Goal: Task Accomplishment & Management: Complete application form

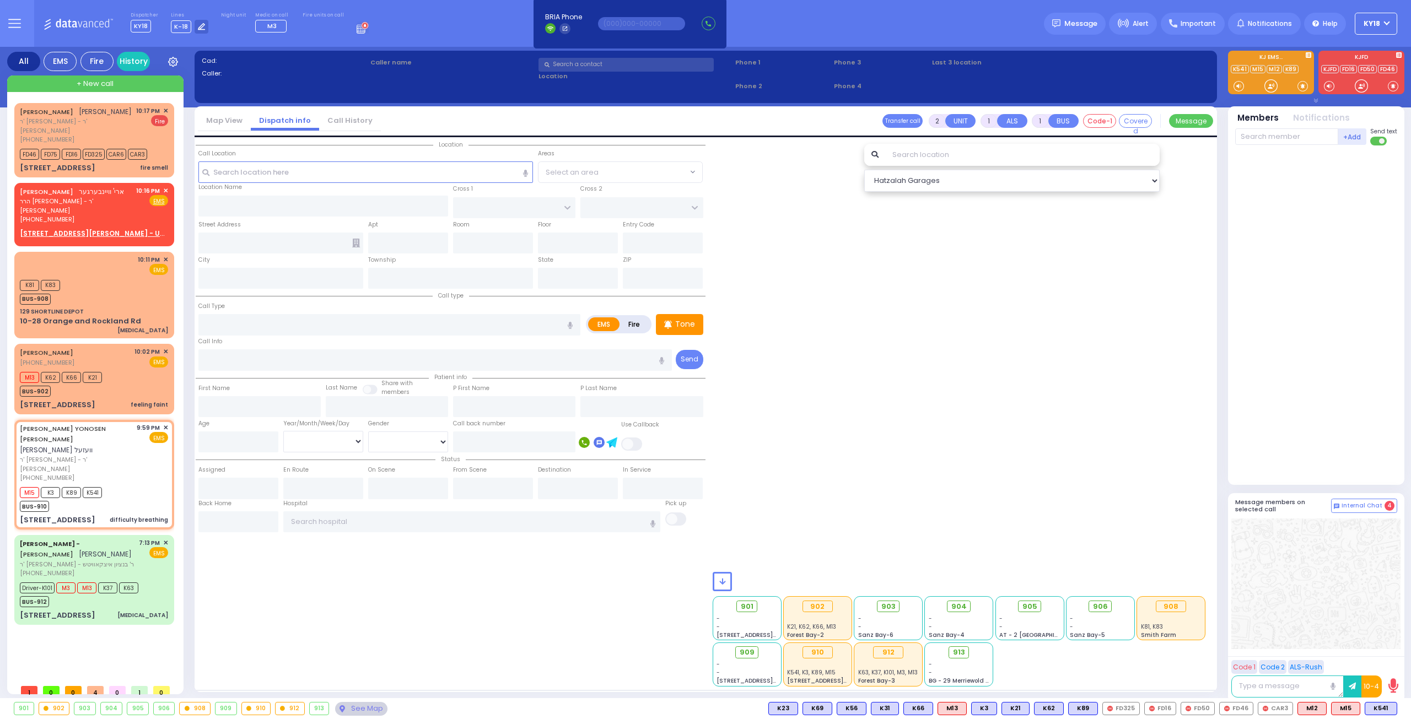
select select
type input "difficulty breathing"
radio input "true"
type input "JACOB YONOSEN"
type input "WESEL"
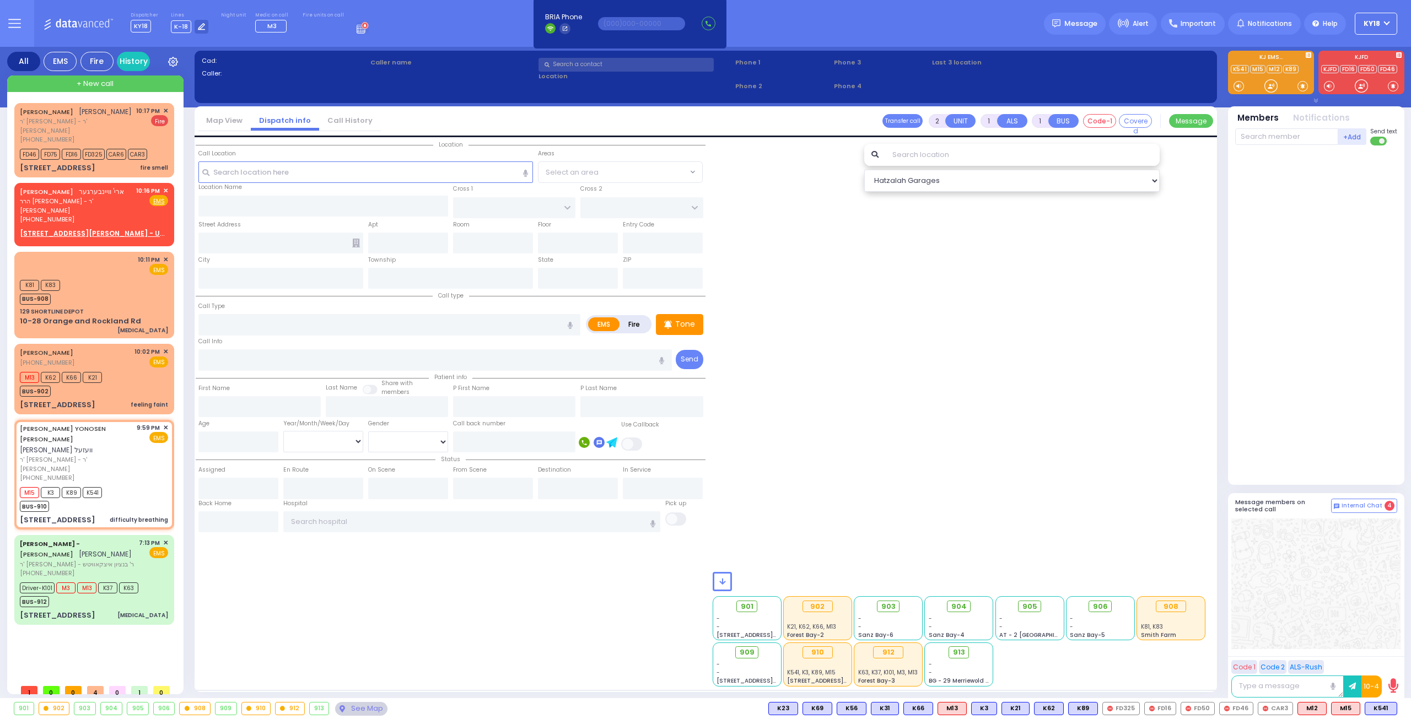
select select
type input "21:59"
type input "22:02"
select select "Hatzalah Garages"
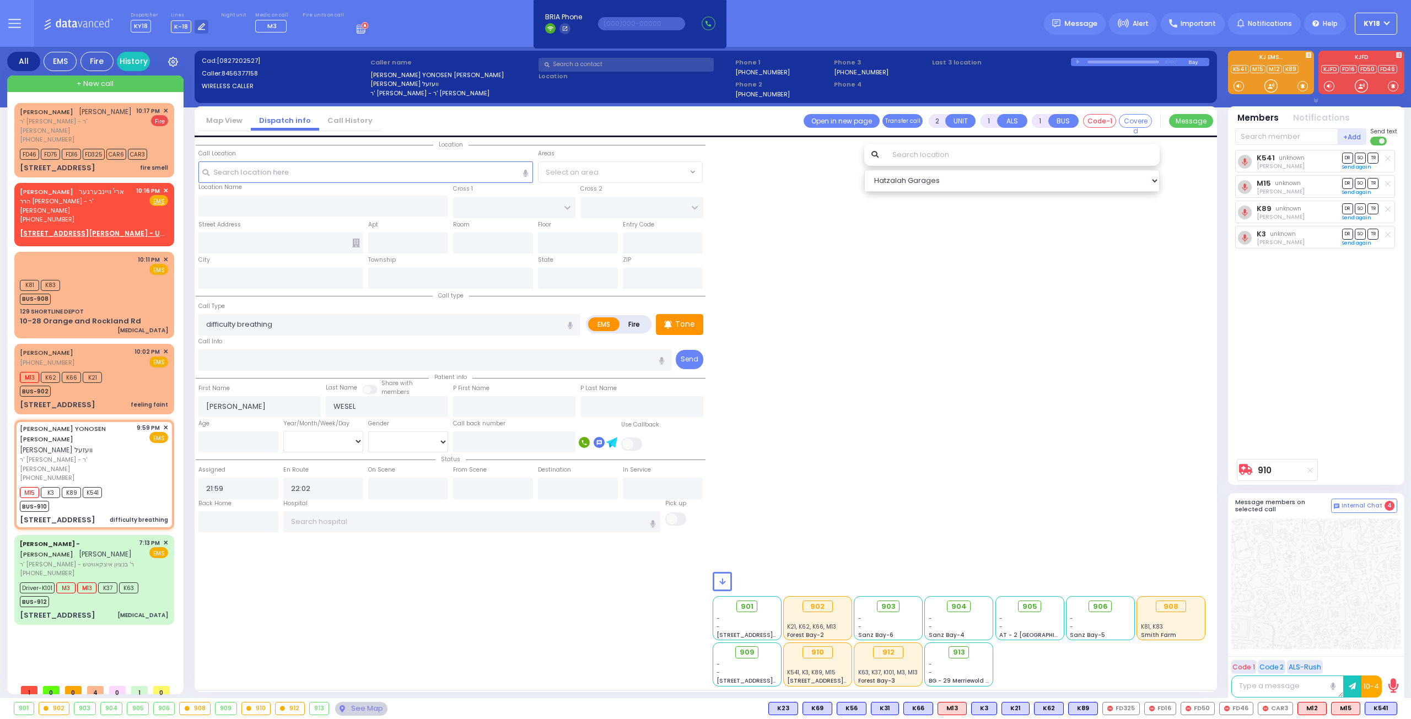
type input "YOEL KLEIN BLVD"
type input "MERON DR"
type input "11 PRAG BLVD"
type input "403"
type input "Monroe"
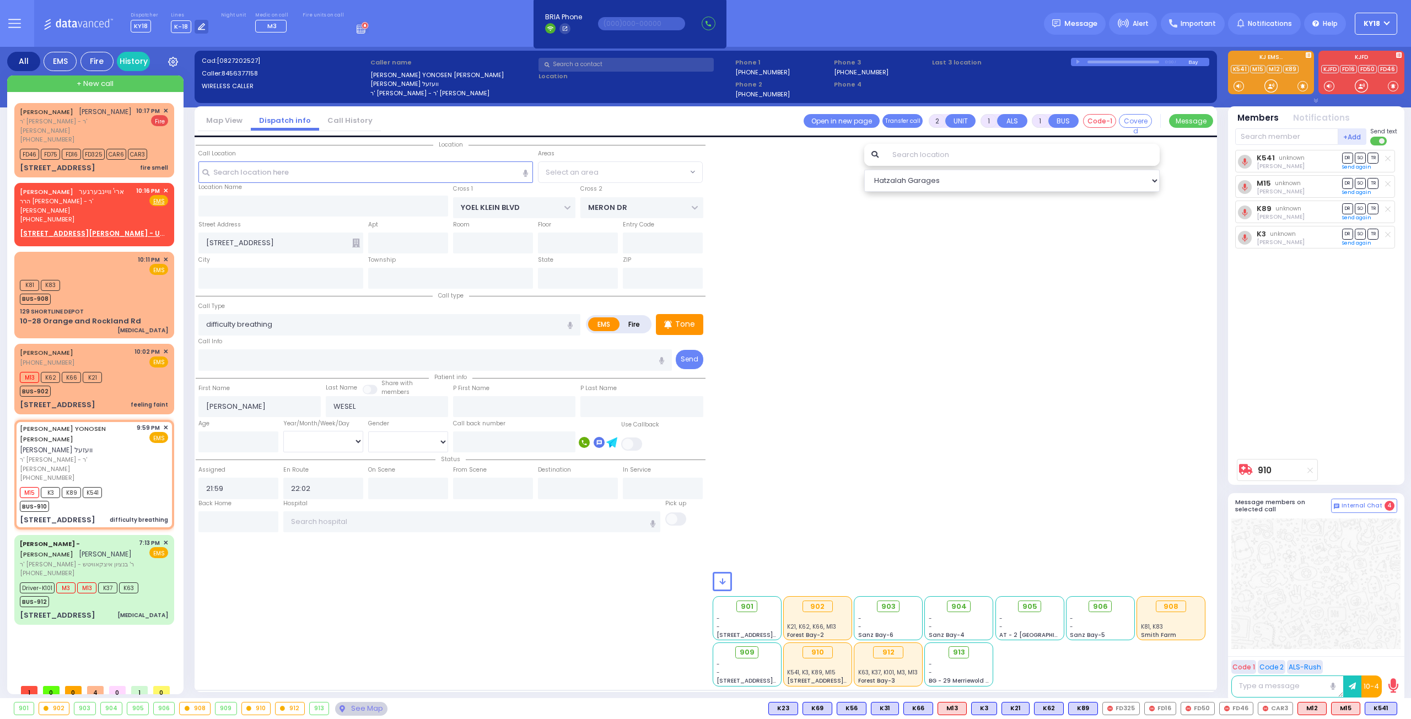
type input "[US_STATE]"
type input "10950"
select select "SECTION 6"
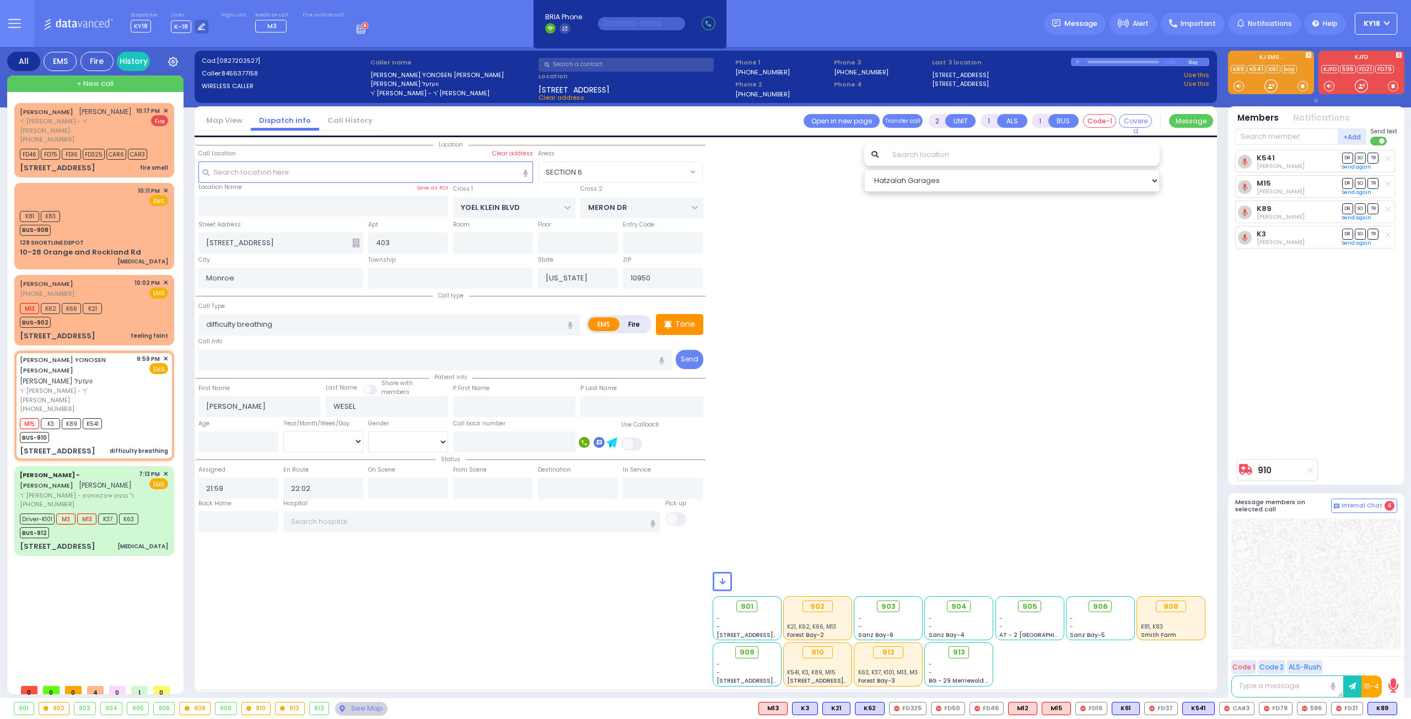
select select
radio input "true"
select select
type input "[US_STATE][GEOGRAPHIC_DATA]- [GEOGRAPHIC_DATA]"
radio input "true"
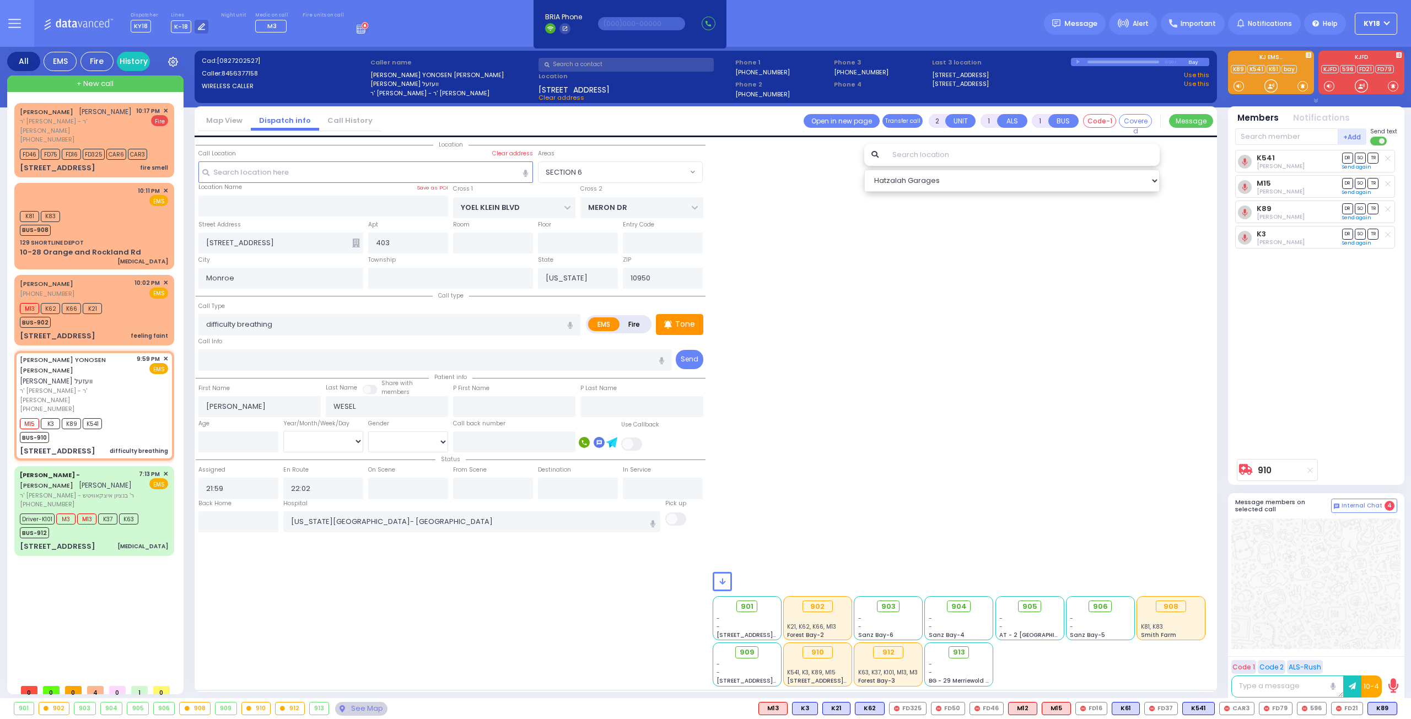
select select
type input "22:29"
radio input "true"
select select
radio input "true"
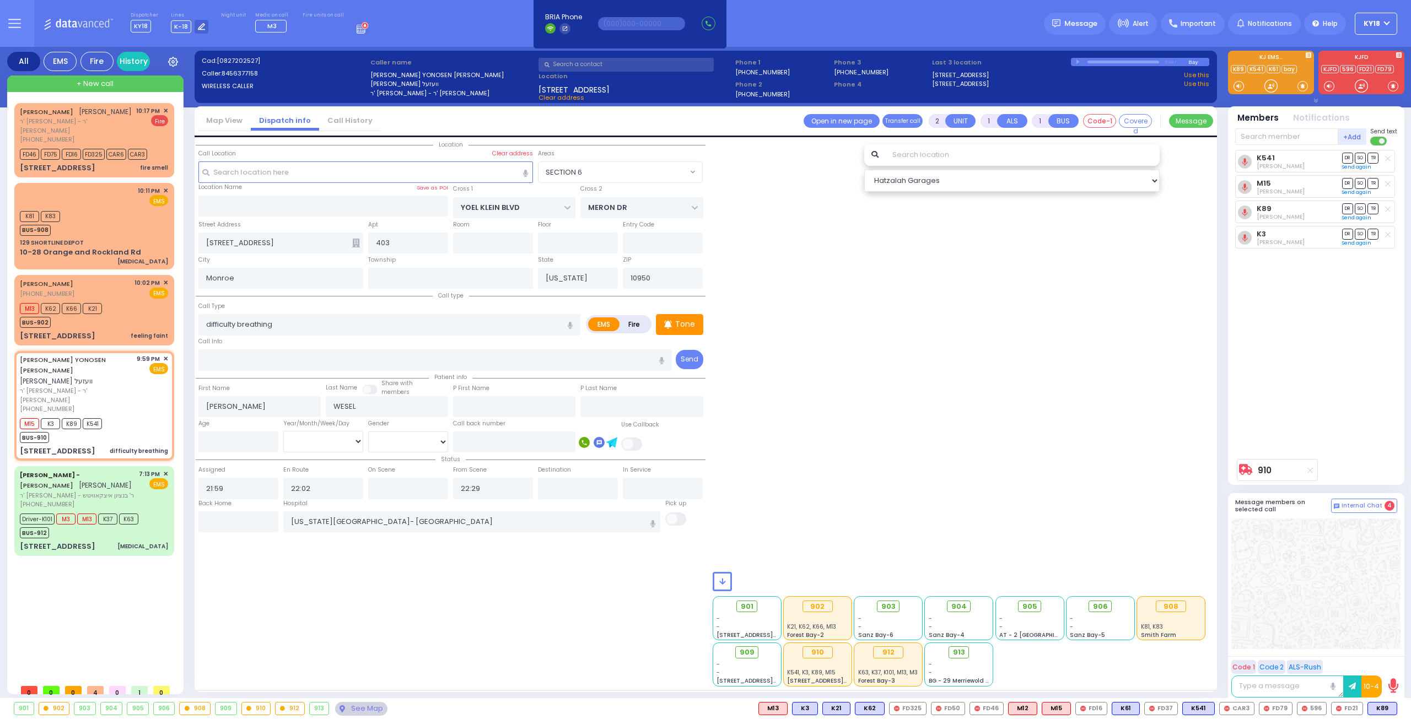
select select
radio input "true"
select select
radio input "true"
select select
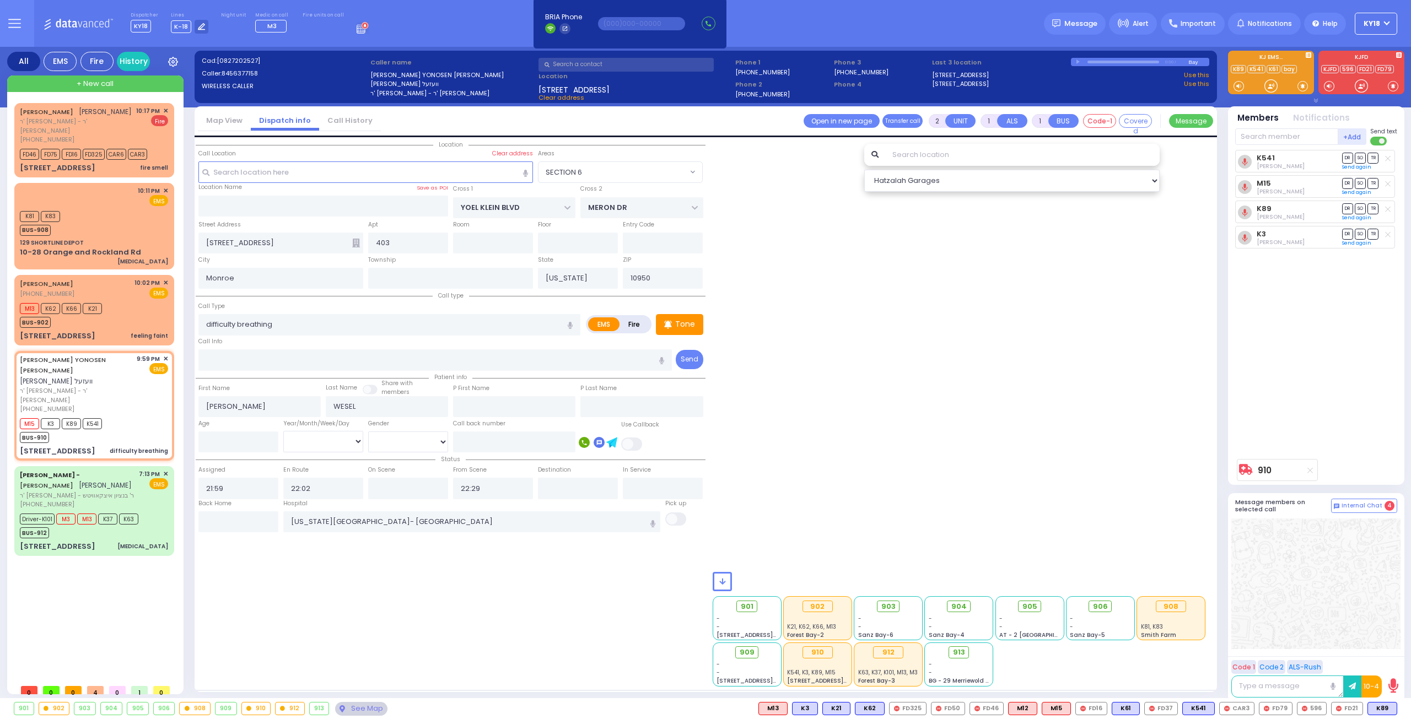
select select "SECTION 6"
select select "Hatzalah Garages"
select select
radio input "true"
select select
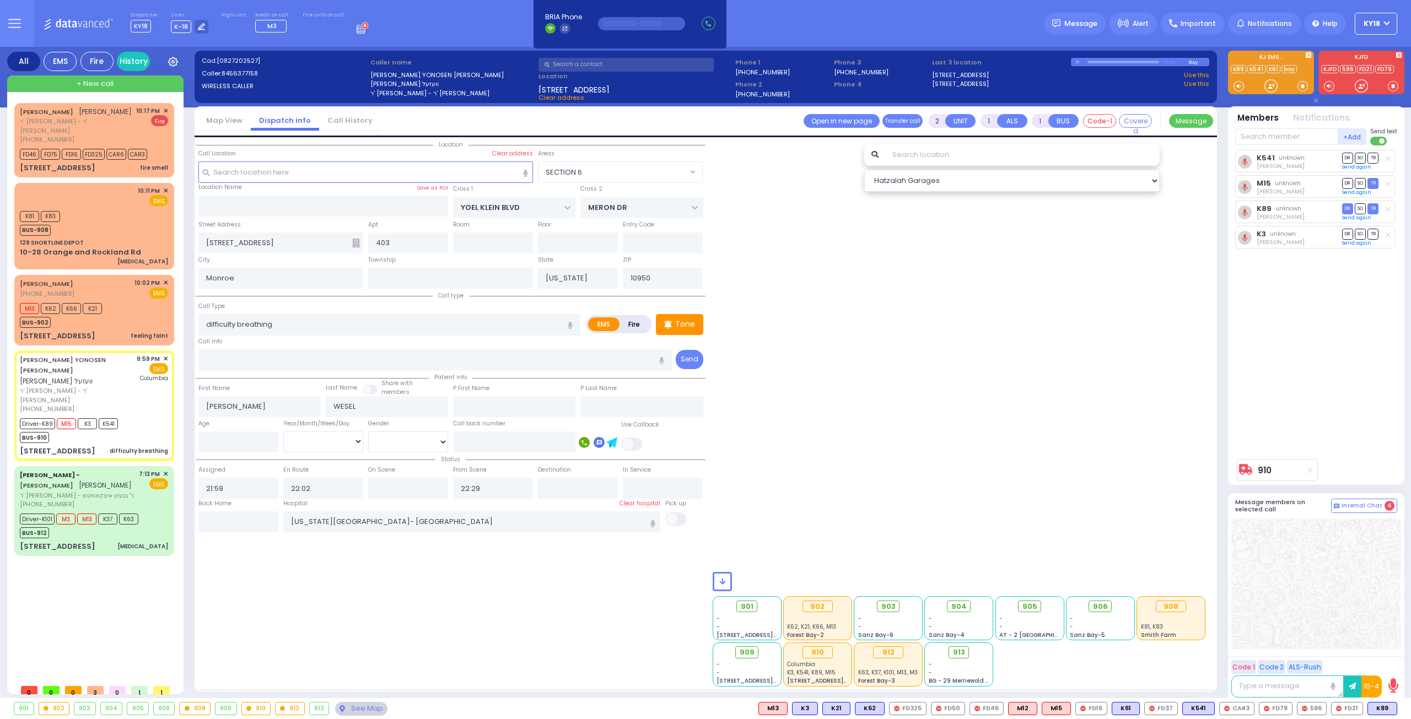
select select "SECTION 6"
select select "Hatzalah Garages"
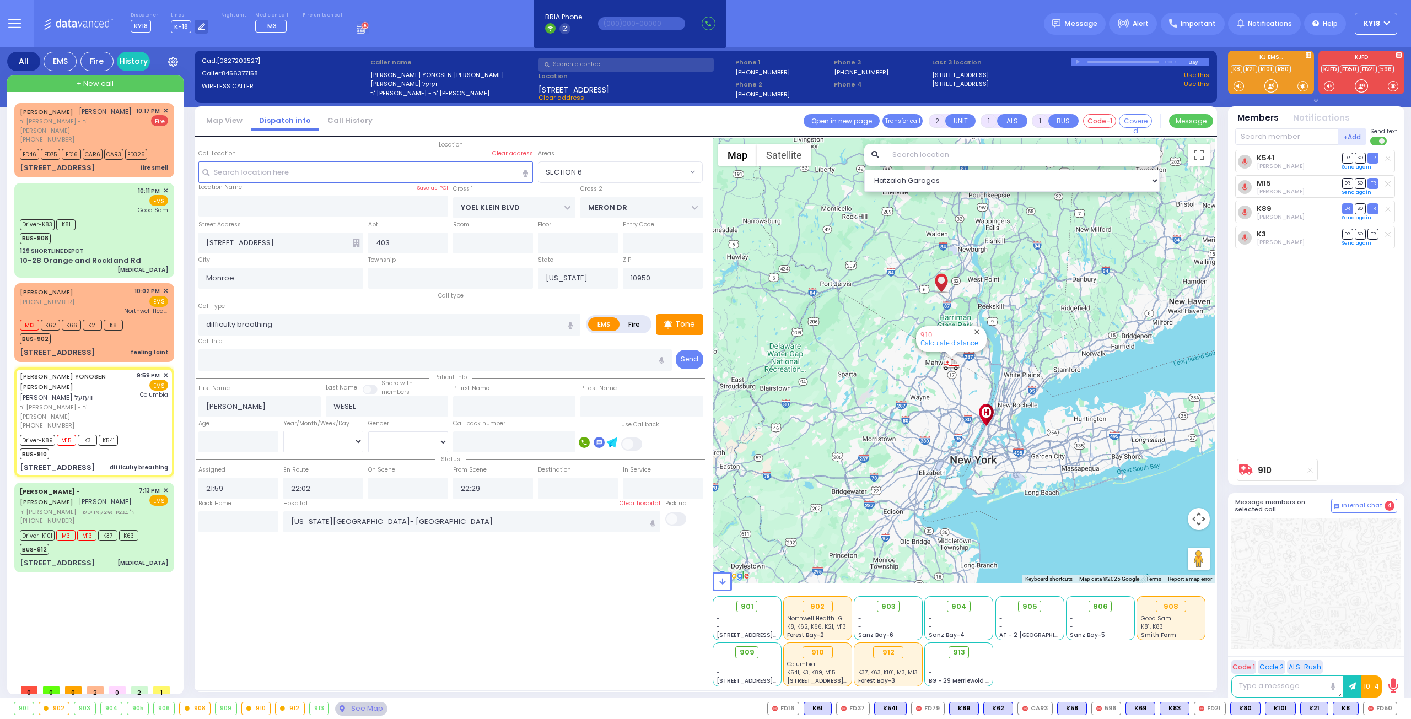
type input "6"
select select
radio input "true"
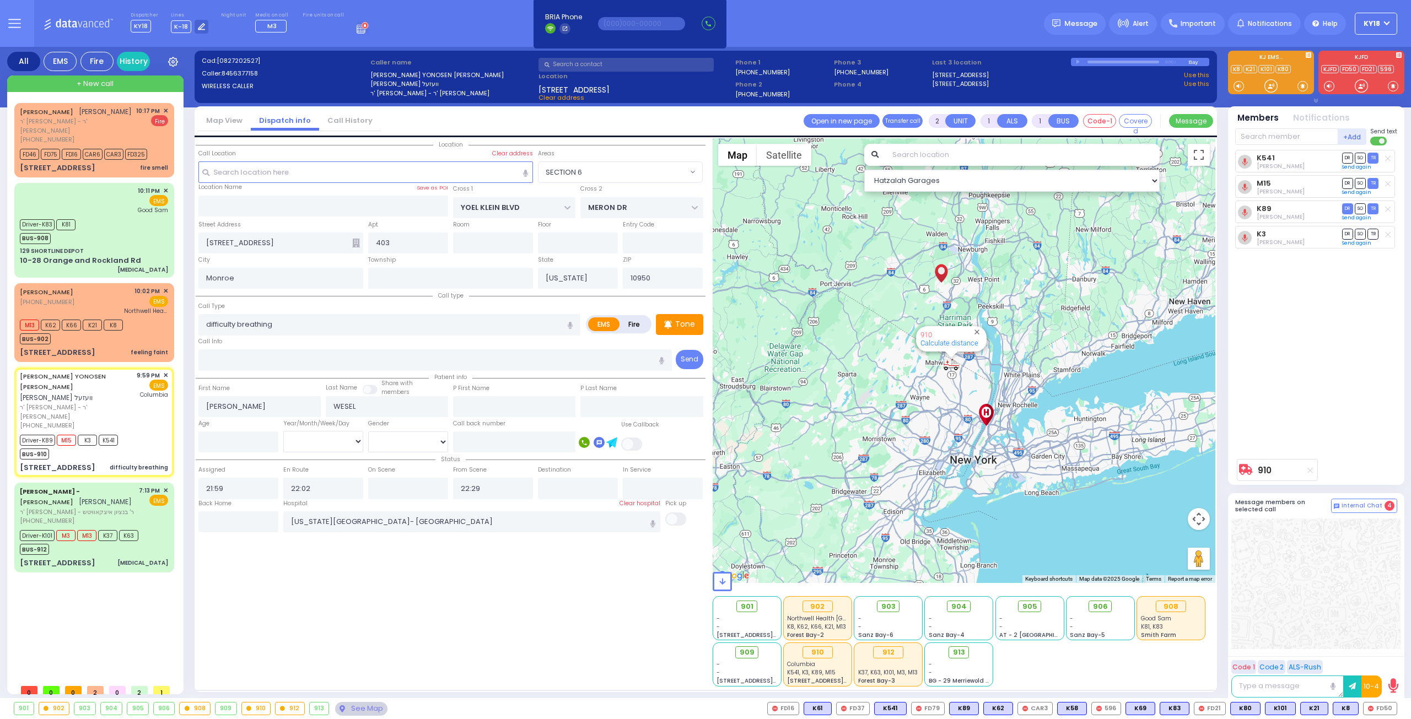
type input "Unknown"
select select "Year"
select select "Hatzalah Garages"
select select "SECTION 6"
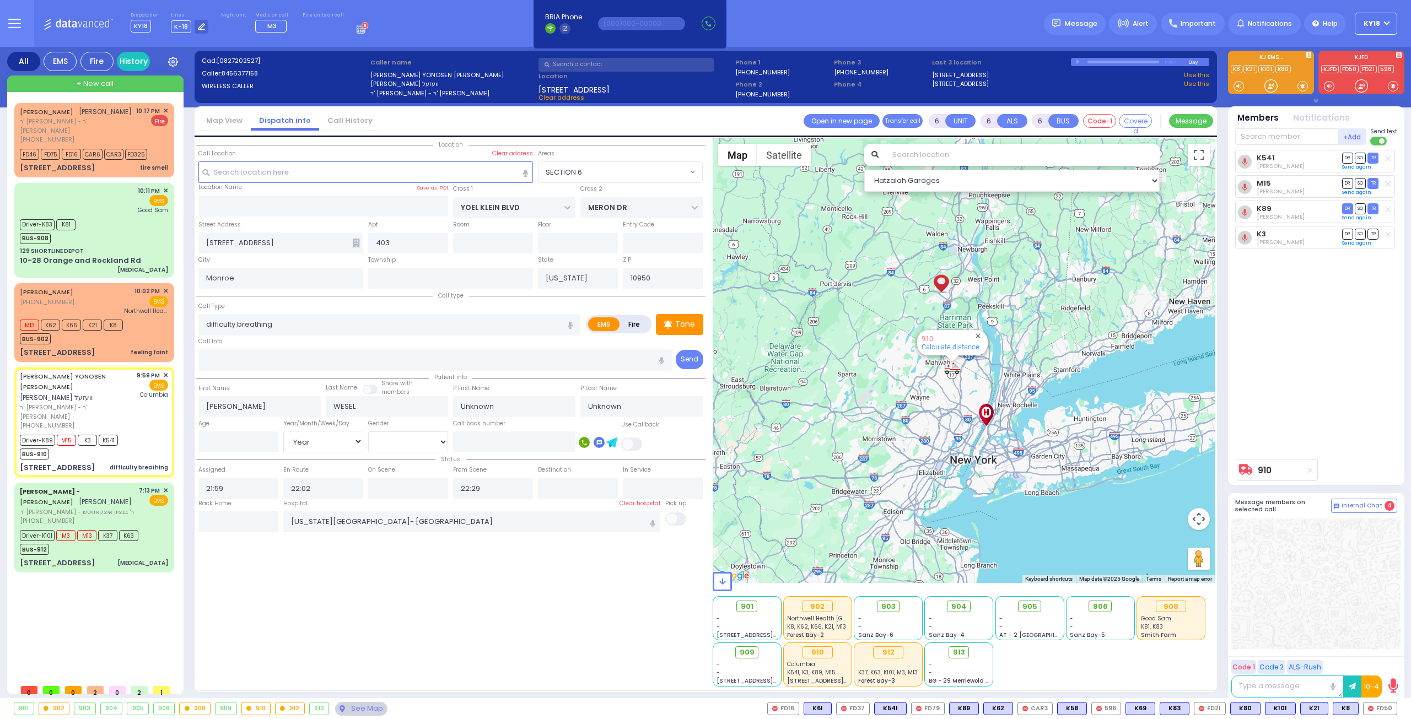
select select
radio input "true"
select select "Year"
select select "Hatzalah Garages"
select select "SECTION 6"
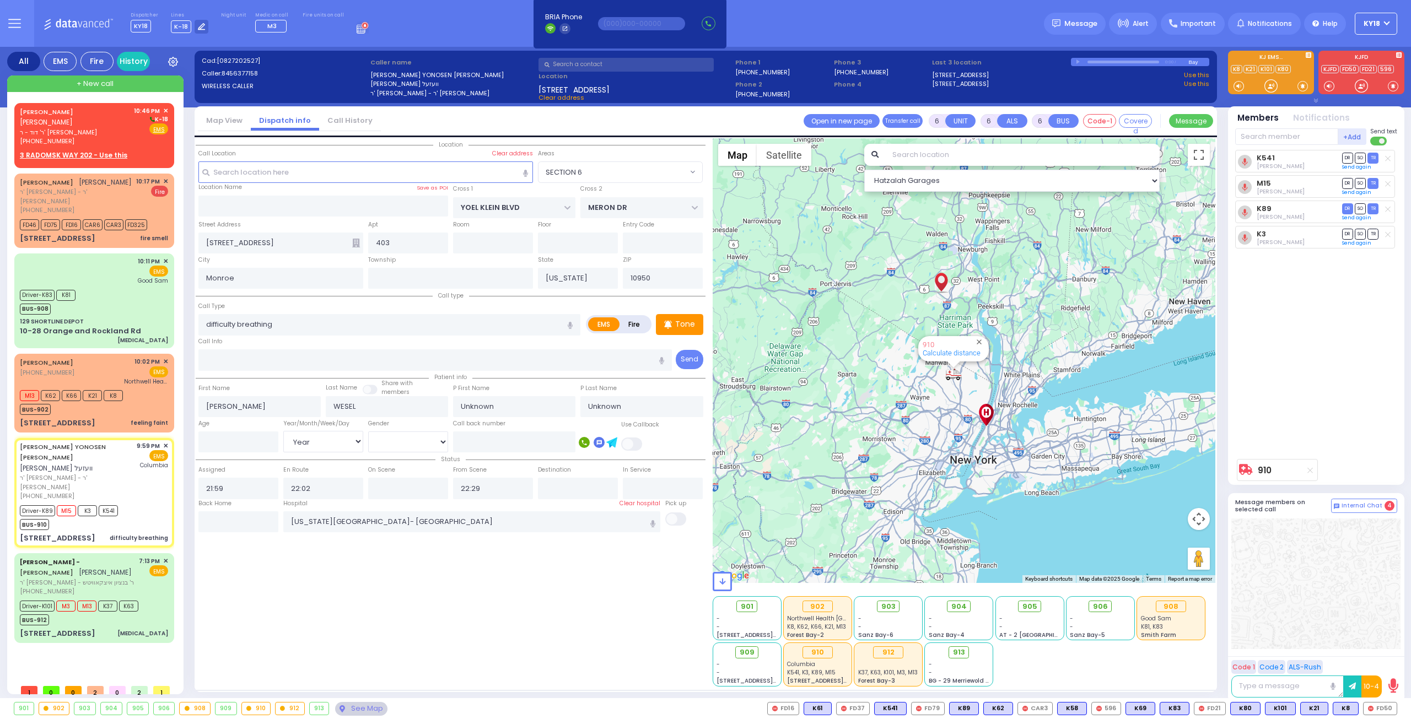
select select
radio input "true"
type input "Toby"
type input "Wesel"
type input "4"
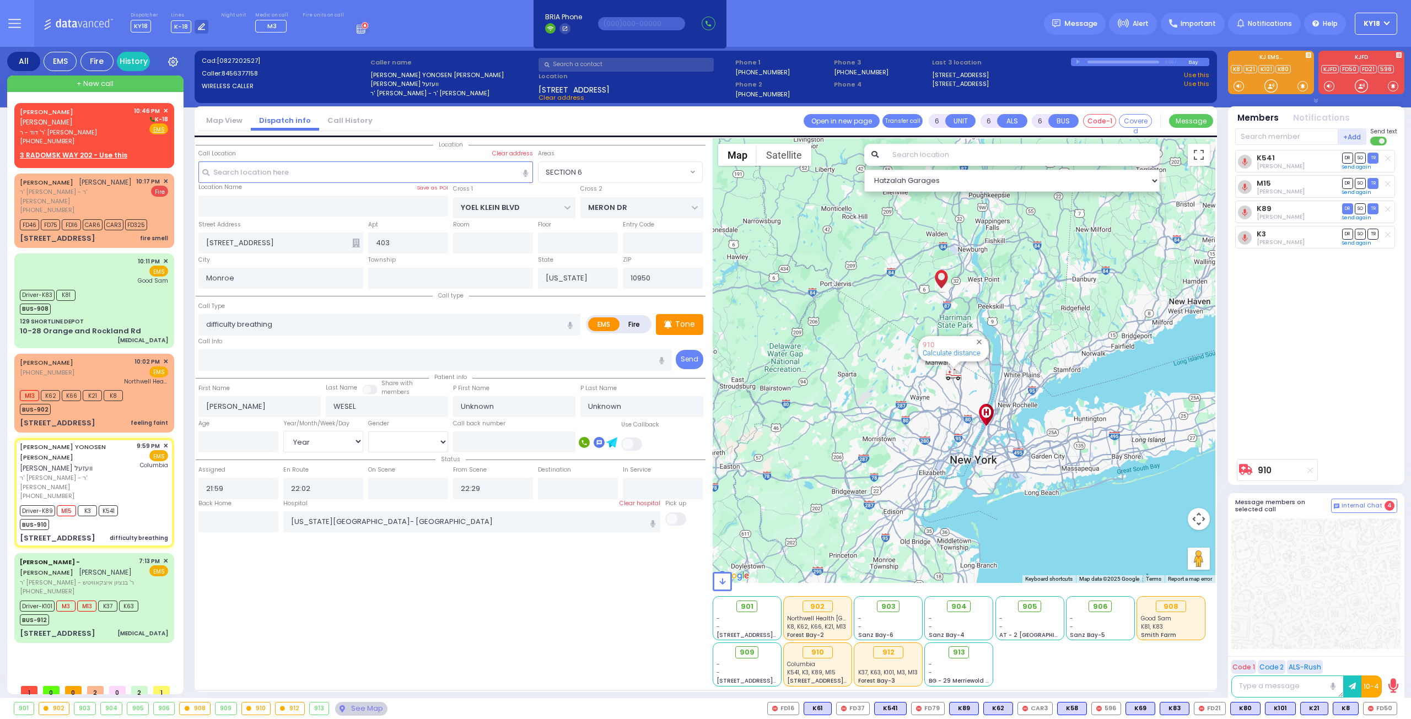
select select "Month"
select select "[DEMOGRAPHIC_DATA]"
select select "Hatzalah Garages"
select select "SECTION 6"
click at [58, 126] on span "[PERSON_NAME]" at bounding box center [46, 121] width 53 height 9
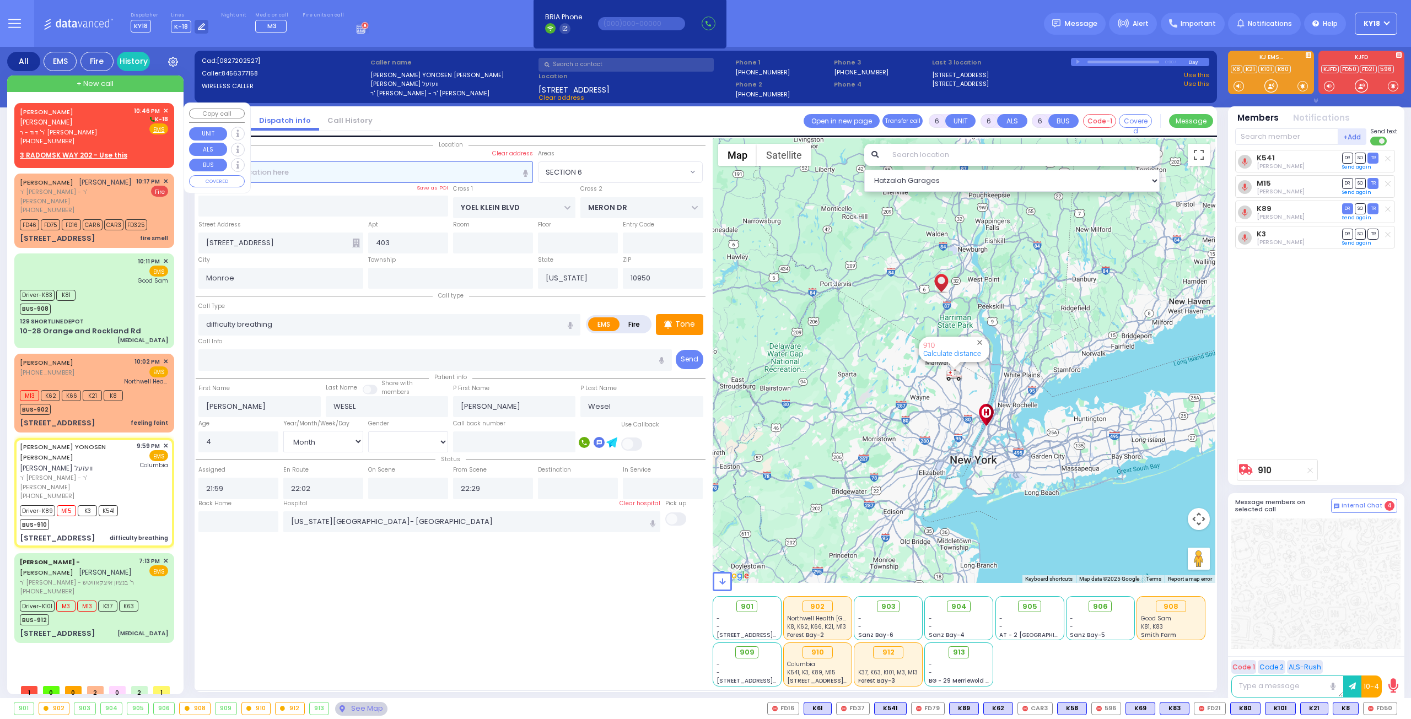
type input "2"
type input "1"
select select
radio input "true"
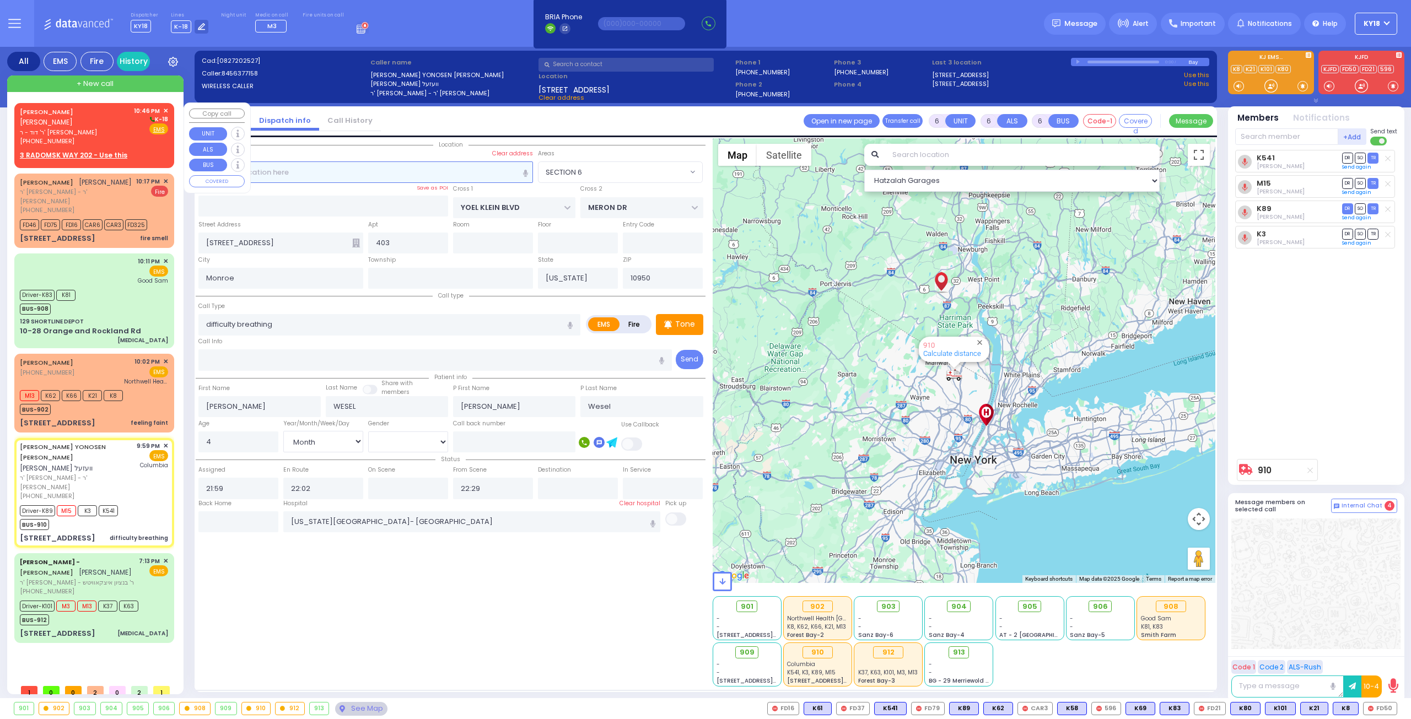
type input "[PERSON_NAME]"
select select
type input "22:46"
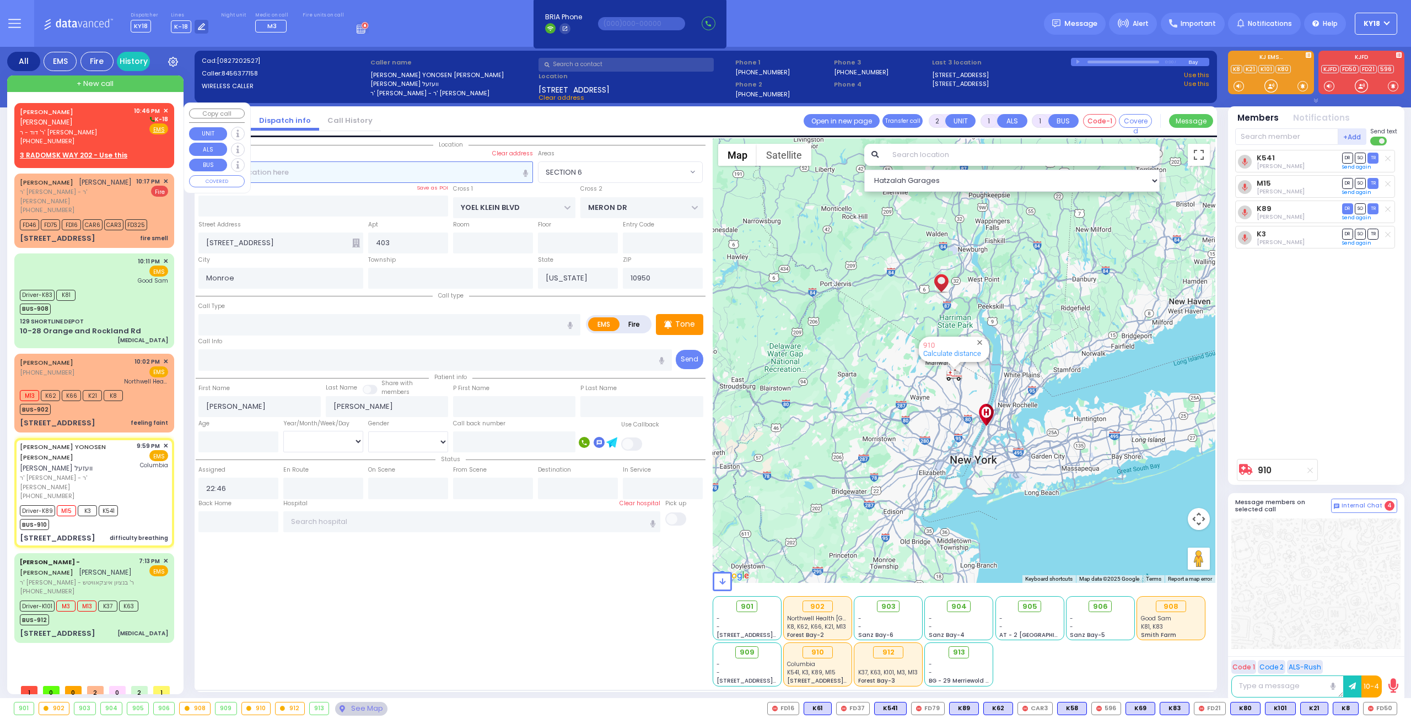
select select "Hatzalah Garages"
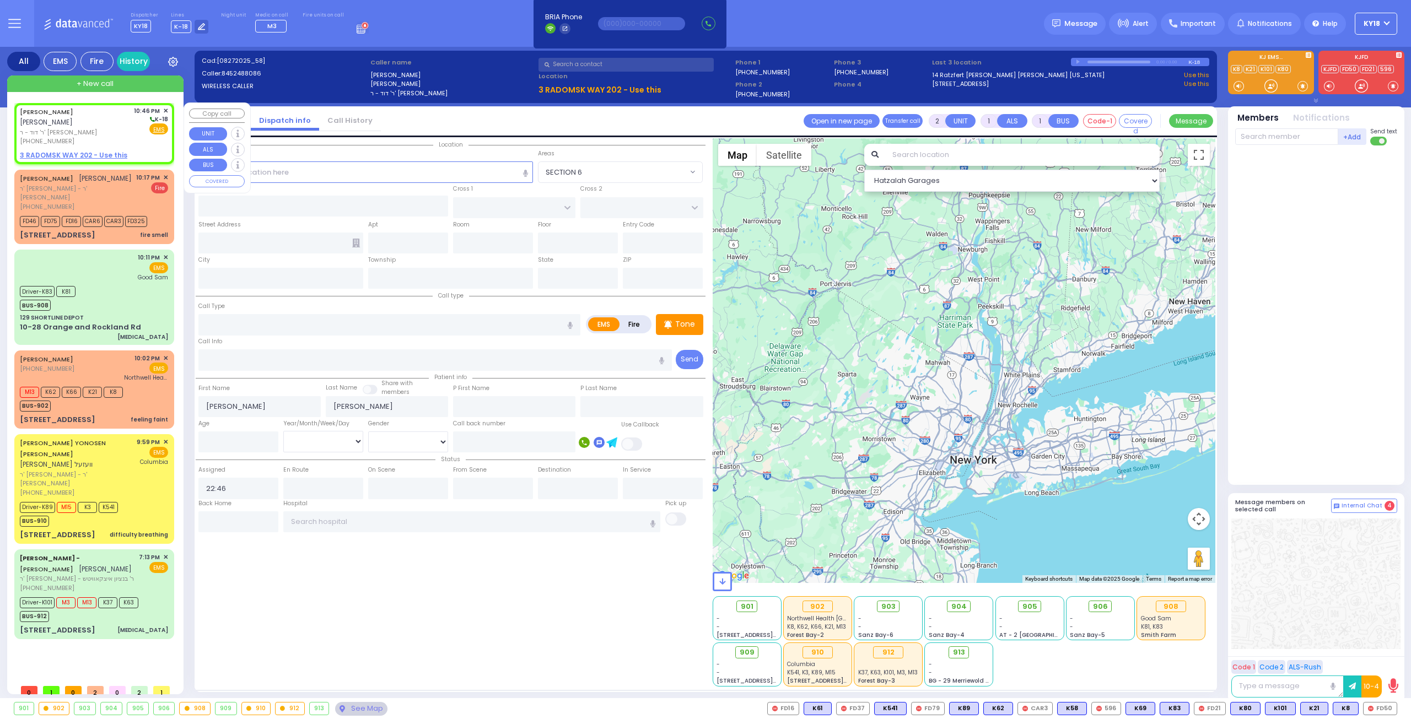
select select
radio input "true"
select select
click at [88, 154] on u "3 RADOMSK WAY 202 - Use this" at bounding box center [73, 154] width 107 height 9
select select "Hatzalah Garages"
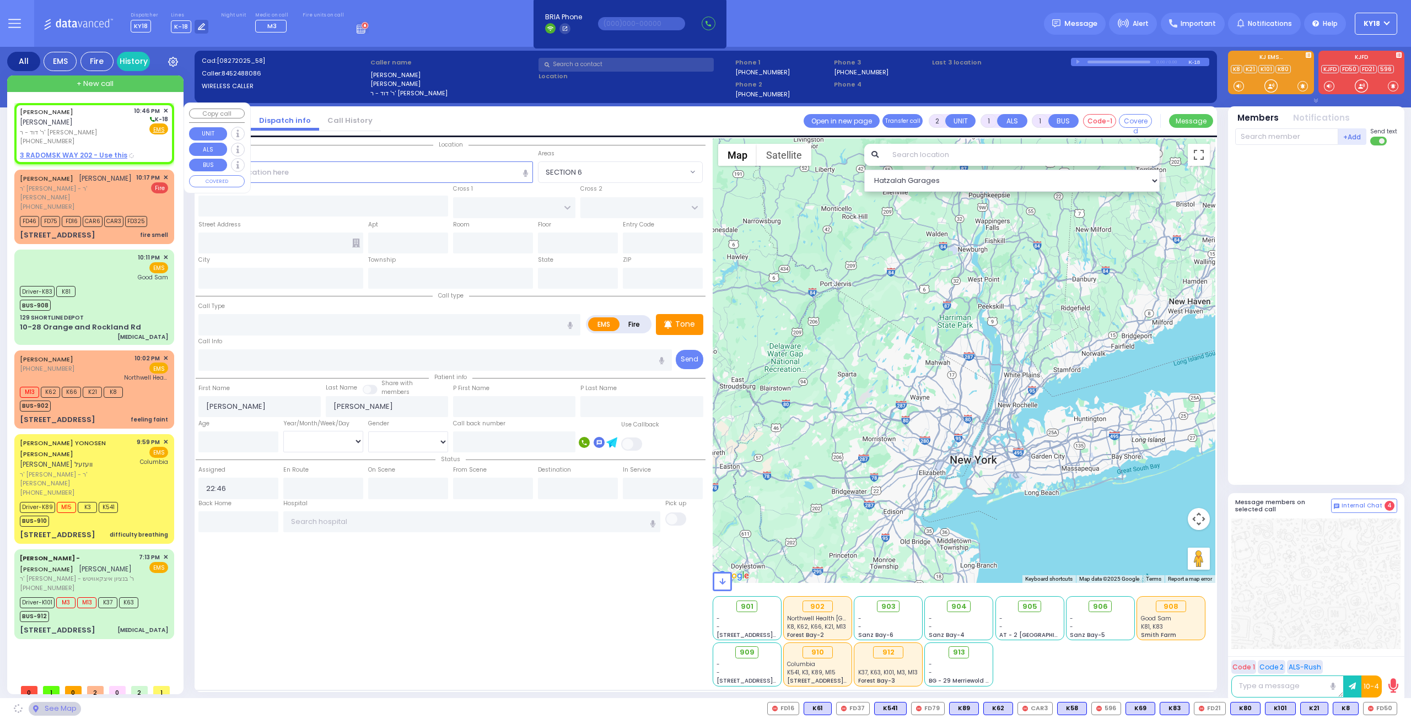
select select
radio input "true"
select select
select select "Hatzalah Garages"
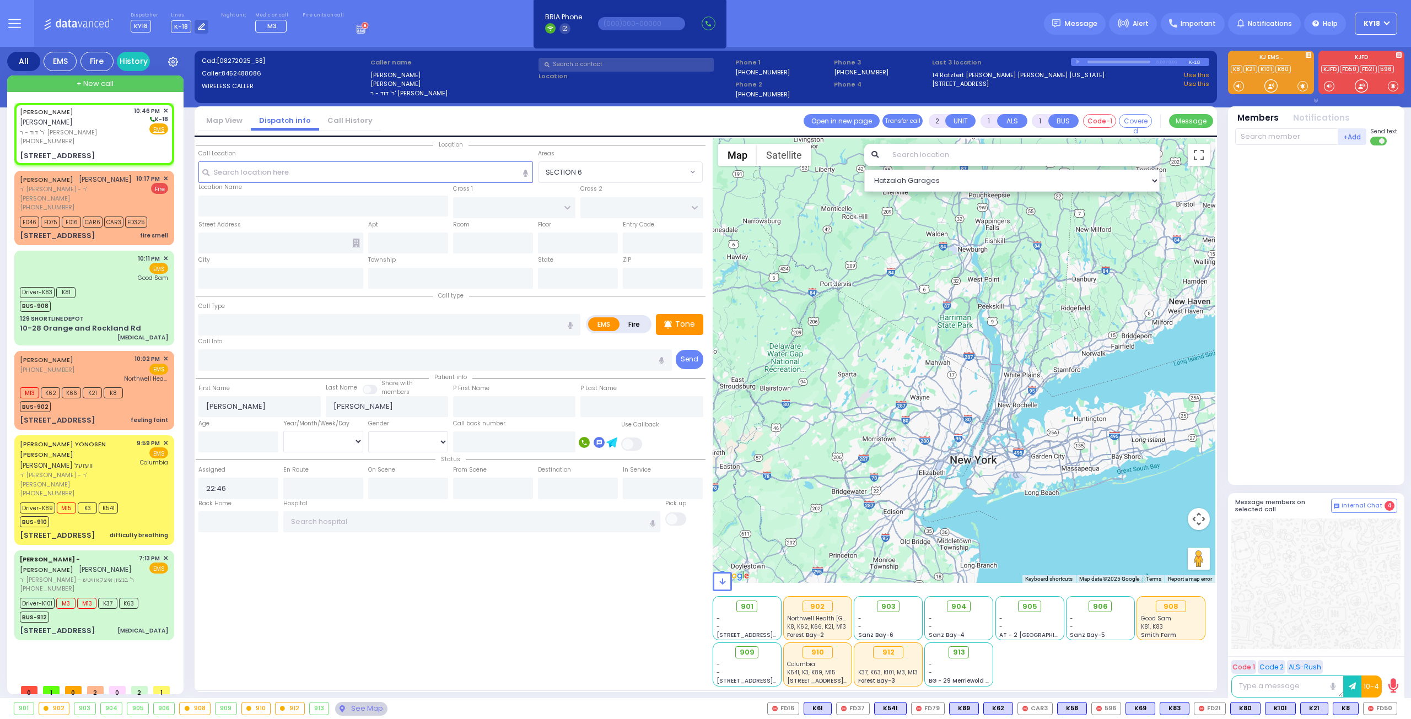
select select
radio input "true"
select select
type input "RADOMSK WAY"
type input "NICKLESBURG RD"
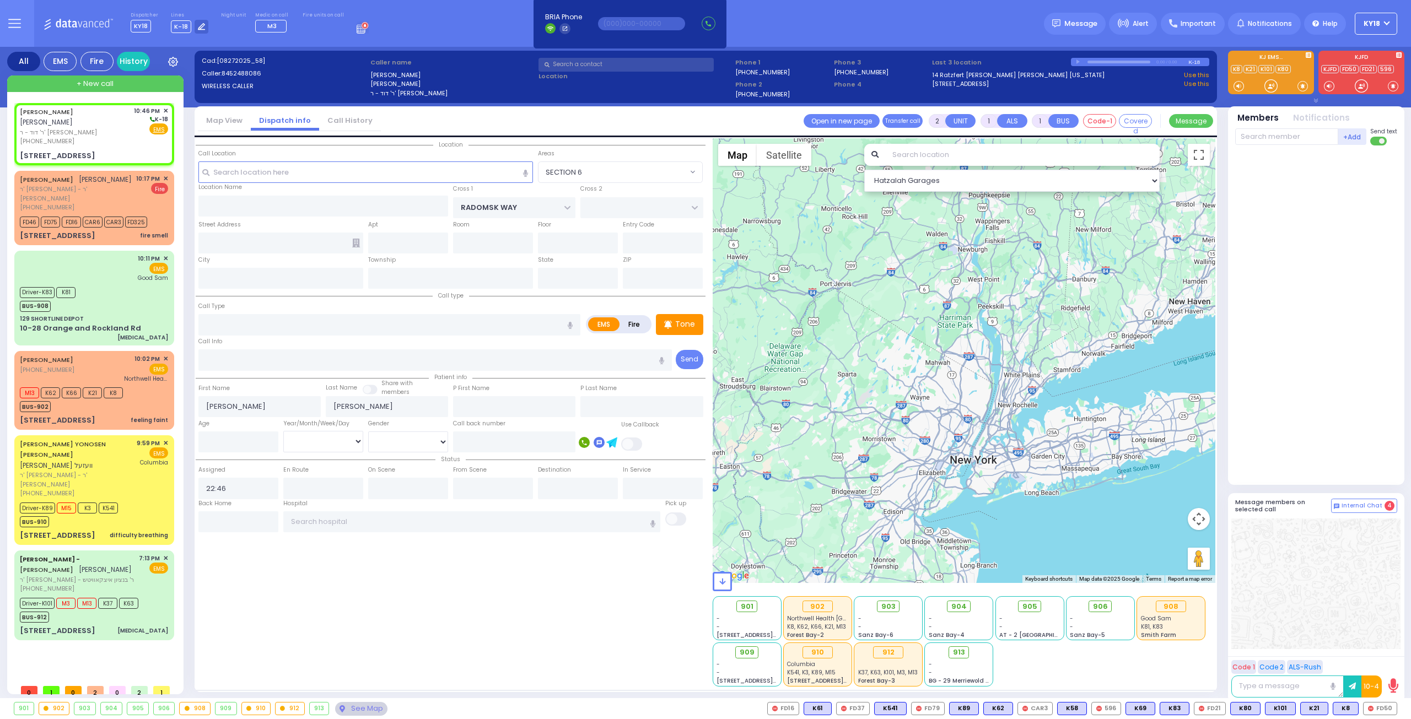
type input "[STREET_ADDRESS]"
type input "202"
type input "Monroe"
type input "[US_STATE]"
type input "10950"
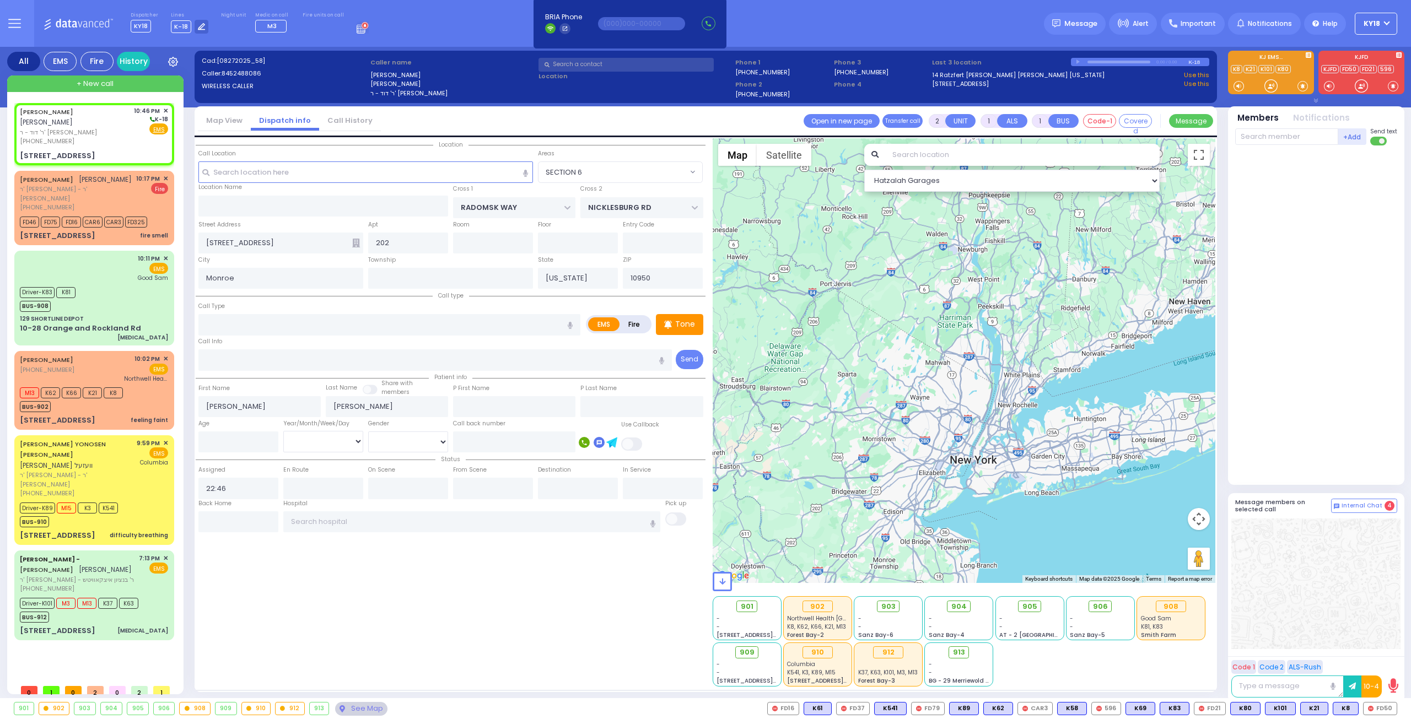
select select "SECTION 5"
select select "Hatzalah Garages"
click at [249, 440] on input "number" at bounding box center [238, 442] width 80 height 21
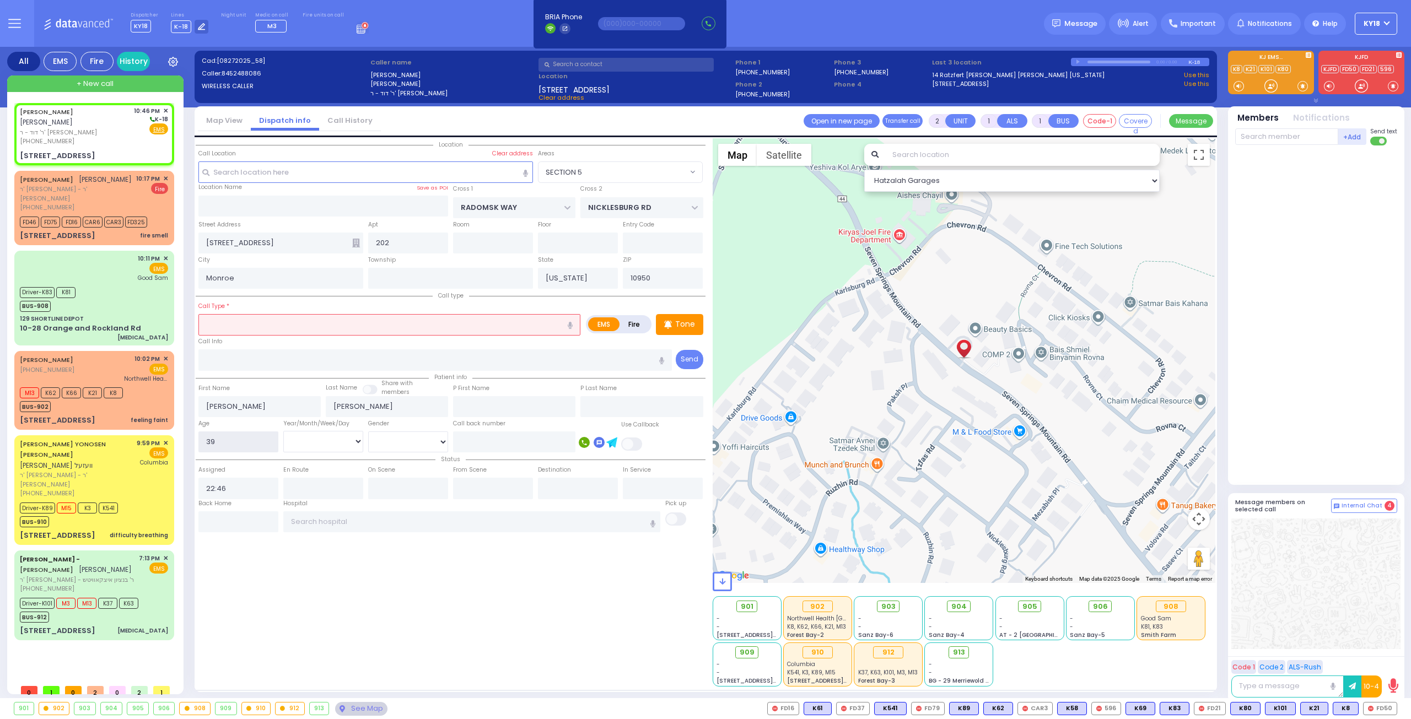
type input "39"
click at [331, 444] on select "Year Month Week Day" at bounding box center [323, 441] width 80 height 21
select select
radio input "true"
select select
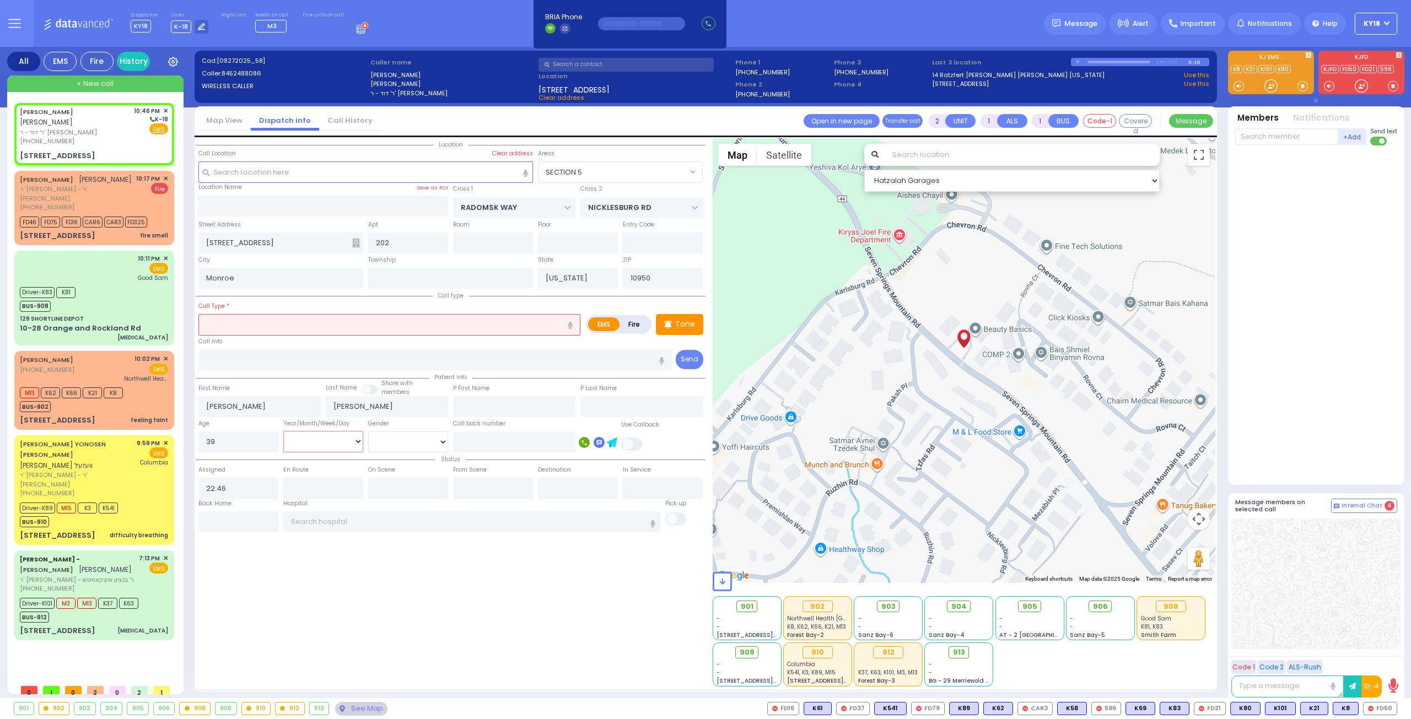
select select "Hatzalah Garages"
select select "Year"
click at [283, 431] on select "Year Month Week Day" at bounding box center [323, 441] width 80 height 21
click at [416, 438] on select "Male Female" at bounding box center [408, 442] width 80 height 21
radio input "true"
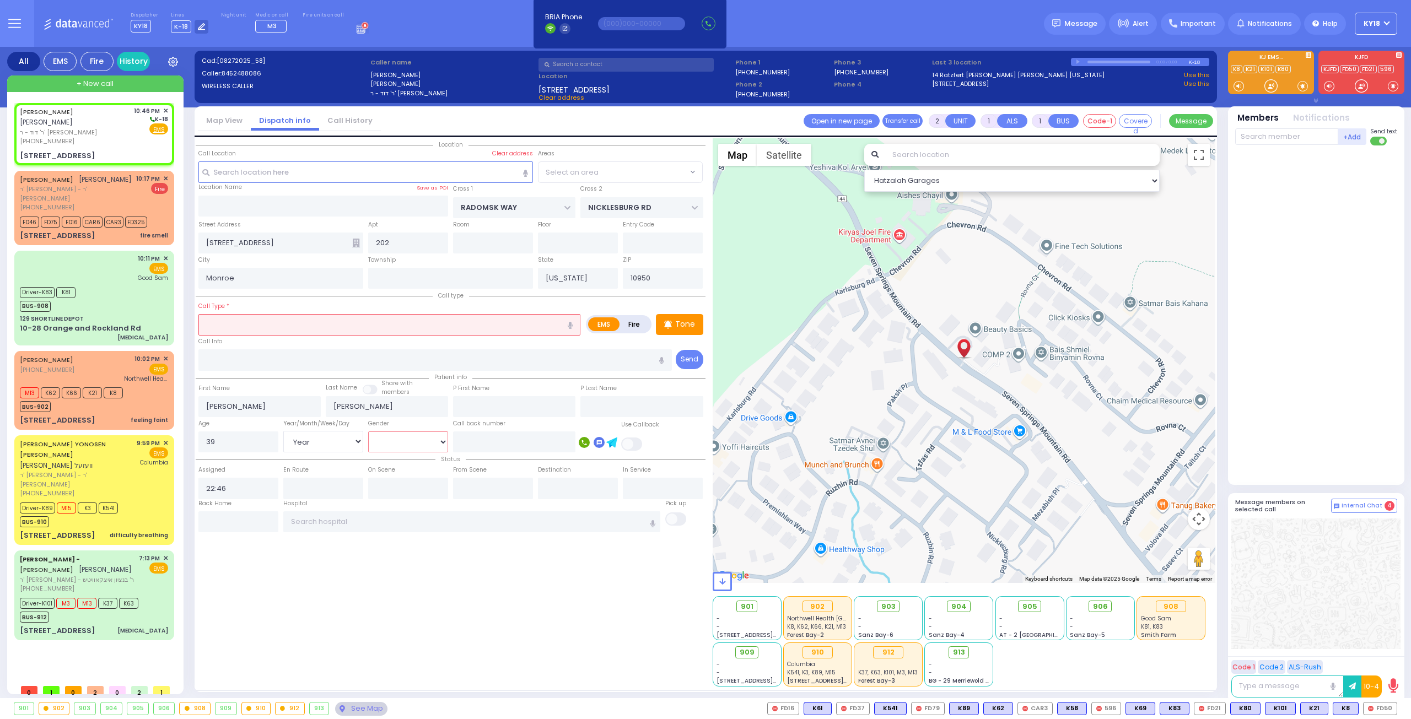
select select "Year"
select select
select select "Hatzalah Garages"
select select "SECTION 5"
select select "[DEMOGRAPHIC_DATA]"
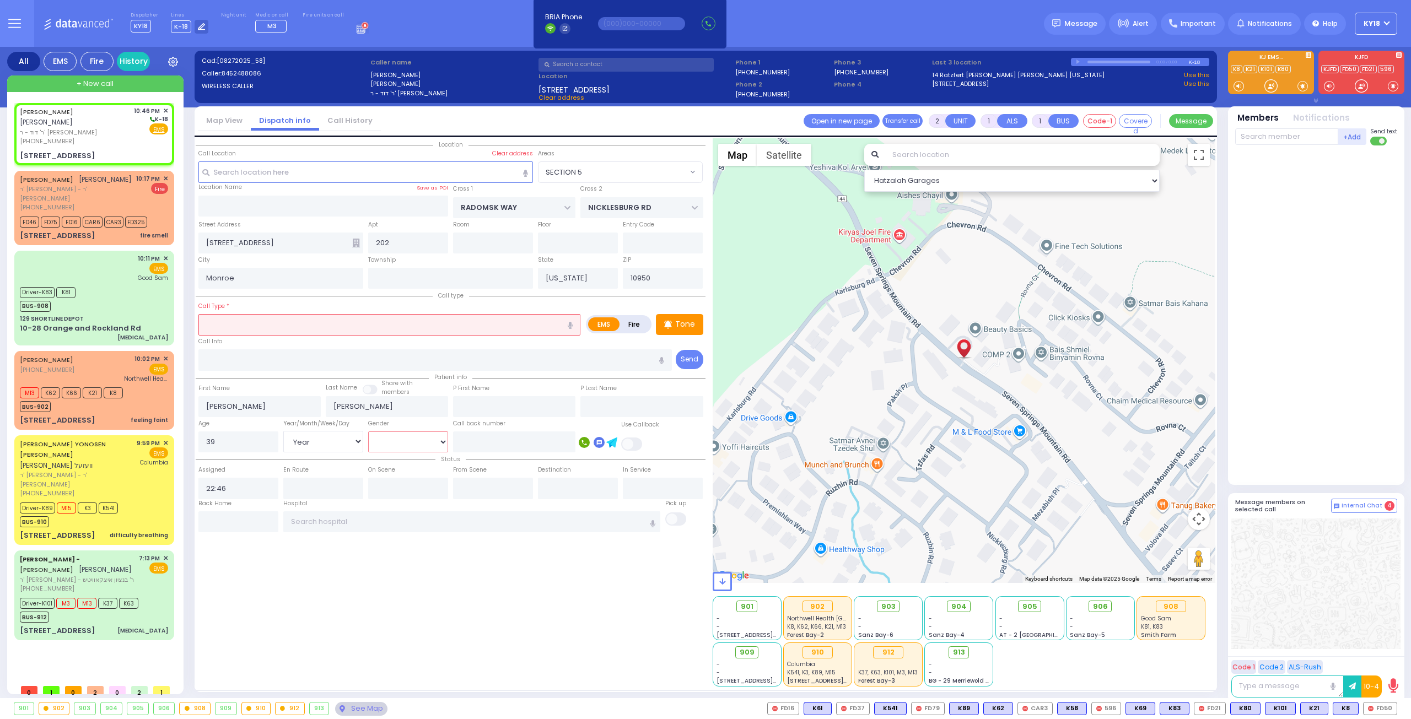
click at [368, 432] on select "Male Female" at bounding box center [408, 442] width 80 height 21
click at [270, 327] on input "text" at bounding box center [389, 324] width 382 height 21
select select
radio input "true"
select select "Year"
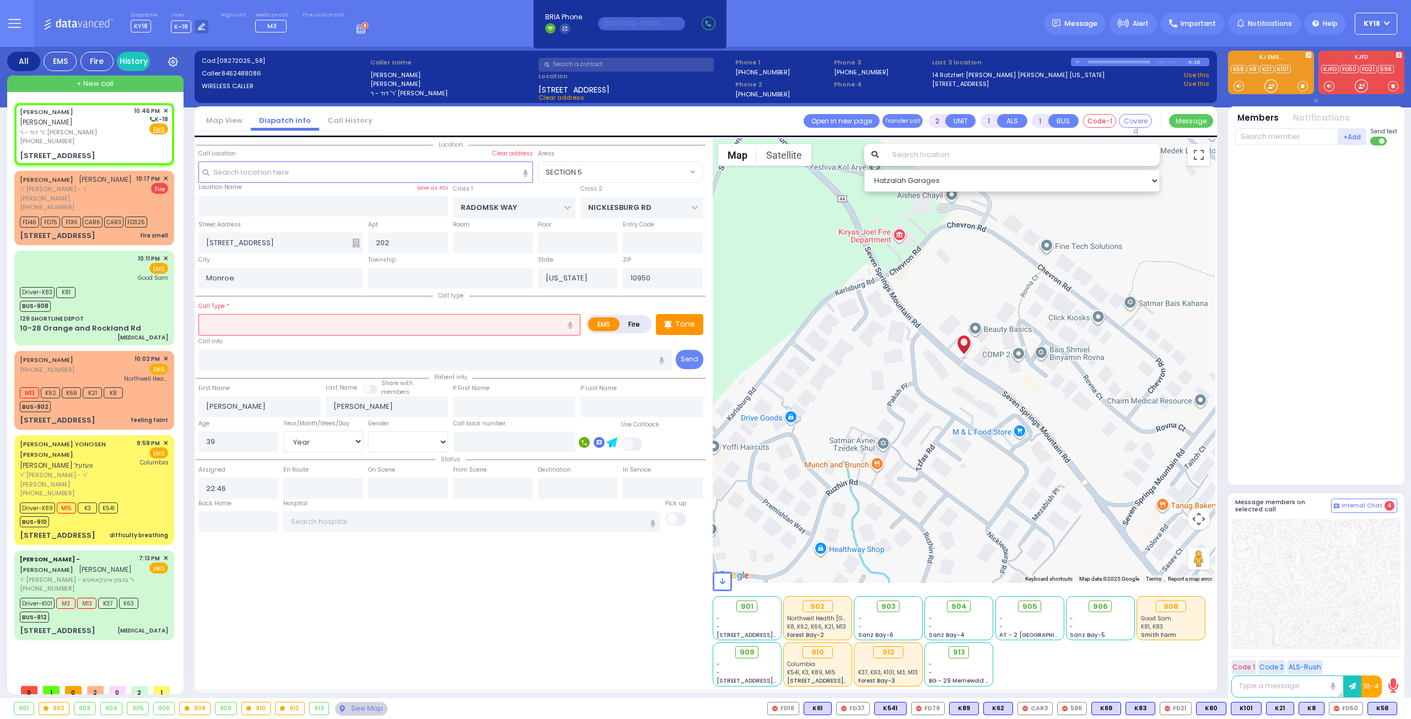
select select "[DEMOGRAPHIC_DATA]"
select select "Hatzalah Garages"
select select "SECTION 5"
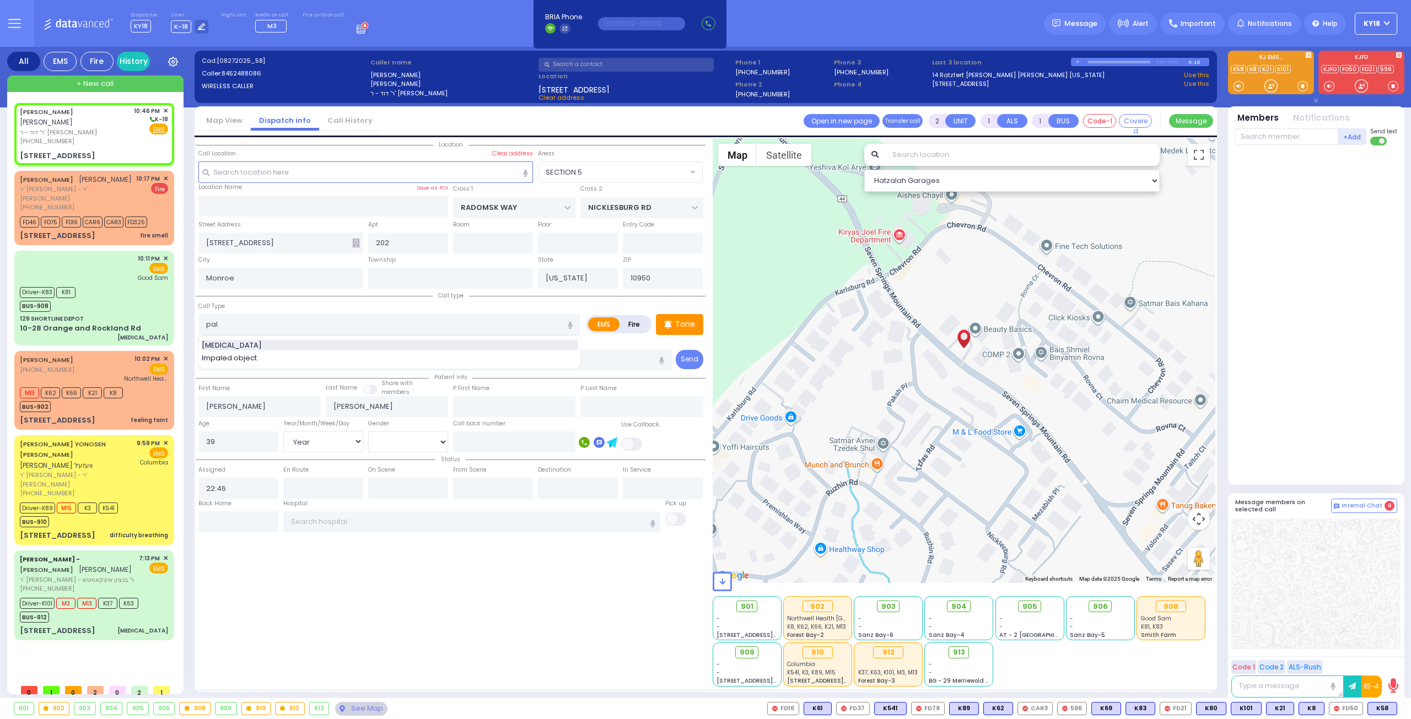
click at [245, 346] on span "[MEDICAL_DATA]" at bounding box center [234, 345] width 64 height 11
type input "[MEDICAL_DATA]"
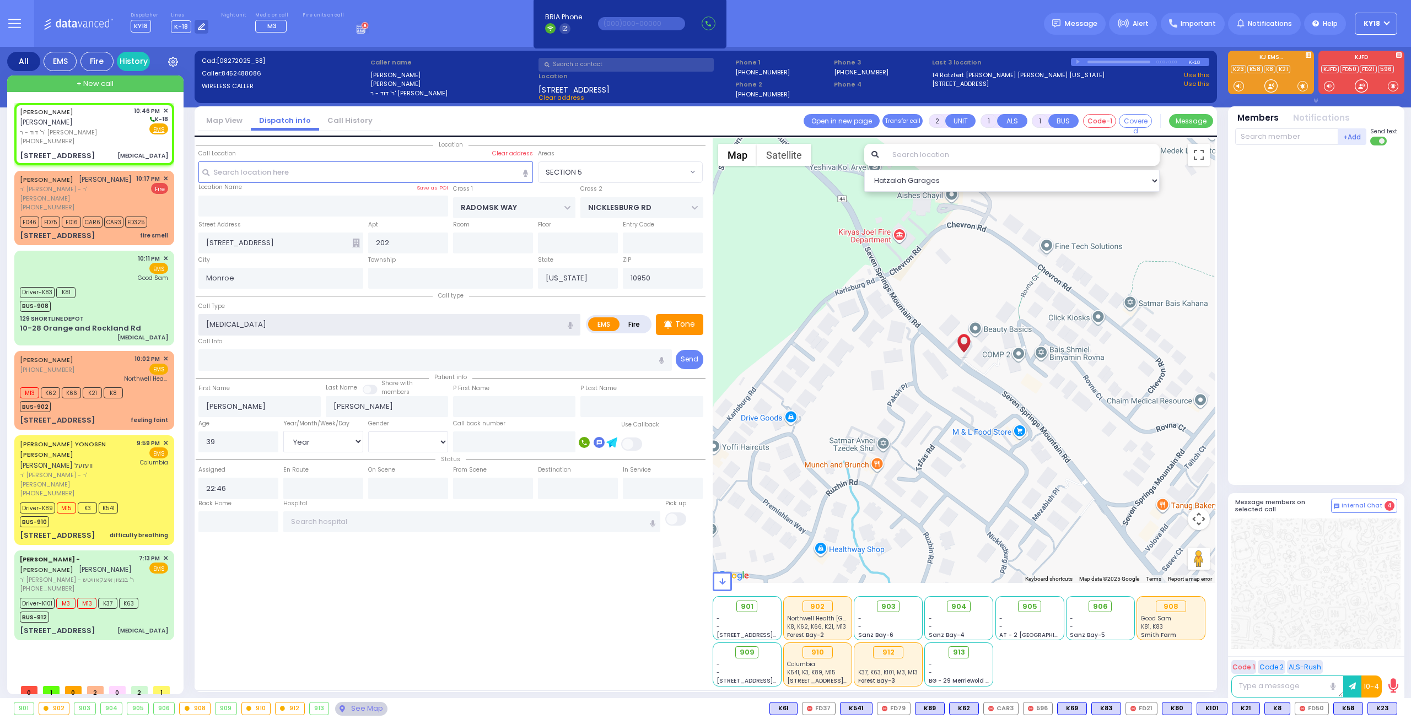
select select
radio input "true"
select select "Year"
select select "[DEMOGRAPHIC_DATA]"
select select "Hatzalah Garages"
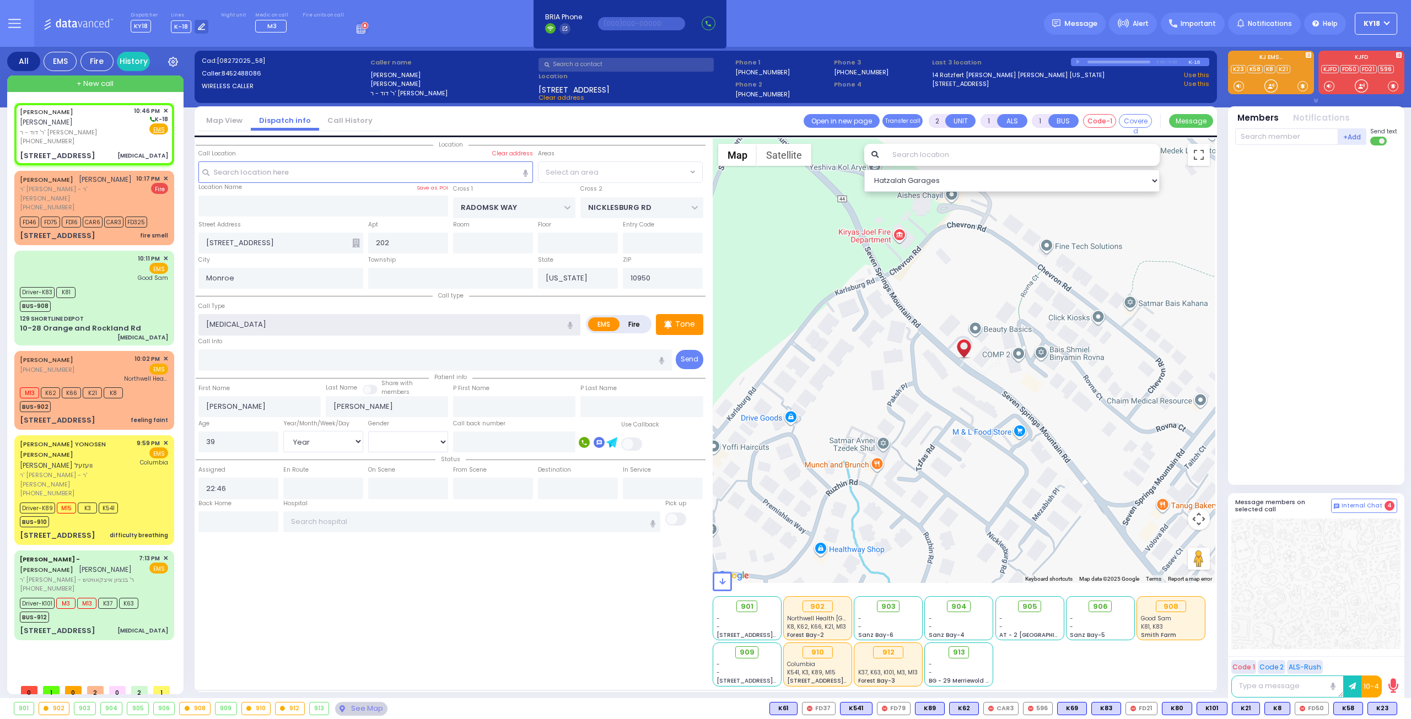
select select "SECTION 5"
select select
radio input "true"
select select "Year"
select select "[DEMOGRAPHIC_DATA]"
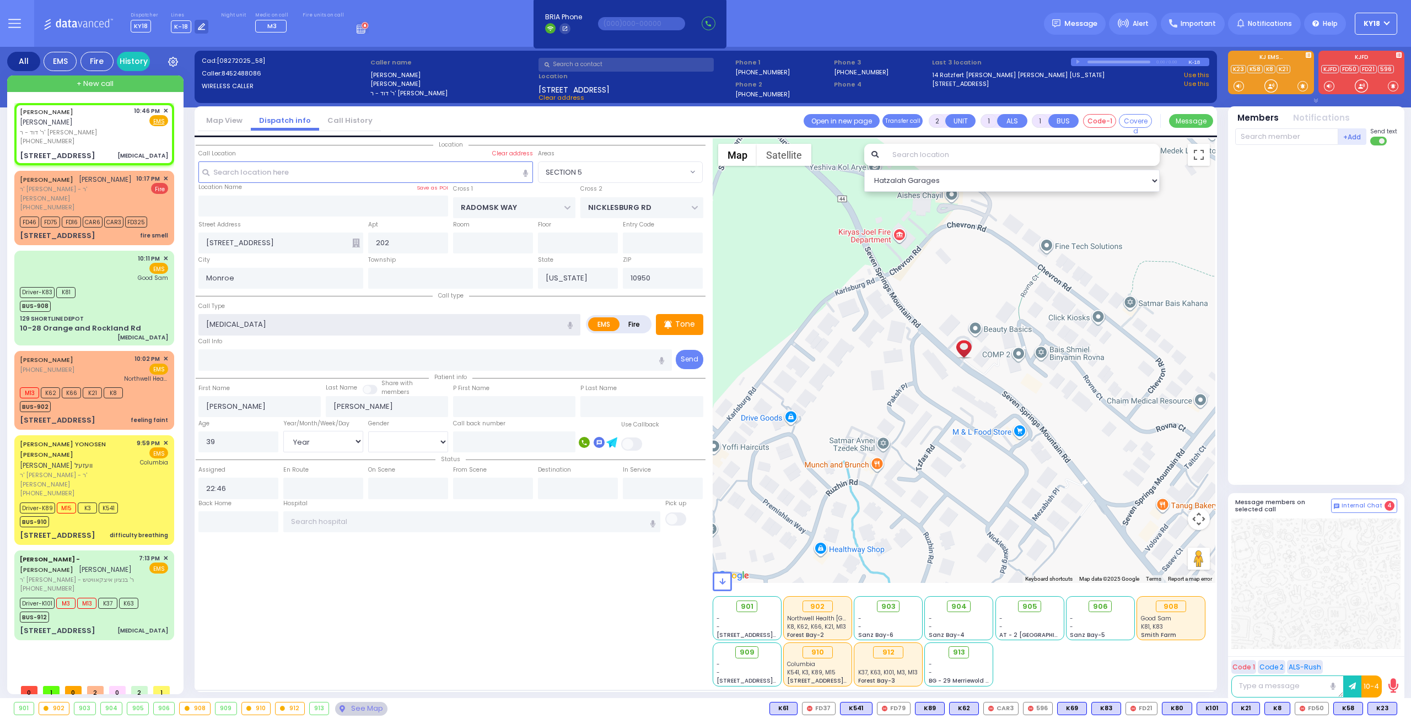
select select "Hatzalah Garages"
select select "SECTION 5"
click at [675, 329] on div "Tone" at bounding box center [679, 324] width 47 height 21
select select
radio input "true"
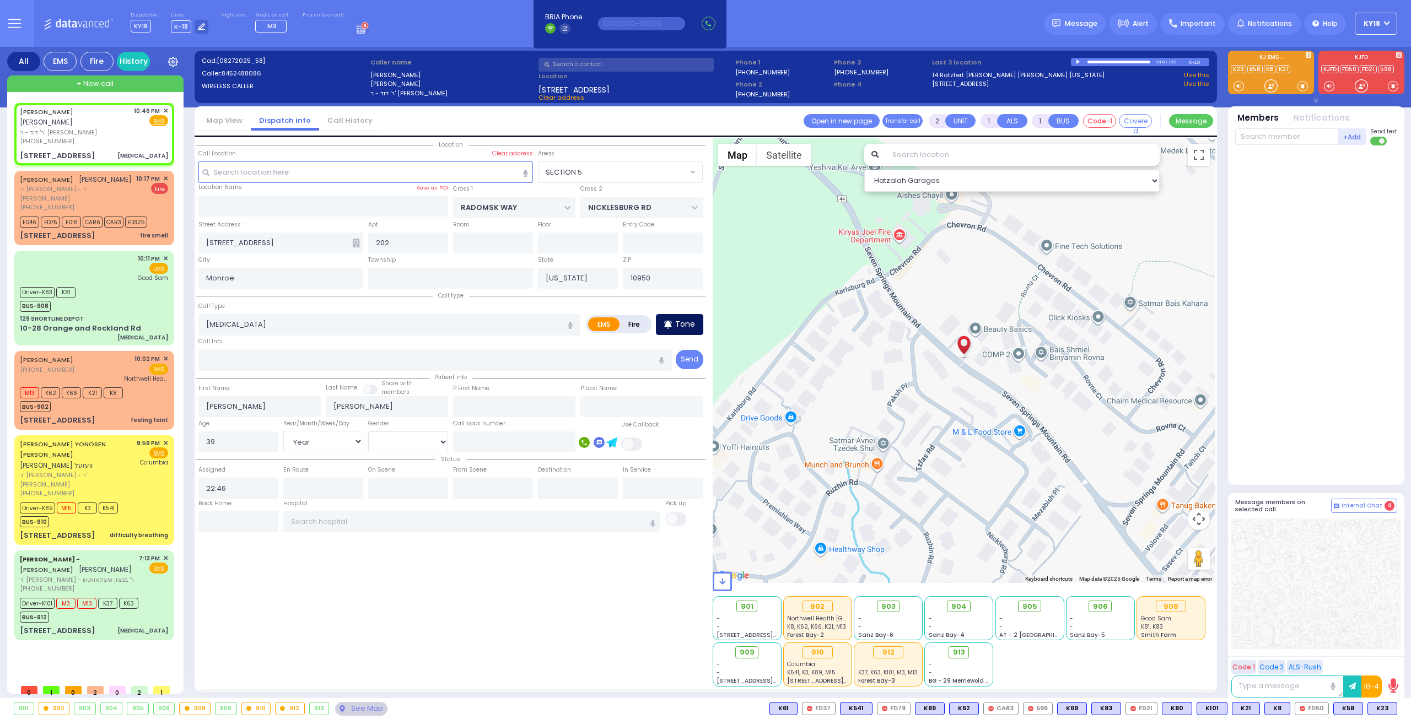
select select "Year"
select select "[DEMOGRAPHIC_DATA]"
select select "Hatzalah Garages"
select select "SECTION 5"
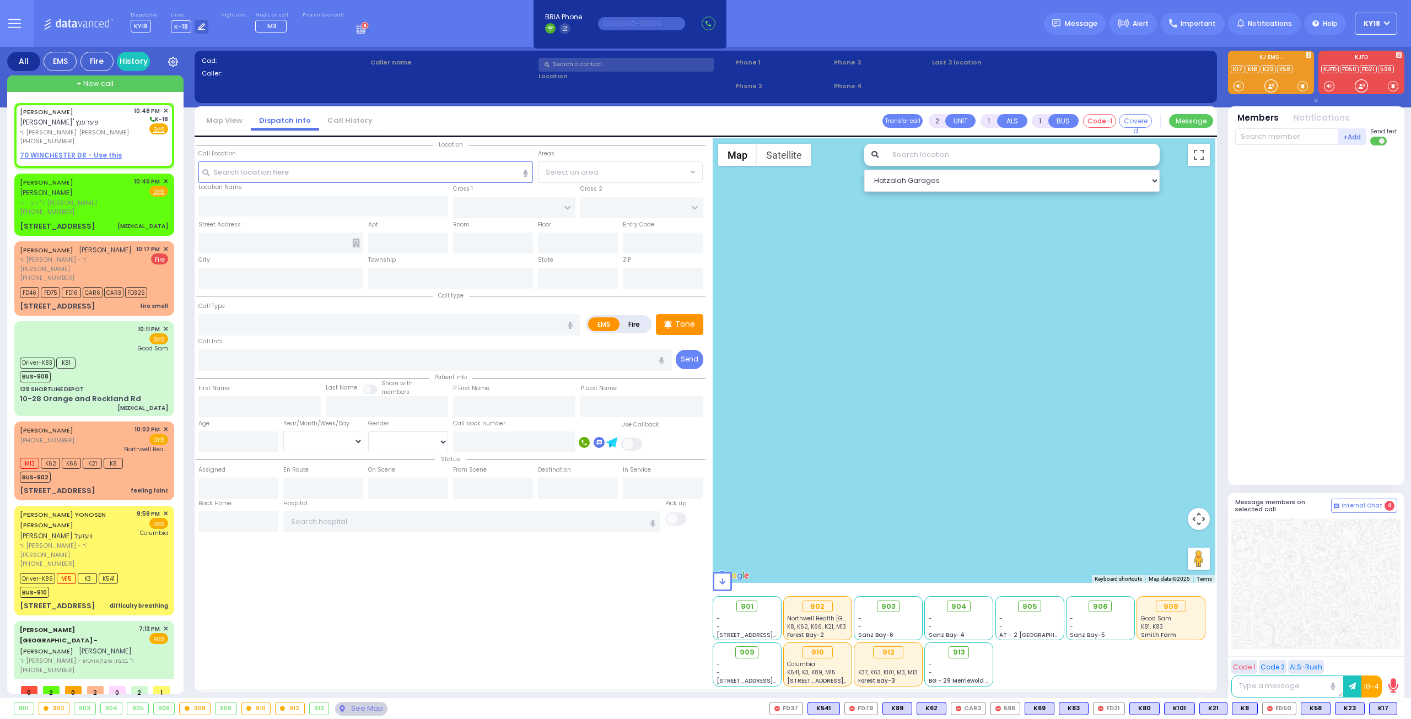
select select
radio input "true"
type input "PINCHUS SHMAYA"
type input "FERENCZ"
select select
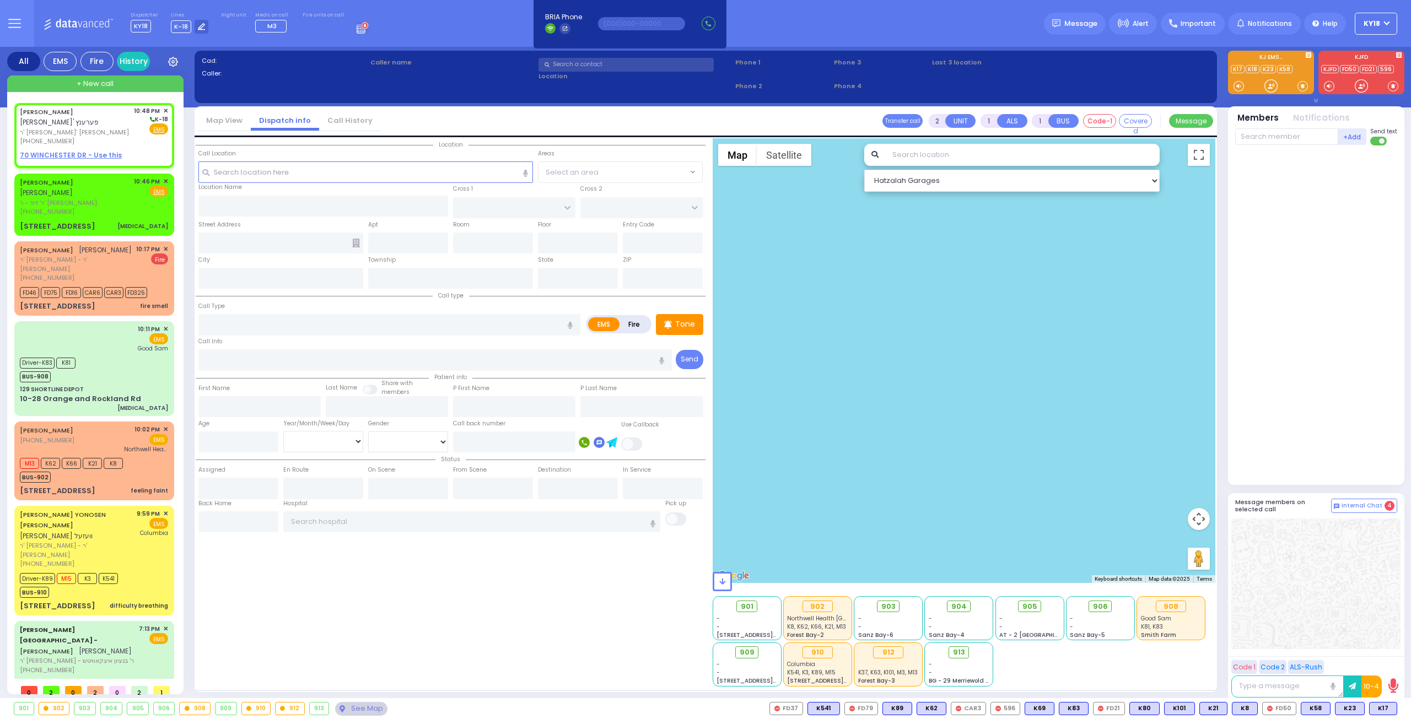
type input "22:48"
select select "Hatzalah Garages"
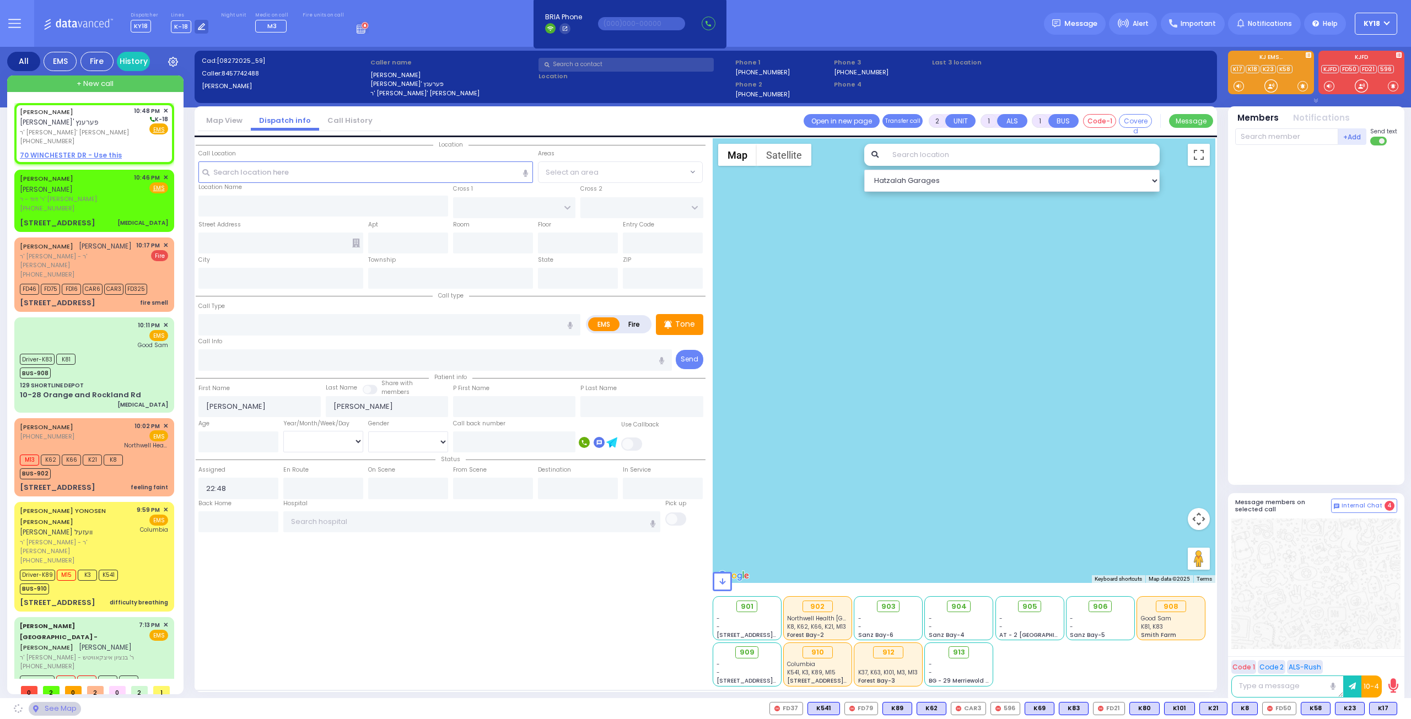
click at [1339, 405] on div at bounding box center [1317, 313] width 164 height 326
select select
radio input "true"
select select
select select "Hatzalah Garages"
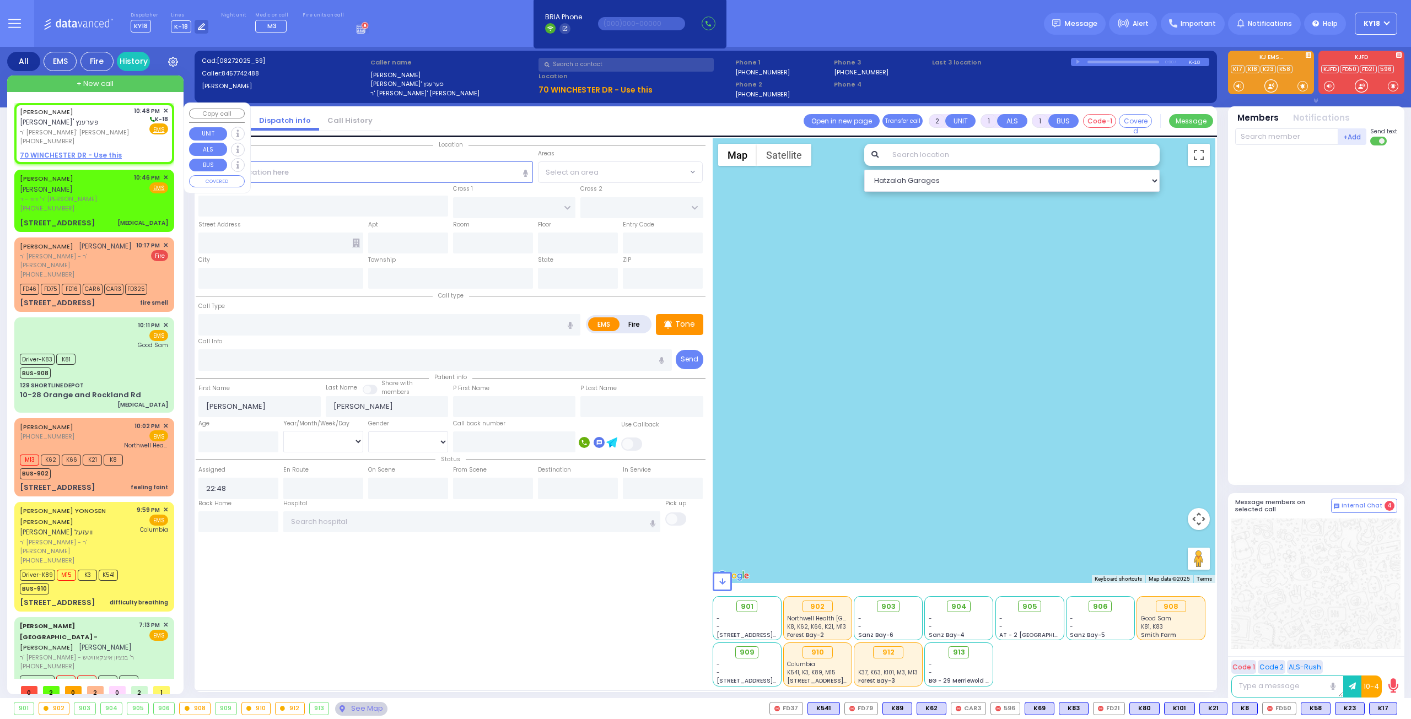
click at [63, 132] on span "ר' [PERSON_NAME]' [PERSON_NAME]" at bounding box center [75, 132] width 110 height 9
select select
radio input "true"
select select
select select "Hatzalah Garages"
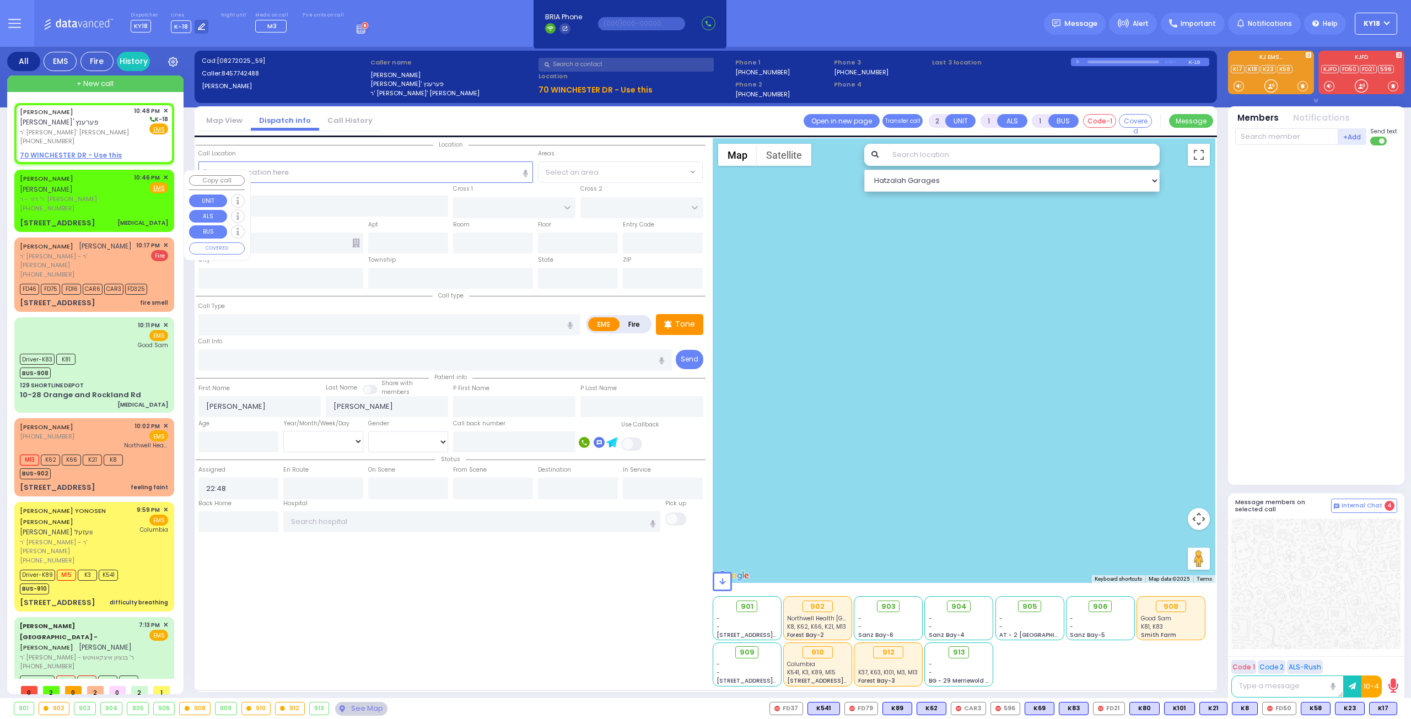
click at [82, 195] on span "ר' דוד - ר' [PERSON_NAME]" at bounding box center [75, 199] width 110 height 9
select select
type input "[MEDICAL_DATA]"
radio input "true"
type input "[PERSON_NAME]"
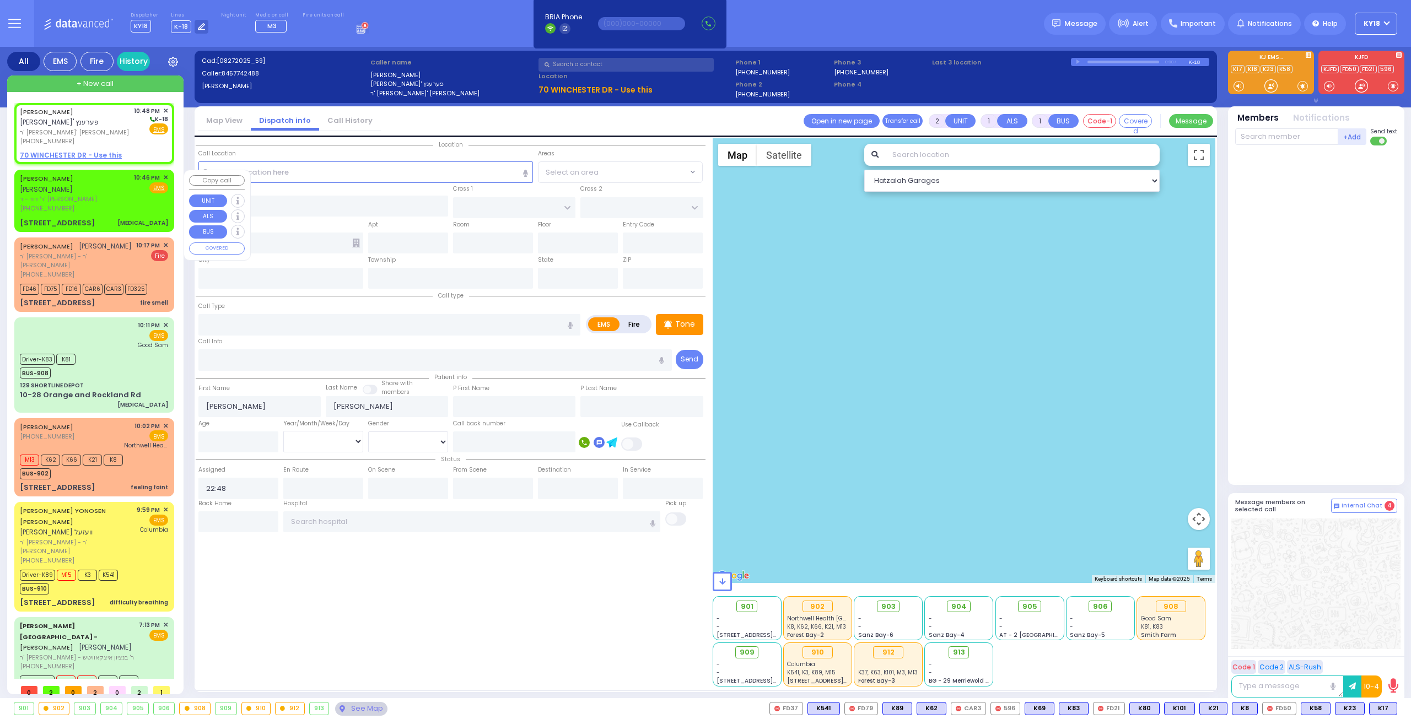
type input "[PERSON_NAME]"
type input "39"
select select "Year"
select select "[DEMOGRAPHIC_DATA]"
type input "22:46"
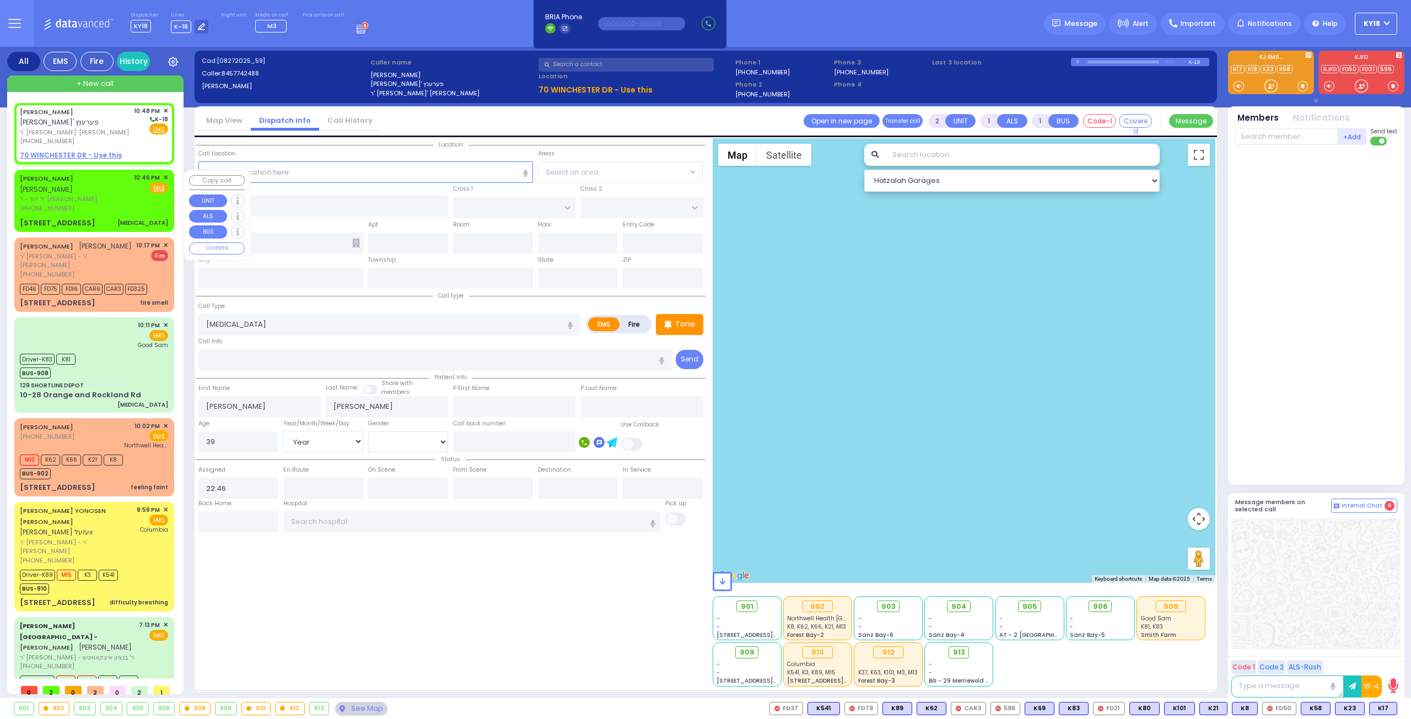
select select "Hatzalah Garages"
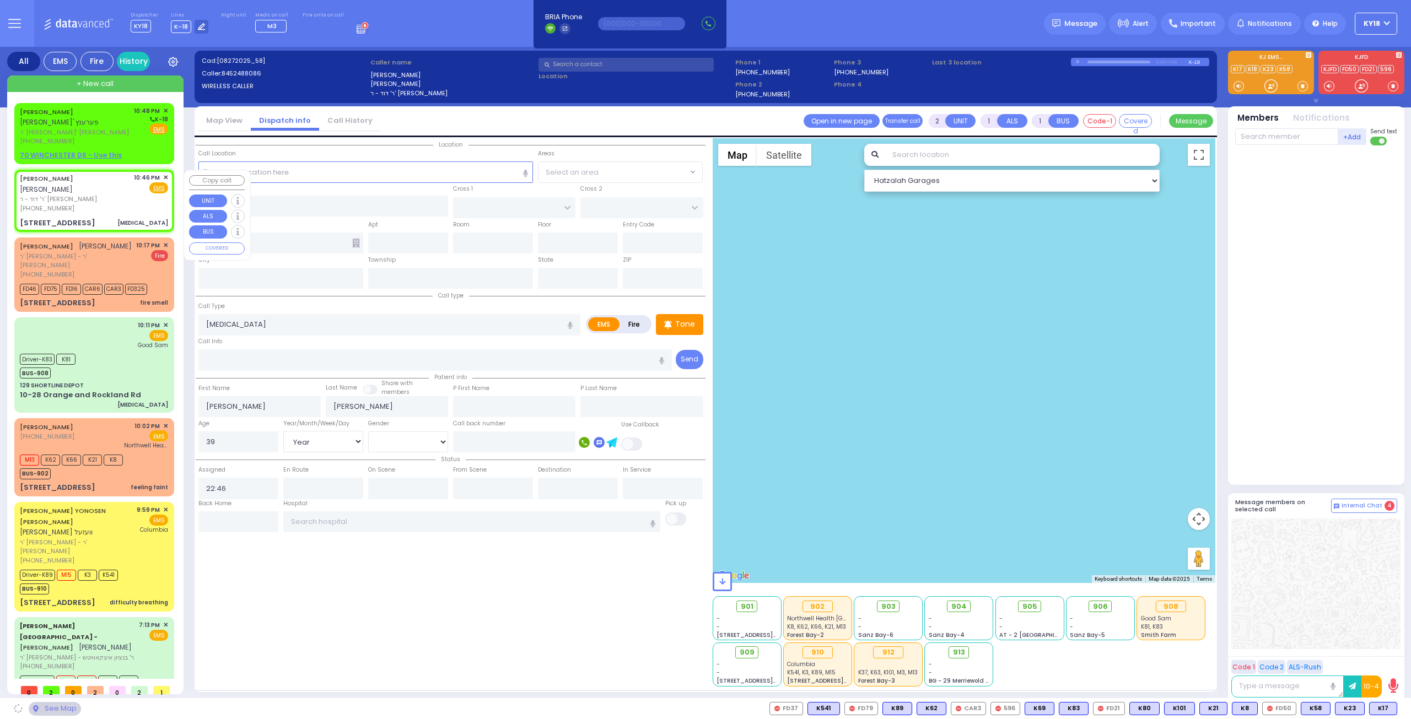
type input "RADOMSK WAY"
type input "NICKLESBURG RD"
type input "[STREET_ADDRESS]"
type input "202"
type input "Monroe"
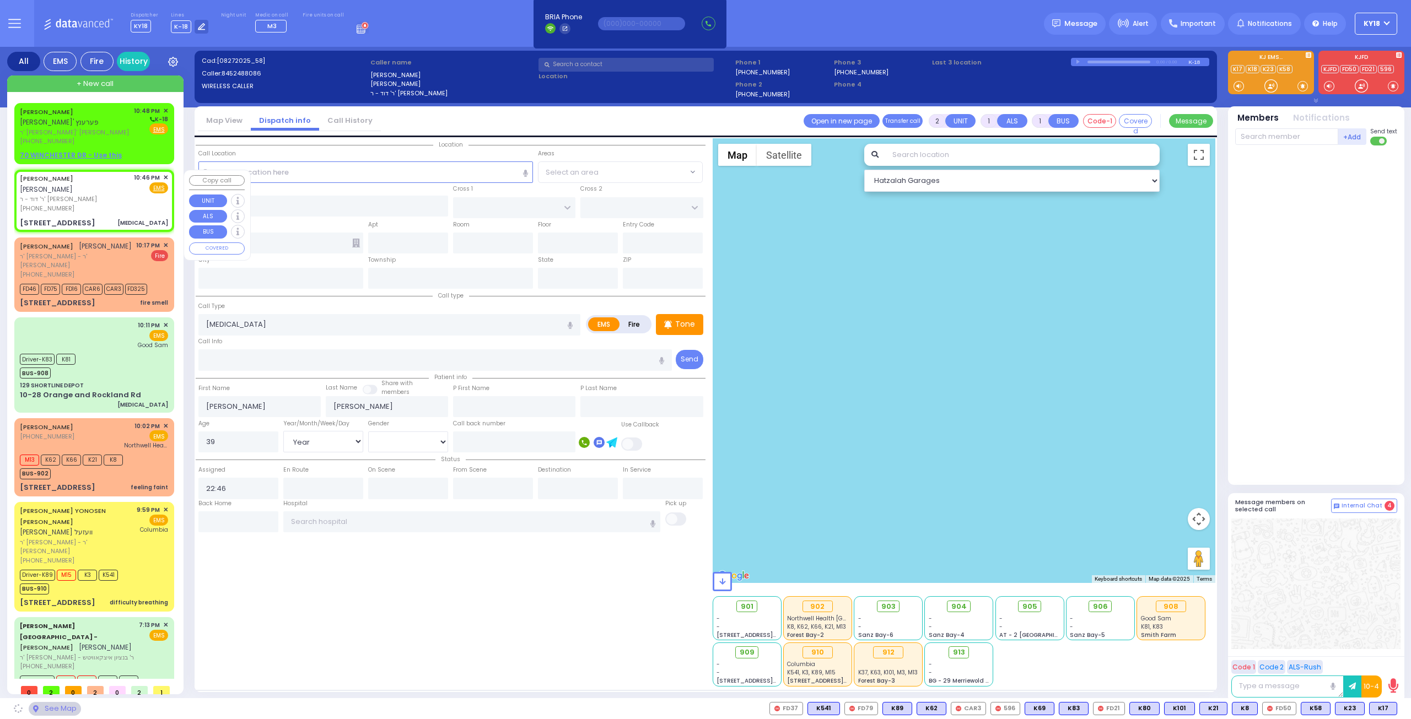
type input "[US_STATE]"
type input "10950"
select select "SECTION 5"
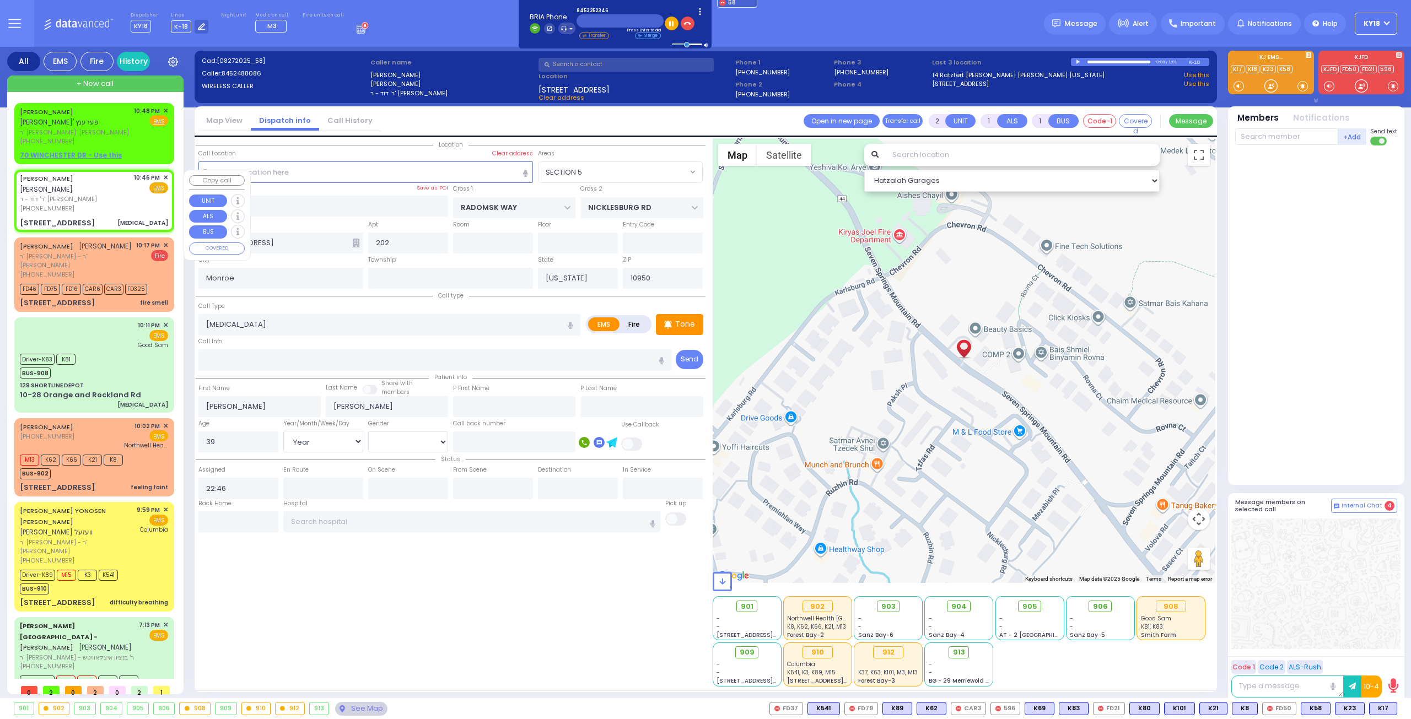
click at [111, 215] on div "CHAIM JOSHUA HOROWITZ חיים יושע האראוויץ ר' דוד - ר' אברהם וואלף פריעדמאן (845)…" at bounding box center [94, 200] width 155 height 58
select select
radio input "true"
select select "Year"
select select "[DEMOGRAPHIC_DATA]"
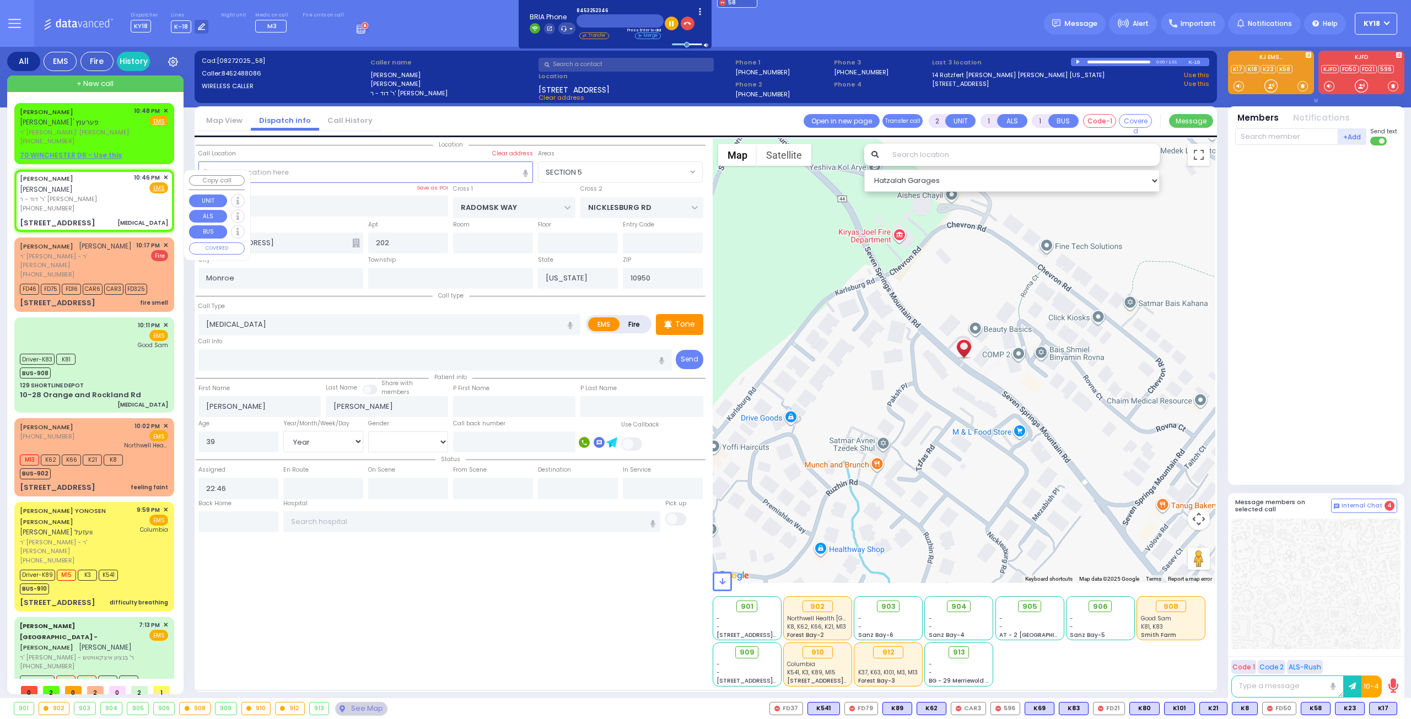
select select "Hatzalah Garages"
select select "SECTION 5"
click at [1375, 709] on icon at bounding box center [1374, 709] width 6 height 6
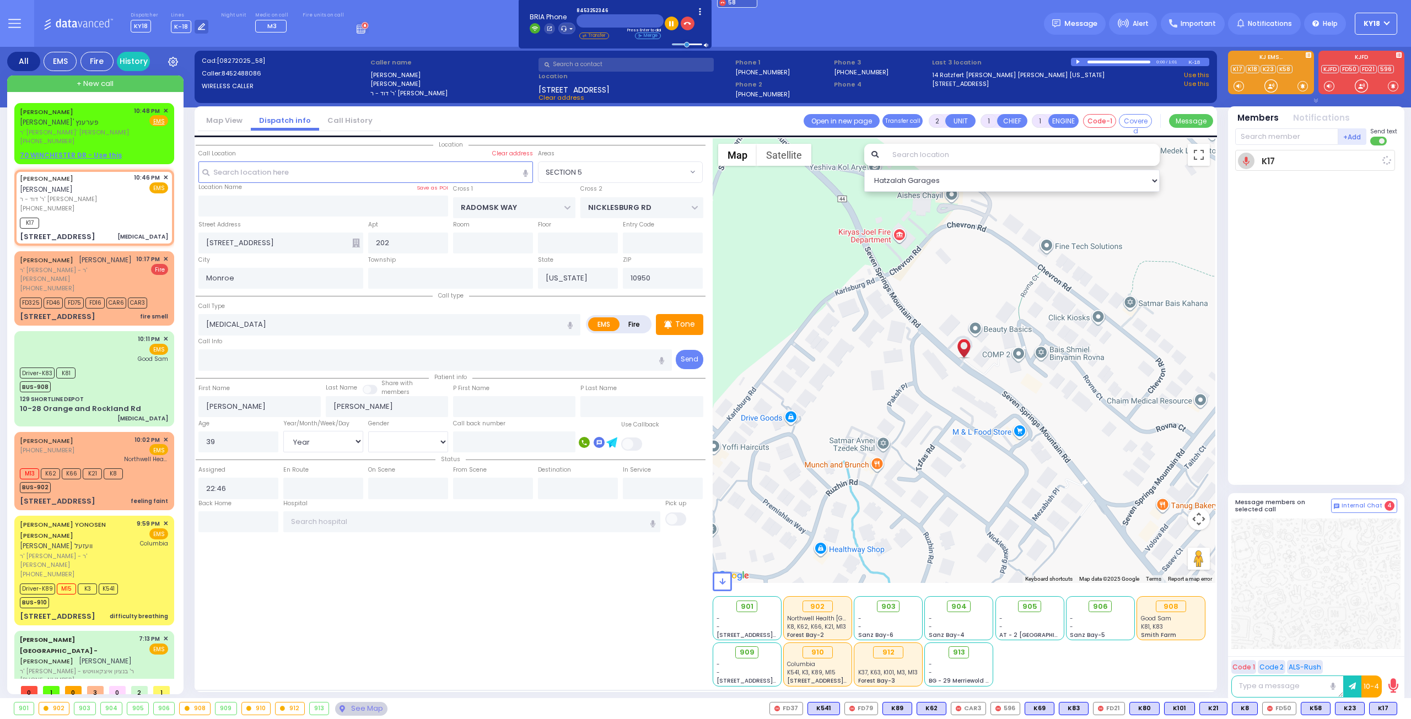
select select
radio input "true"
select select "Year"
select select "[DEMOGRAPHIC_DATA]"
type input "22:48"
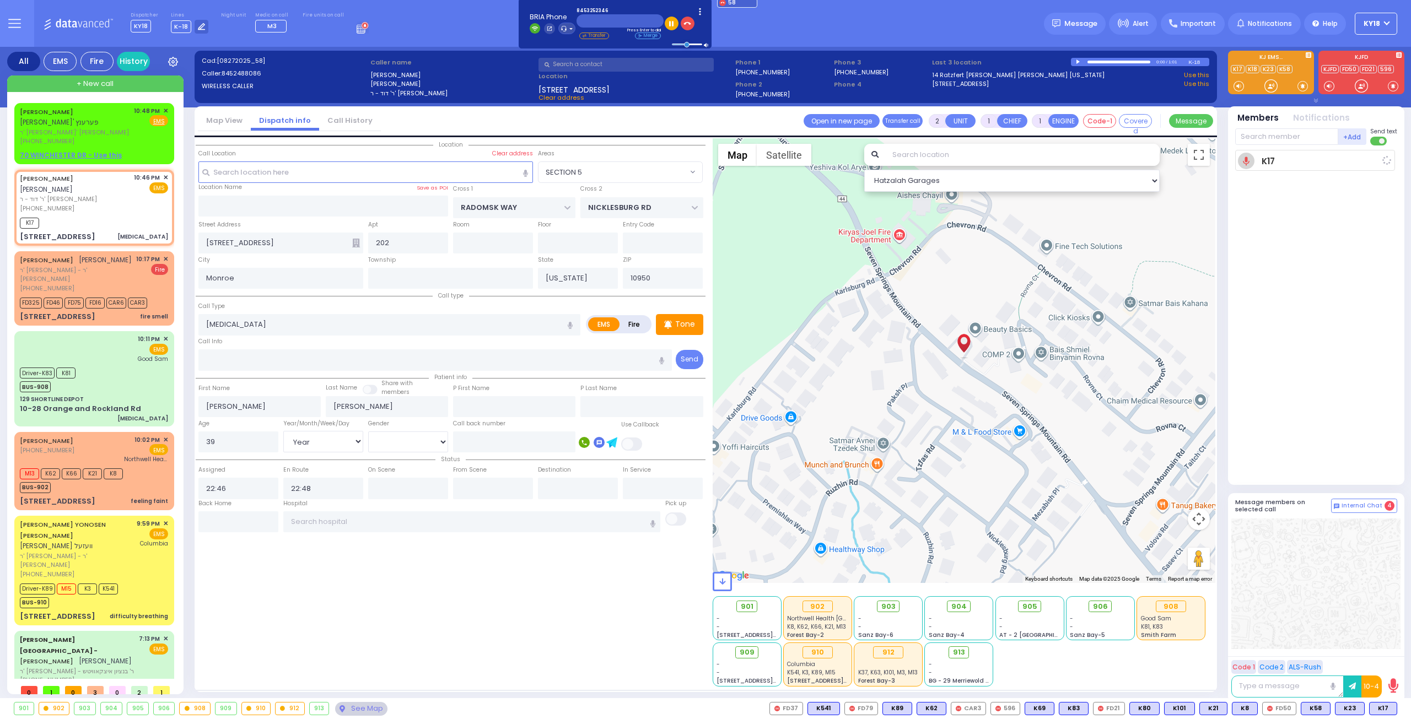
select select "Hatzalah Garages"
select select "SECTION 5"
click at [101, 141] on div "[PHONE_NUMBER]" at bounding box center [75, 141] width 110 height 9
select select
radio input "true"
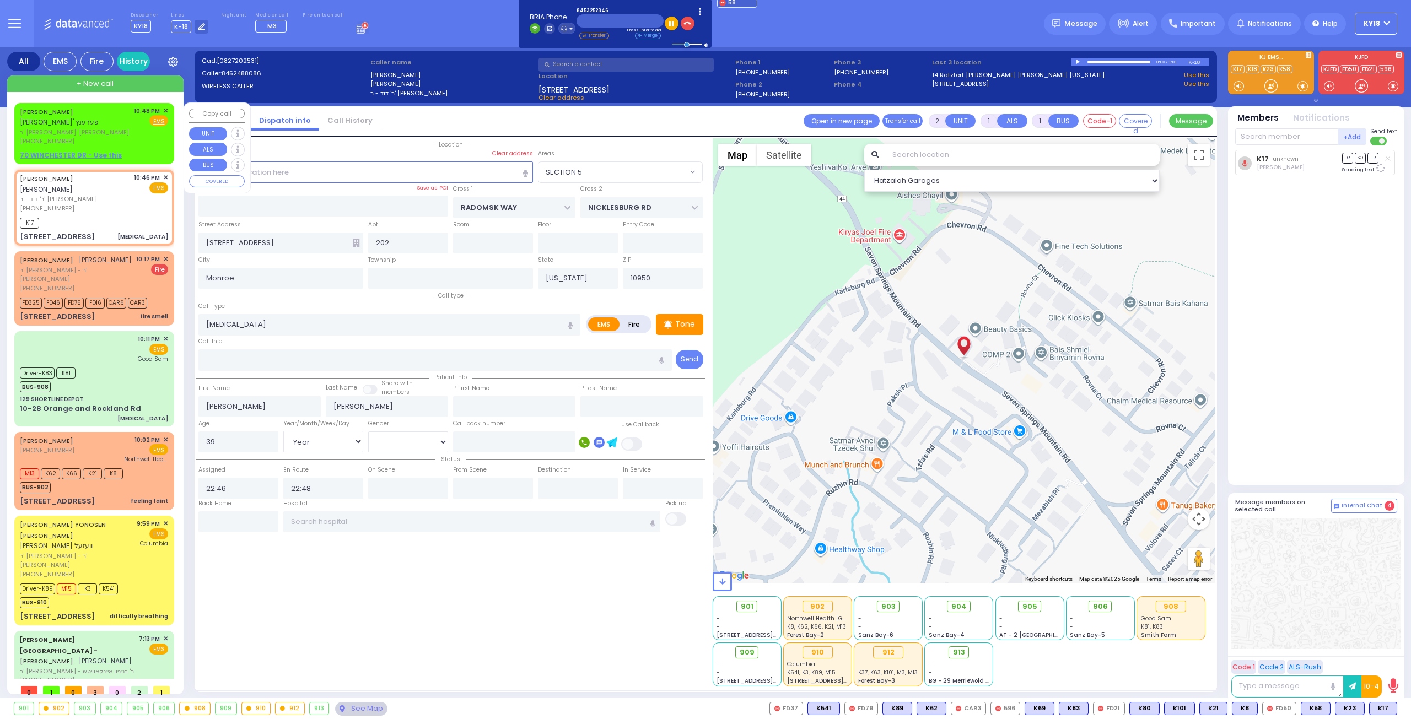
type input "PINCHUS SHMAYA"
type input "FERENCZ"
select select
type input "22:48"
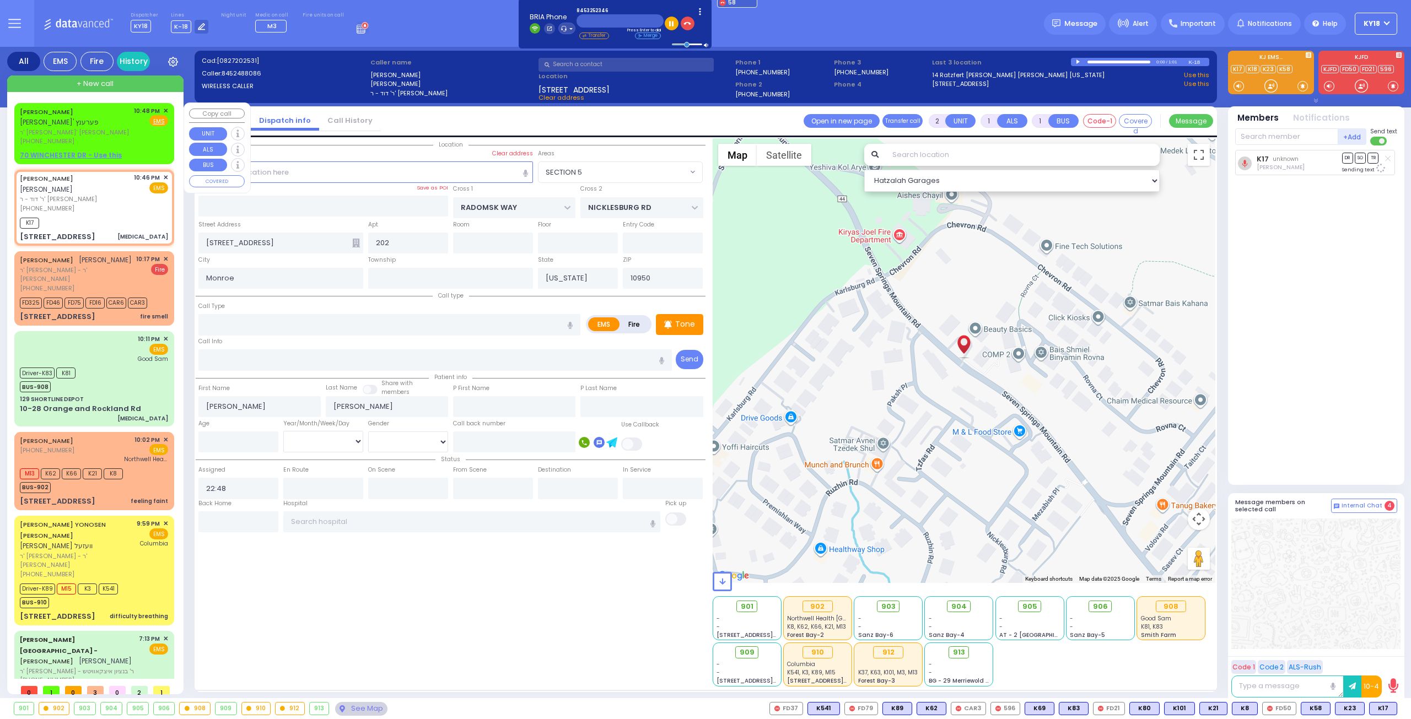
select select "Hatzalah Garages"
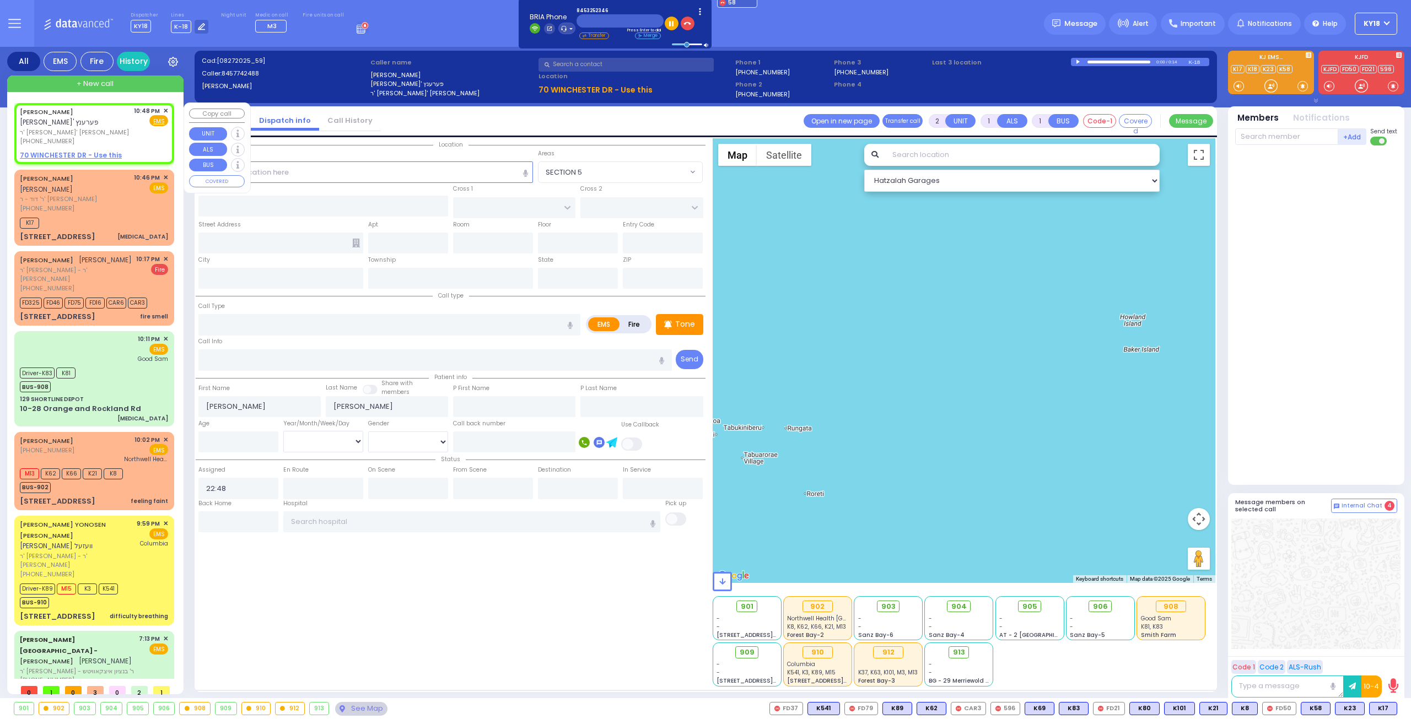
click at [72, 156] on u "70 WINCHESTER DR - Use this" at bounding box center [71, 154] width 102 height 9
select select
radio input "true"
select select
select select "Hatzalah Garages"
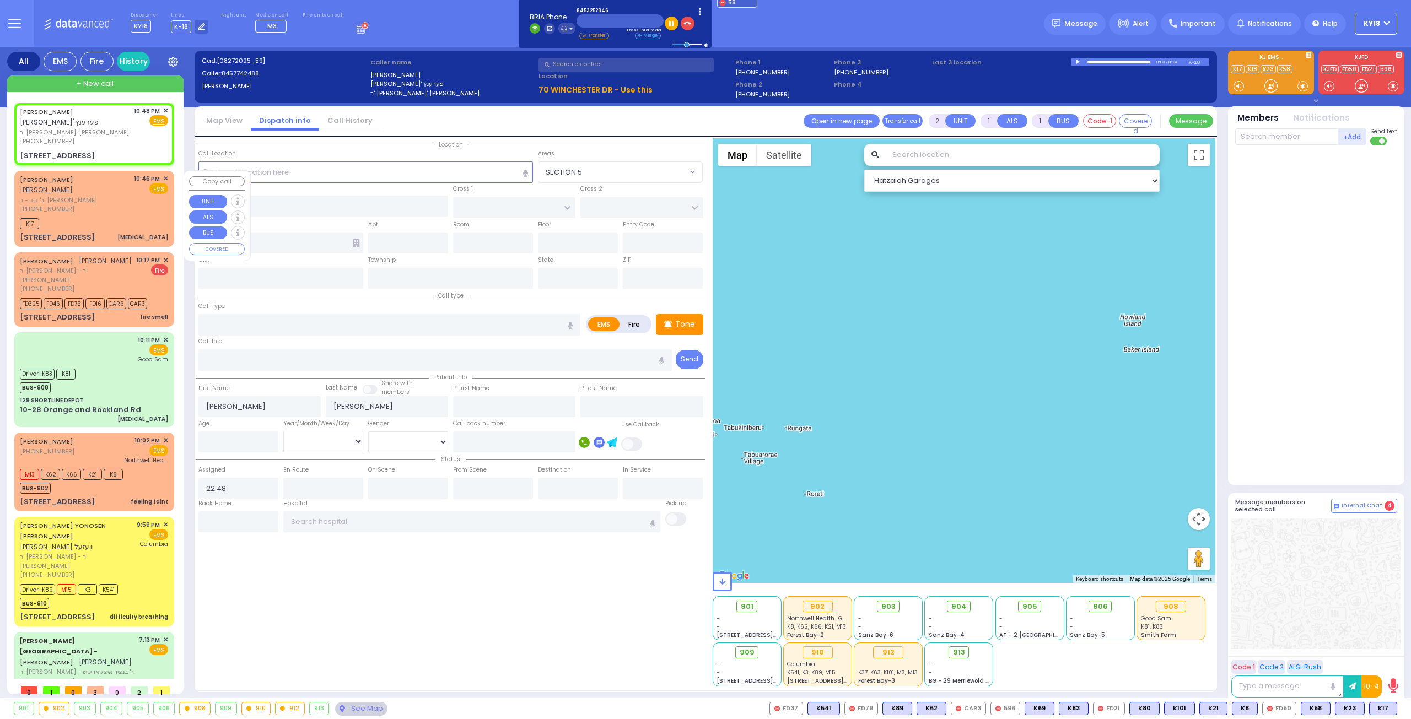
select select
radio input "true"
select select
select select "Hatzalah Garages"
type input "WHITMAN PL"
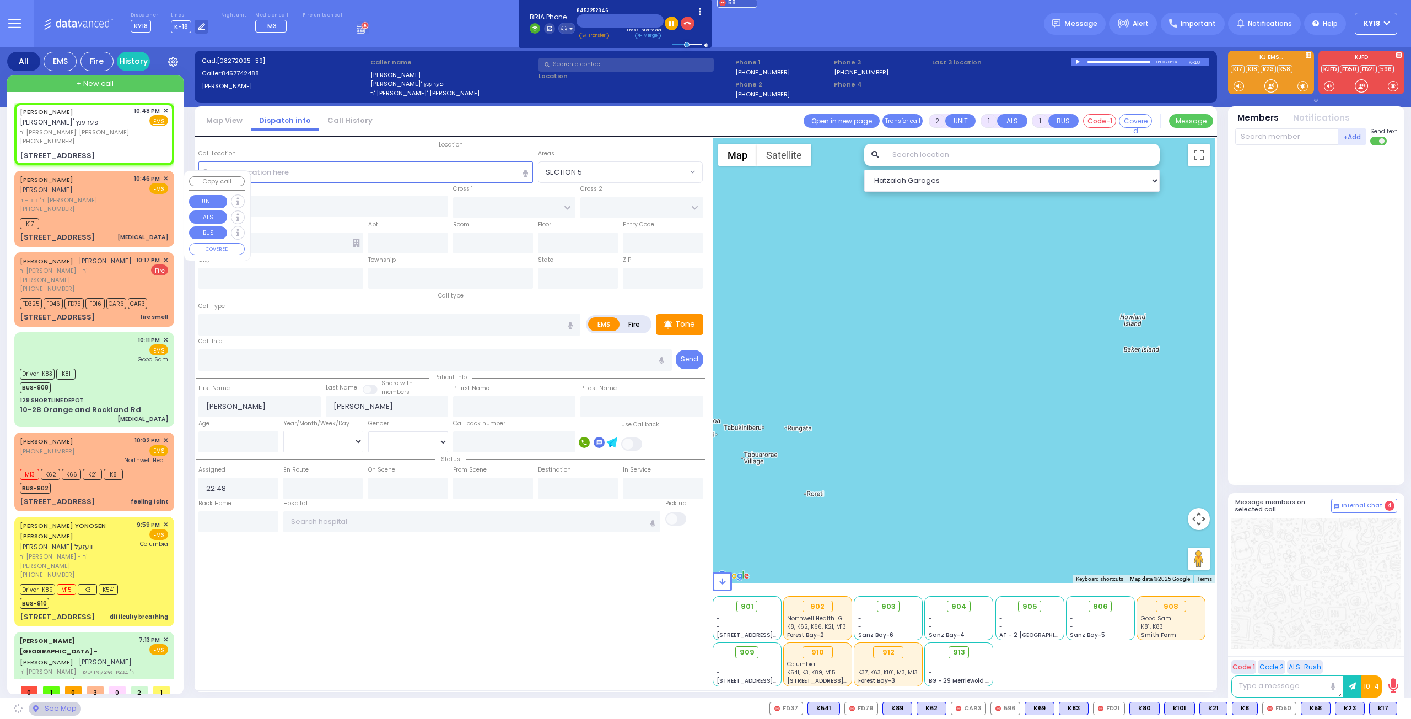
type input "[STREET_ADDRESS]"
type input "Monroe"
type input "[US_STATE]"
type input "10950"
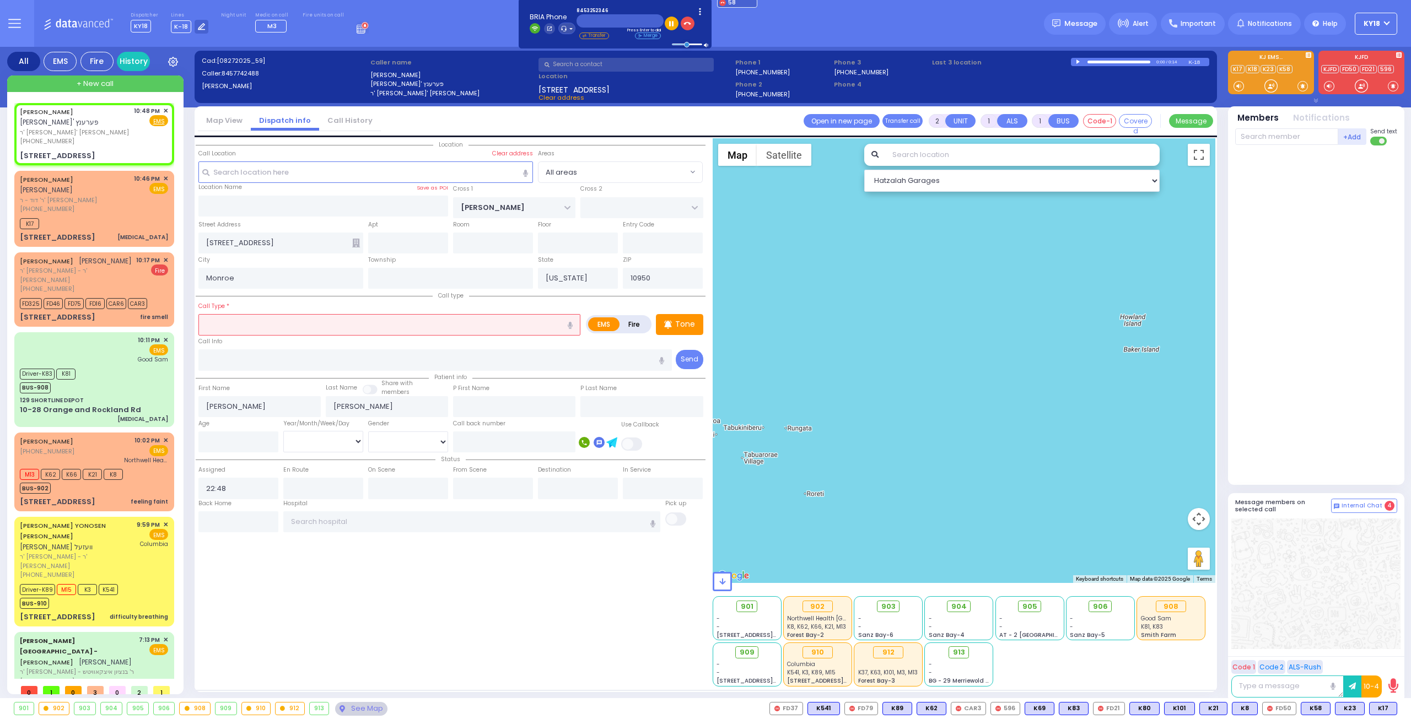
click at [253, 331] on input "text" at bounding box center [389, 324] width 382 height 21
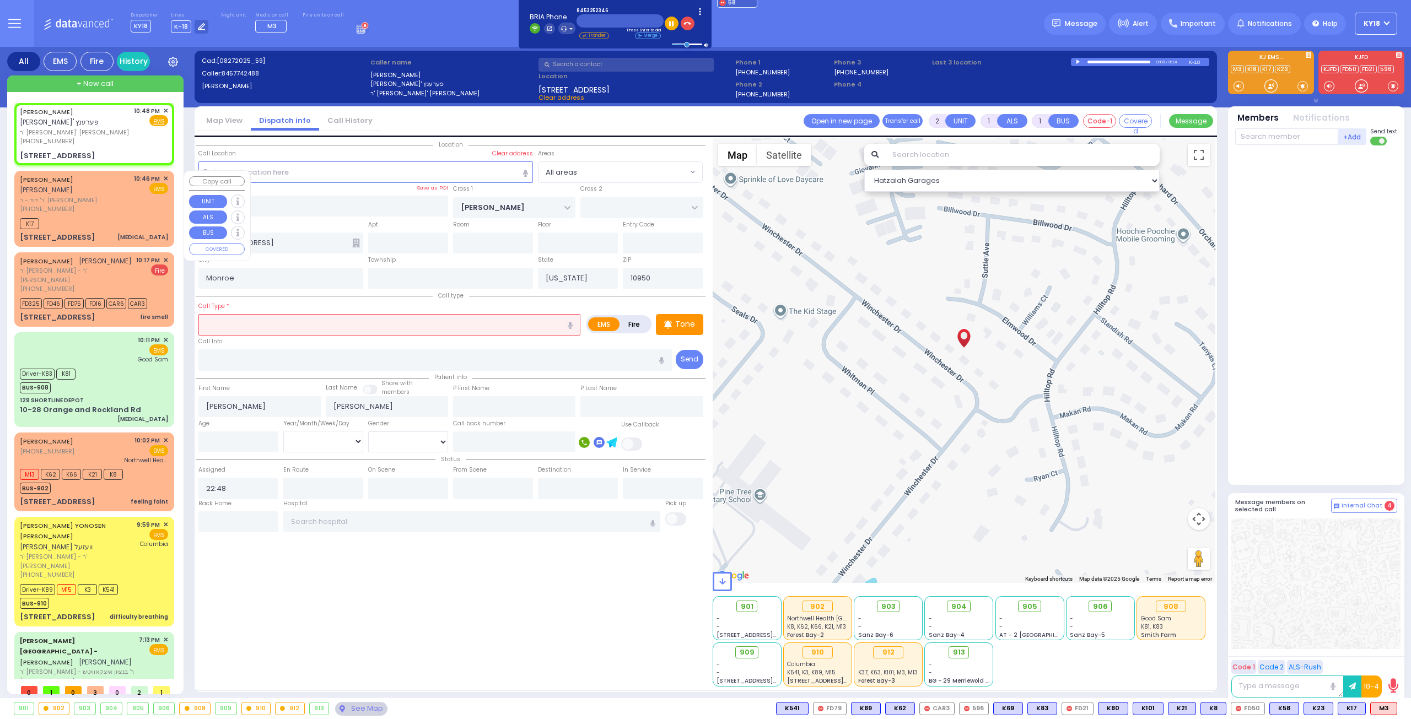
click at [97, 221] on div "K17" at bounding box center [94, 223] width 148 height 14
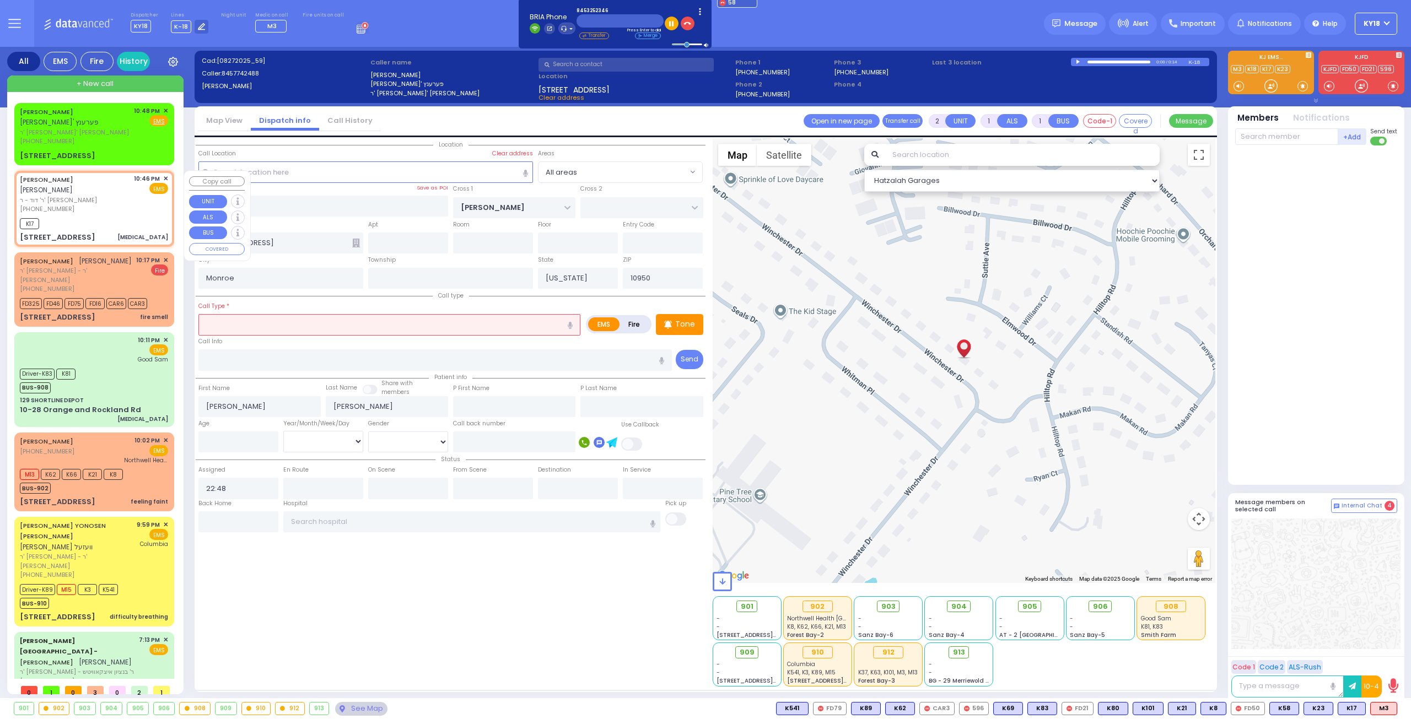
select select
type input "[MEDICAL_DATA]"
radio input "true"
type input "[PERSON_NAME]"
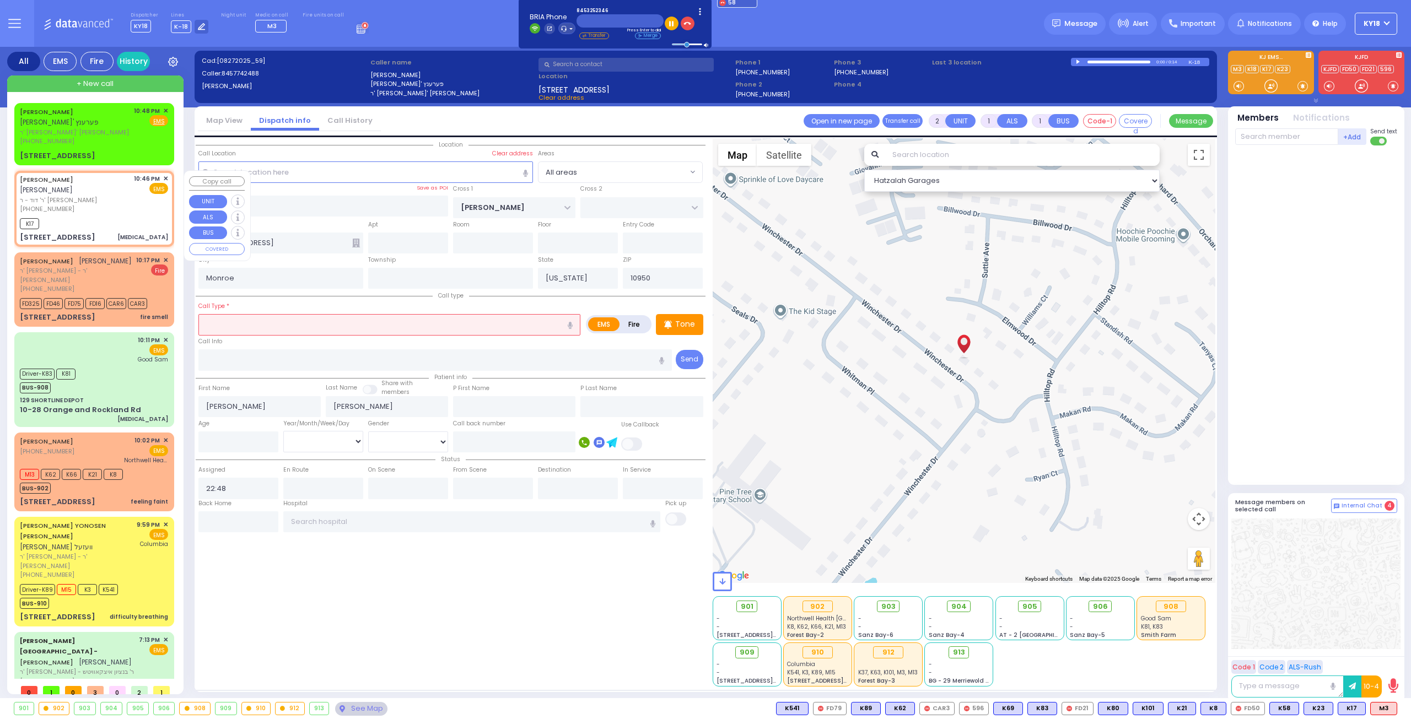
type input "39"
select select "Year"
select select "[DEMOGRAPHIC_DATA]"
type input "22:46"
type input "22:48"
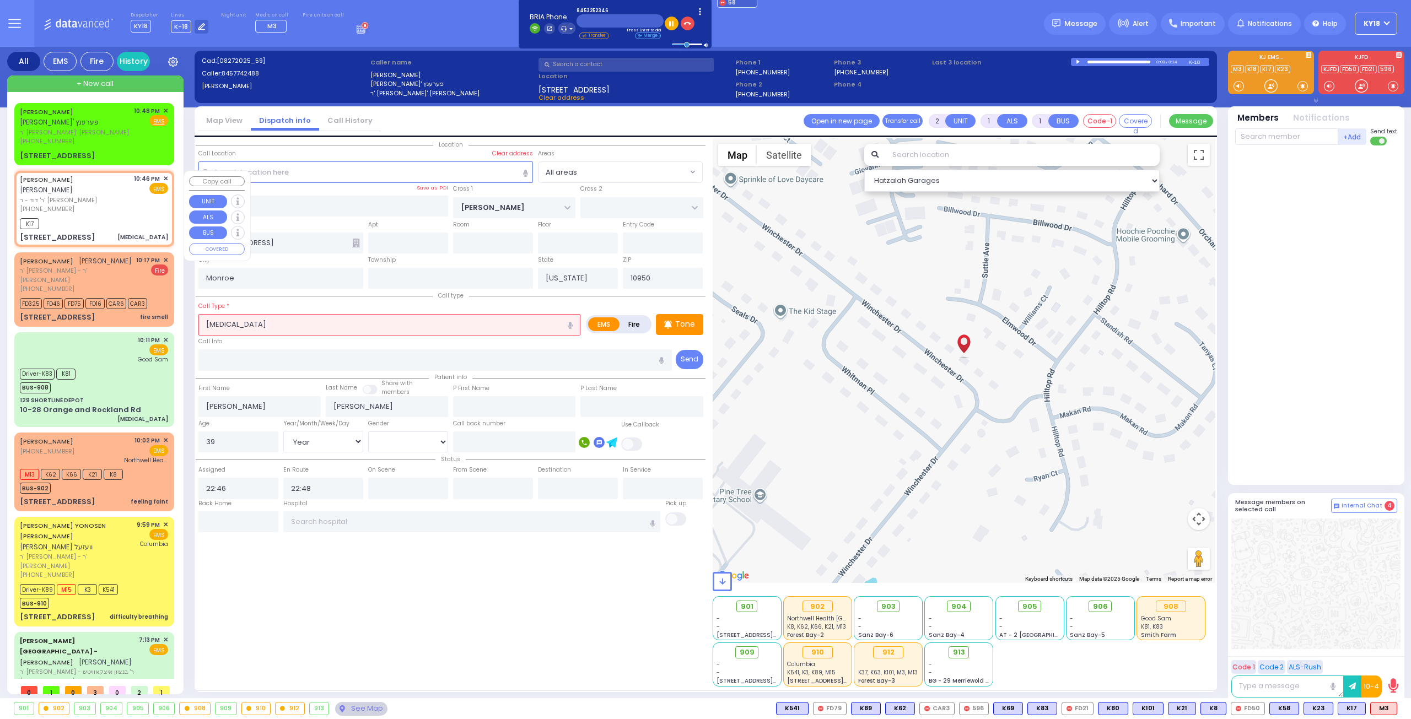
select select "Hatzalah Garages"
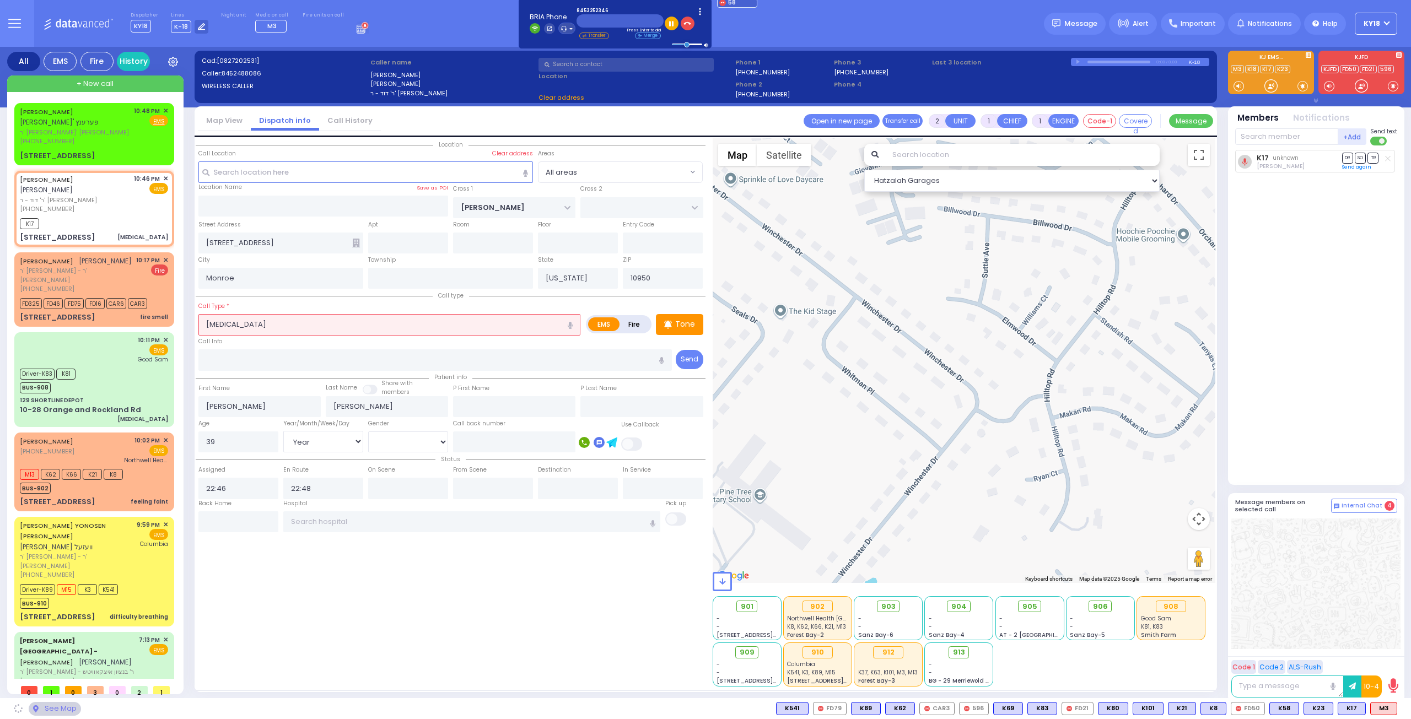
type input "RADOMSK WAY"
type input "NICKLESBURG RD"
type input "[STREET_ADDRESS]"
type input "202"
select select "SECTION 5"
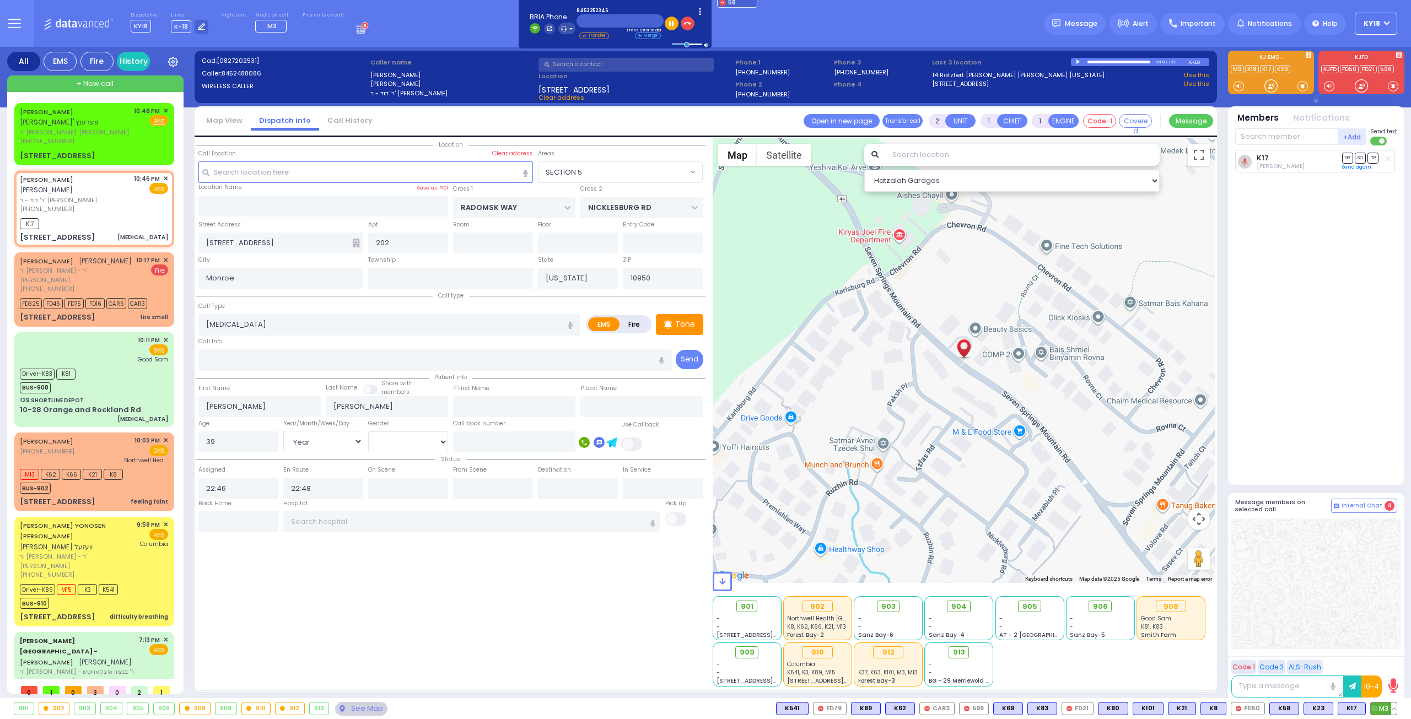
click at [1378, 709] on span "M3" at bounding box center [1384, 709] width 26 height 12
select select
radio input "true"
select select "Year"
select select "[DEMOGRAPHIC_DATA]"
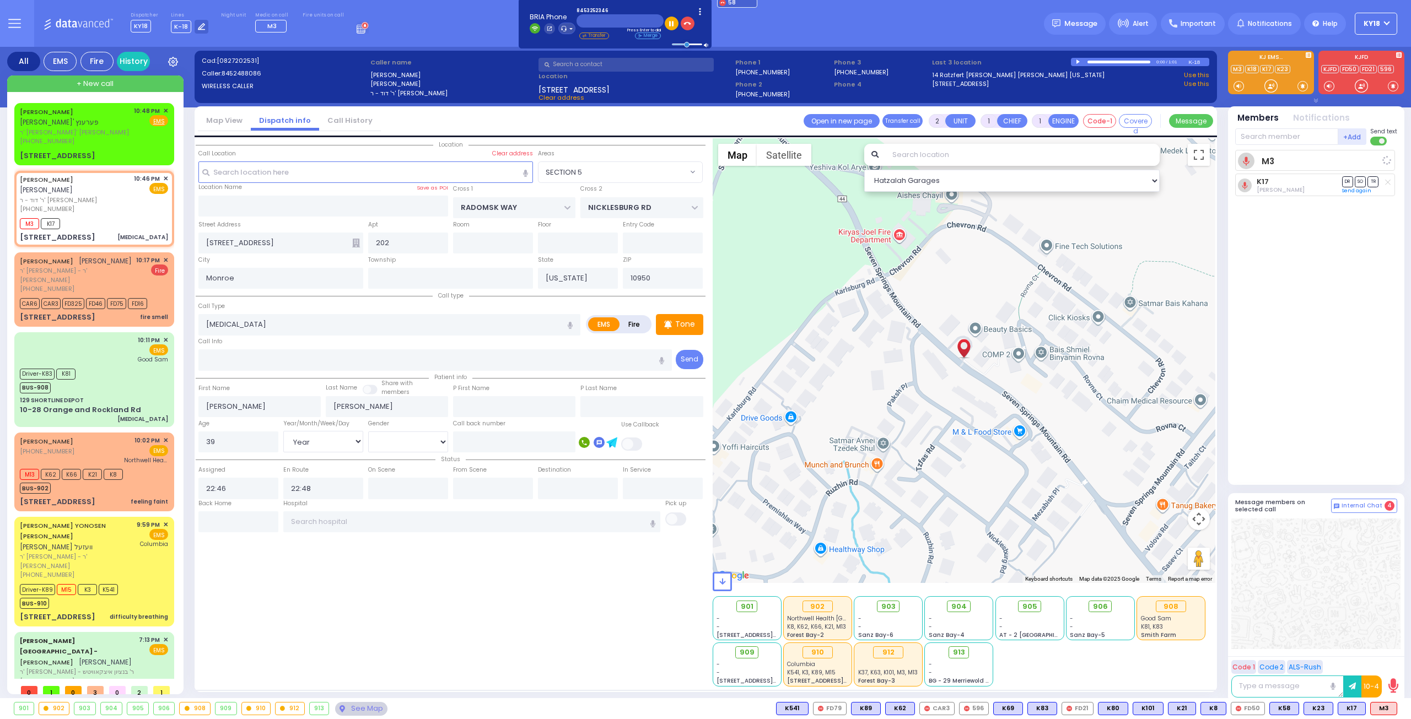
select select "Hatzalah Garages"
select select "SECTION 5"
click at [123, 147] on div "PINCHUS SHMAYA FERENCZ פנחס שמעי' פערענץ ר' חיים רפאל - ר' יחזקאל שטיינפעלד (84…" at bounding box center [94, 134] width 155 height 58
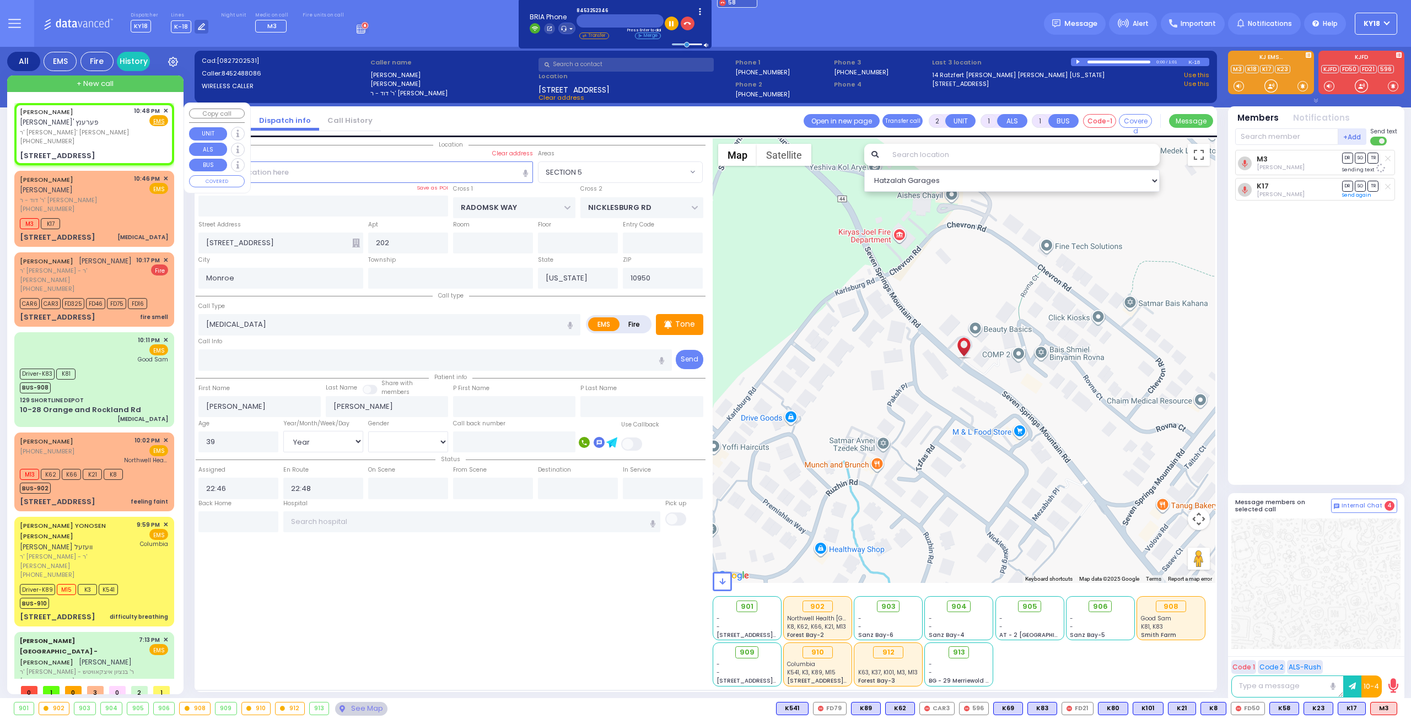
select select
radio input "true"
type input "PINCHUS SHMAYA"
type input "FERENCZ"
select select
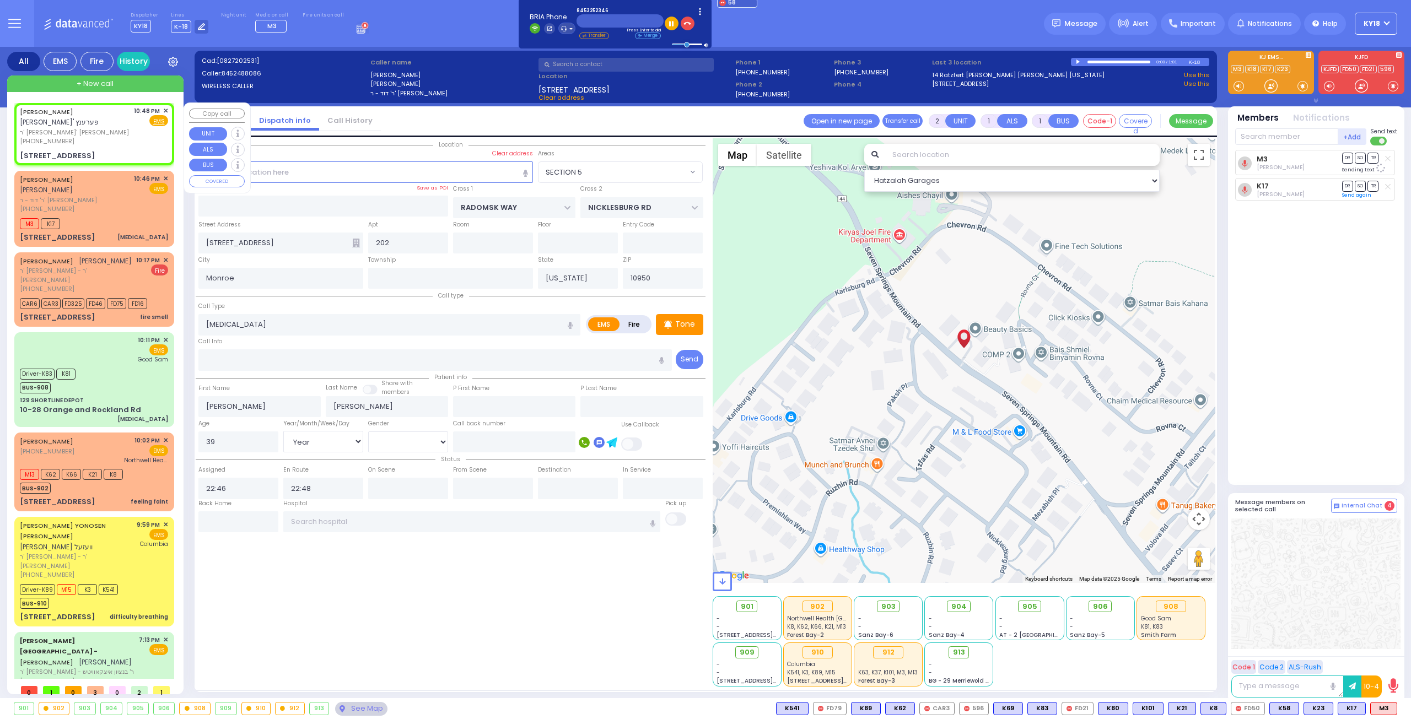
select select
type input "22:48"
type input "WHITMAN PL"
type input "[STREET_ADDRESS]"
select select "Hatzalah Garages"
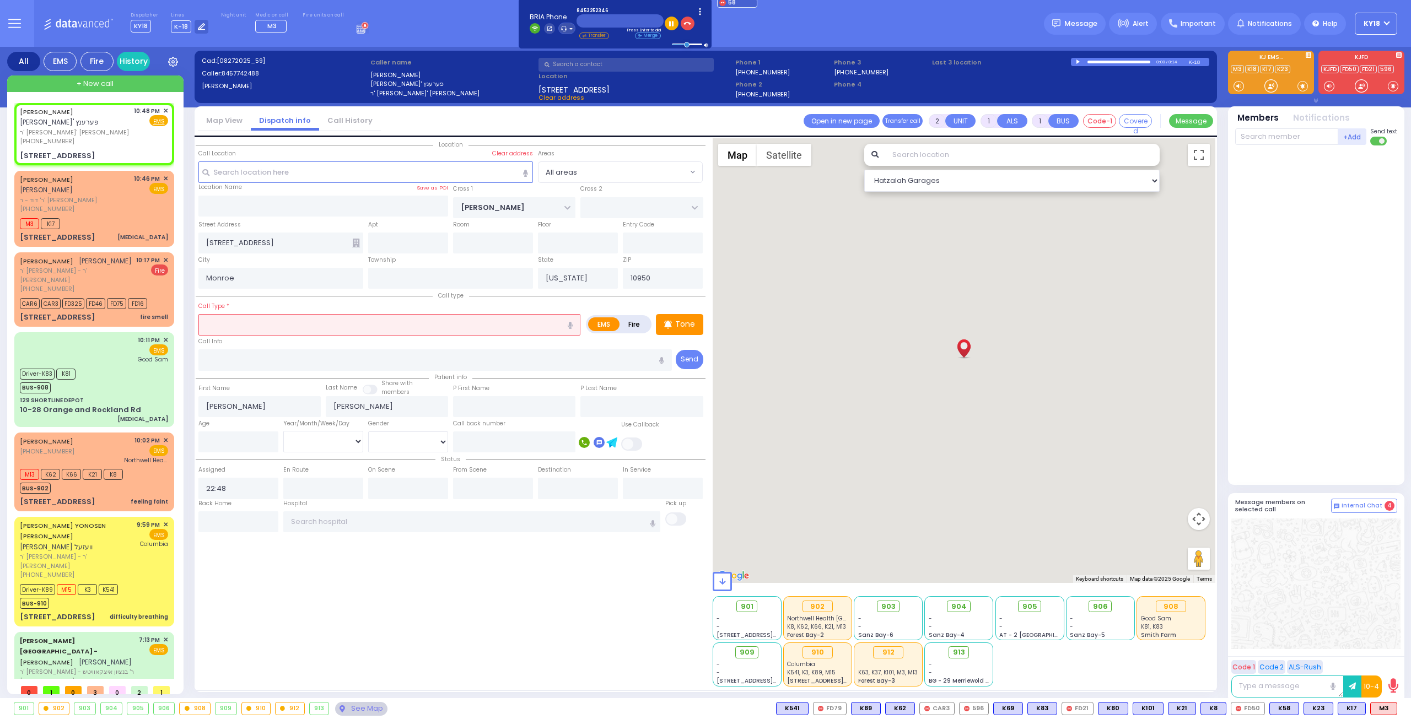
click at [277, 321] on input "text" at bounding box center [389, 324] width 382 height 21
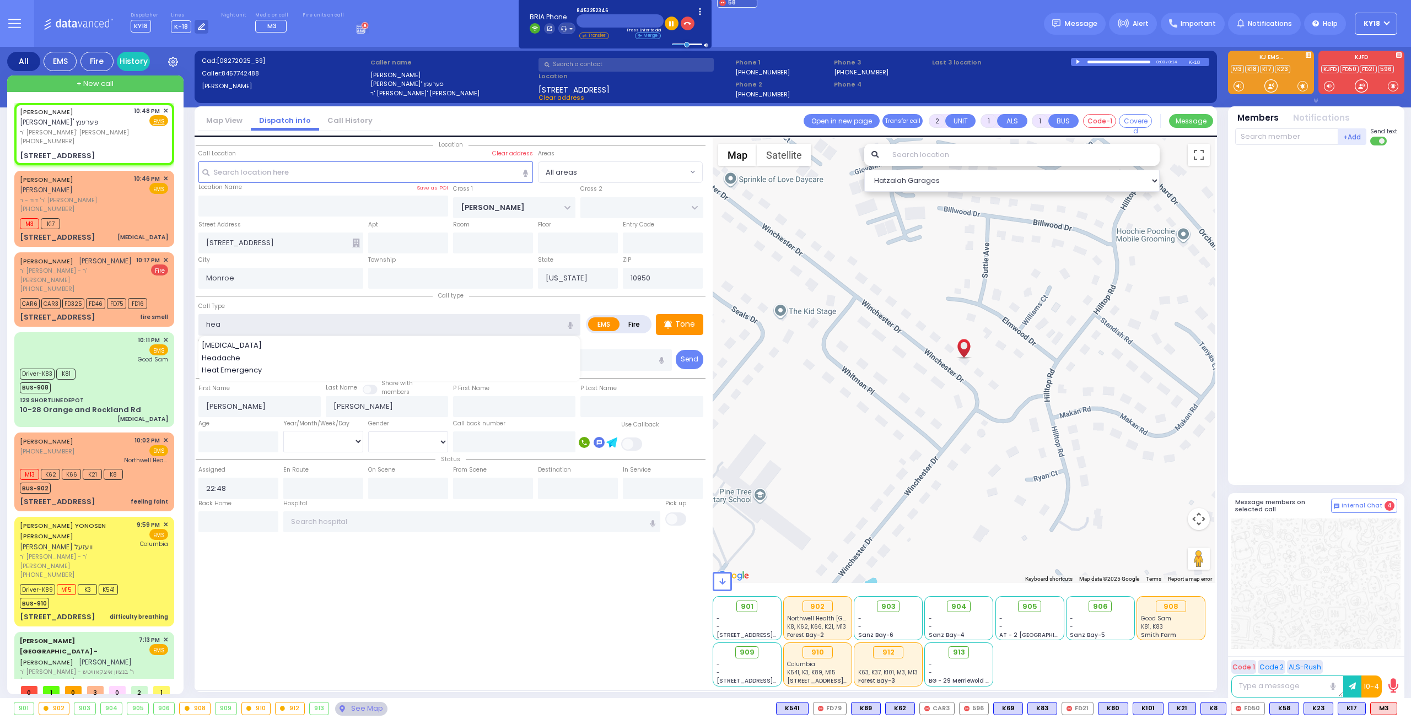
type input "head"
select select
radio input "true"
select select
select select "Hatzalah Garages"
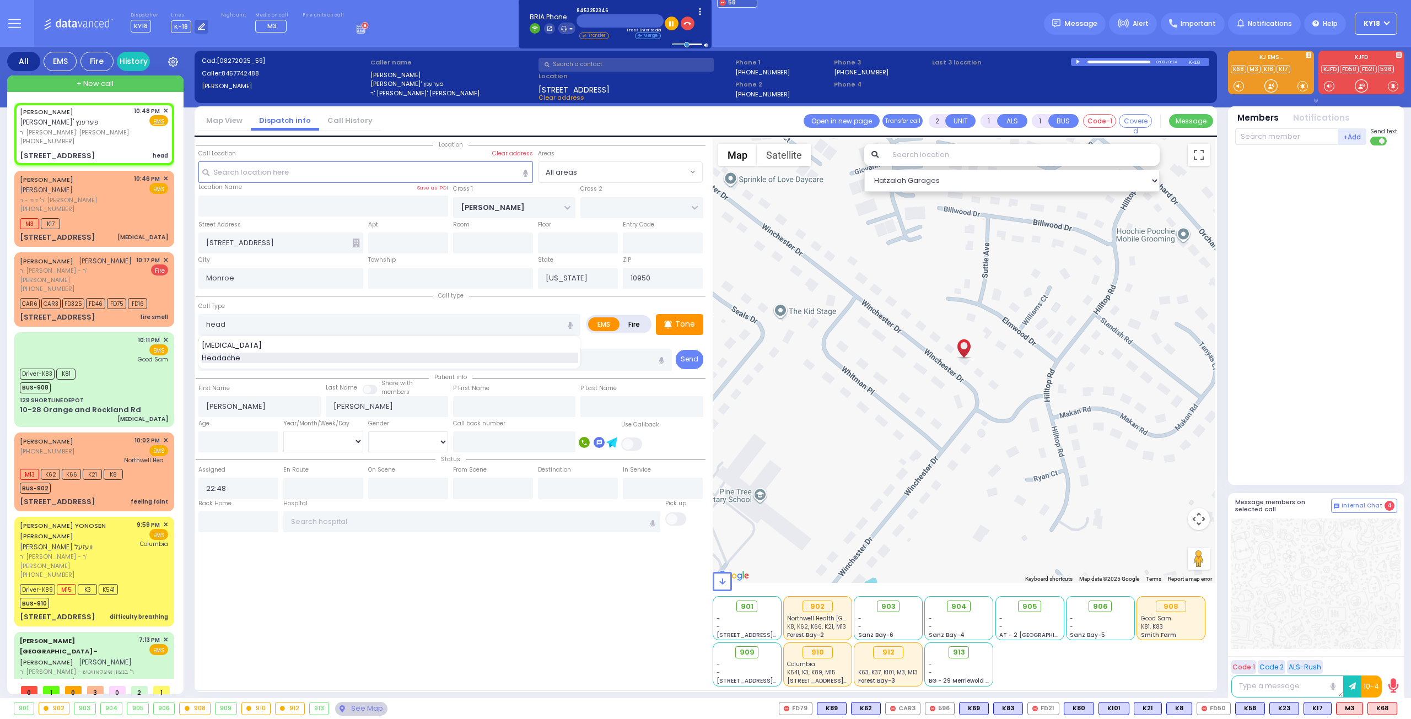
click at [422, 360] on div "Headache" at bounding box center [390, 358] width 376 height 11
type input "Headache"
type input "1"
type input "0"
click at [90, 222] on div "M3 K17" at bounding box center [94, 223] width 148 height 14
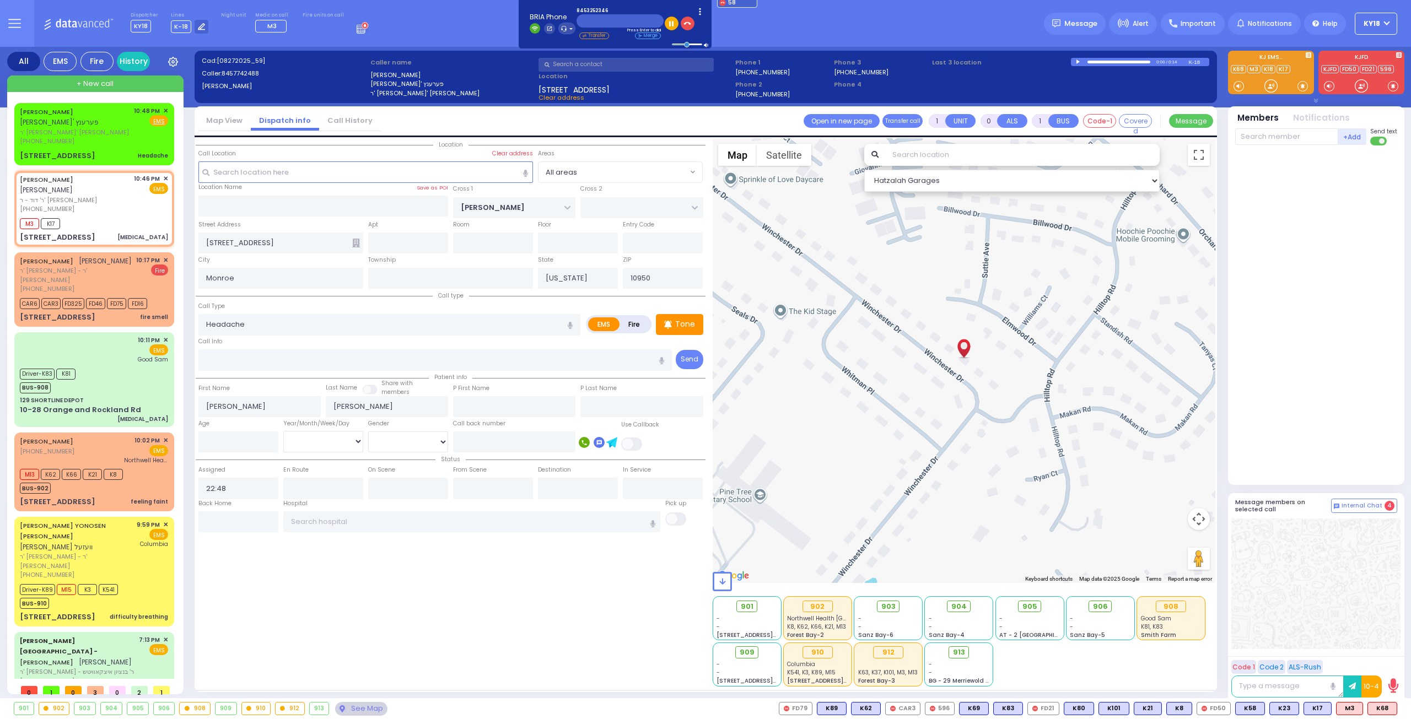
type input "2"
type input "1"
select select
type input "[MEDICAL_DATA]"
radio input "true"
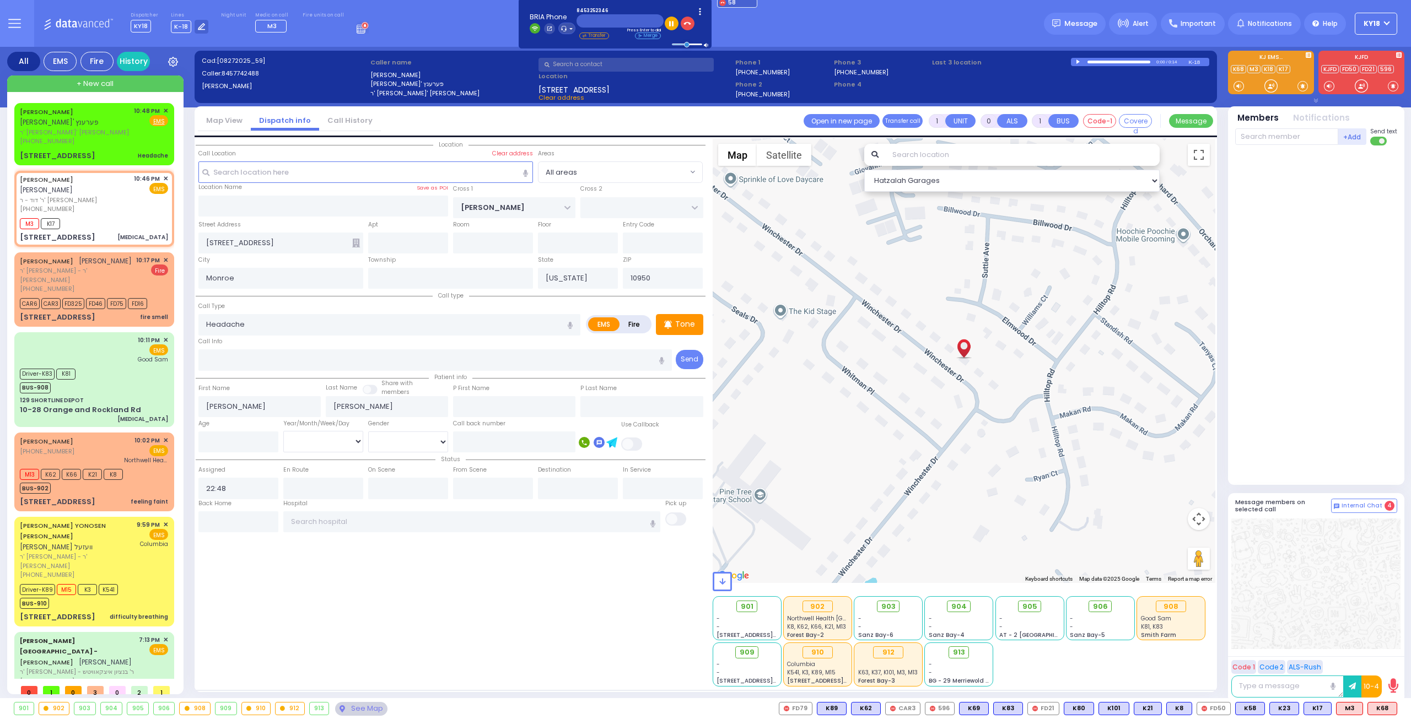
type input "[PERSON_NAME]"
type input "39"
select select "Year"
select select "[DEMOGRAPHIC_DATA]"
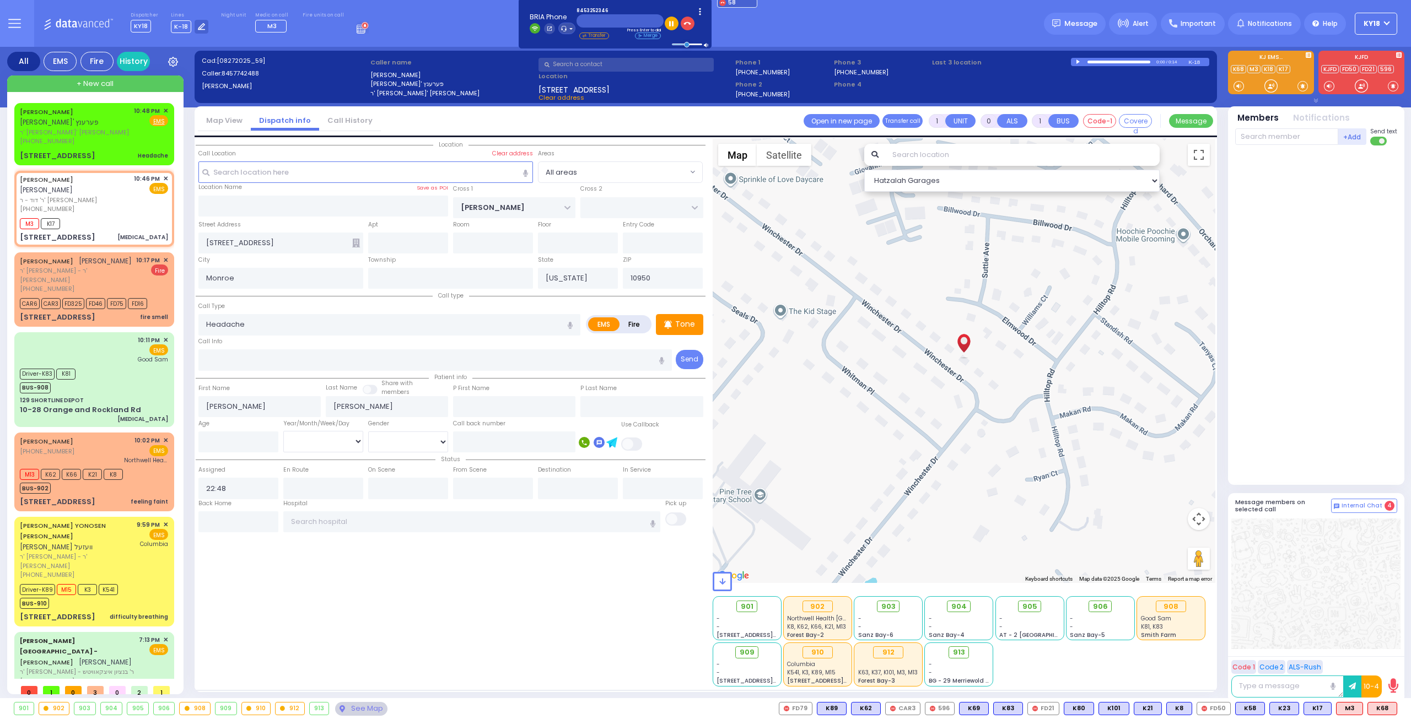
type input "22:46"
type input "22:48"
select select "Hatzalah Garages"
type input "RADOMSK WAY"
type input "NICKLESBURG RD"
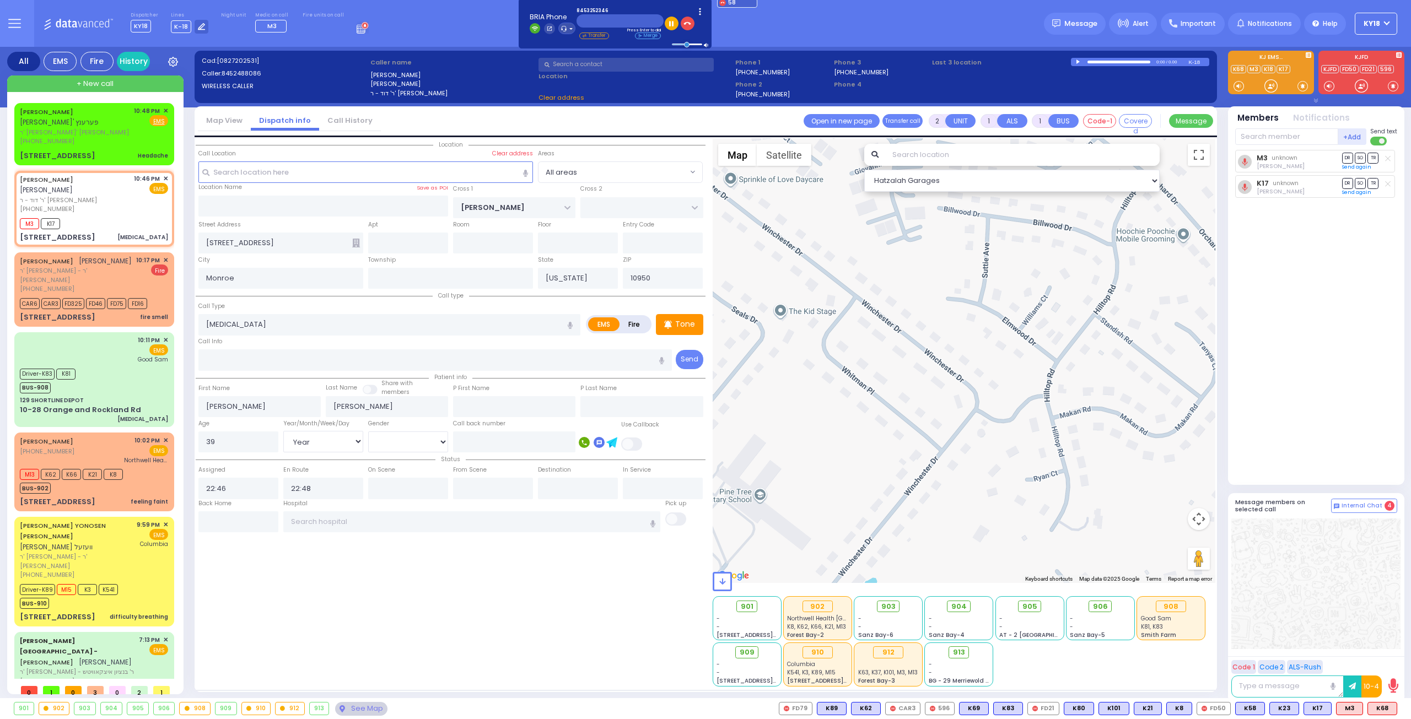
type input "[STREET_ADDRESS]"
type input "202"
select select "SECTION 5"
click at [1376, 710] on span "K68" at bounding box center [1382, 709] width 29 height 12
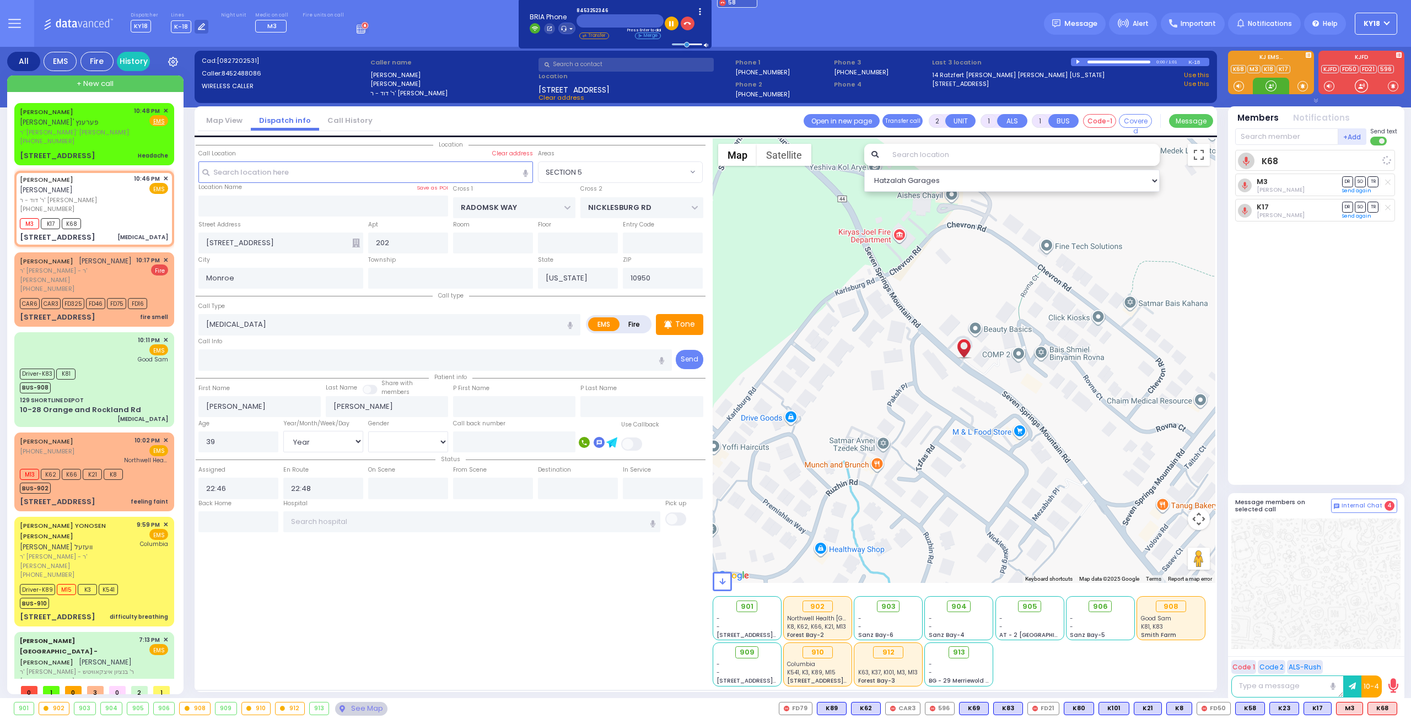
select select
radio input "true"
select select "Year"
select select "[DEMOGRAPHIC_DATA]"
select select "Hatzalah Garages"
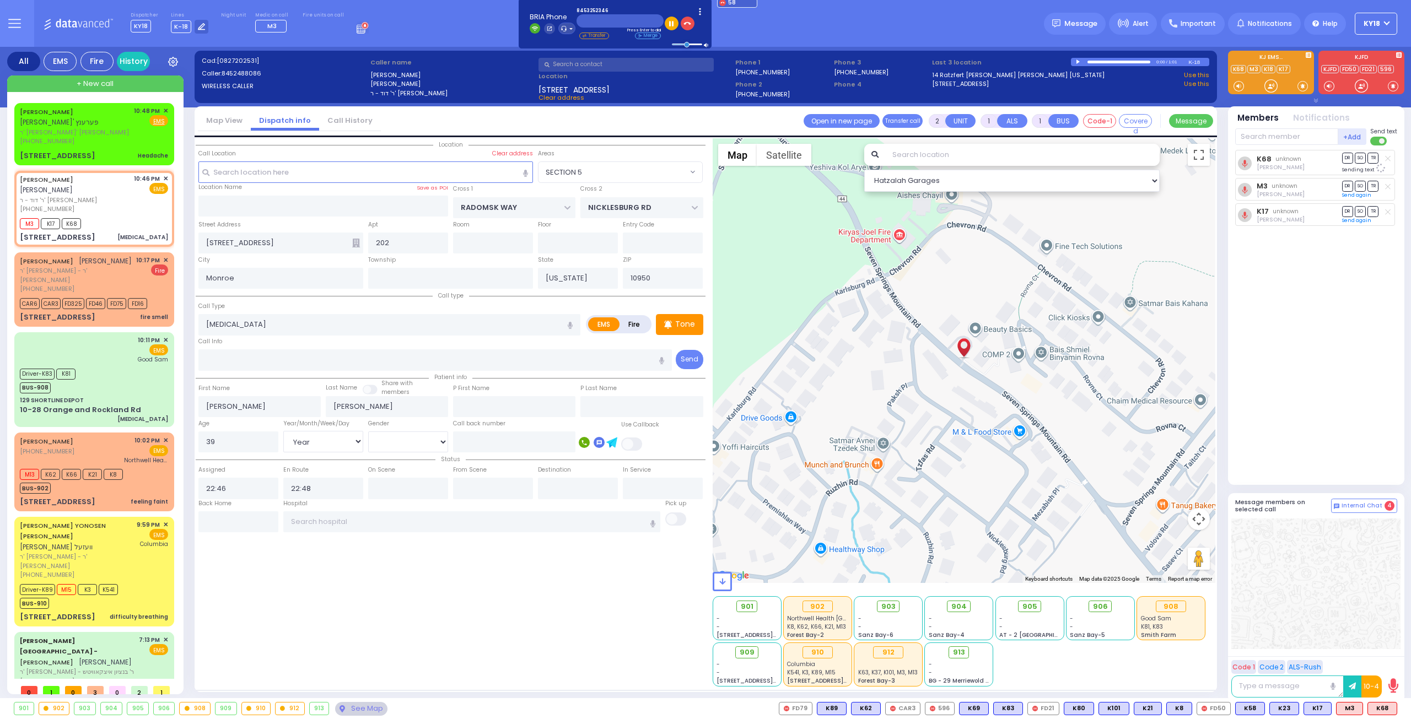
select select "SECTION 5"
click at [119, 138] on div "[PHONE_NUMBER]" at bounding box center [75, 141] width 110 height 9
type input "1"
type input "0"
select select
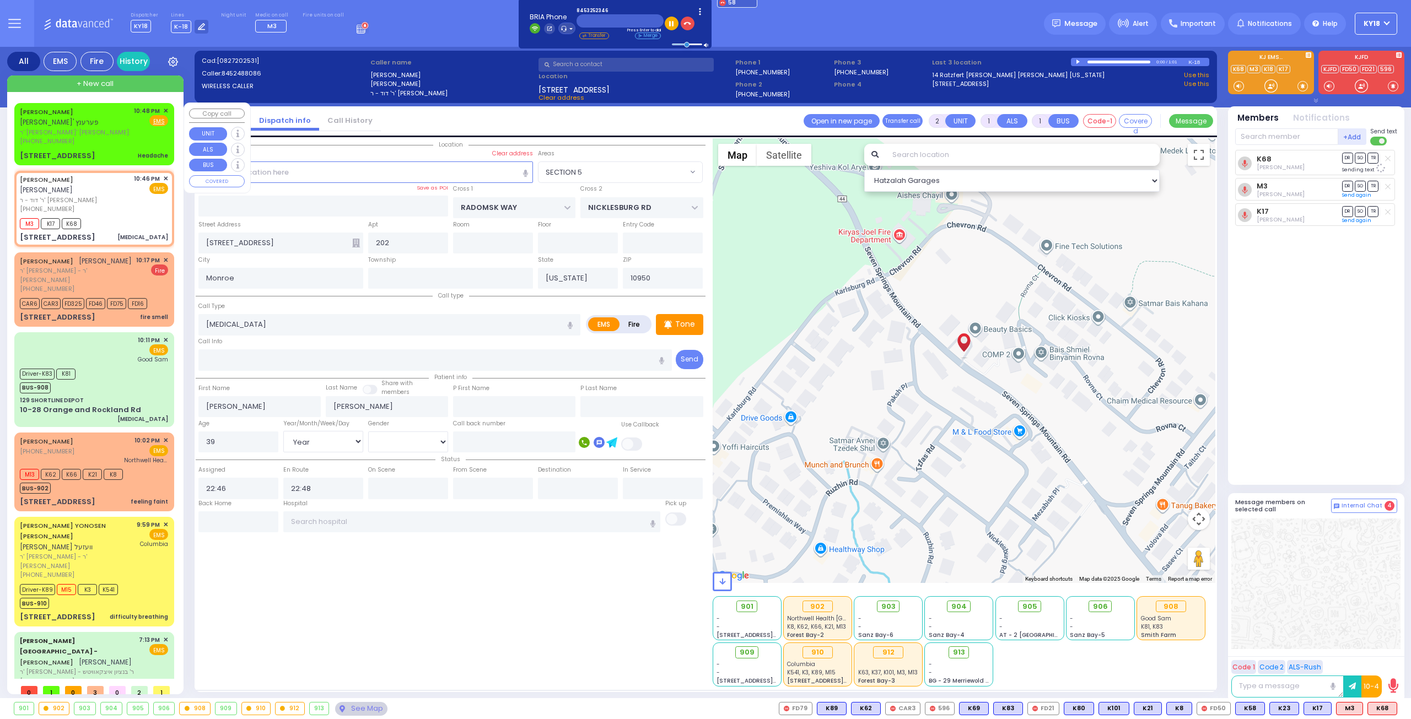
type input "Headache"
radio input "true"
type input "PINCHUS SHMAYA"
type input "FERENCZ"
select select
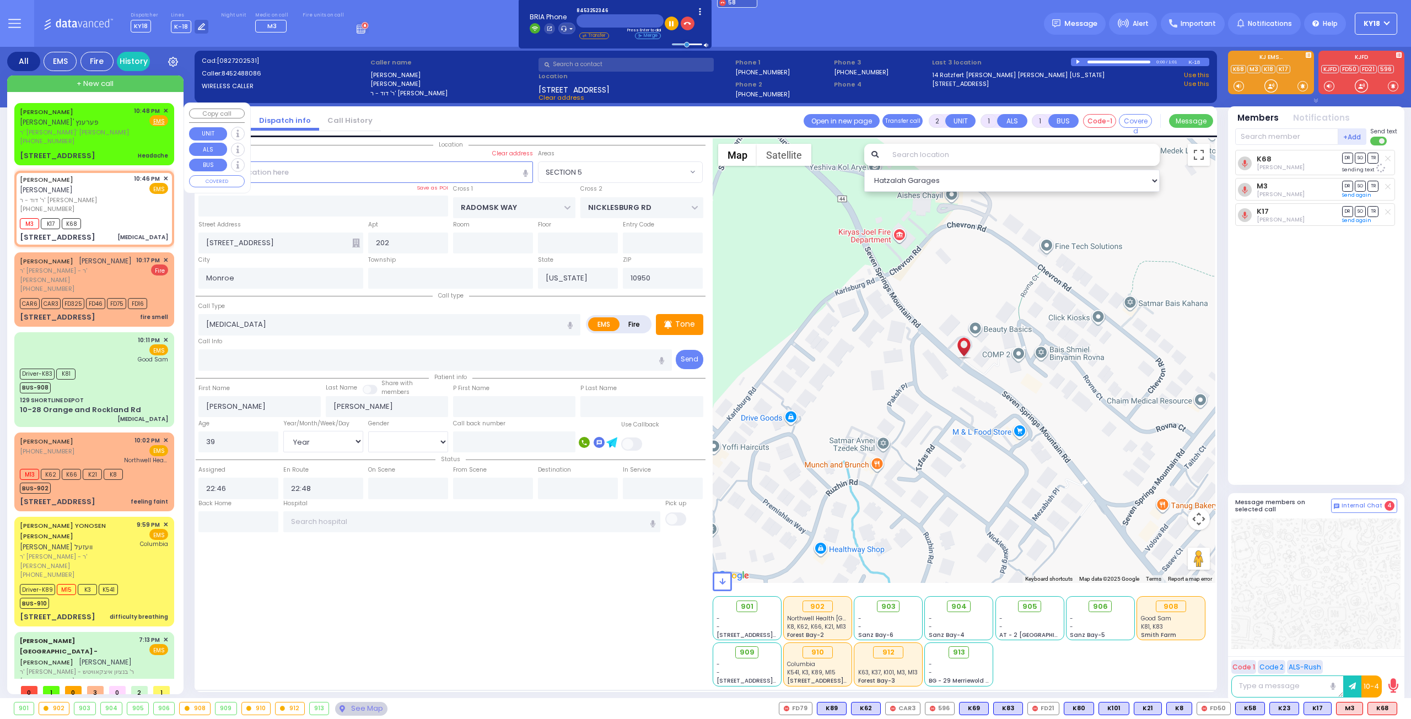
select select
type input "22:48"
select select "Hatzalah Garages"
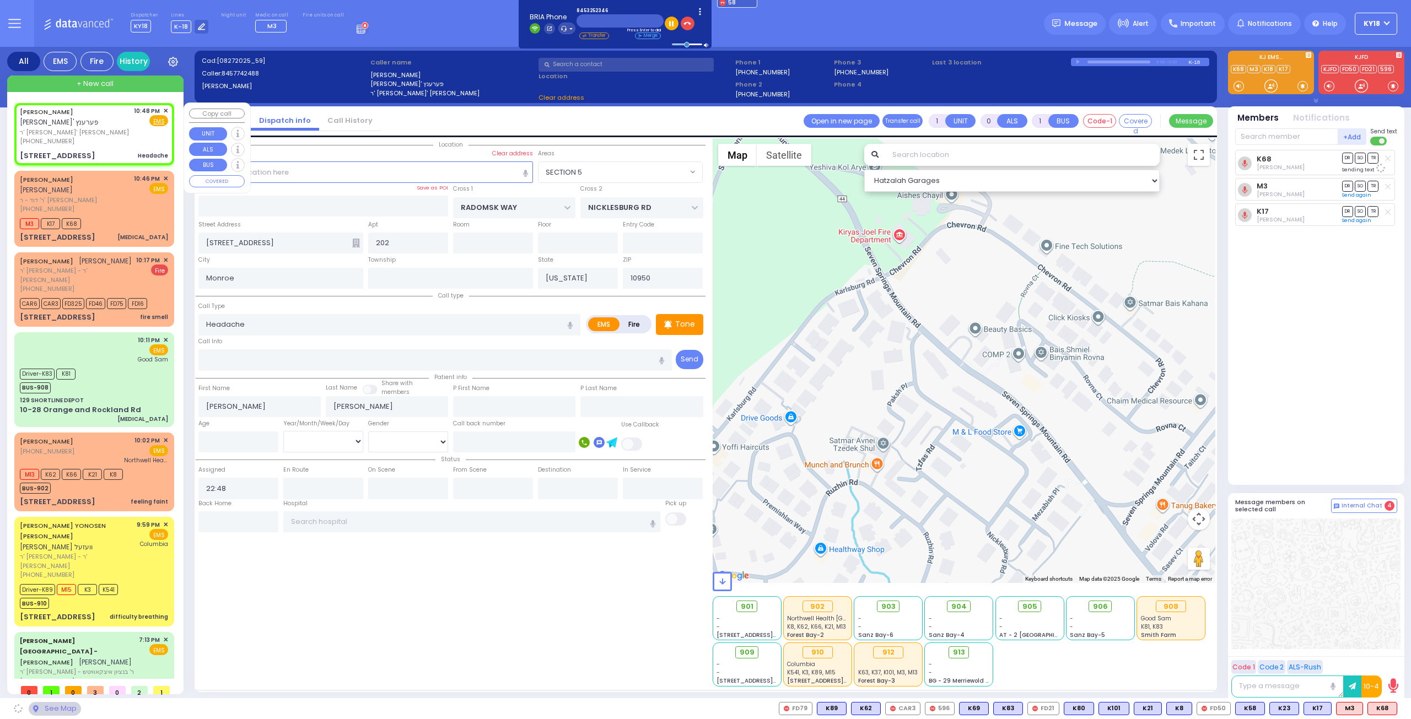
type input "WHITMAN PL"
type input "[STREET_ADDRESS]"
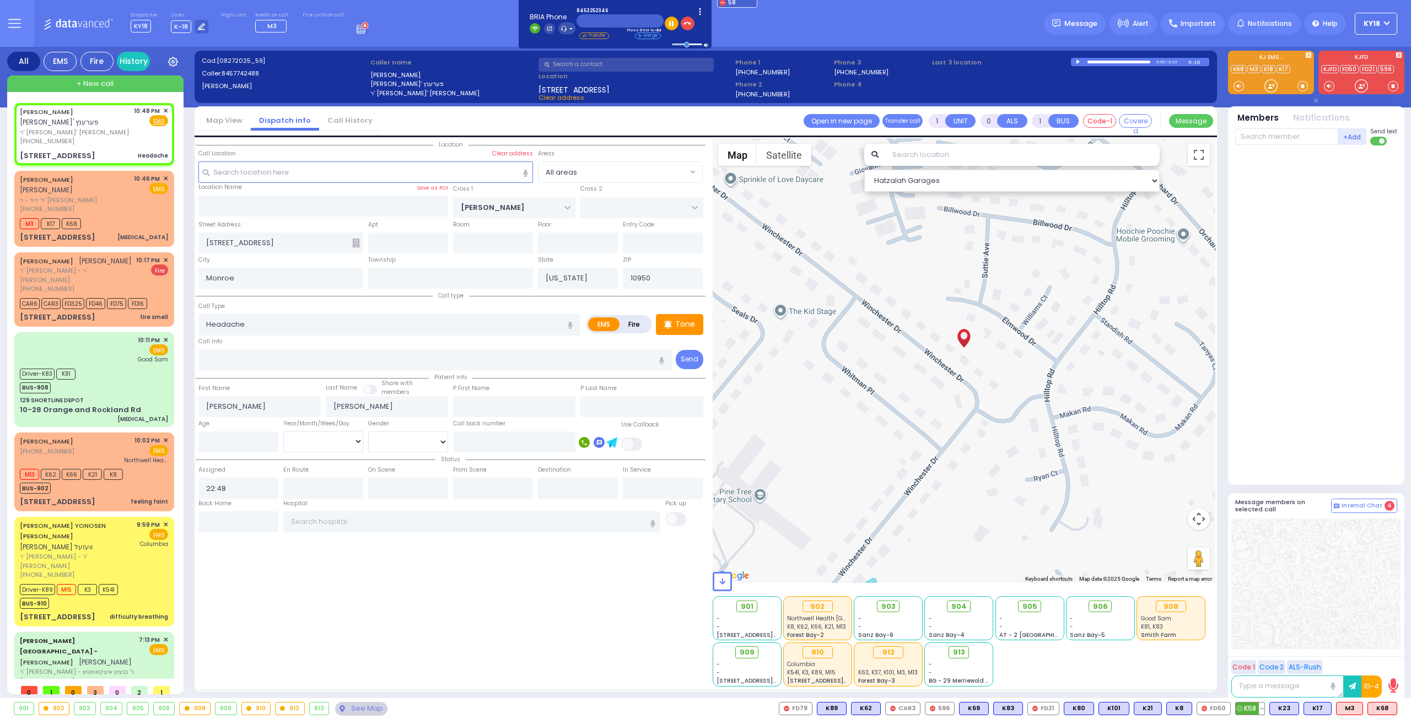
click at [1252, 709] on span "K58" at bounding box center [1250, 709] width 29 height 12
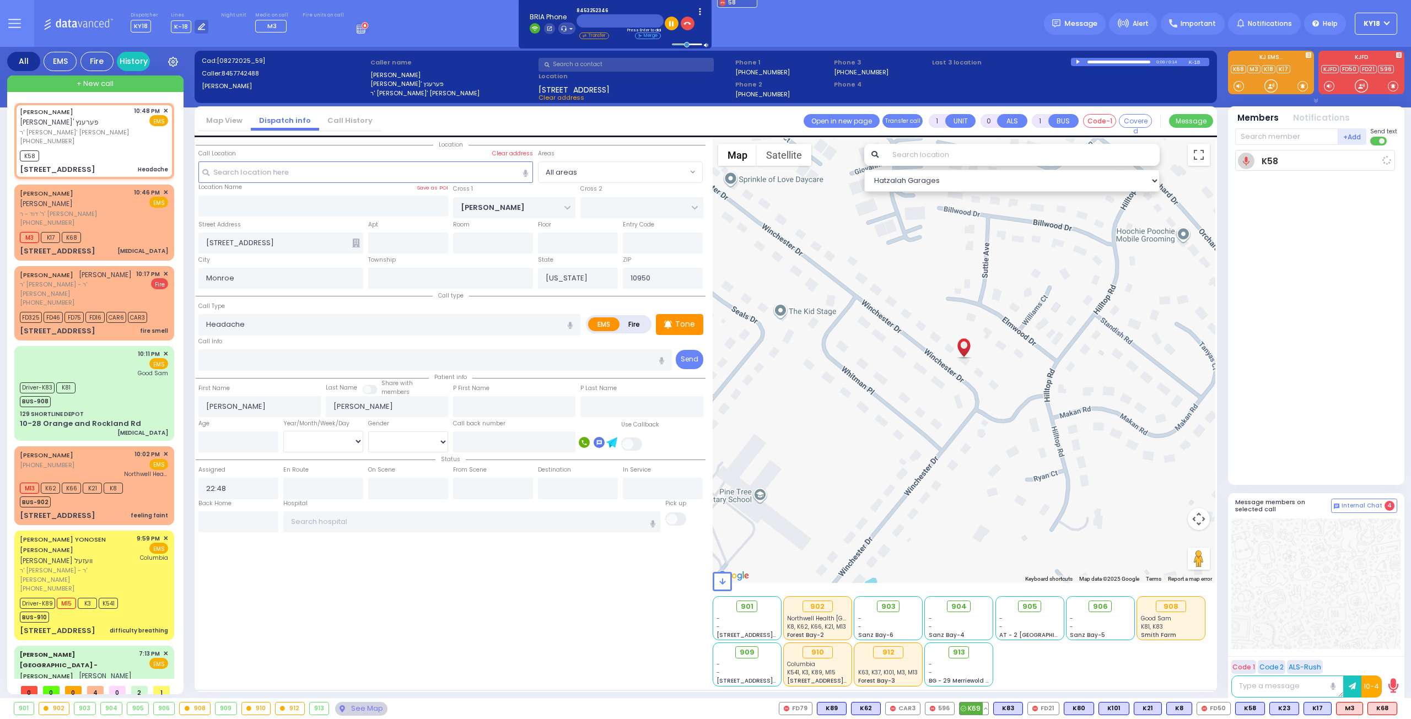
select select
radio input "true"
select select
type input "22:49"
select select "Hatzalah Garages"
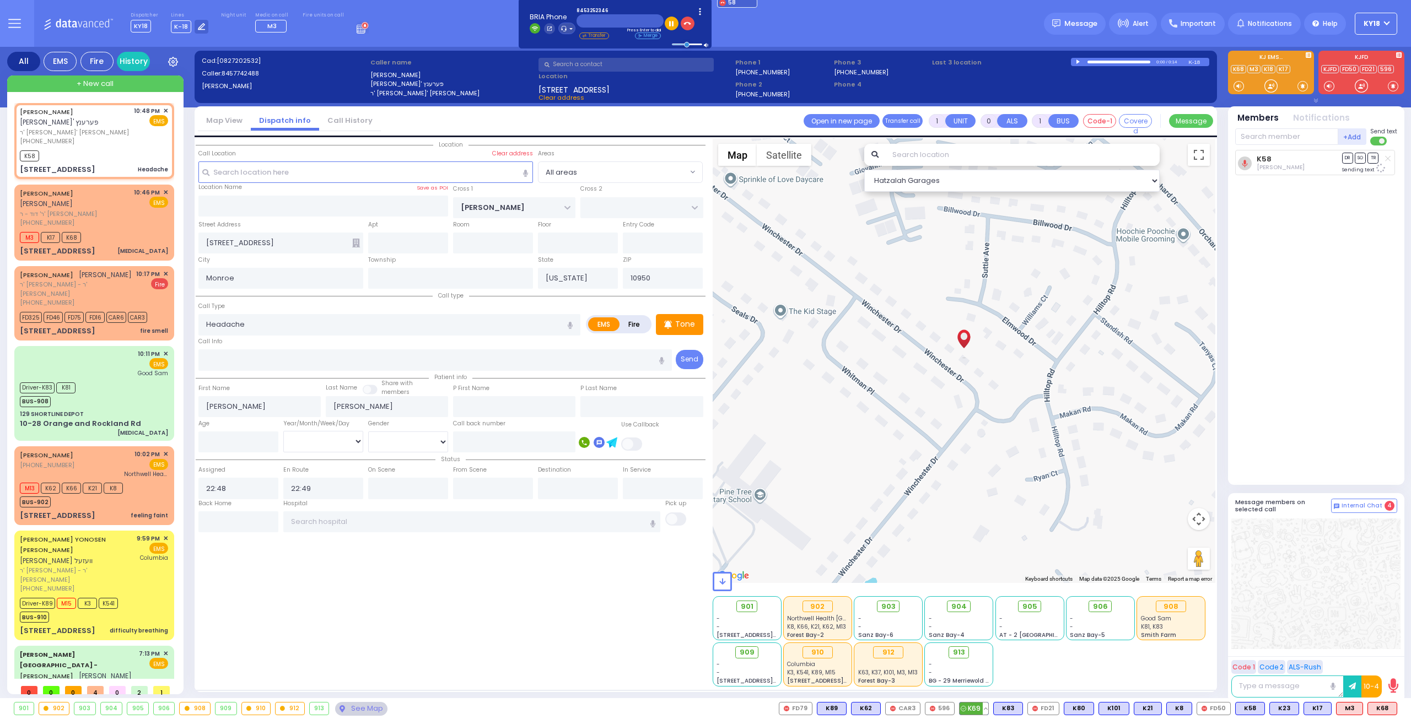
click at [987, 710] on span "K69" at bounding box center [974, 709] width 29 height 12
select select
radio input "true"
select select
select select "Hatzalah Garages"
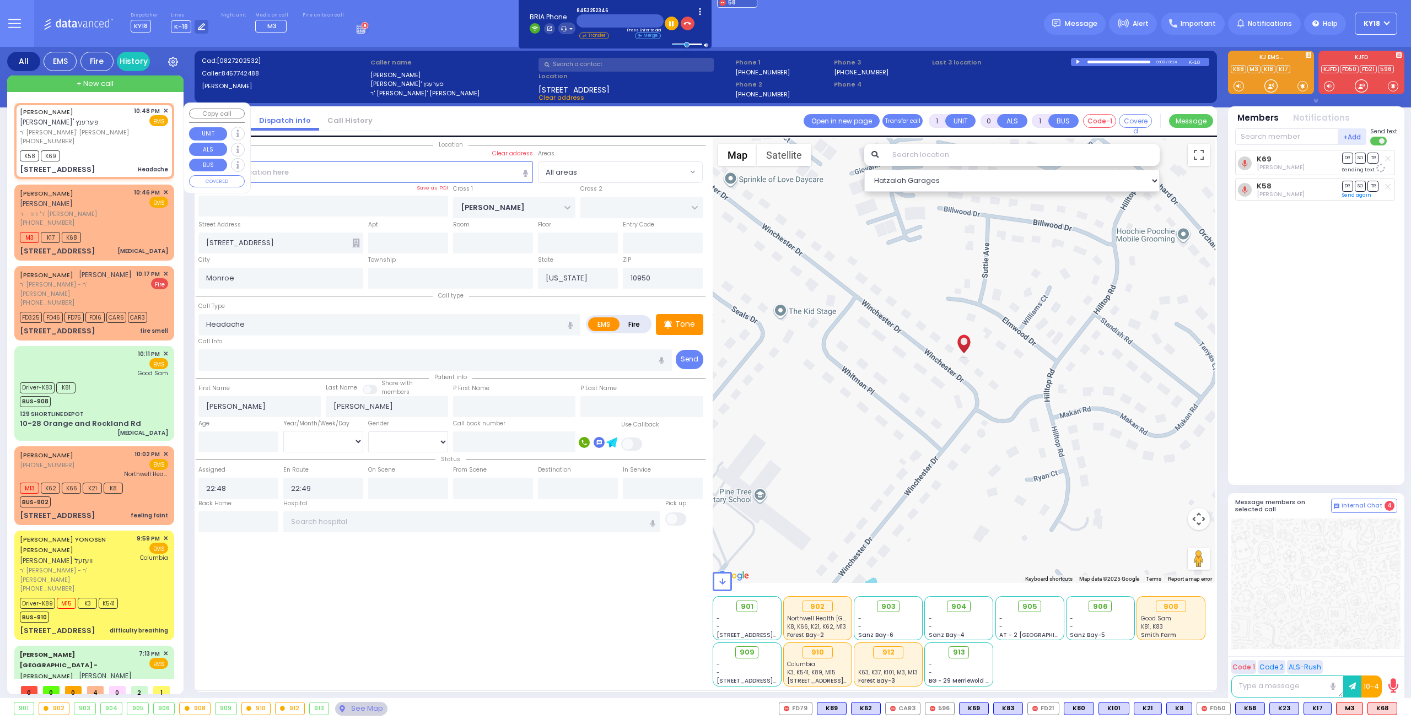
click at [103, 157] on div "K58 K69" at bounding box center [94, 155] width 148 height 14
select select
radio input "true"
select select
select select "Hatzalah Garages"
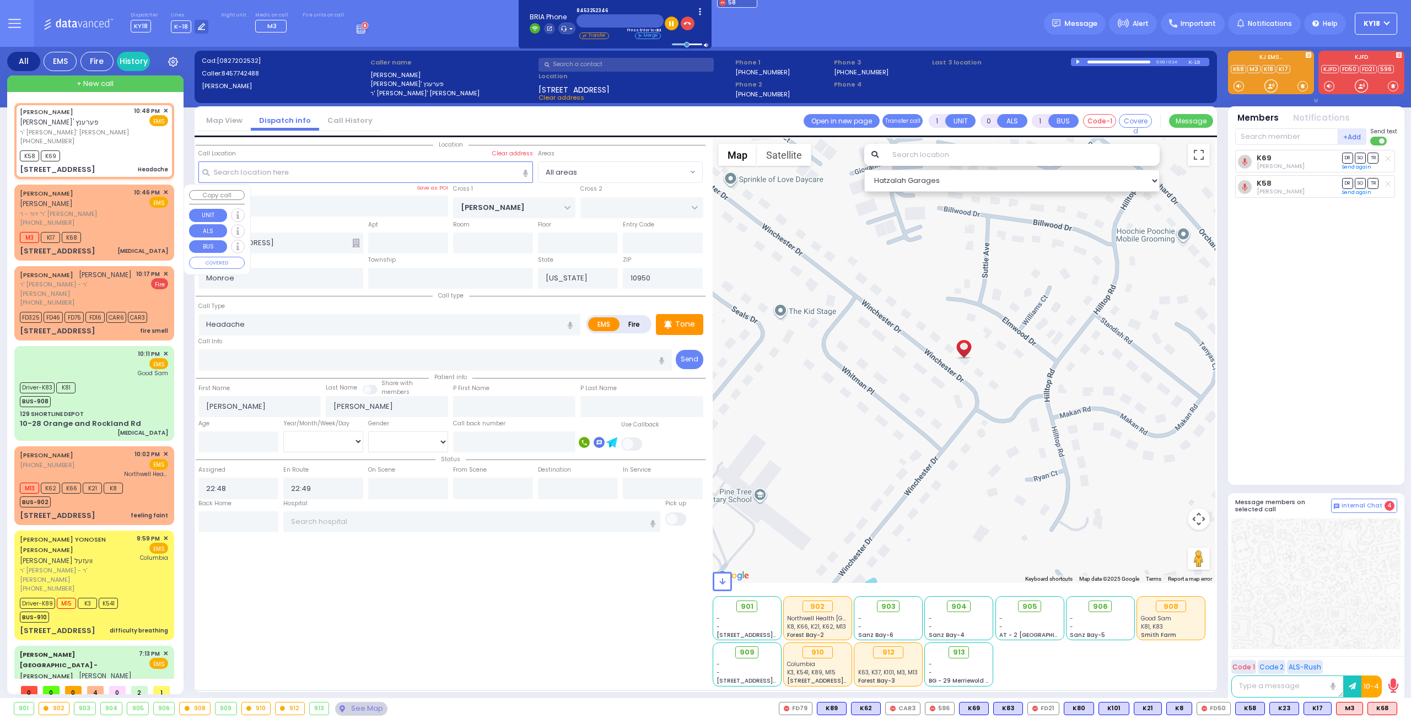
click at [87, 232] on div "M3 K17 K68" at bounding box center [54, 236] width 68 height 14
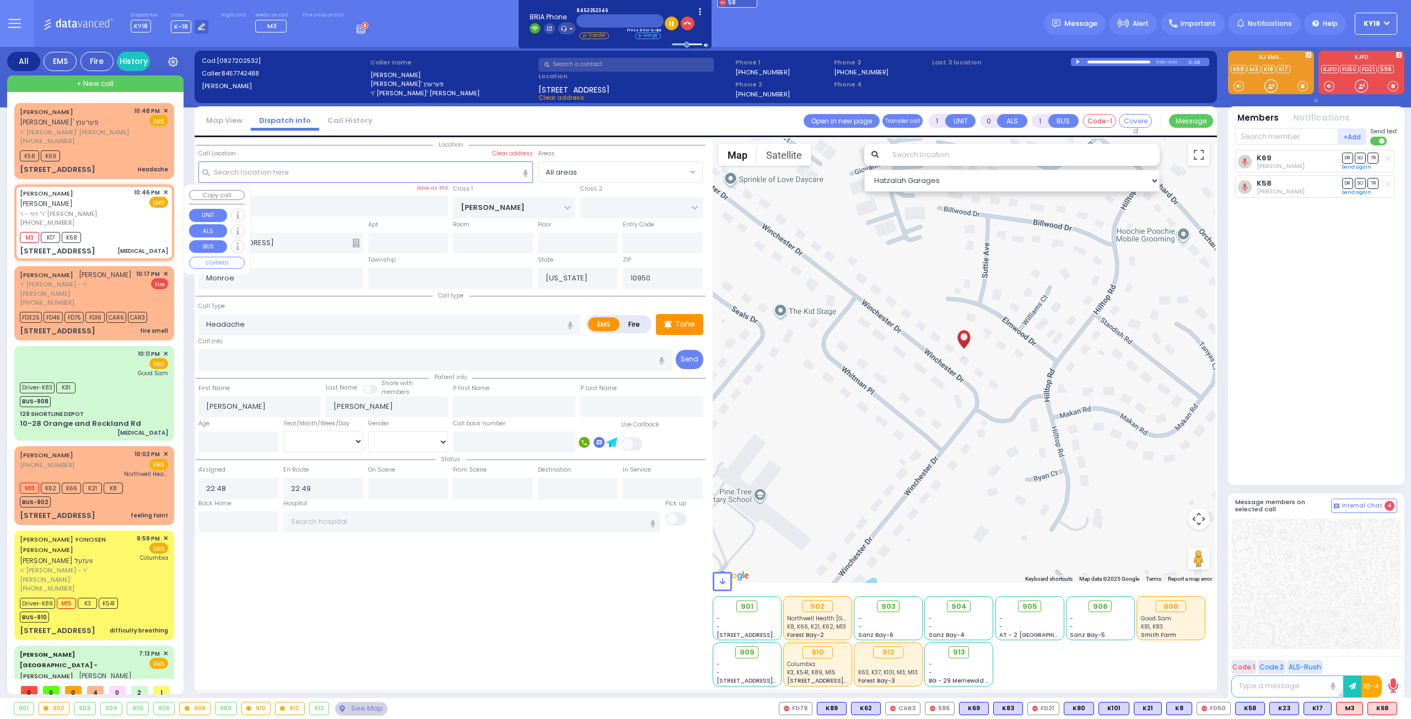
type input "2"
type input "1"
select select
type input "[MEDICAL_DATA]"
radio input "true"
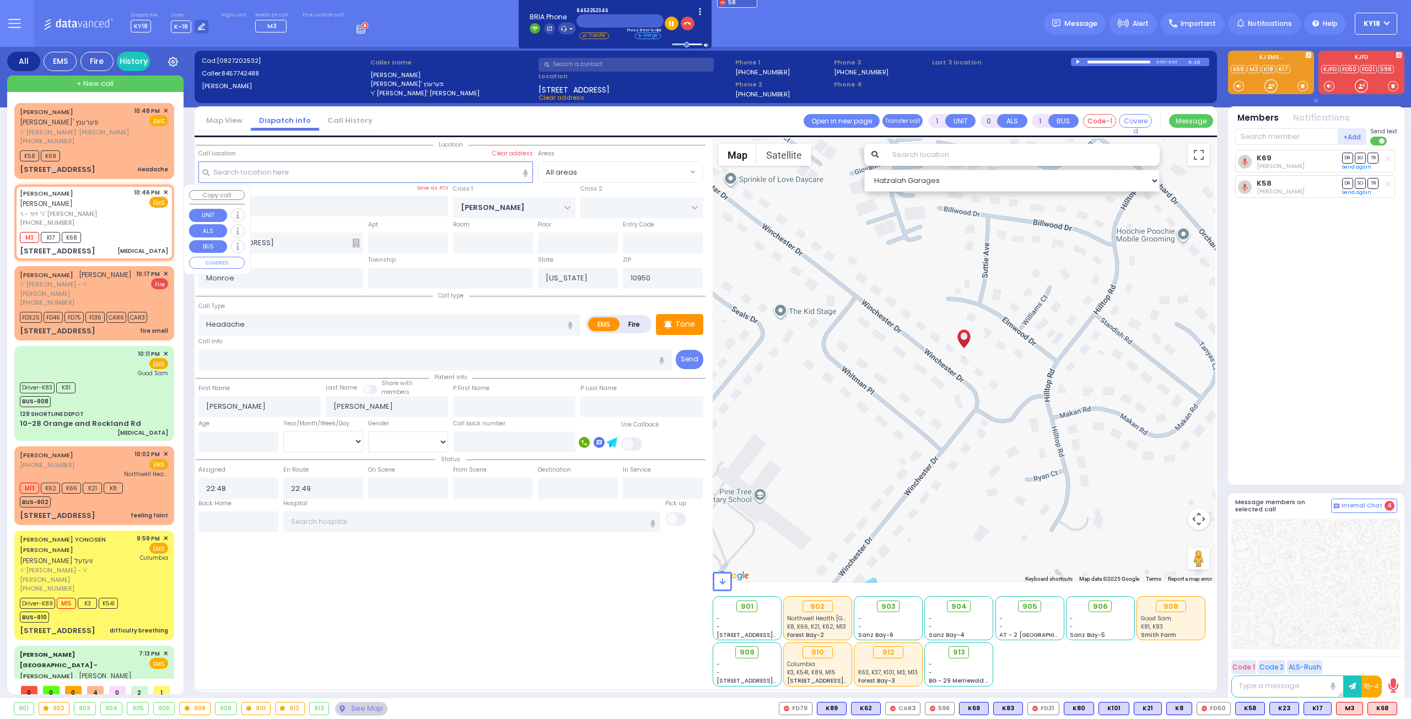
type input "[PERSON_NAME]"
type input "39"
select select "Year"
select select "[DEMOGRAPHIC_DATA]"
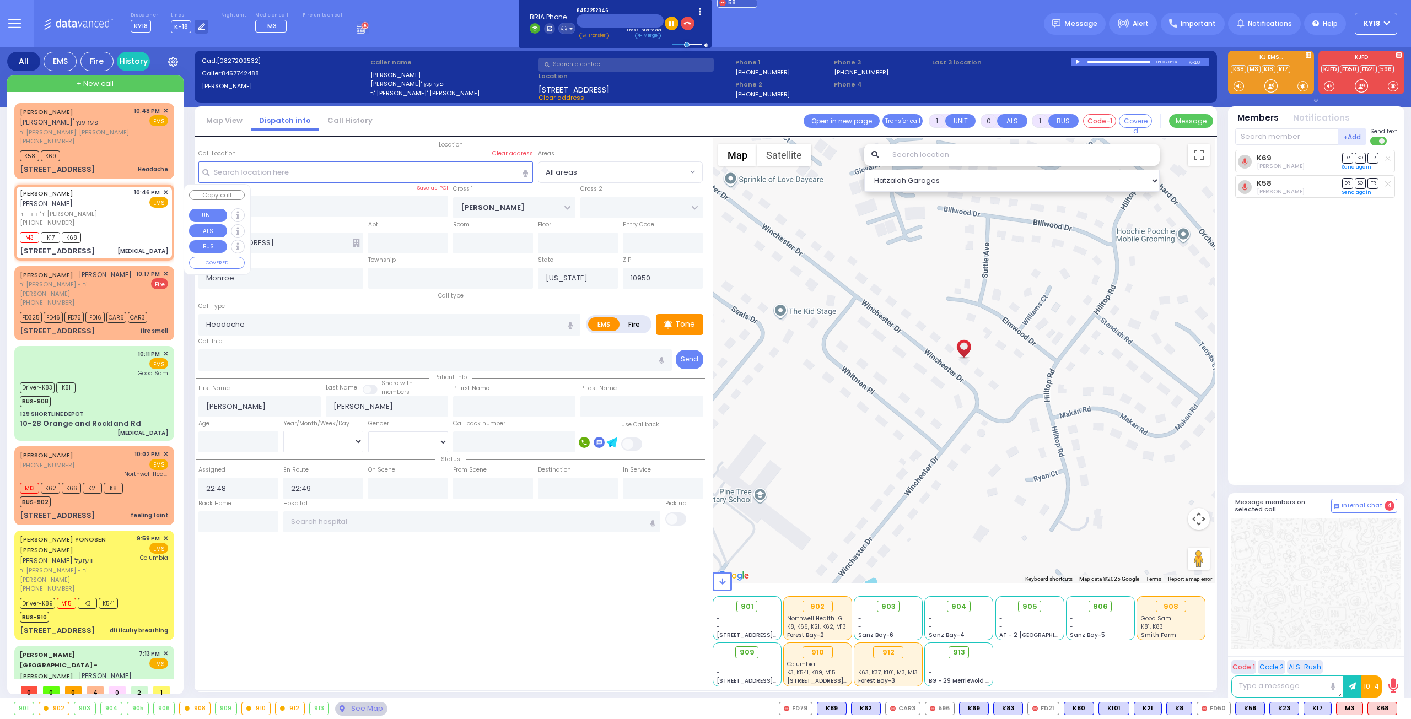
type input "22:46"
type input "22:48"
type input "RADOMSK WAY"
type input "NICKLESBURG RD"
type input "[STREET_ADDRESS]"
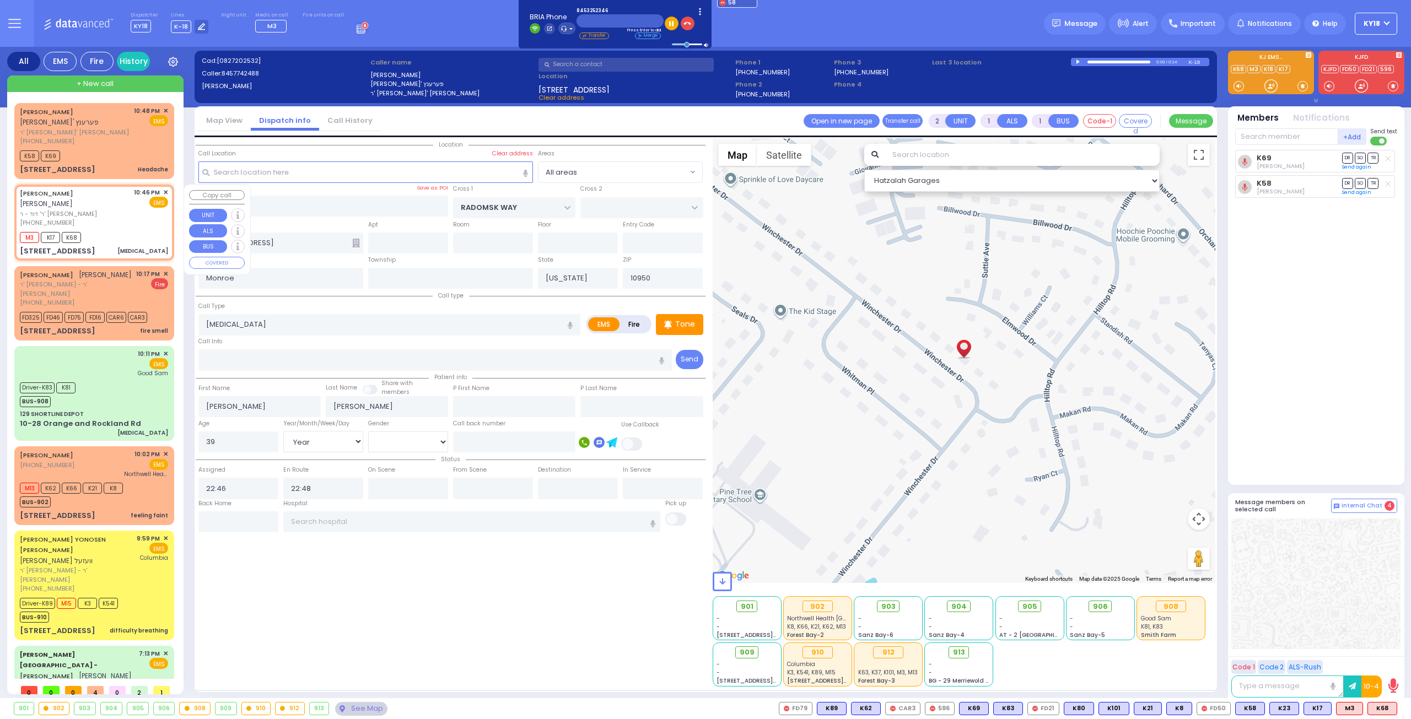
type input "202"
select select "Hatzalah Garages"
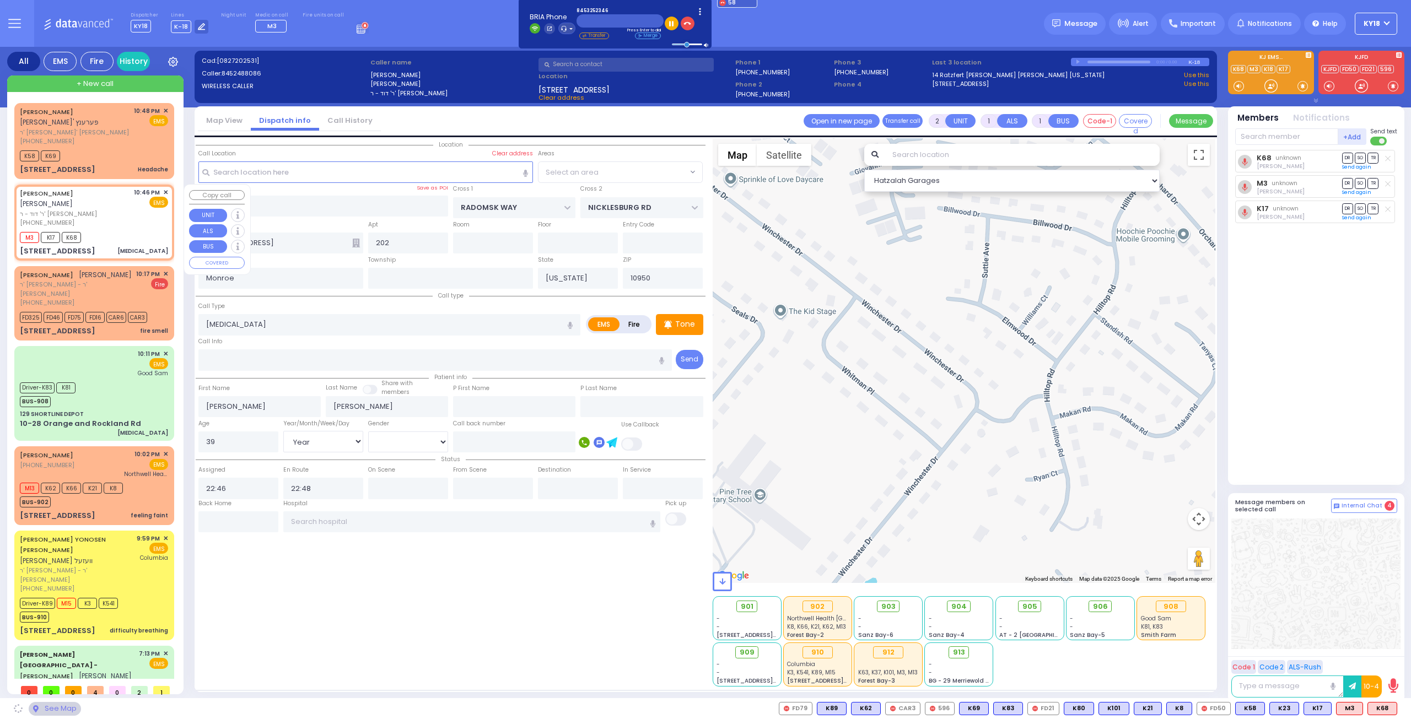
select select "SECTION 5"
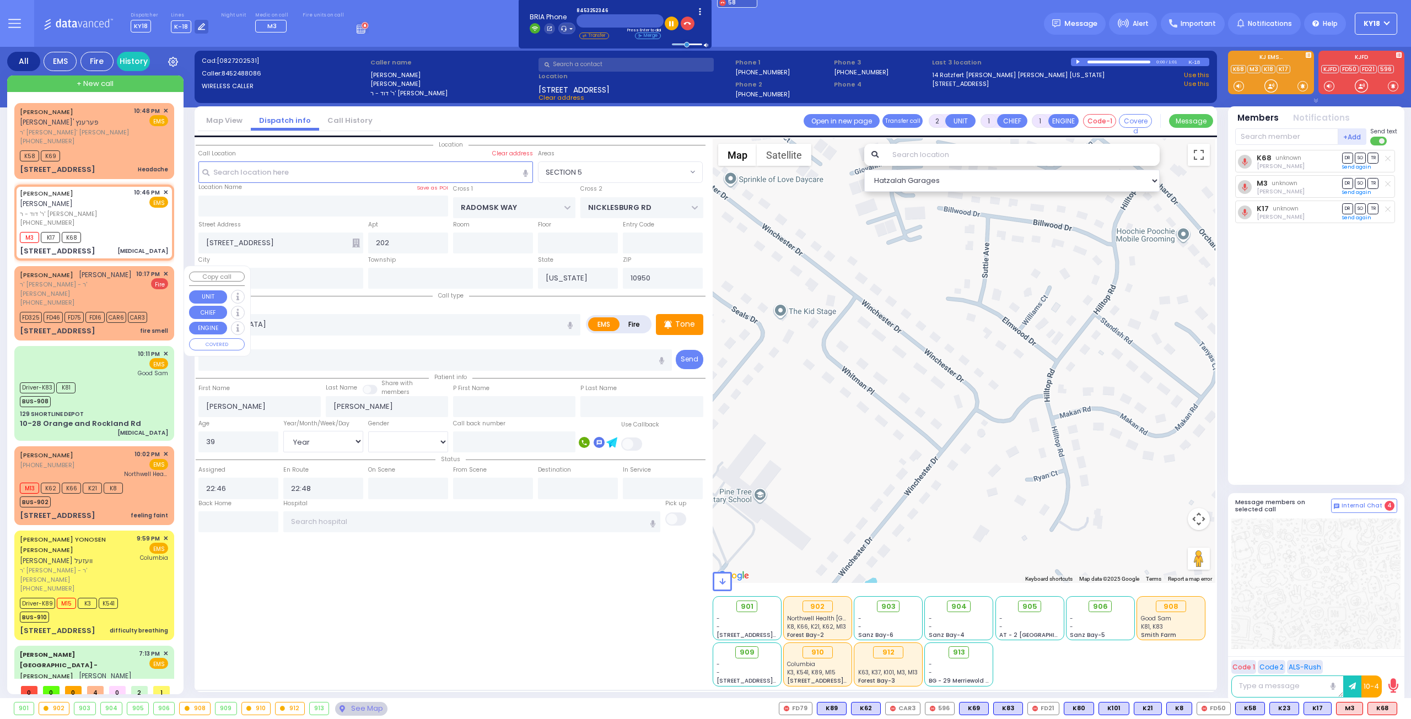
click at [103, 292] on span "ר' יוסף הערש - ר' יוסף יצחק טעסלער" at bounding box center [76, 289] width 112 height 18
select select
type input "fire smell"
radio input "false"
radio input "true"
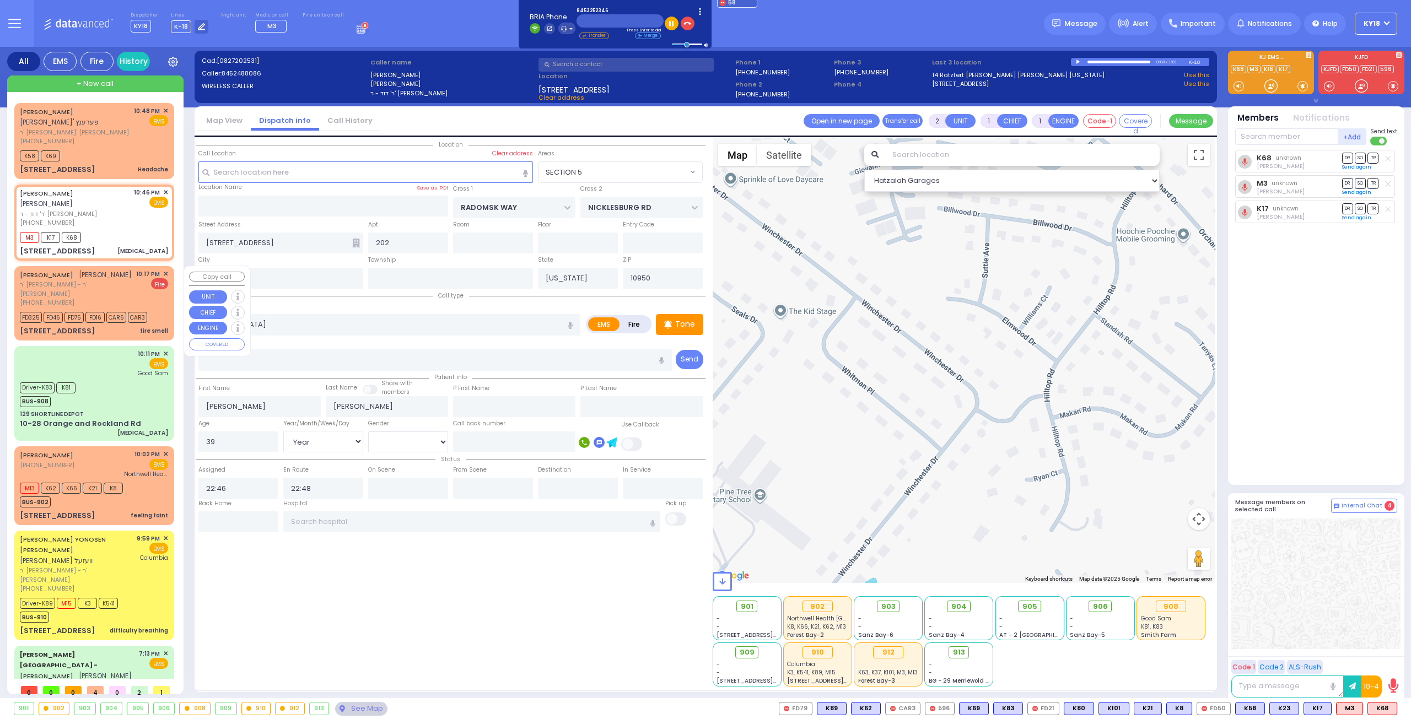
type input "MOSHE YECHESKEL"
type input "LAUFER"
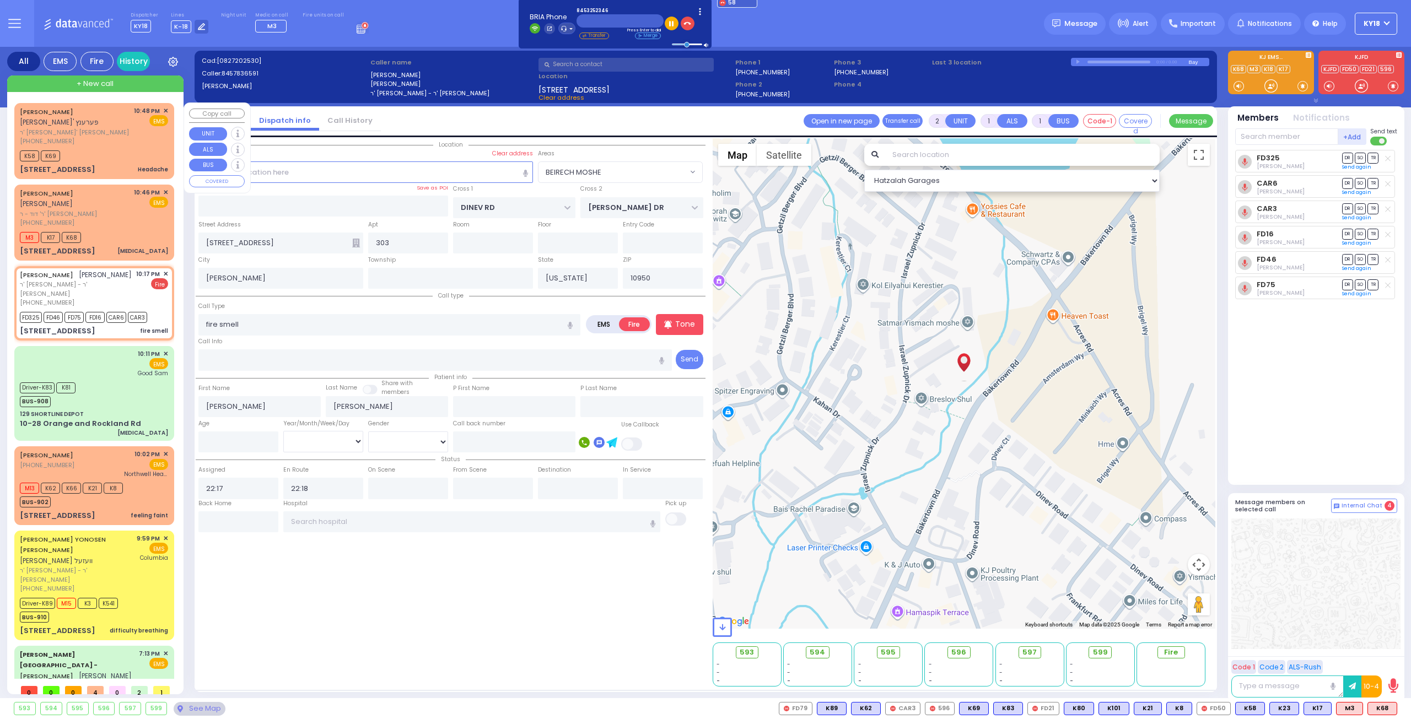
click at [139, 164] on div "Headache" at bounding box center [153, 169] width 30 height 11
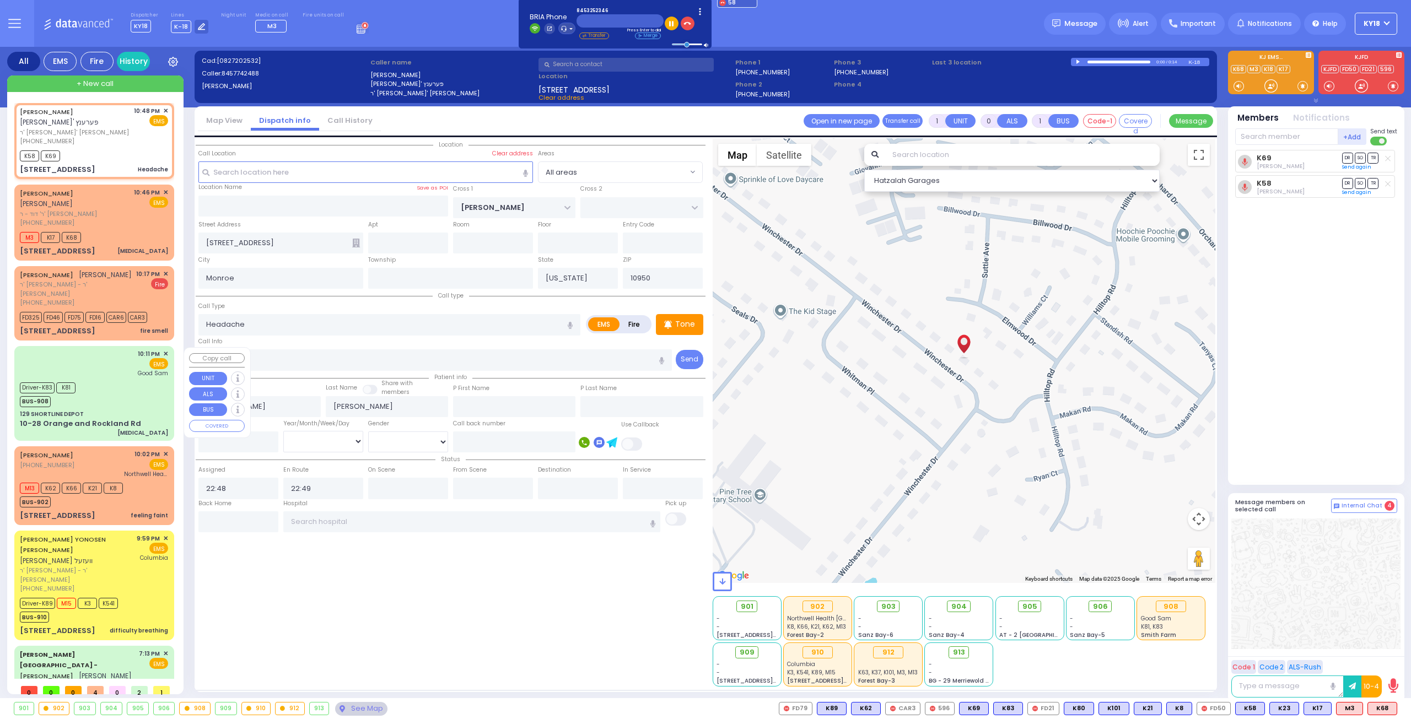
click at [118, 396] on div "Driver-K83 K81 BUS-908" at bounding box center [94, 394] width 148 height 28
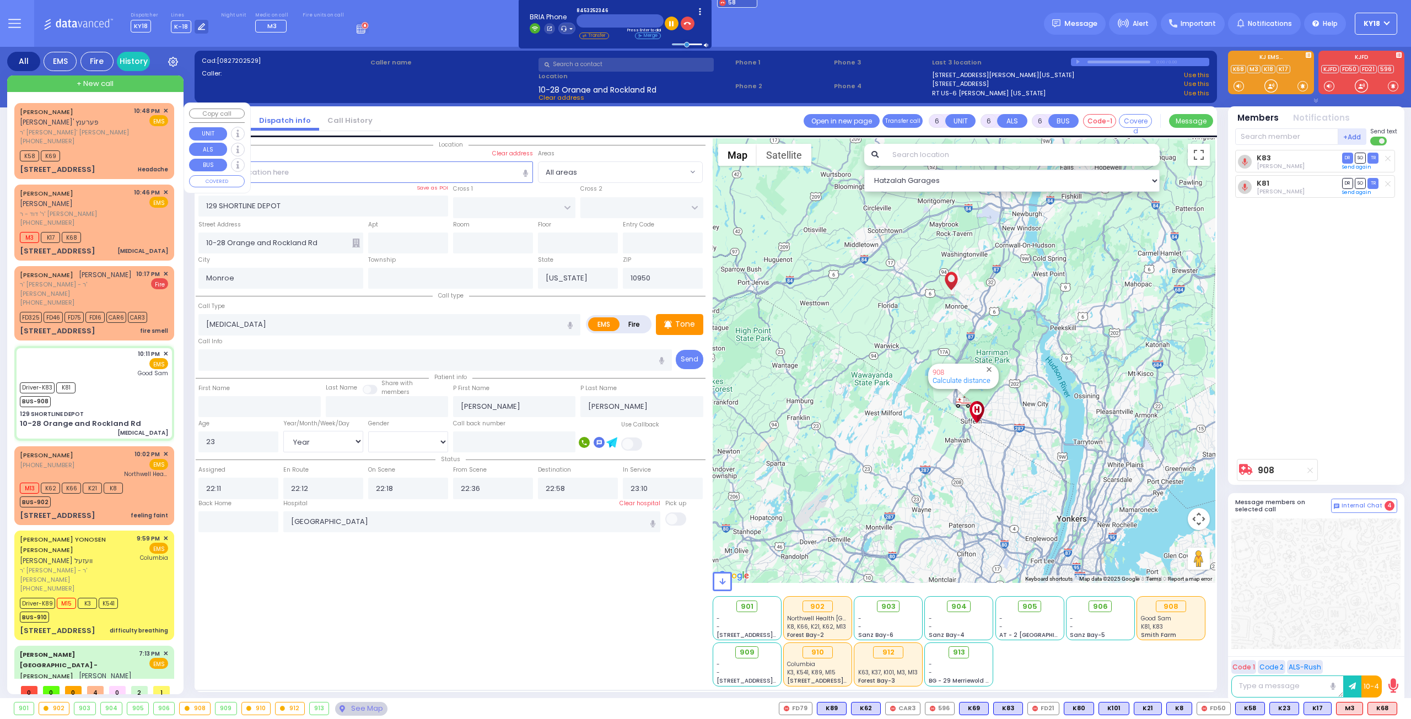
click at [128, 153] on div "K58 K69" at bounding box center [94, 155] width 148 height 14
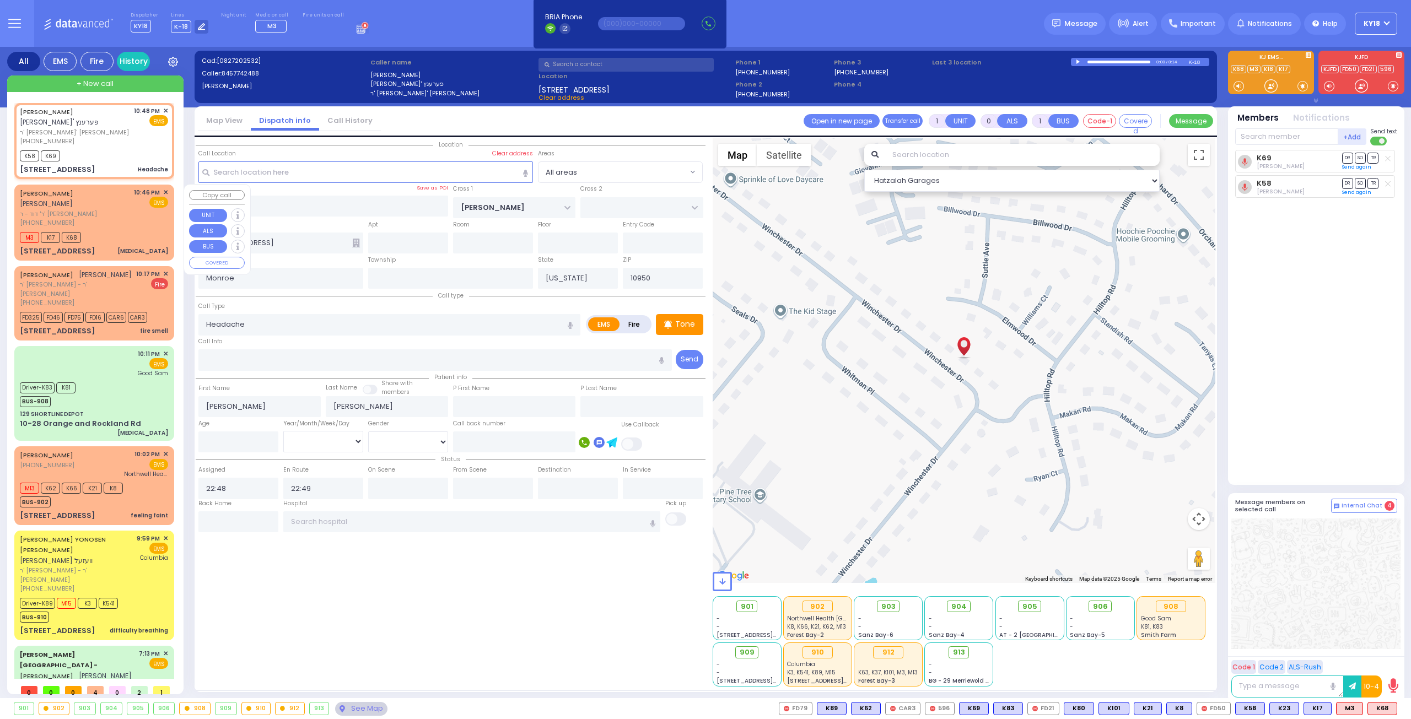
click at [128, 233] on div "M3 K17 K68" at bounding box center [94, 236] width 148 height 14
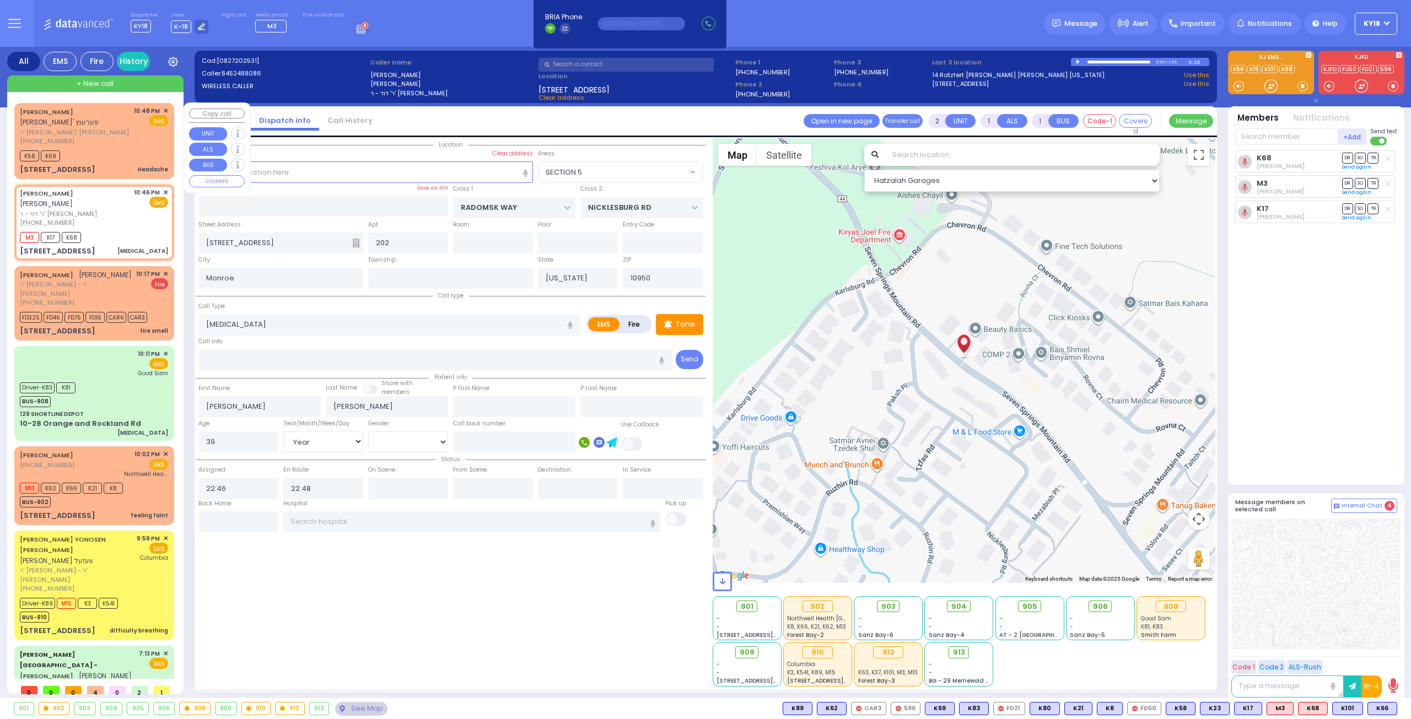
click at [119, 168] on div "70 WINCHESTER DR Headache" at bounding box center [94, 169] width 148 height 11
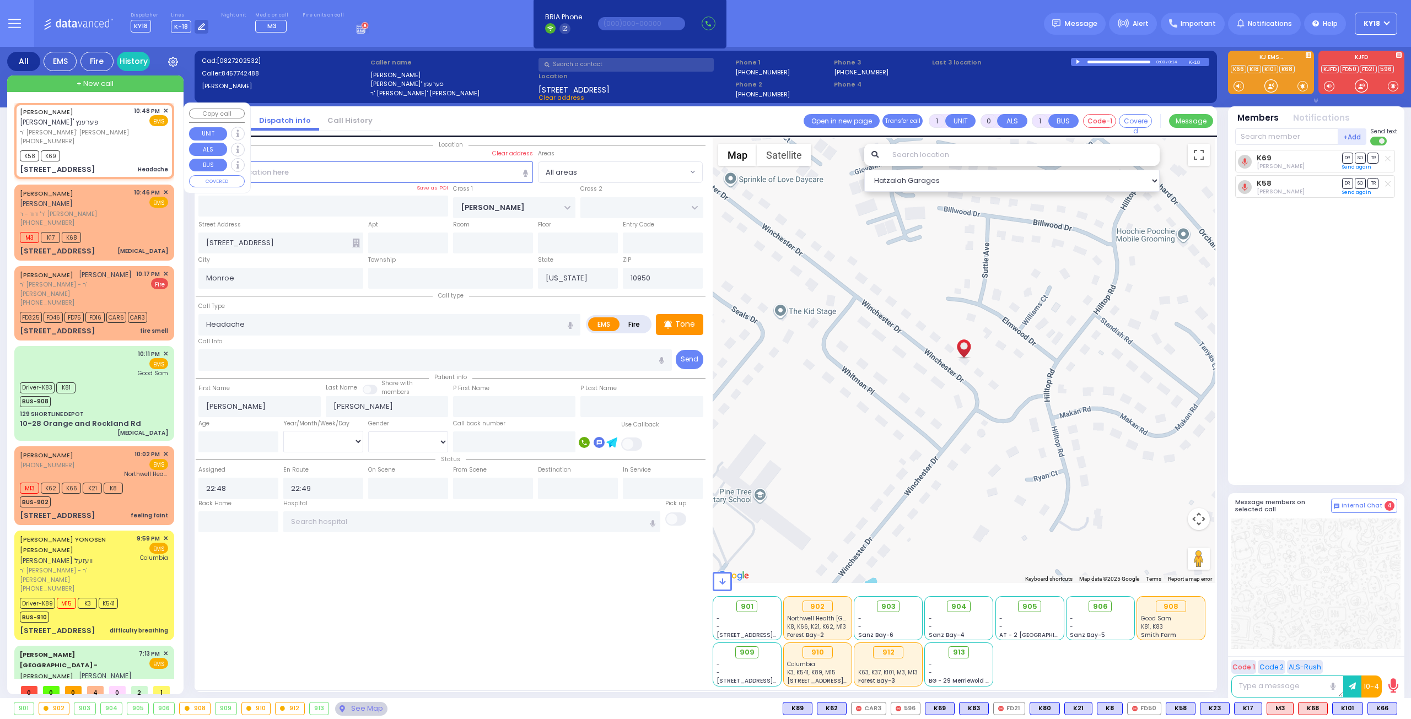
click at [122, 159] on div "K58 K69" at bounding box center [94, 155] width 148 height 14
click at [1382, 712] on span "K66" at bounding box center [1382, 709] width 29 height 12
click at [104, 227] on div "[PHONE_NUMBER]" at bounding box center [75, 222] width 110 height 9
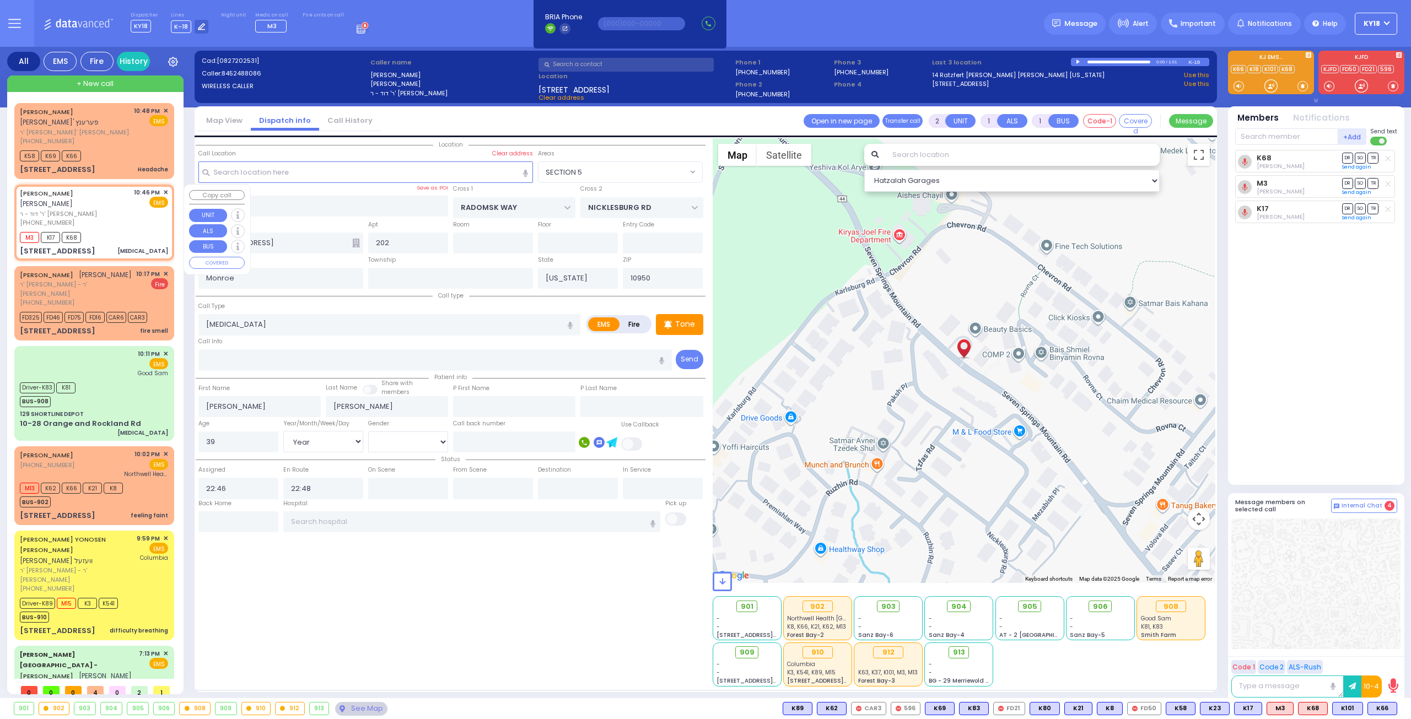
click at [126, 235] on div "M3 K17 K68" at bounding box center [94, 236] width 148 height 14
click at [131, 238] on div "M3 K17 K68" at bounding box center [94, 236] width 148 height 14
click at [127, 239] on div "M3 K17 K68" at bounding box center [94, 236] width 148 height 14
click at [1023, 610] on icon at bounding box center [1021, 607] width 7 height 7
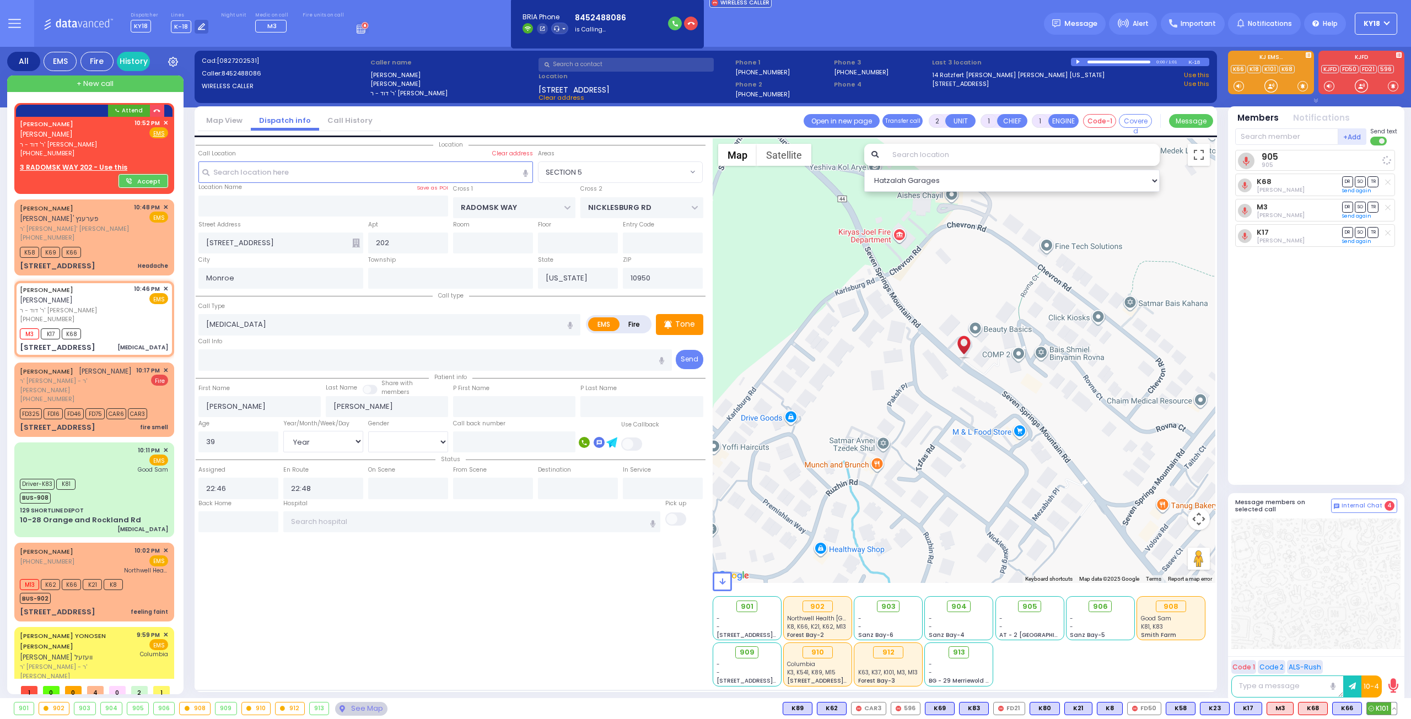
click at [1374, 707] on span "K101" at bounding box center [1382, 709] width 30 height 12
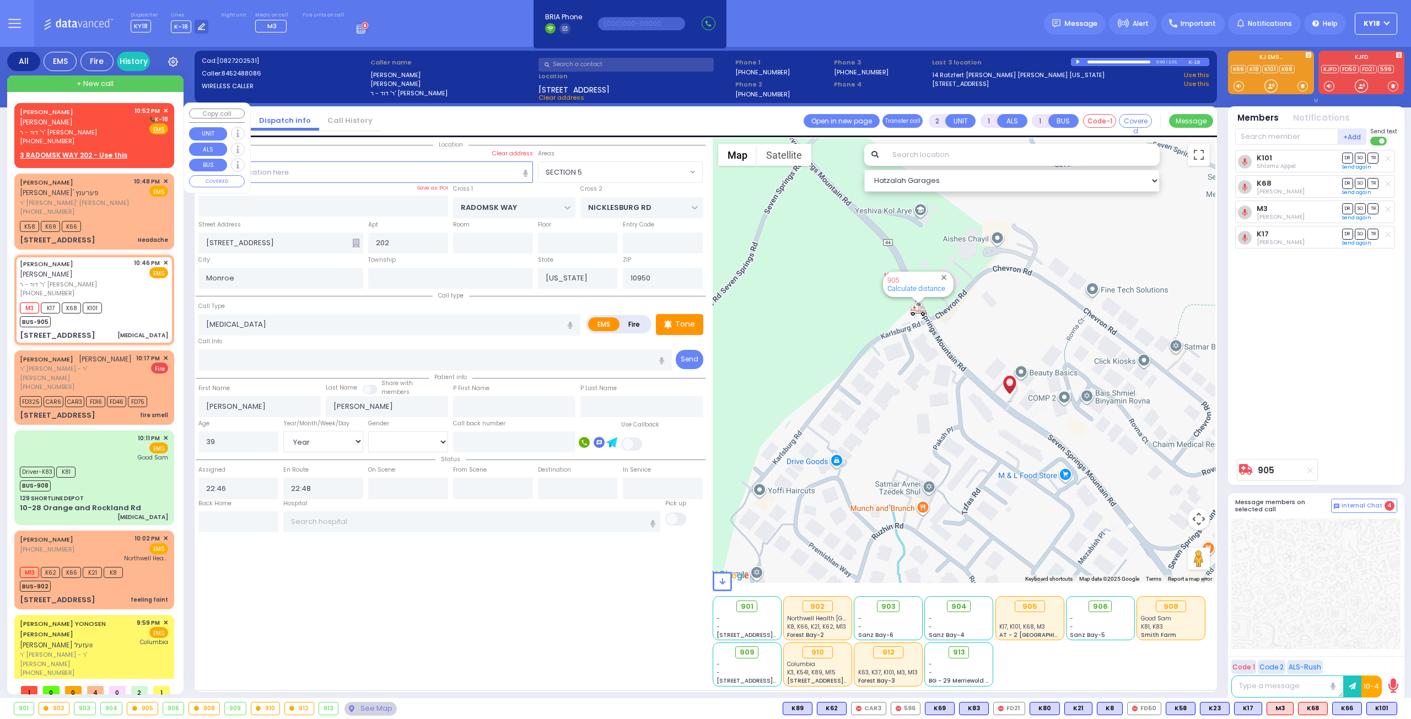
click at [127, 141] on div "[PHONE_NUMBER]" at bounding box center [75, 141] width 111 height 9
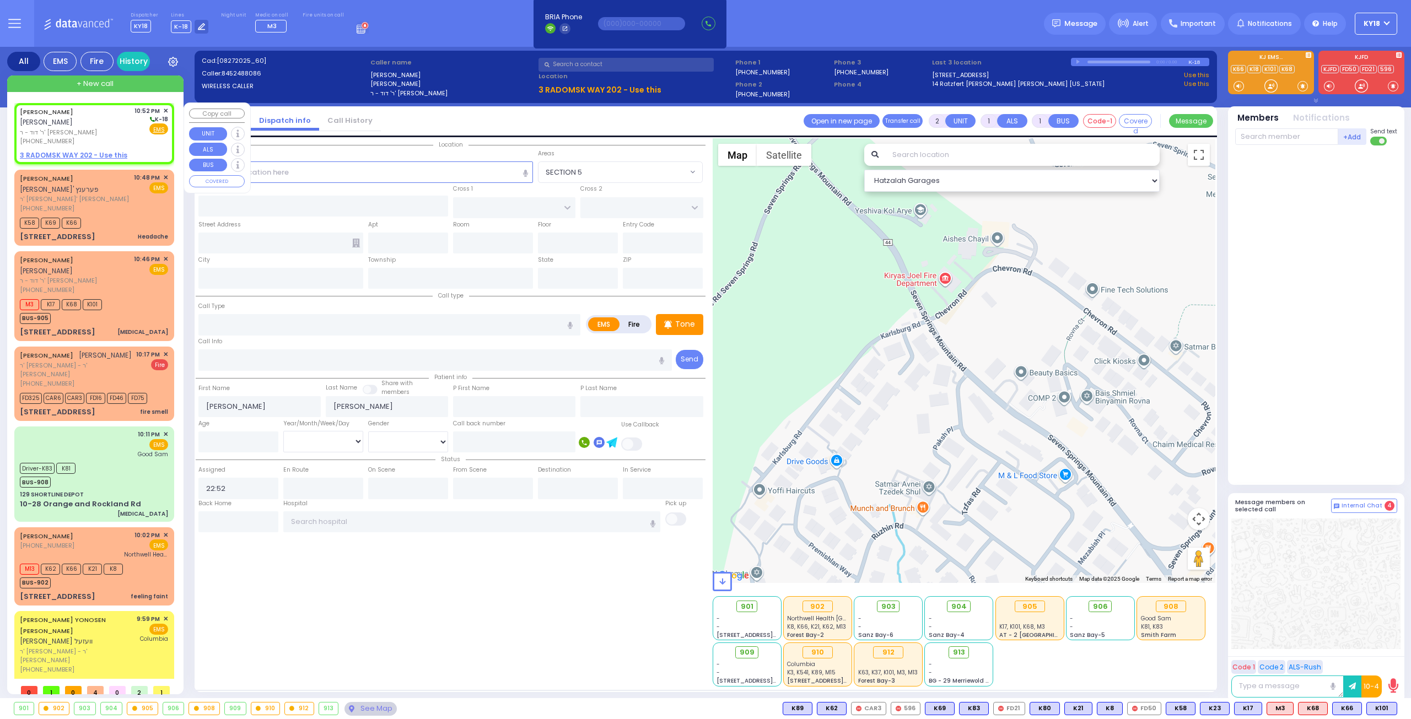
click at [163, 110] on span "✕" at bounding box center [165, 110] width 5 height 9
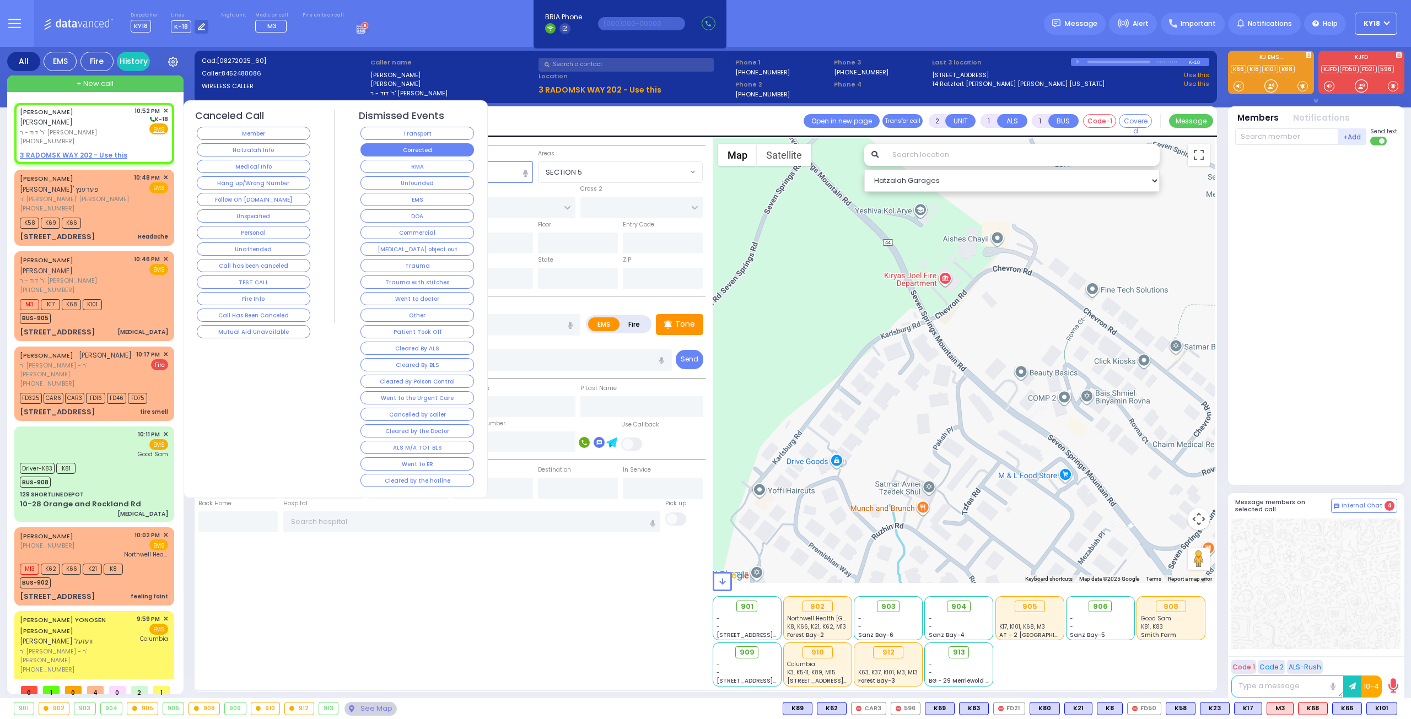
click at [380, 146] on button "Corrected" at bounding box center [417, 149] width 114 height 13
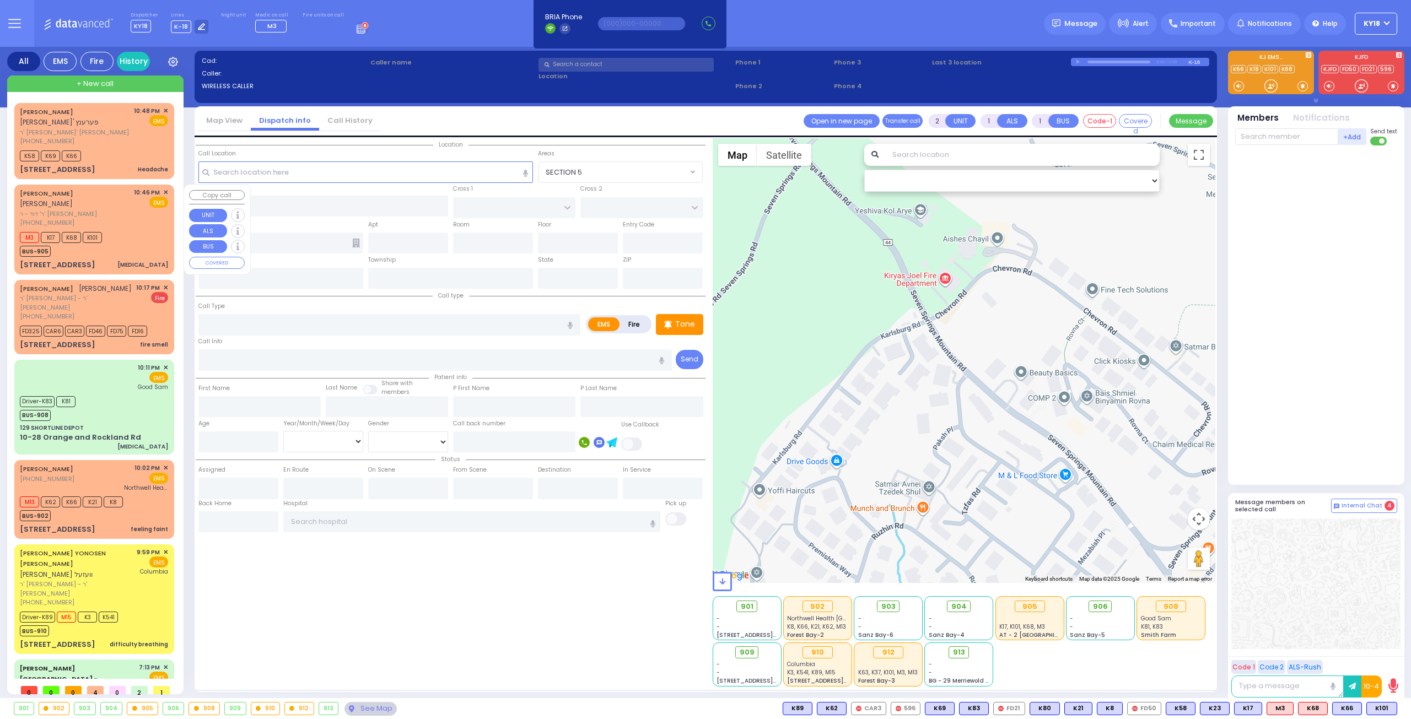
click at [153, 245] on div "M3 K17 K68 K101 BUS-905" at bounding box center [94, 243] width 148 height 28
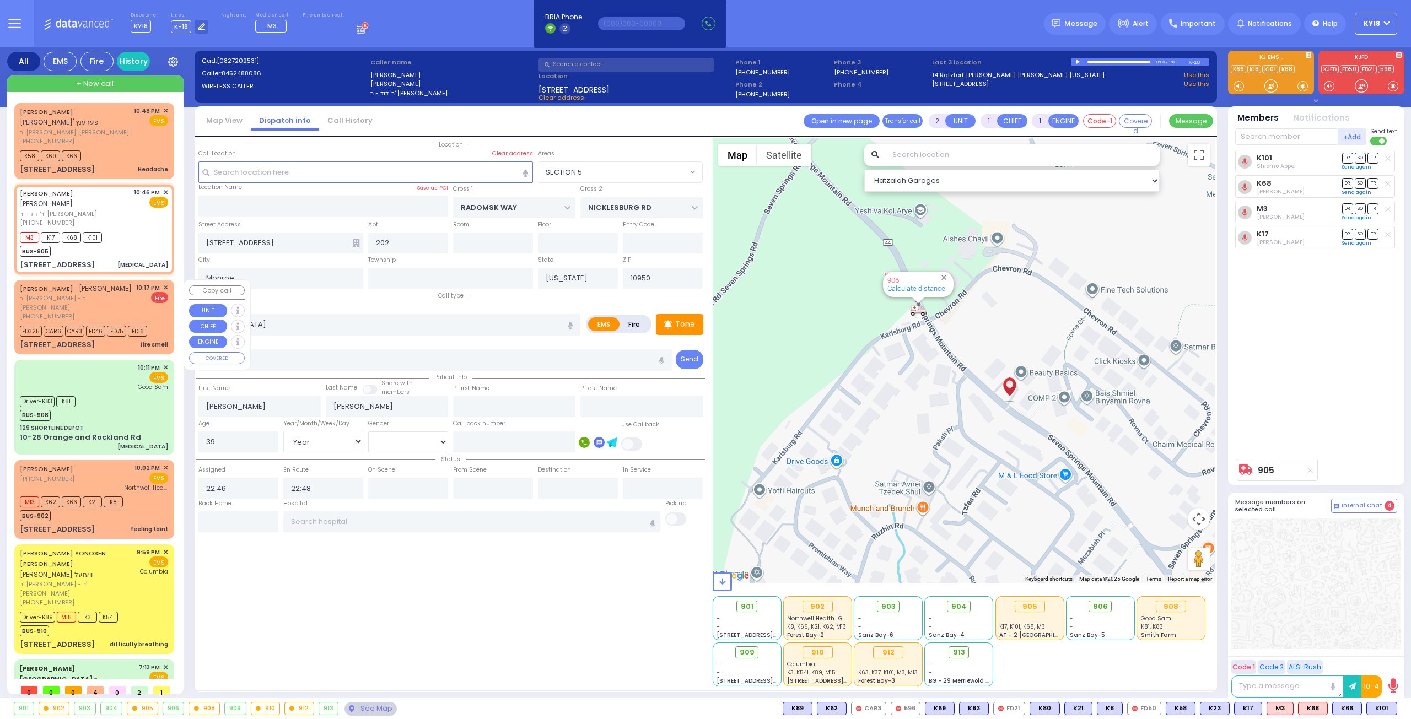
click at [154, 324] on div "MOSHE YECHESKEL LAUFER משה יחזקאל לויפער ר' יוסף הערש - ר' יוסף יצחק טעסלער (84…" at bounding box center [94, 317] width 155 height 71
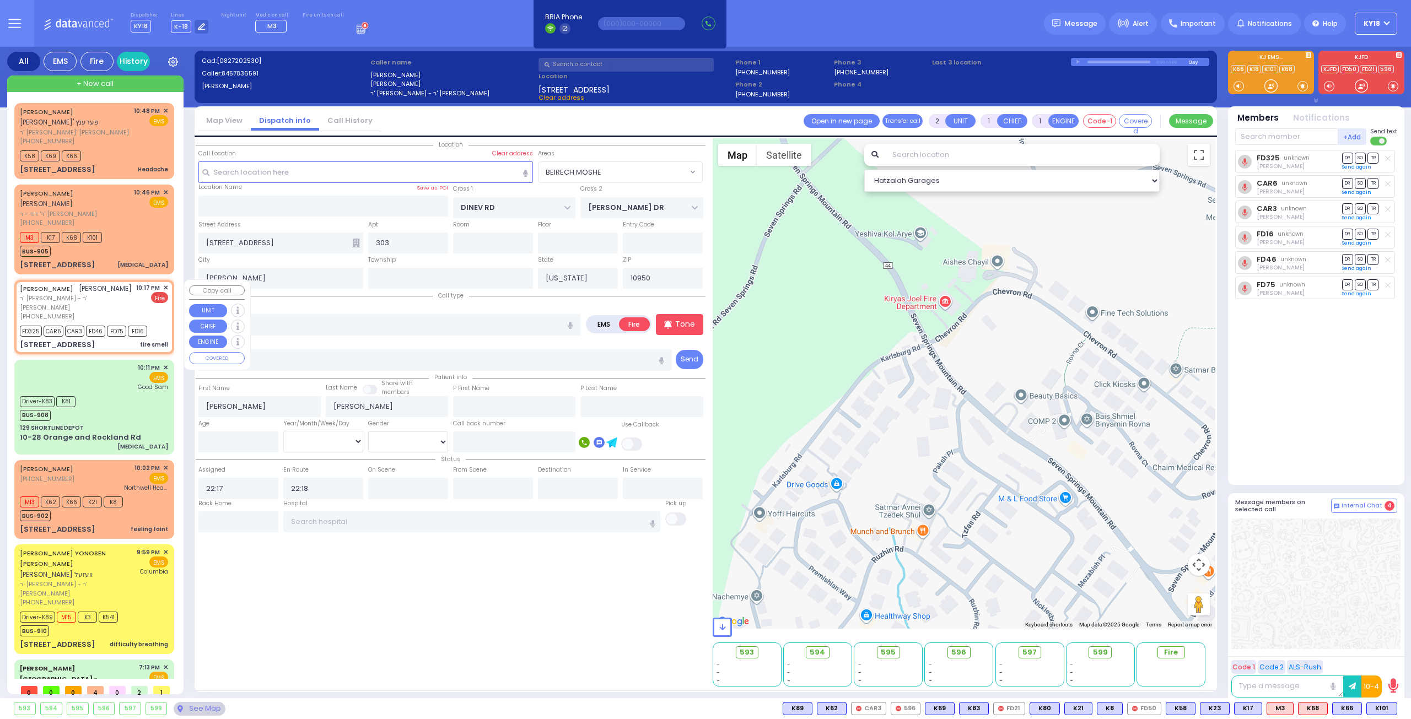
click at [163, 287] on span "✕" at bounding box center [165, 287] width 5 height 9
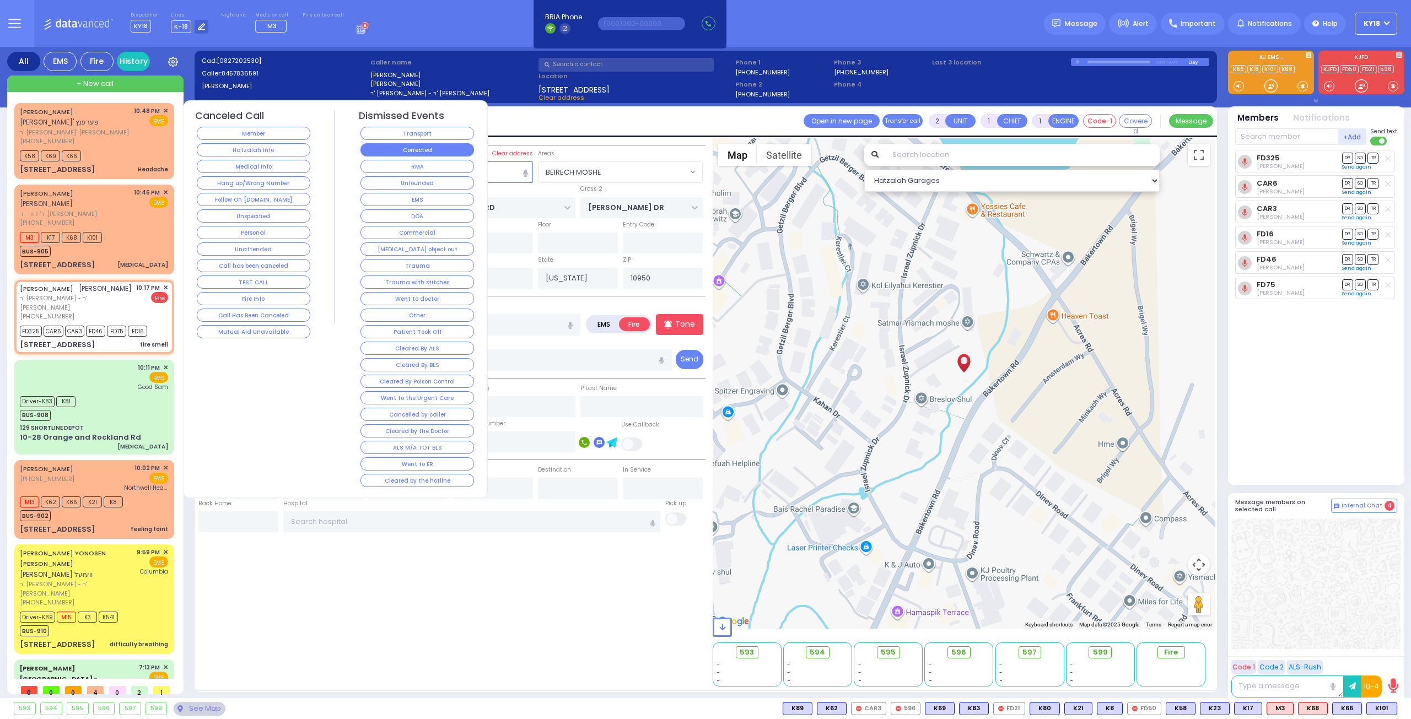
click at [399, 146] on button "Corrected" at bounding box center [417, 149] width 114 height 13
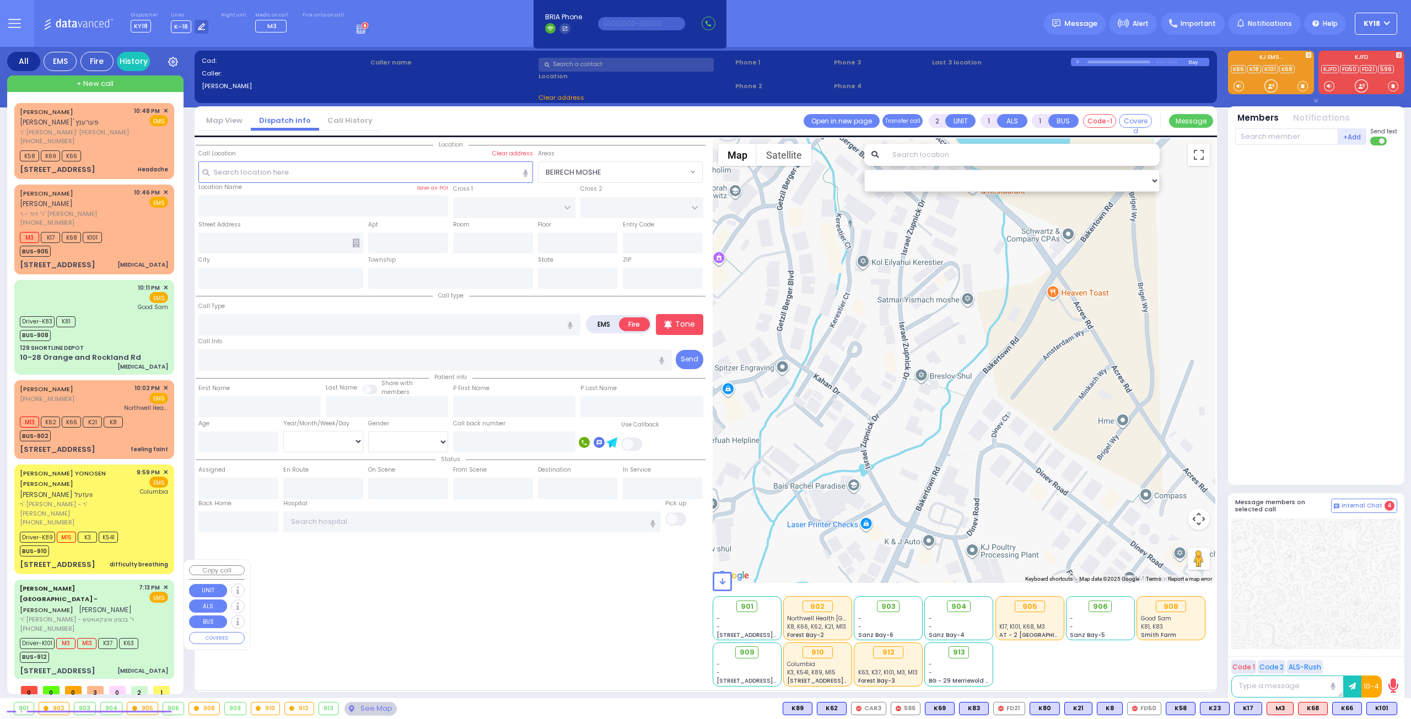
click at [132, 615] on span "ר' חיים מענדל - ר' בנציון איצקאוויטש" at bounding box center [77, 619] width 115 height 9
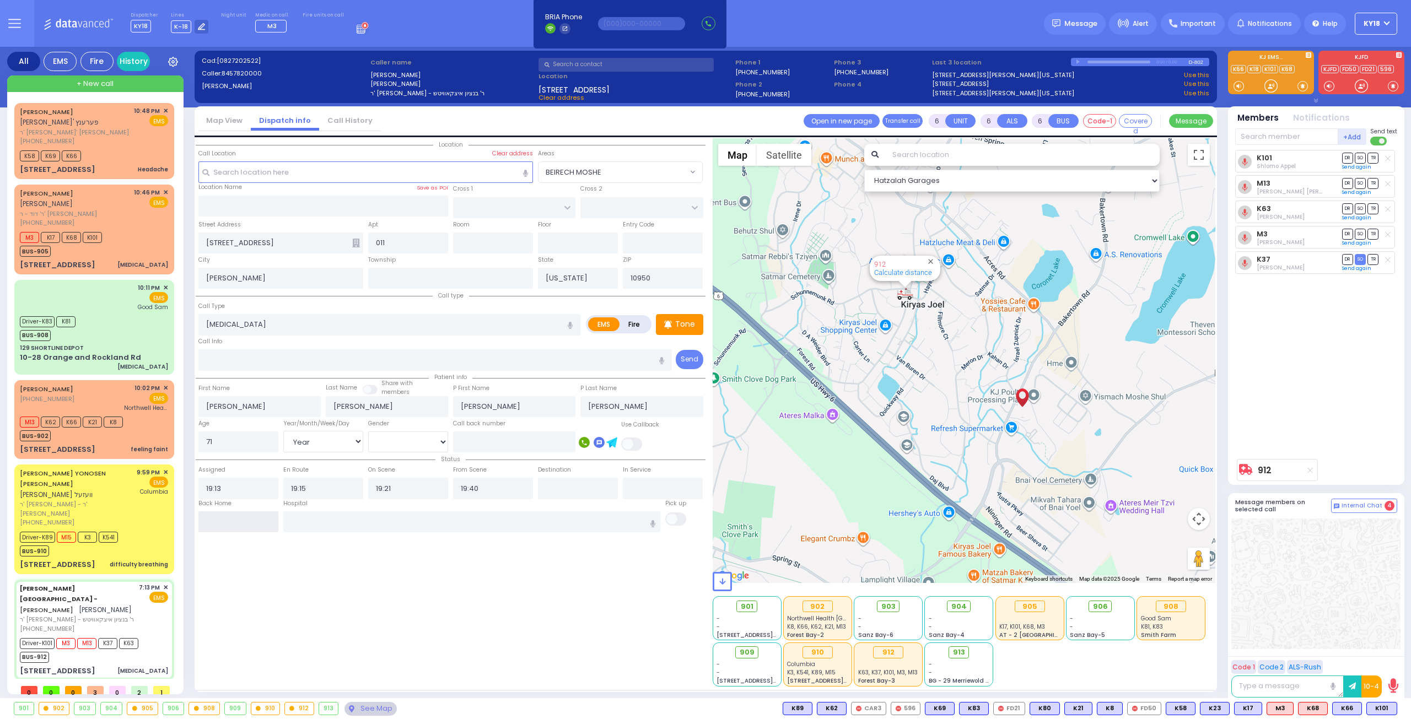
click at [273, 515] on input "text" at bounding box center [238, 522] width 80 height 21
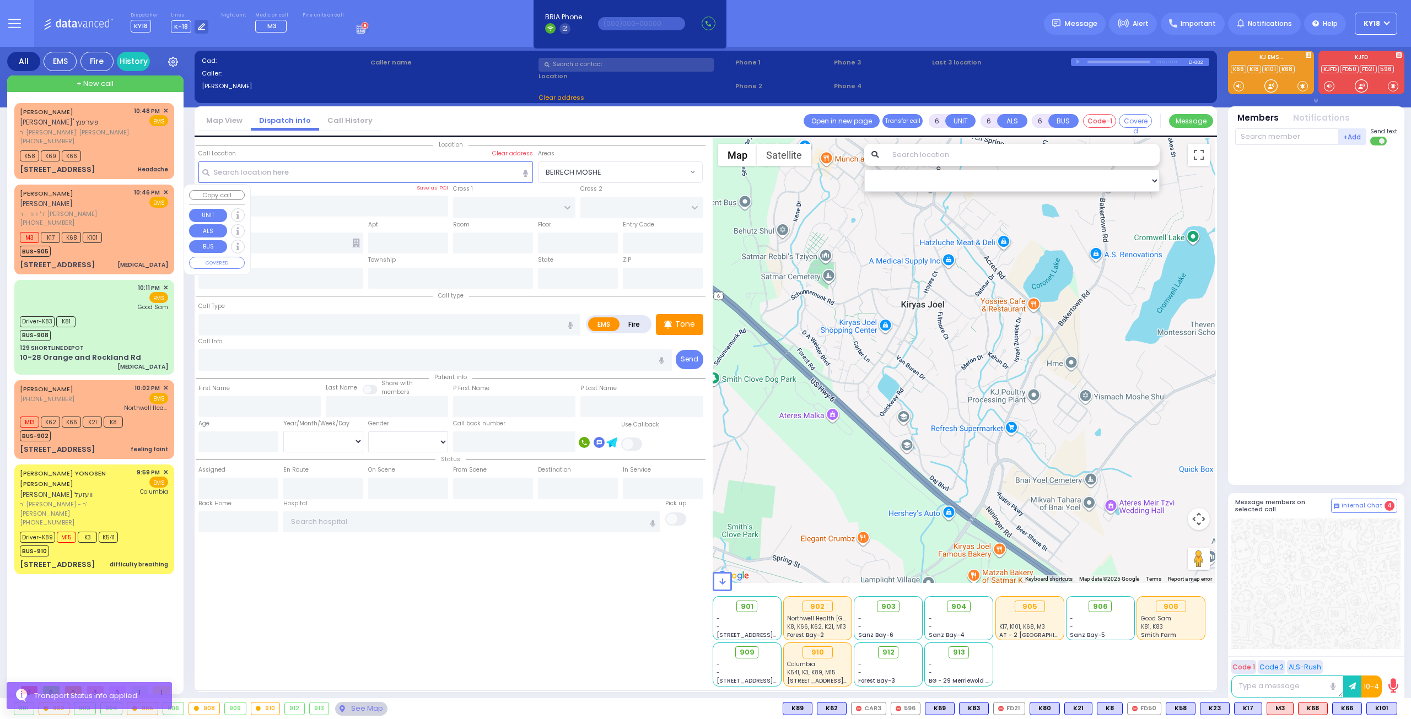
click at [123, 224] on div "[PHONE_NUMBER]" at bounding box center [75, 222] width 110 height 9
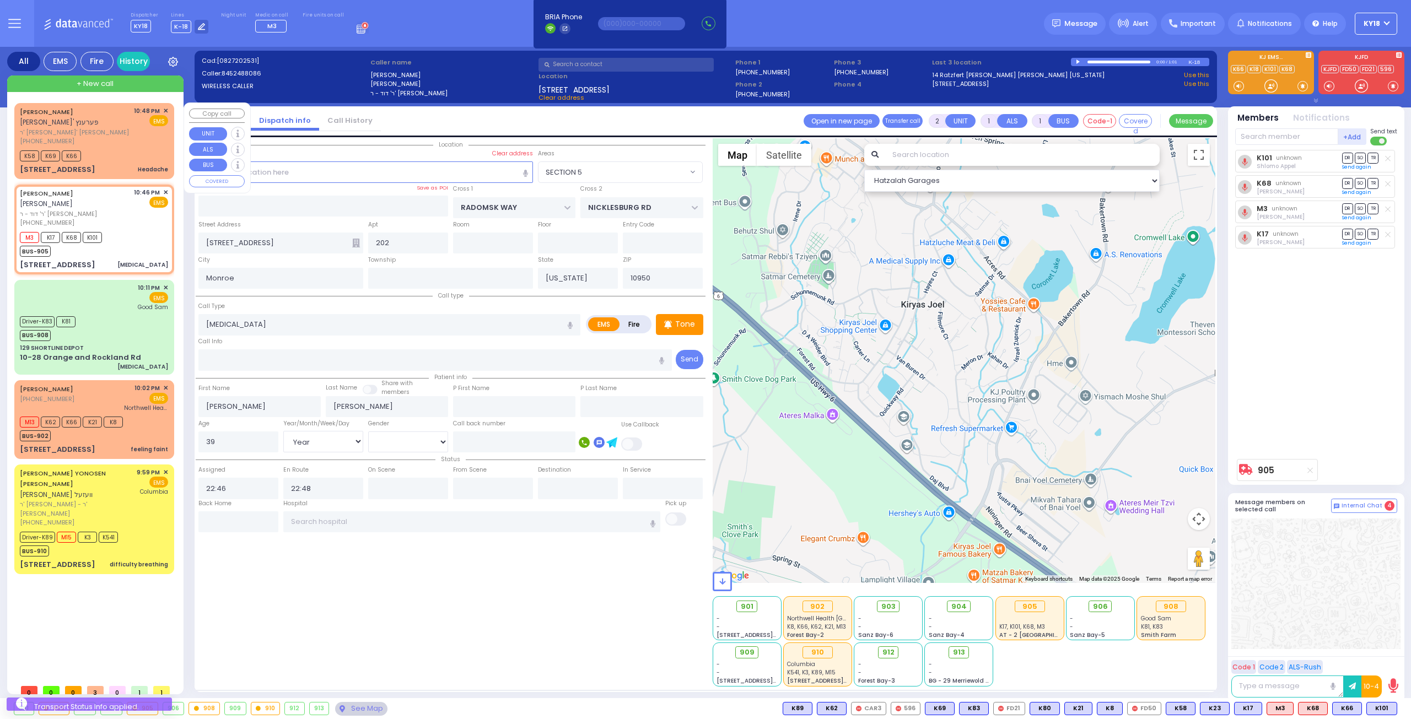
click at [134, 159] on div "K58 K69 K66" at bounding box center [94, 155] width 148 height 14
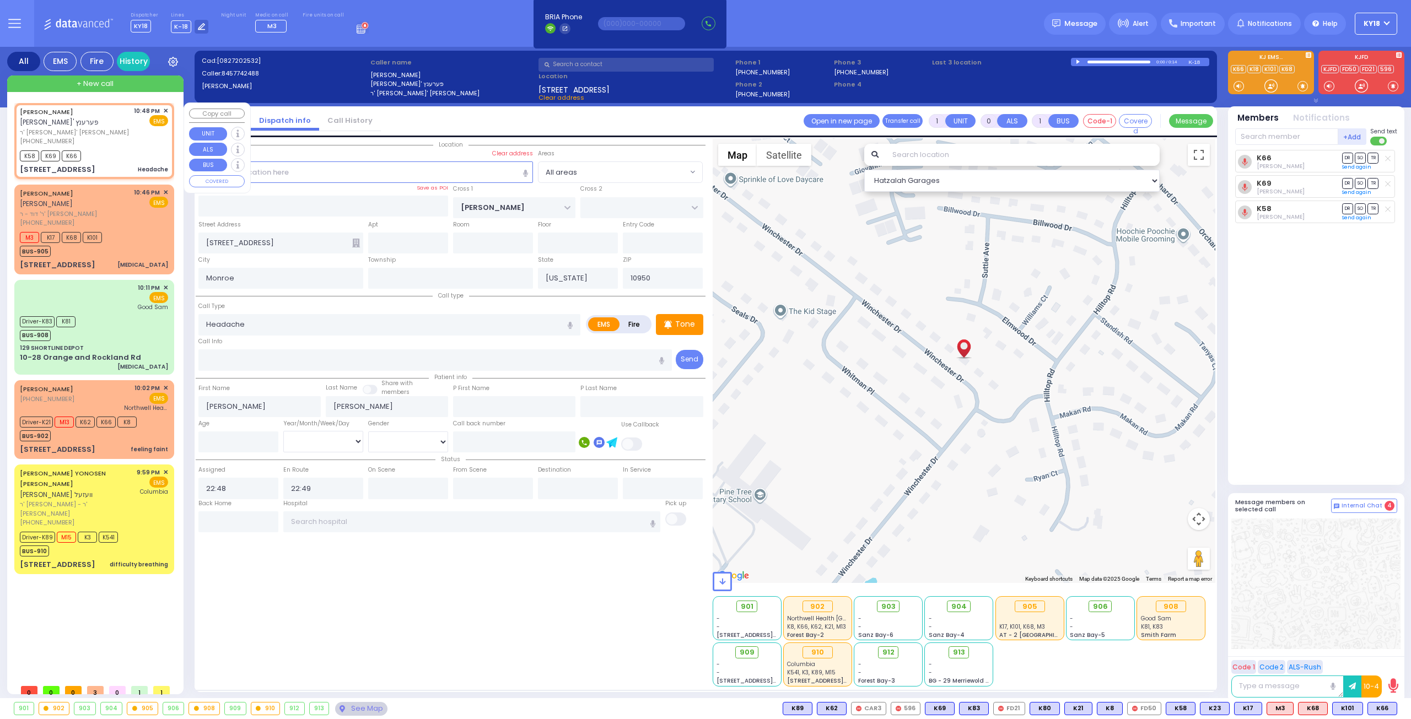
click at [100, 149] on div "K58 K69 K66" at bounding box center [94, 155] width 148 height 14
click at [104, 152] on div "K58 K69 K66" at bounding box center [94, 155] width 148 height 14
click at [885, 596] on div "903 - - Sanz Bay-6" at bounding box center [888, 618] width 69 height 44
click at [883, 600] on div "903 - - Sanz Bay-6" at bounding box center [888, 618] width 68 height 43
click at [886, 605] on span "903" at bounding box center [892, 606] width 14 height 11
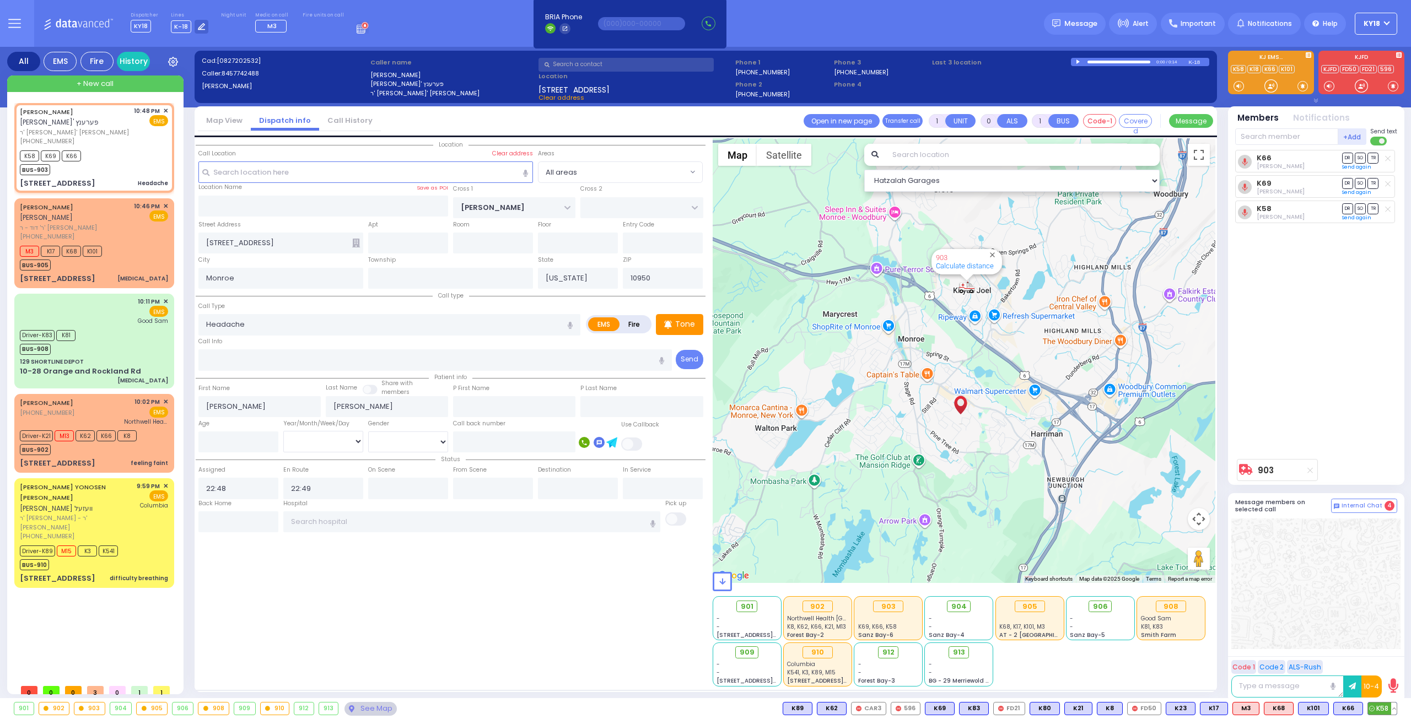
click at [1393, 710] on button at bounding box center [1394, 709] width 6 height 12
click at [1382, 659] on icon at bounding box center [1386, 660] width 12 height 12
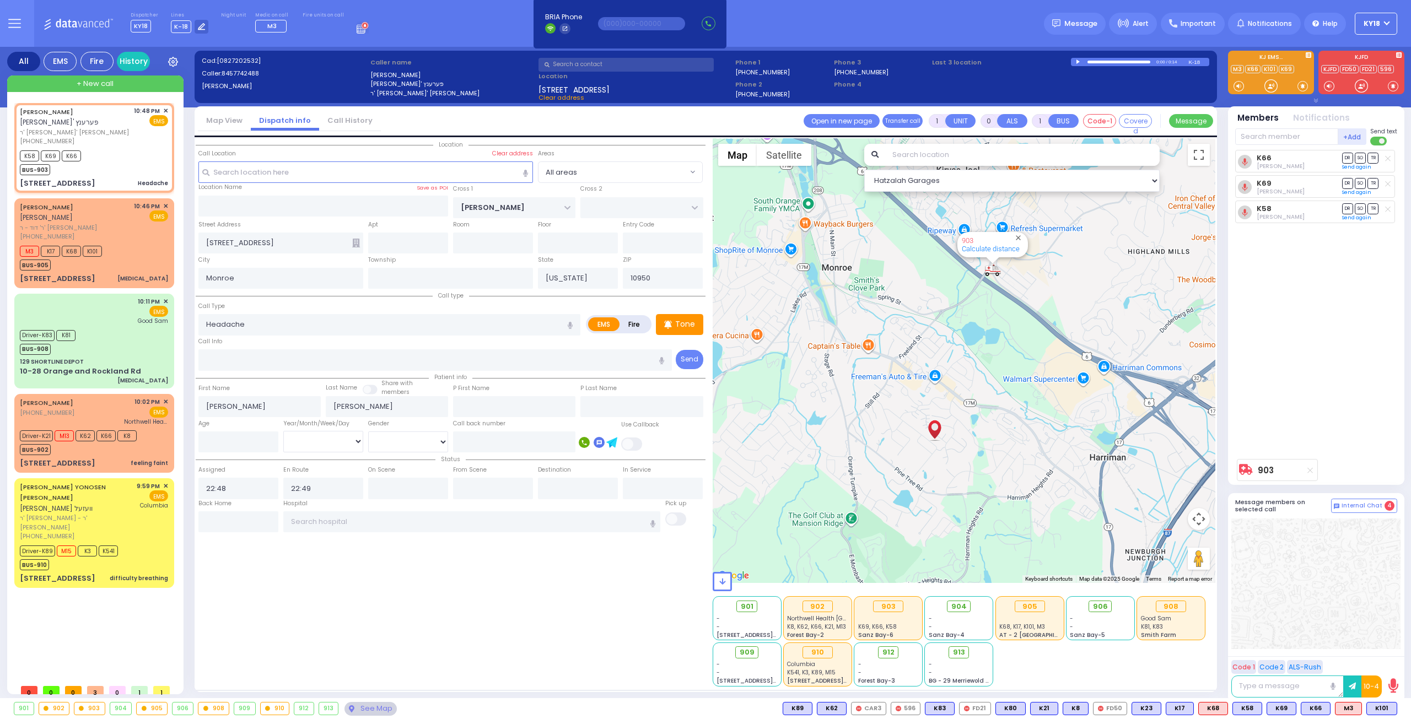
select select
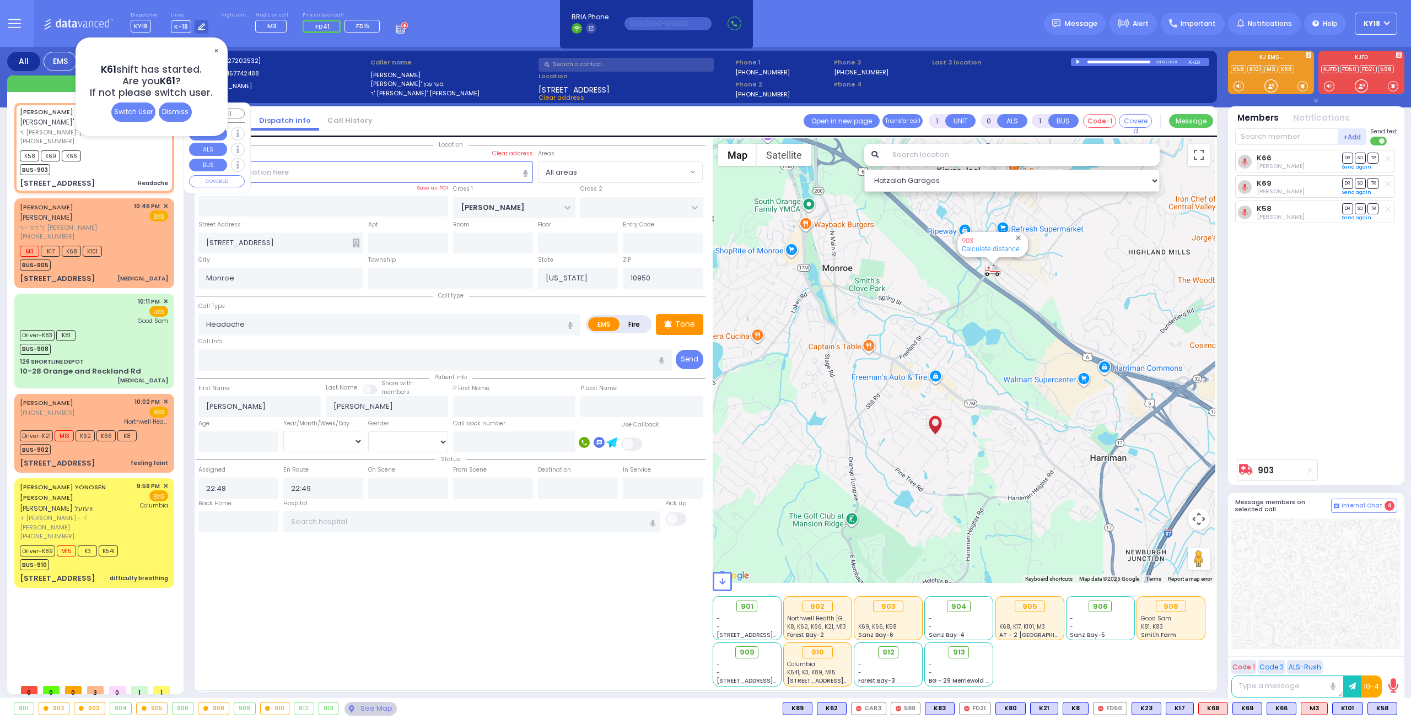
click at [133, 169] on div "K58 K69 K66 BUS-903" at bounding box center [94, 162] width 148 height 28
select select
radio input "true"
select select
select select "Hatzalah Garages"
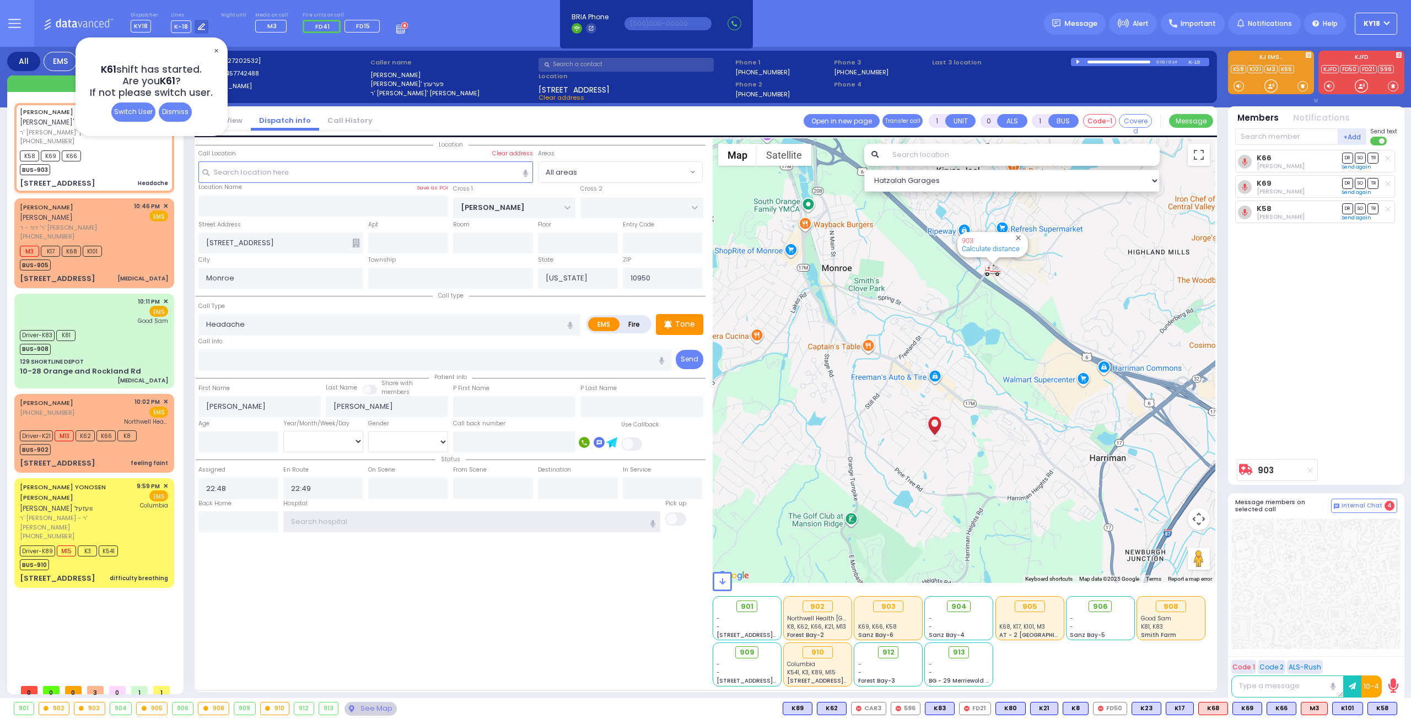
click at [360, 512] on input "text" at bounding box center [472, 522] width 378 height 21
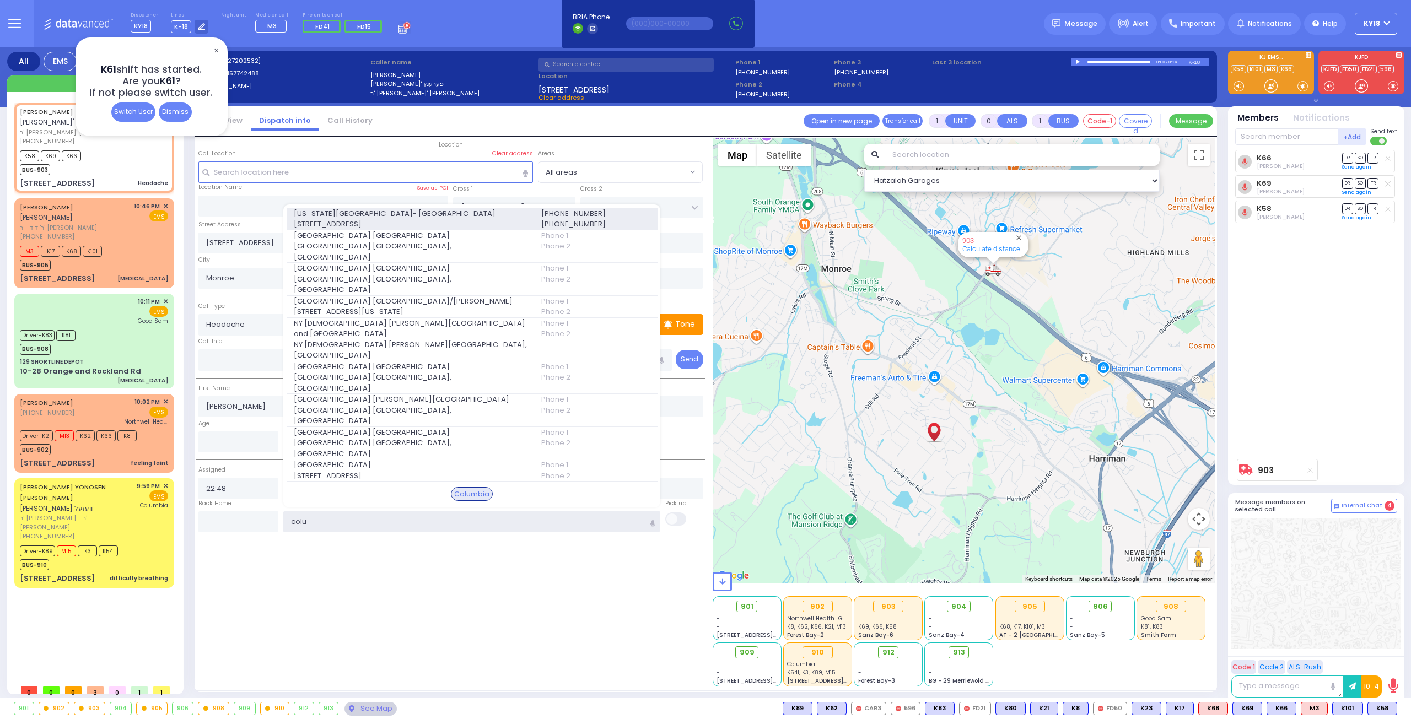
type input "colu"
click at [347, 219] on span "[US_STATE][GEOGRAPHIC_DATA]- [GEOGRAPHIC_DATA]" at bounding box center [411, 213] width 234 height 11
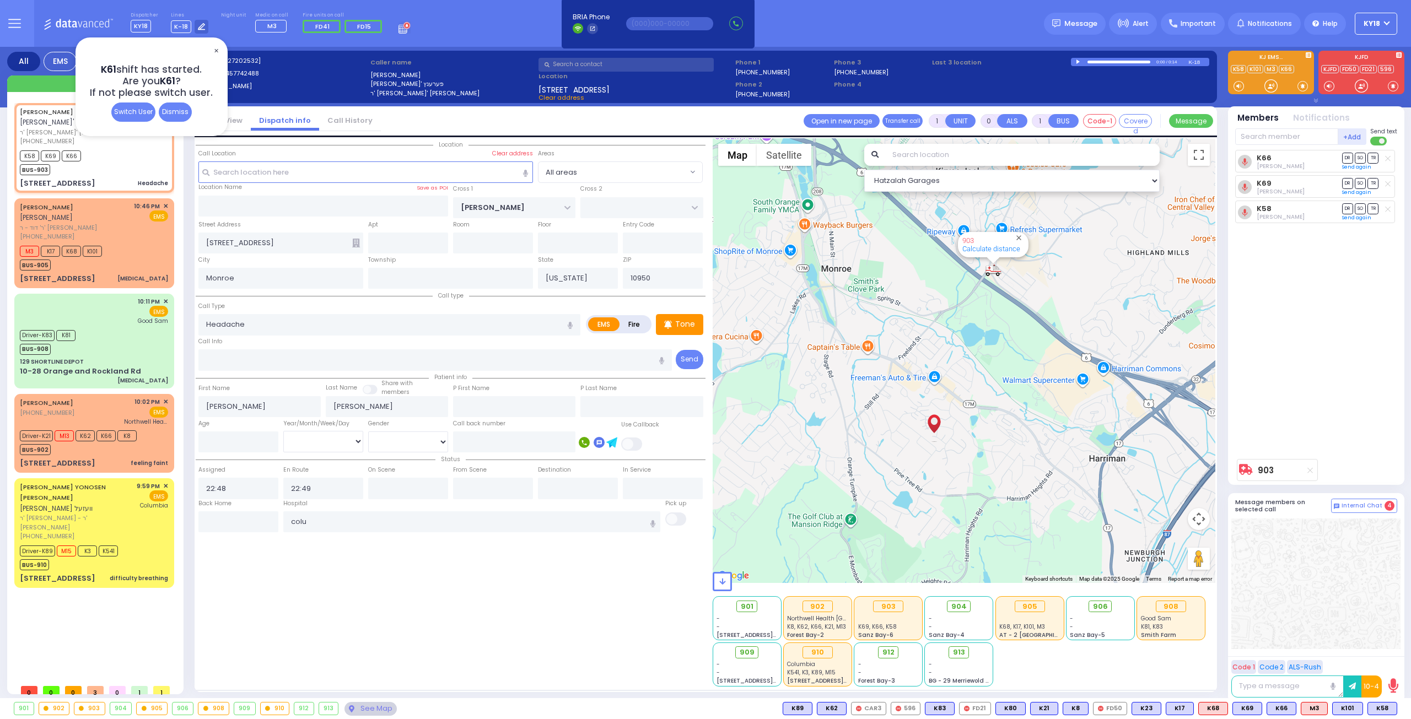
select select
radio input "true"
select select
type input "[US_STATE][GEOGRAPHIC_DATA]- [GEOGRAPHIC_DATA]"
select select "Hatzalah Garages"
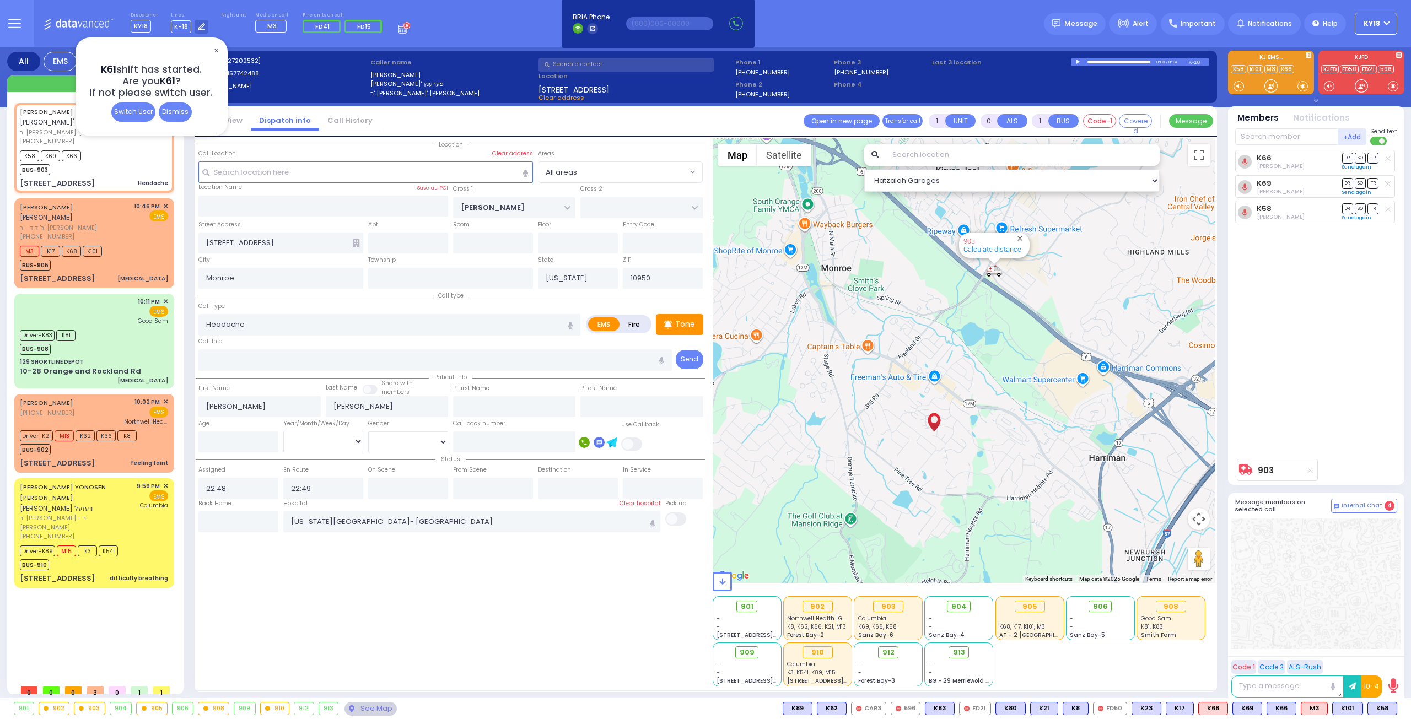
click at [165, 113] on div "Dismiss" at bounding box center [175, 112] width 33 height 19
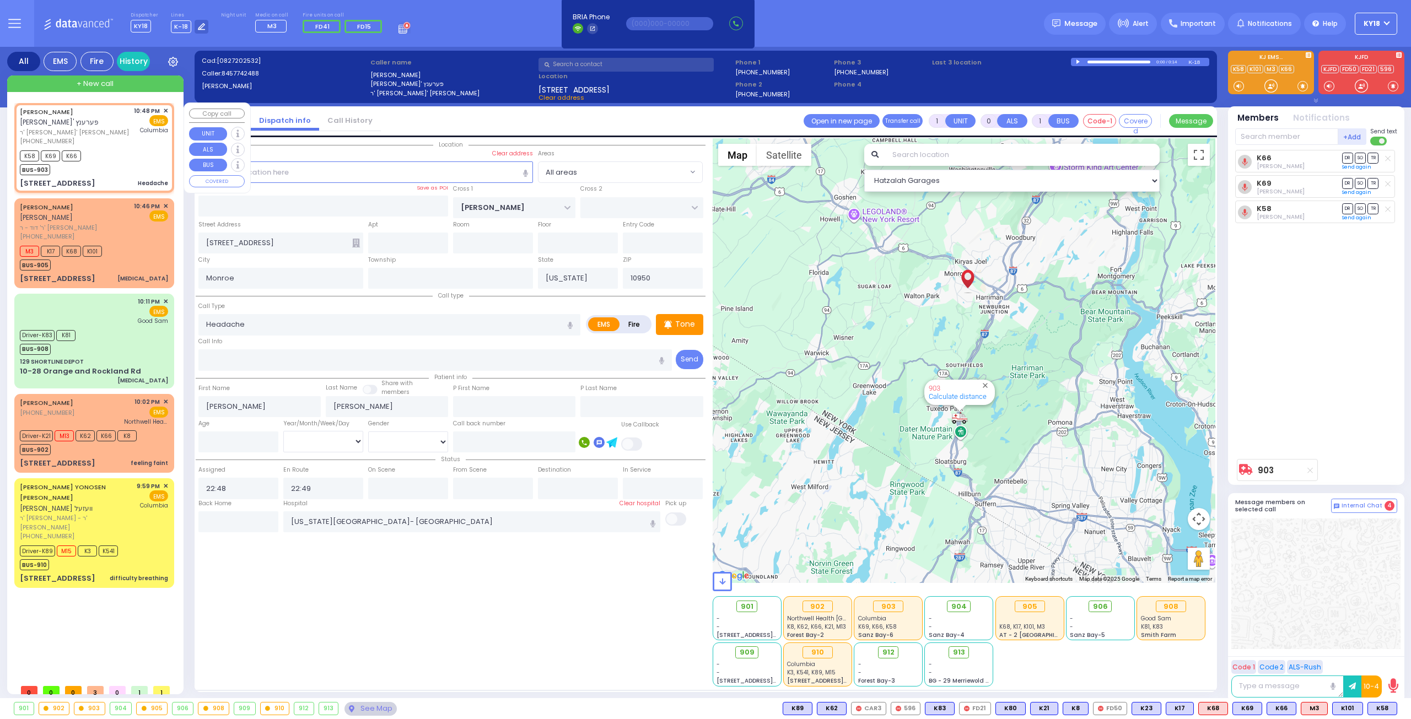
type input "6"
select select
radio input "true"
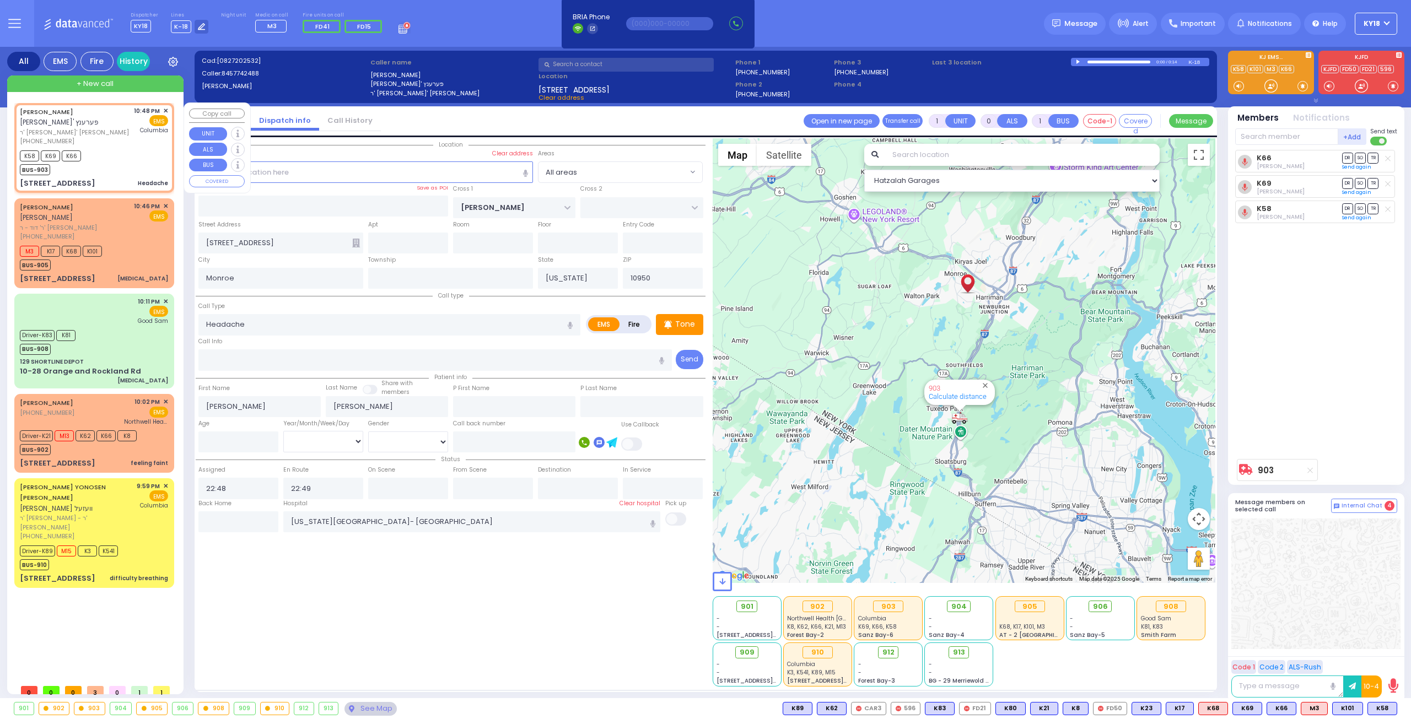
type input "Unknown"
select select "Year"
select select "Hatzalah Garages"
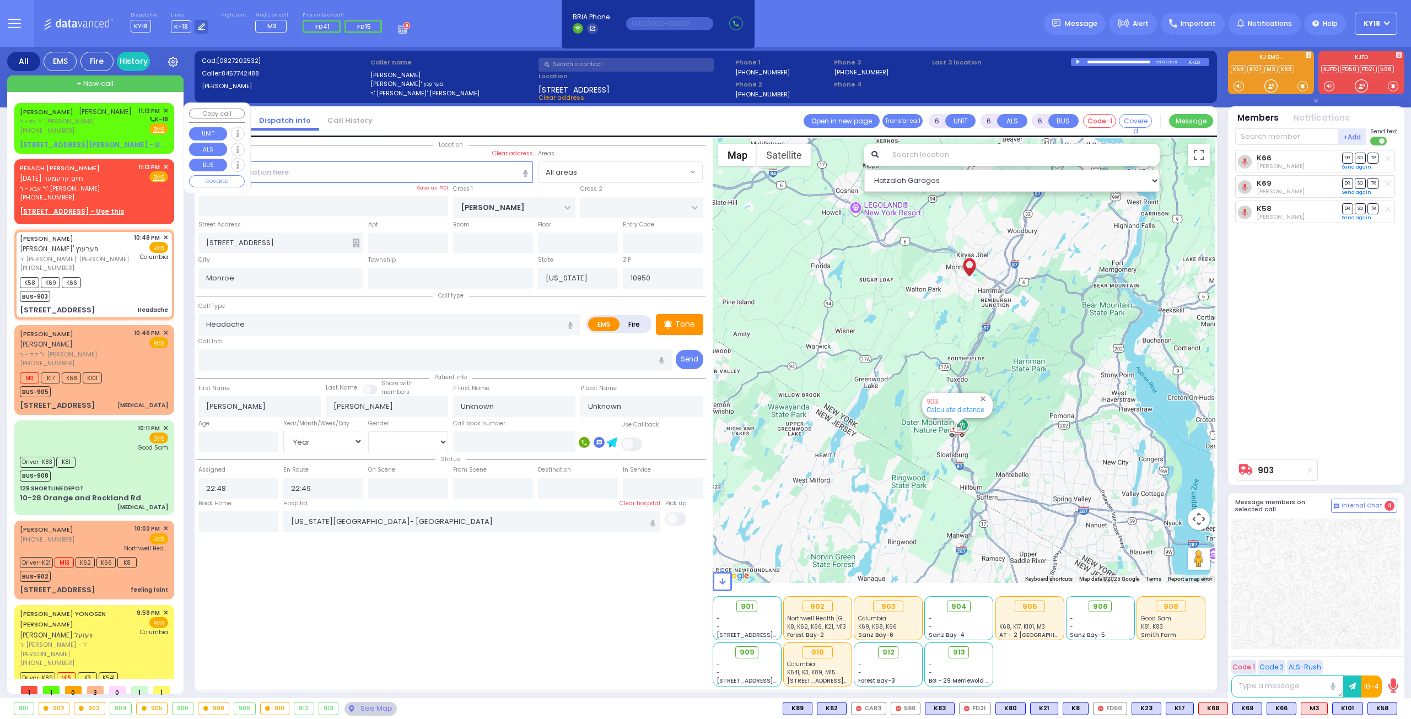
click at [91, 149] on u "15 D A WIEDER BLVD 204 - Use this" at bounding box center [101, 144] width 163 height 9
type input "2"
type input "1"
select select
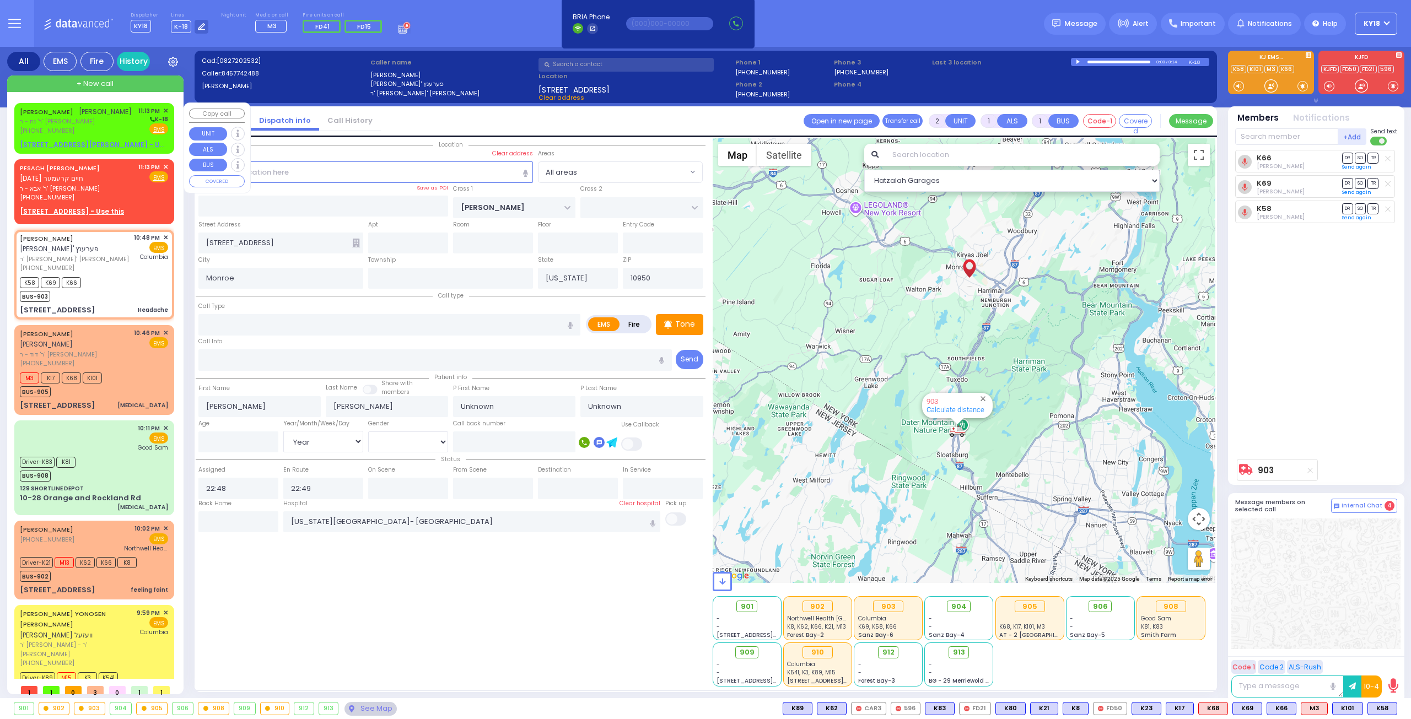
radio input "true"
type input "[PERSON_NAME] [PERSON_NAME]"
type input "[PERSON_NAME]"
select select
type input "23:13"
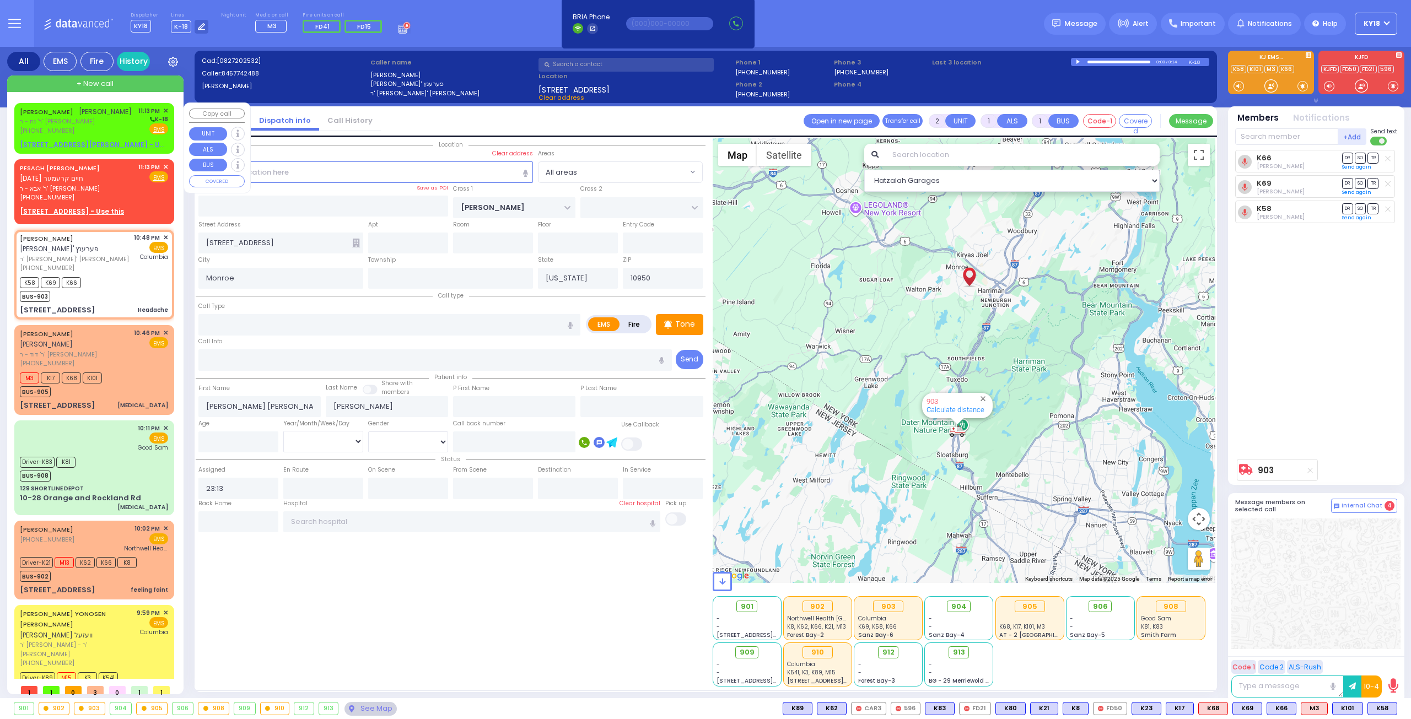
select select "Hatzalah Garages"
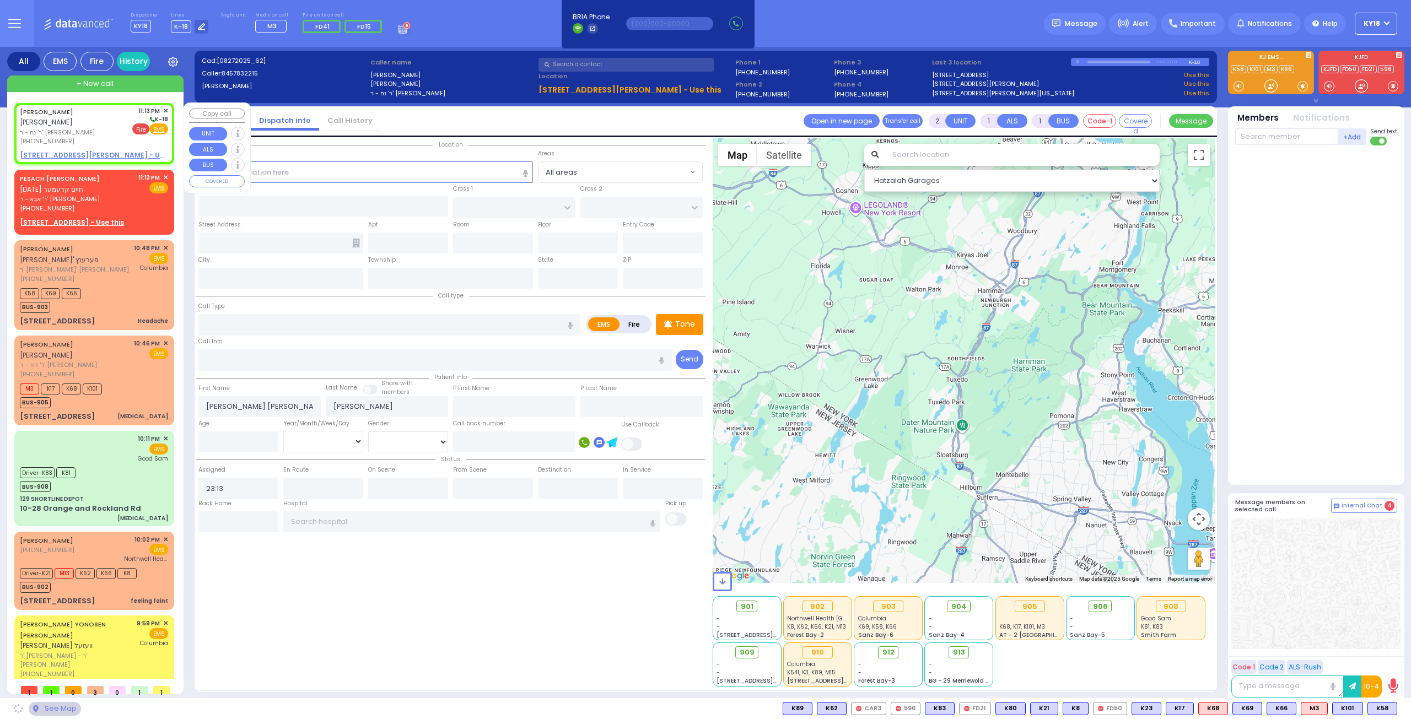
select select
radio input "true"
select select
select select "Hatzalah Garages"
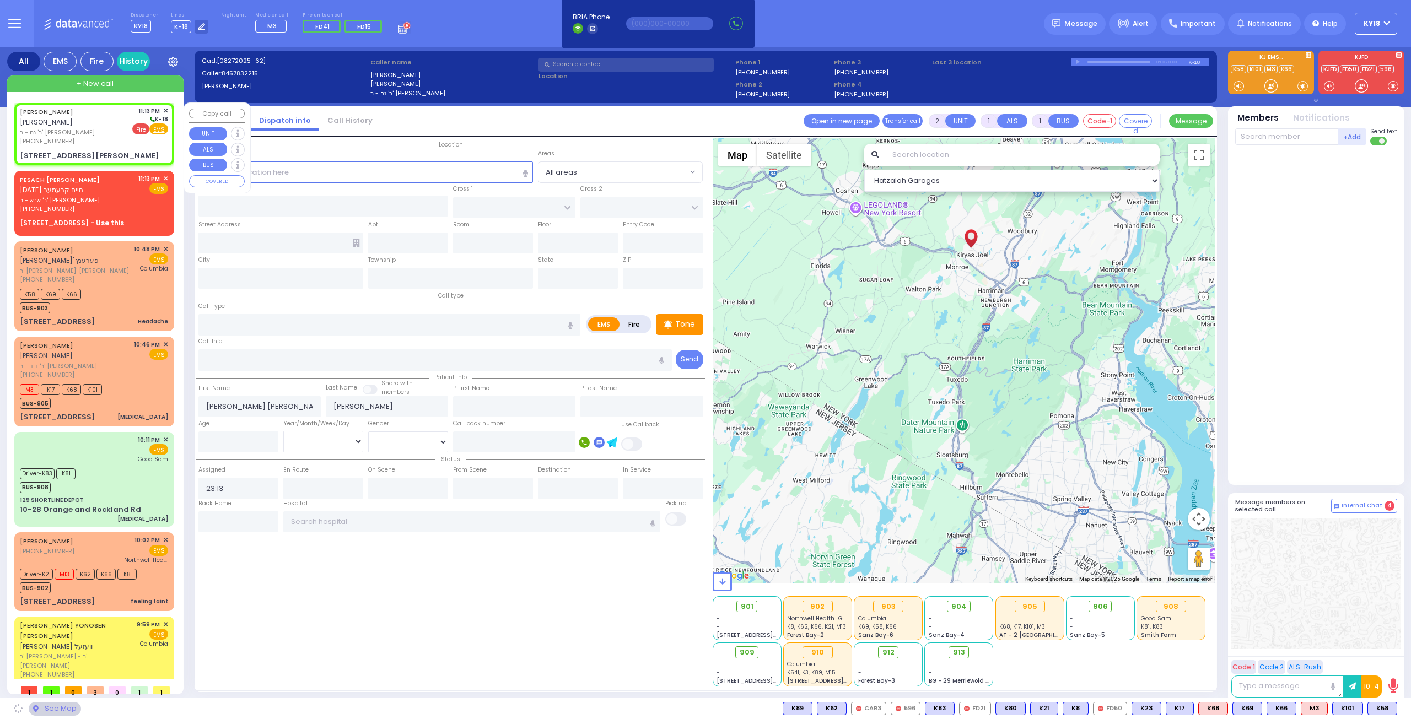
type input "FOREST RD"
type input "LIZENSK BLVD"
type input "[STREET_ADDRESS][PERSON_NAME]"
type input "204"
type input "Monroe"
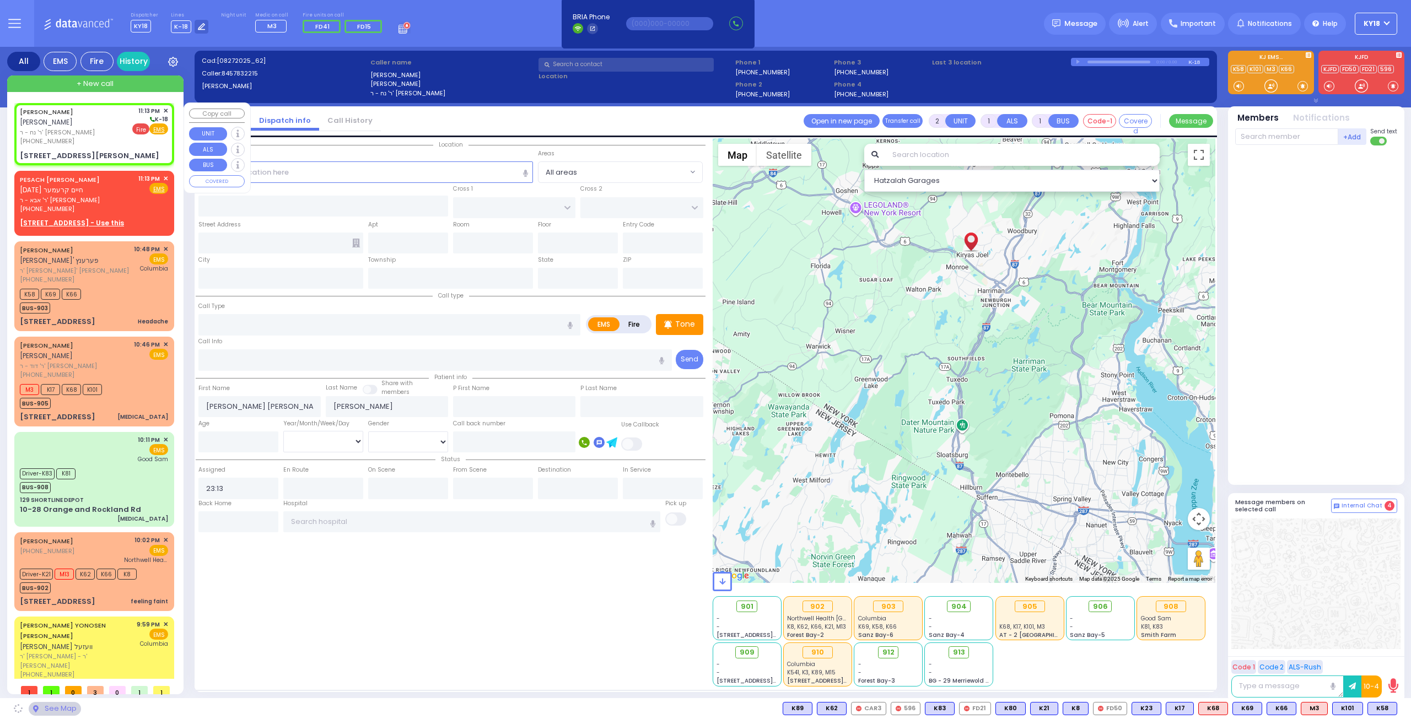
type input "[US_STATE]"
type input "10950"
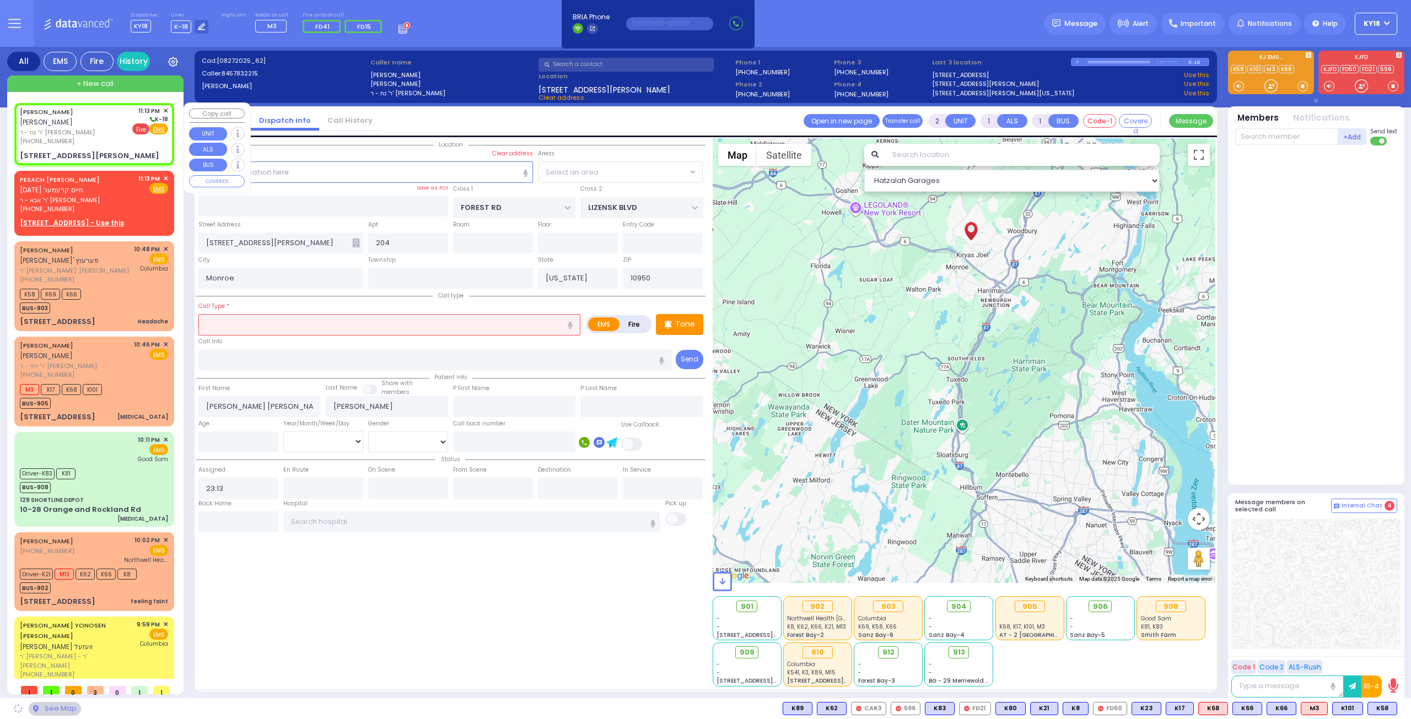
select select "MONROE"
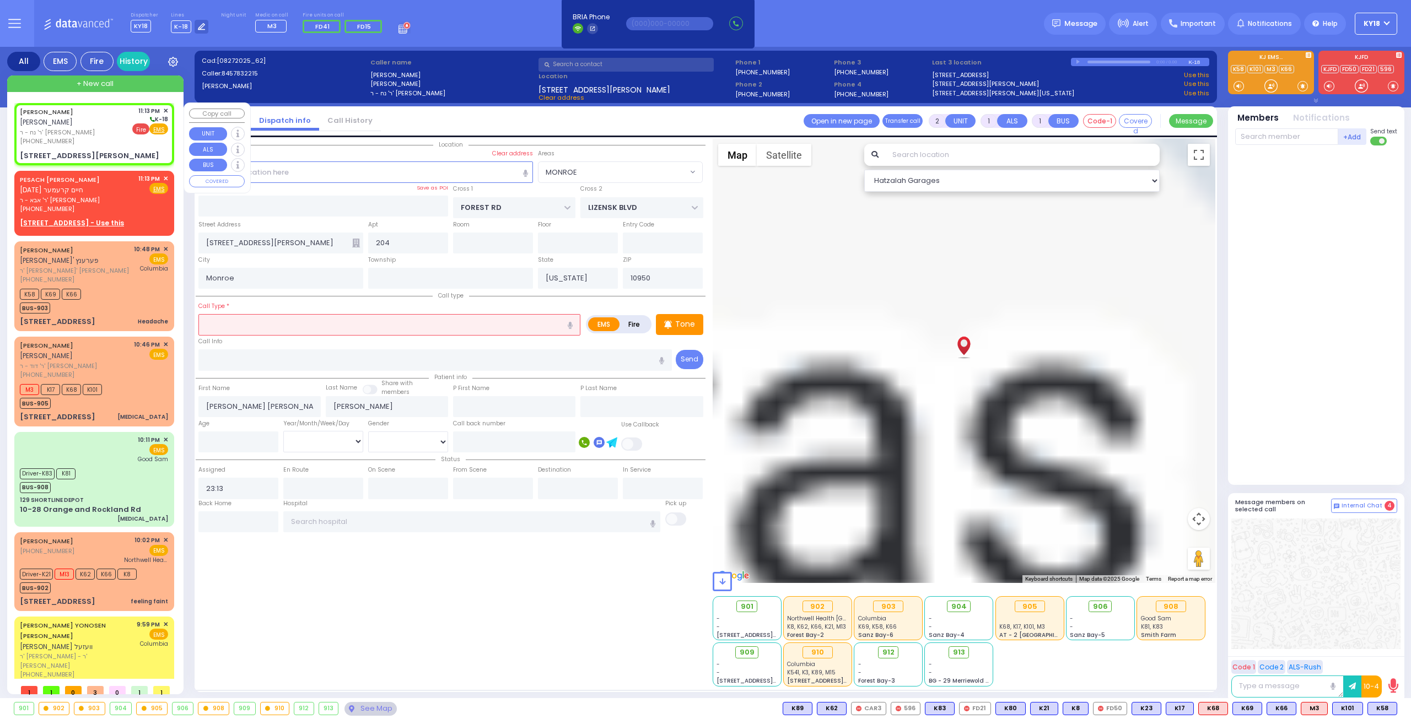
click at [141, 128] on span "Fire" at bounding box center [140, 128] width 17 height 11
select select
radio input "false"
radio input "true"
select select
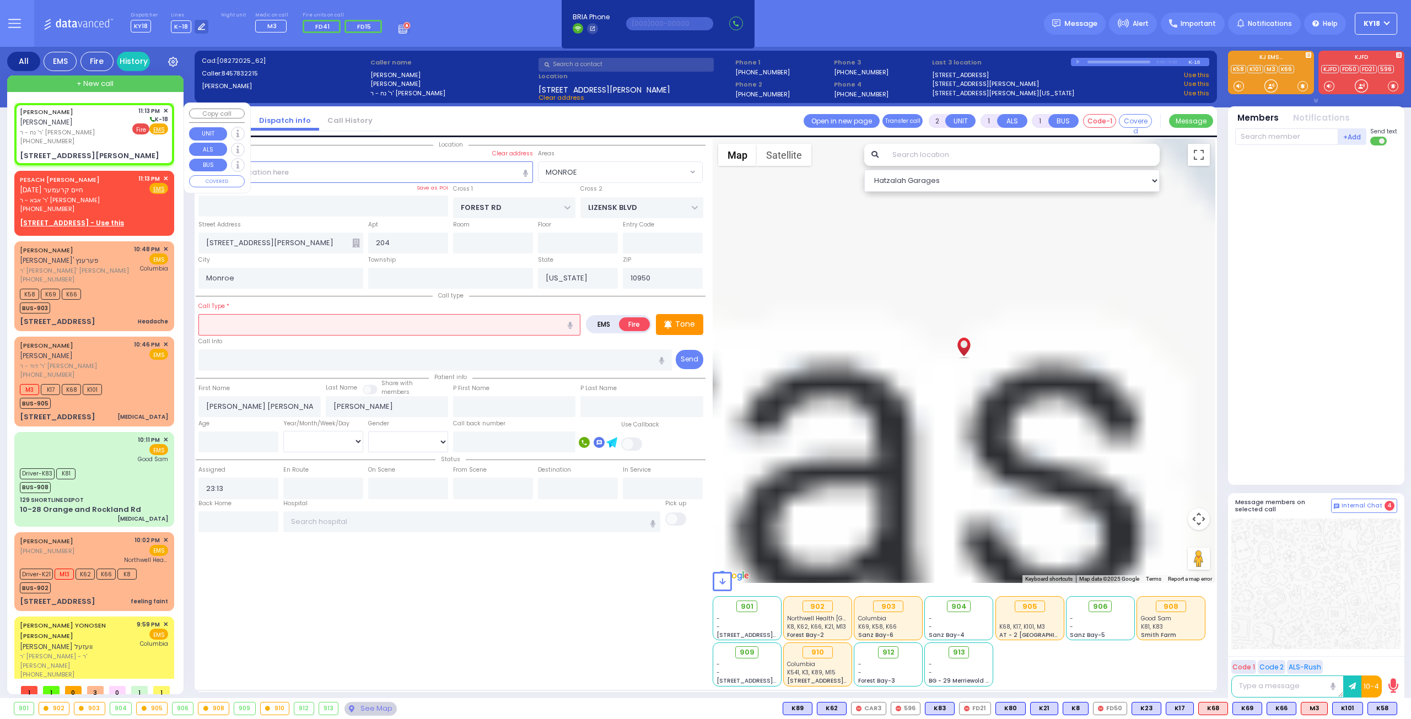
select select "Hatzalah Garages"
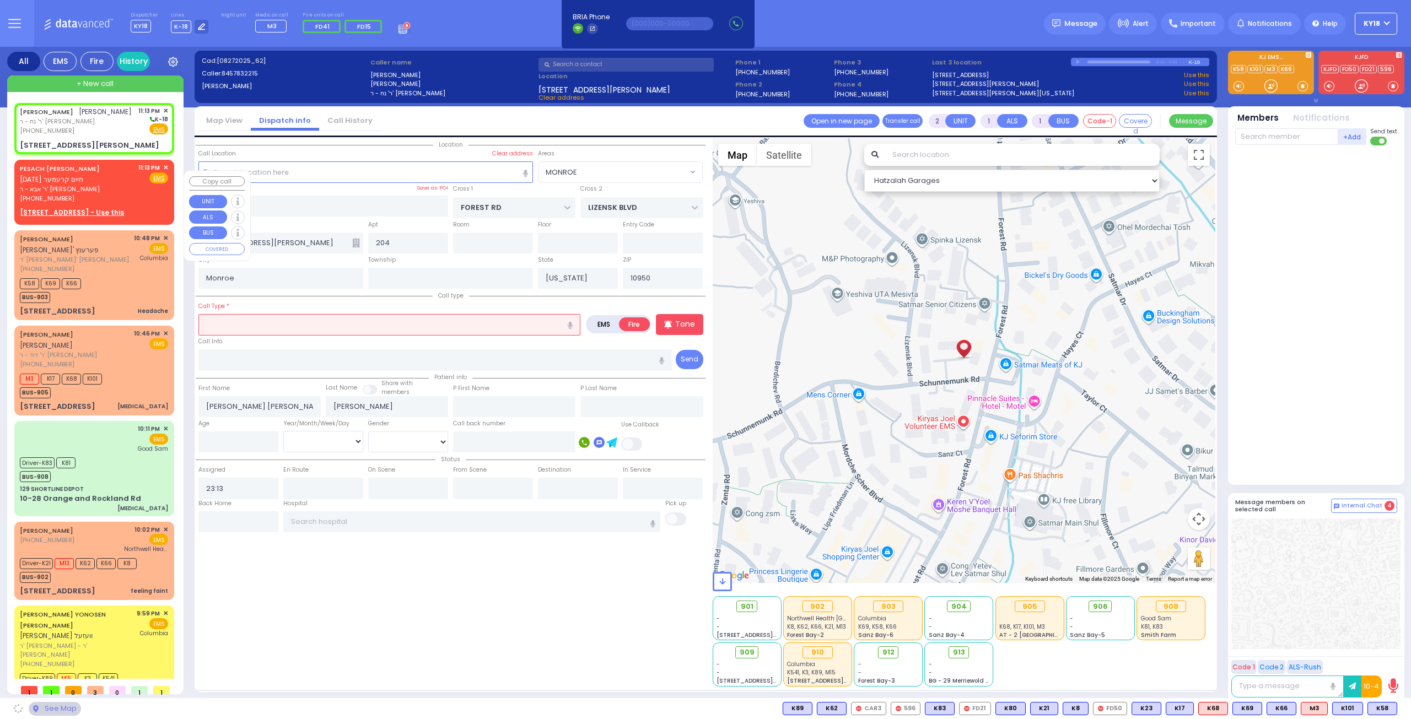
select select "MONROE"
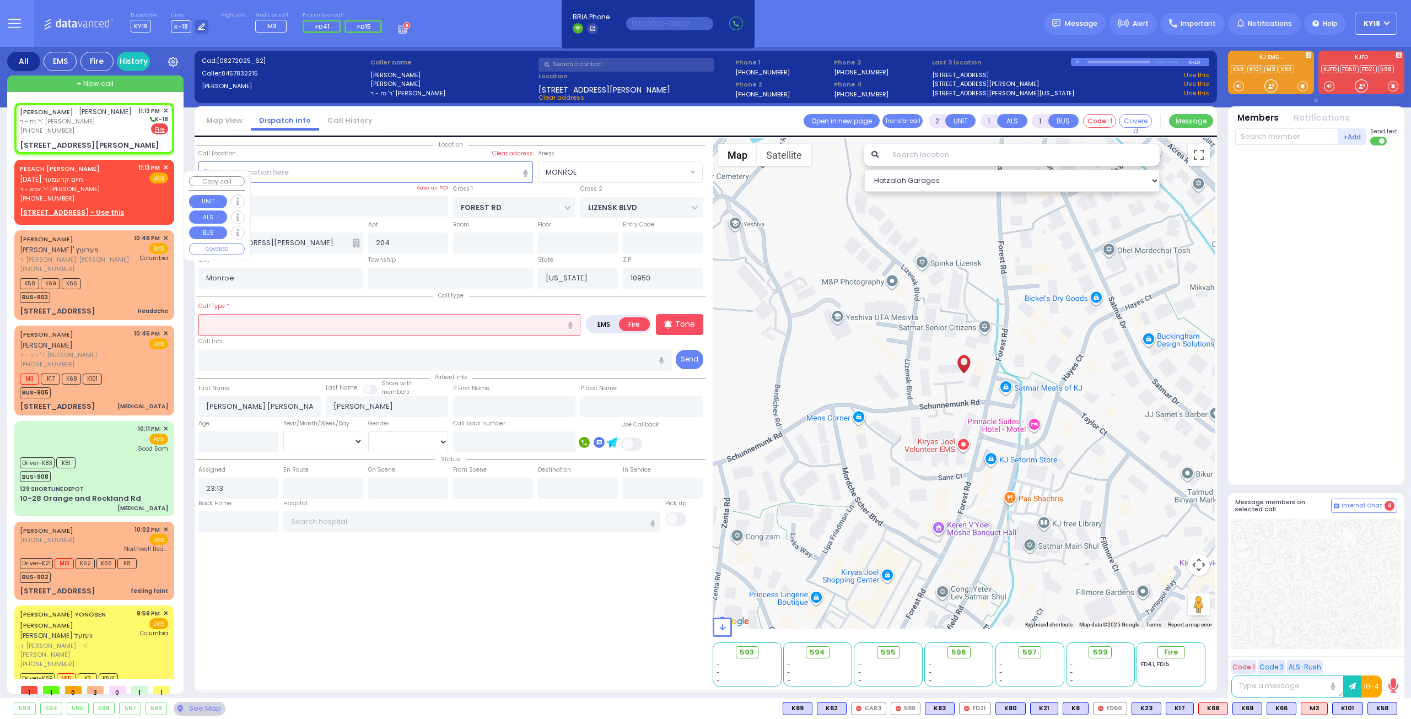
click at [163, 173] on span "✕" at bounding box center [165, 167] width 5 height 9
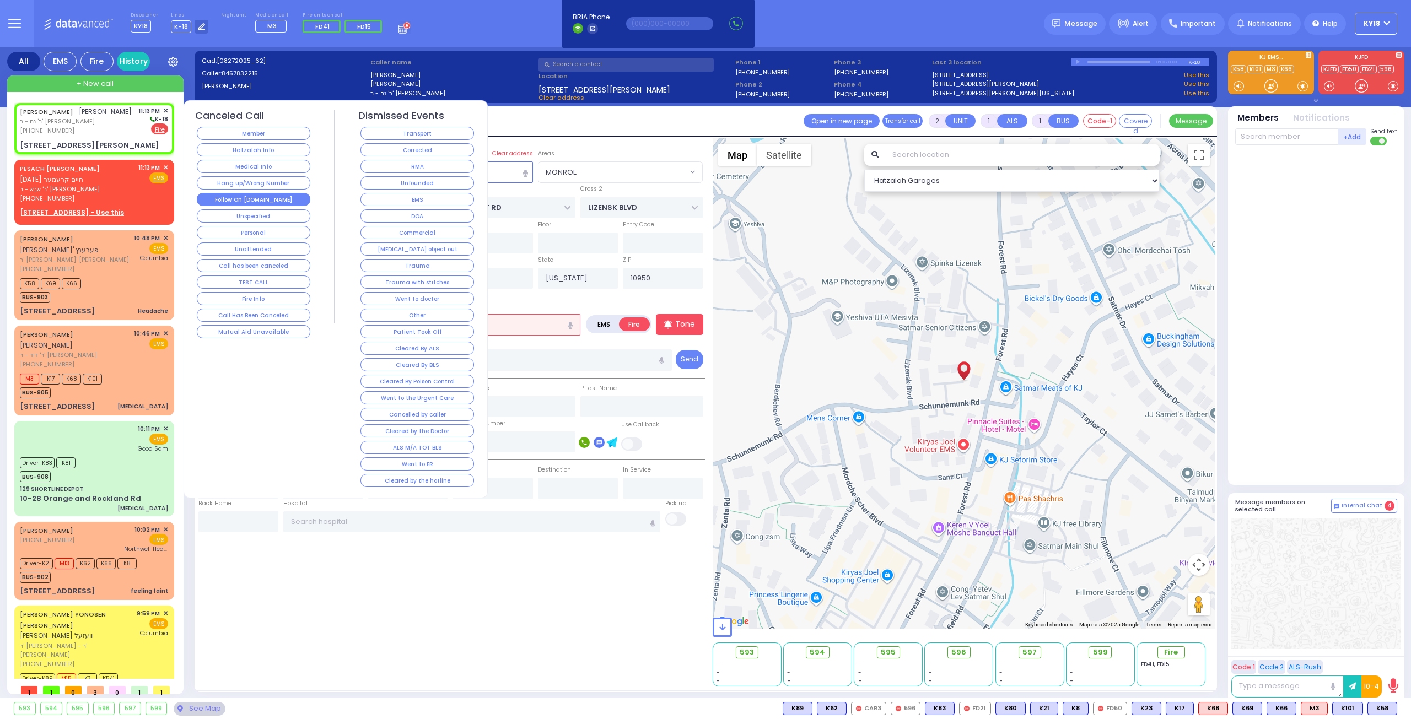
click at [259, 197] on button "Follow On [DOMAIN_NAME]" at bounding box center [254, 199] width 114 height 13
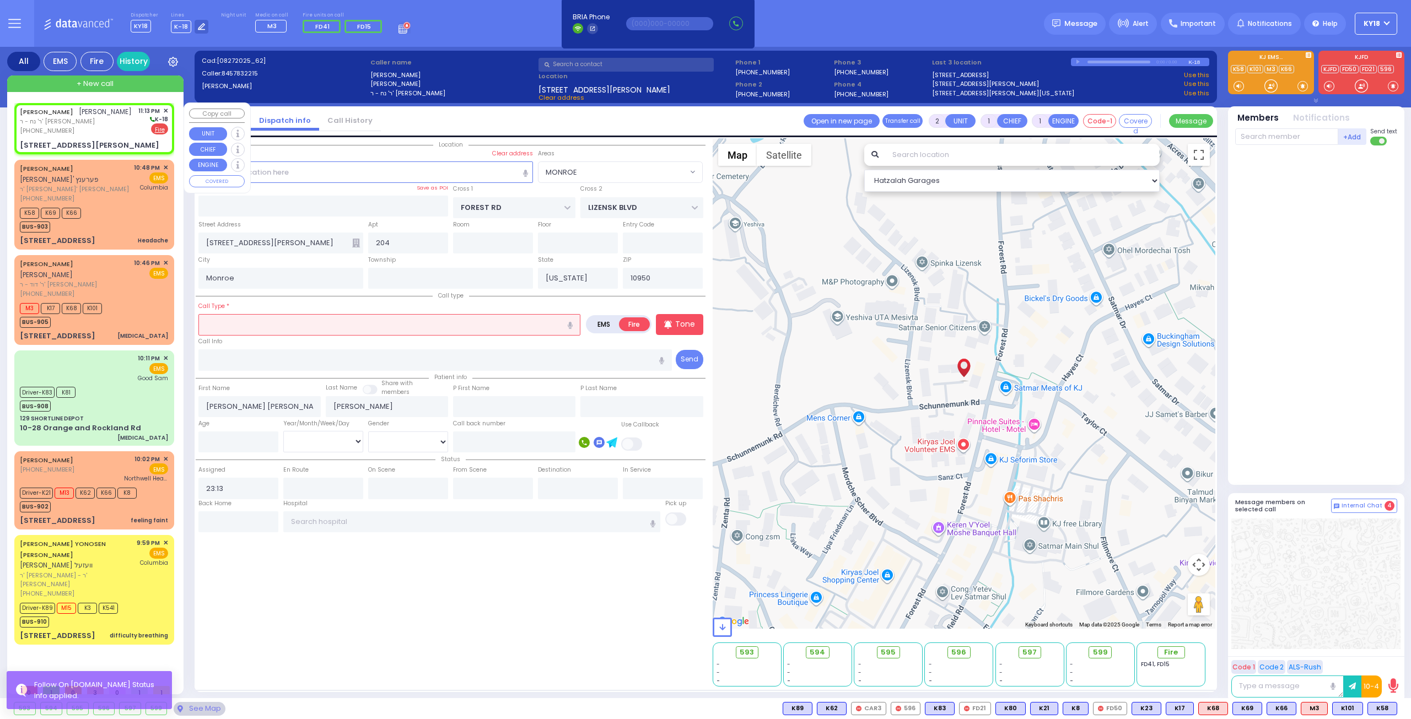
click at [132, 136] on div "[PHONE_NUMBER]" at bounding box center [76, 130] width 112 height 9
select select
radio input "true"
select select
select select "Hatzalah Garages"
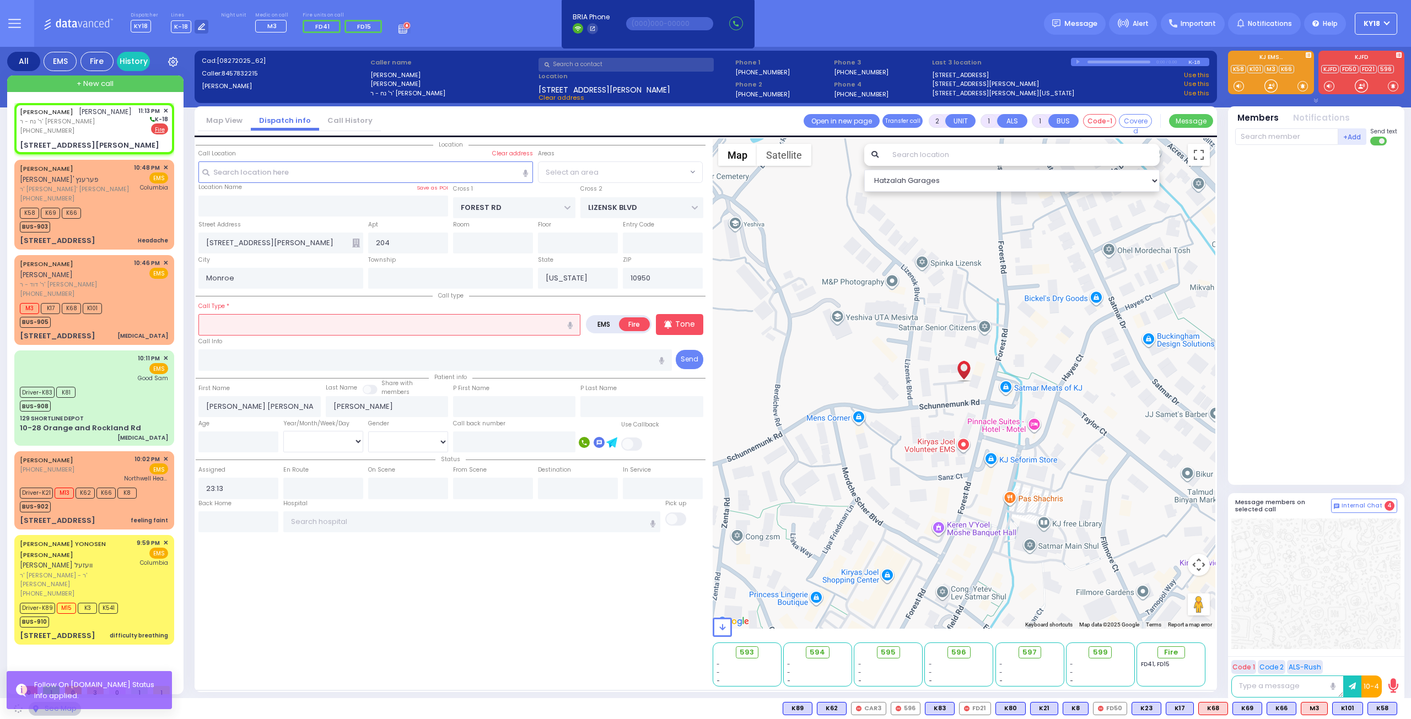
select select "MONROE"
click at [238, 325] on input "text" at bounding box center [389, 324] width 382 height 21
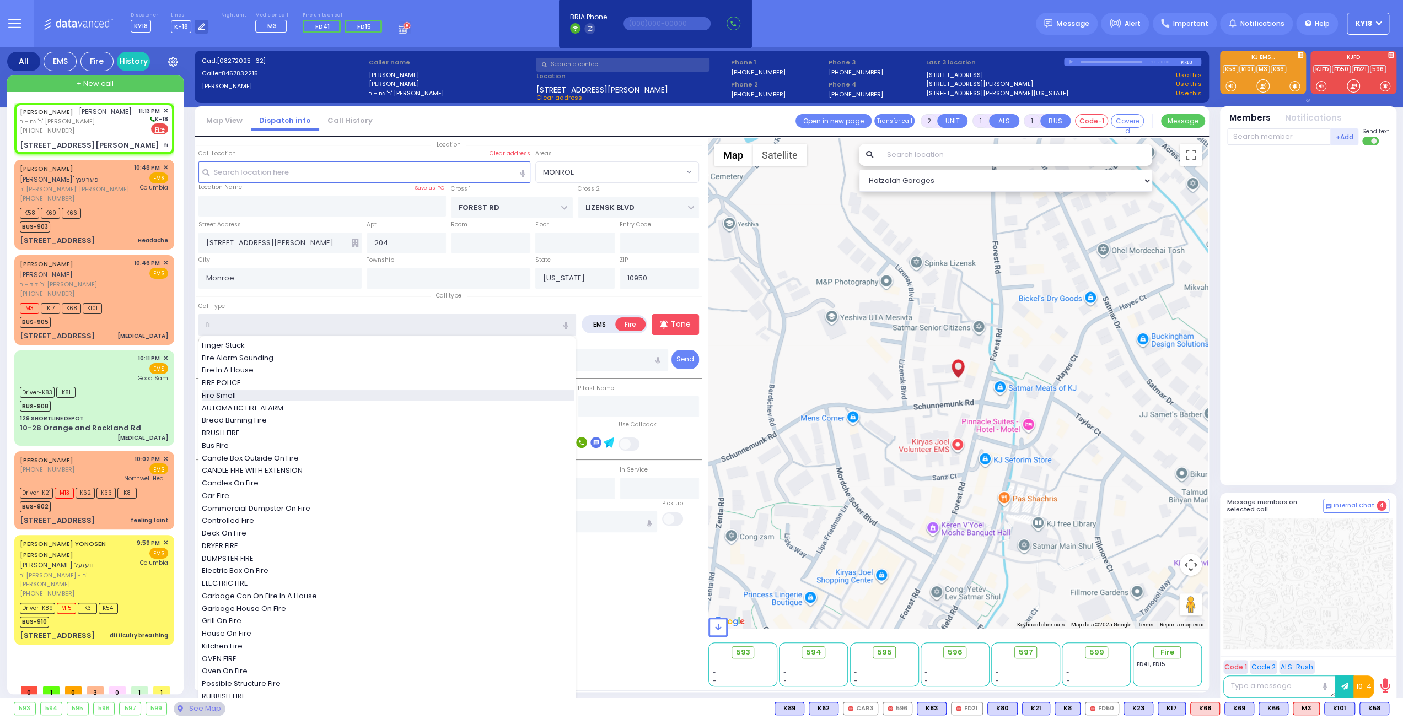
type input "fi"
select select
radio input "true"
select select
select select "Hatzalah Garages"
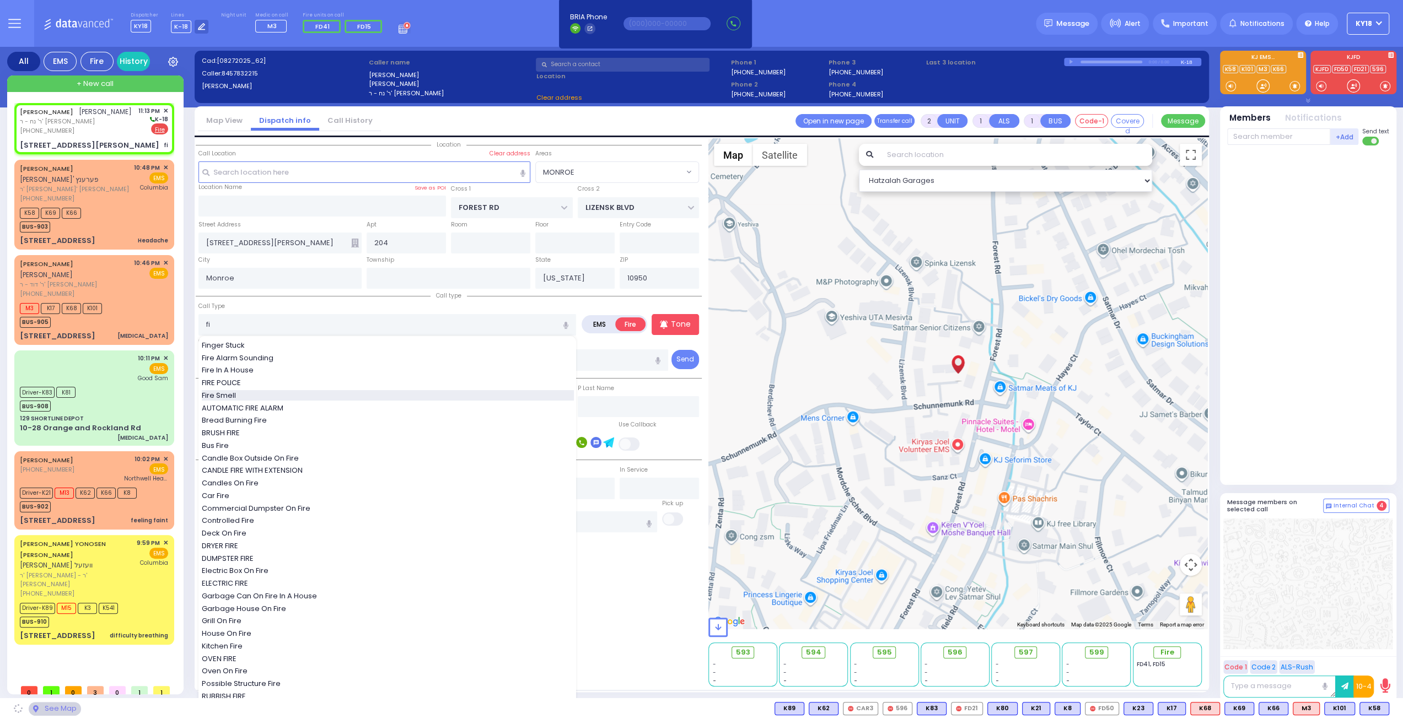
click at [263, 394] on div "Fire Smell" at bounding box center [388, 395] width 372 height 11
type input "Fire Smell"
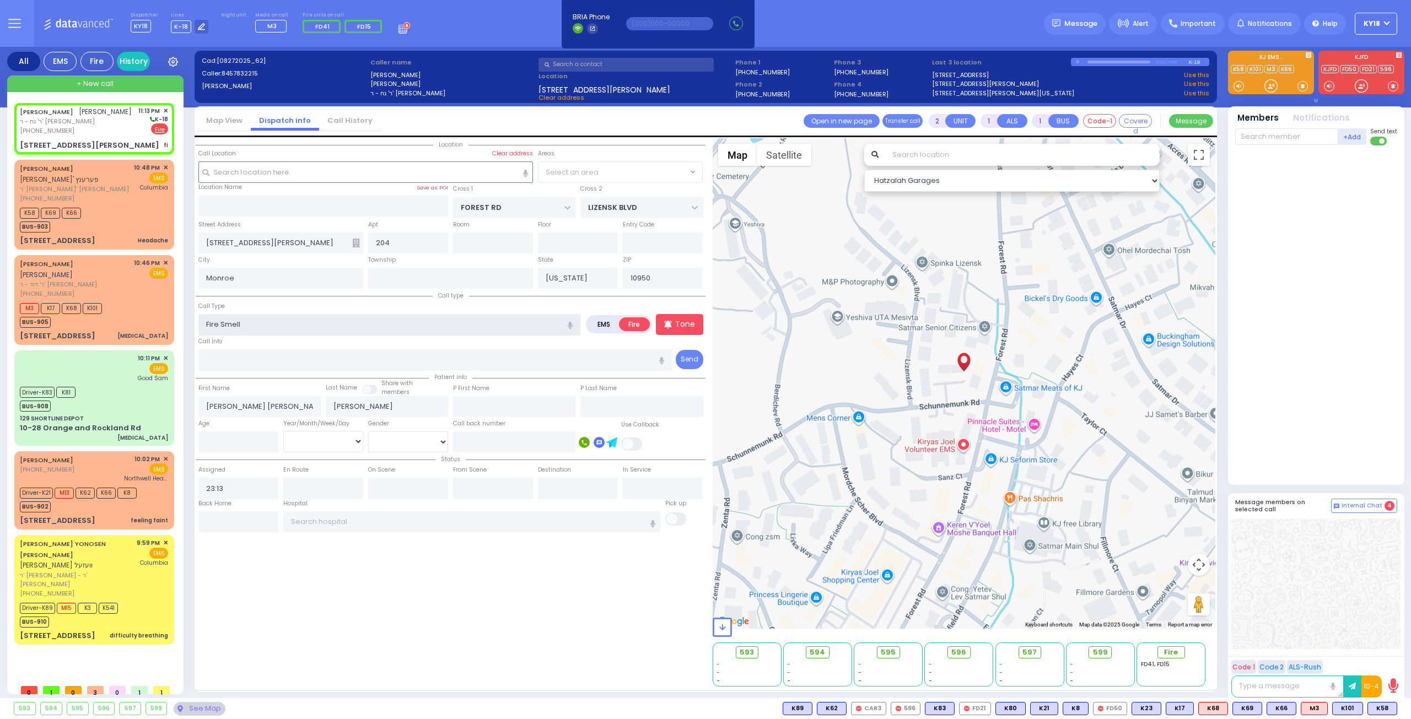
select select "MONROE"
select select
radio input "true"
select select
select select "Hatzalah Garages"
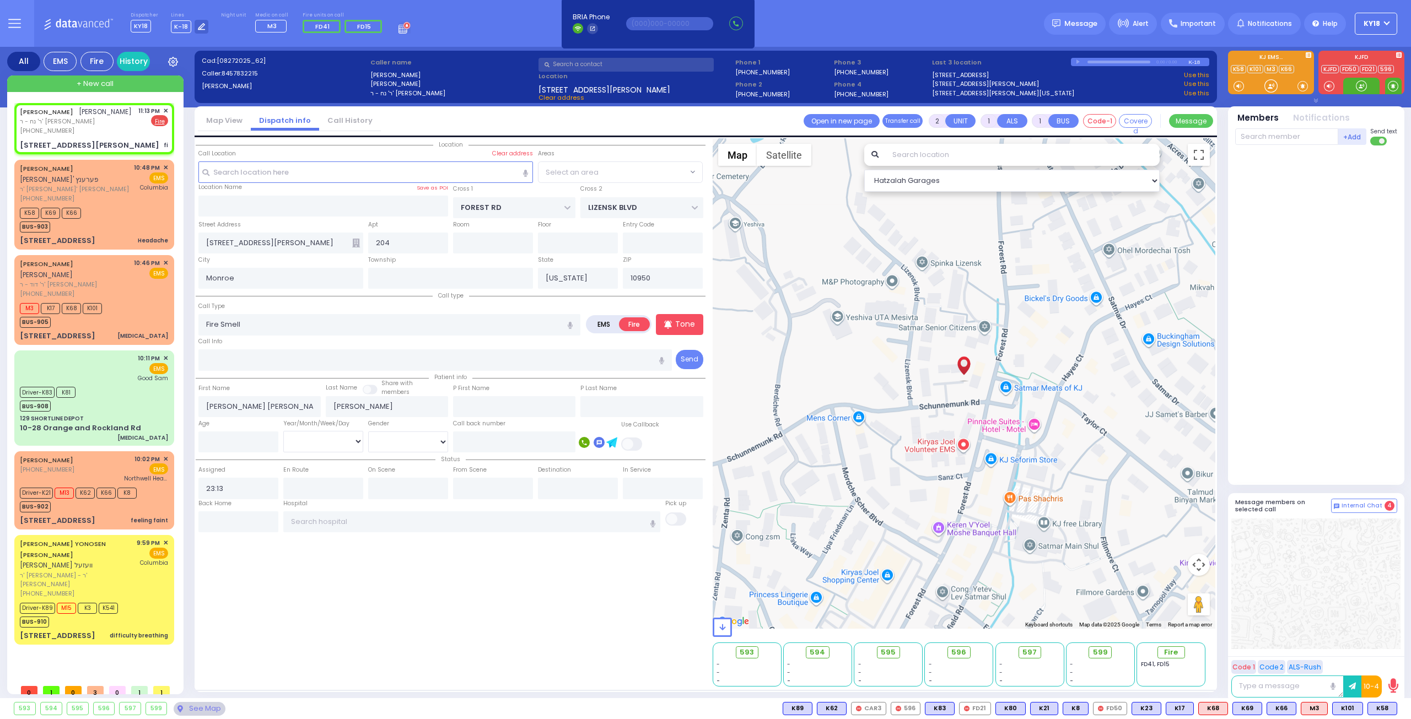
select select "MONROE"
drag, startPoint x: 1392, startPoint y: 89, endPoint x: 1398, endPoint y: 92, distance: 6.7
click at [1398, 92] on span at bounding box center [1393, 86] width 17 height 17
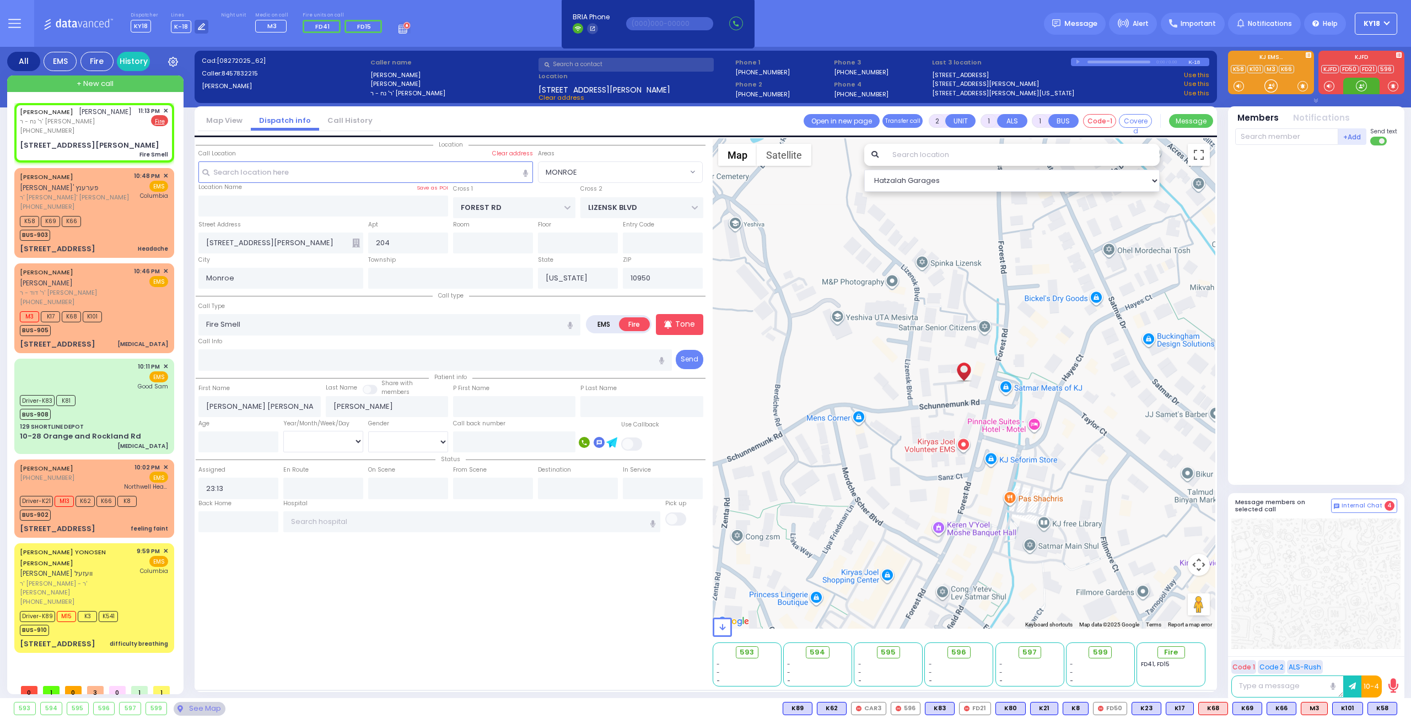
select select
radio input "true"
select select
select select "Hatzalah Garages"
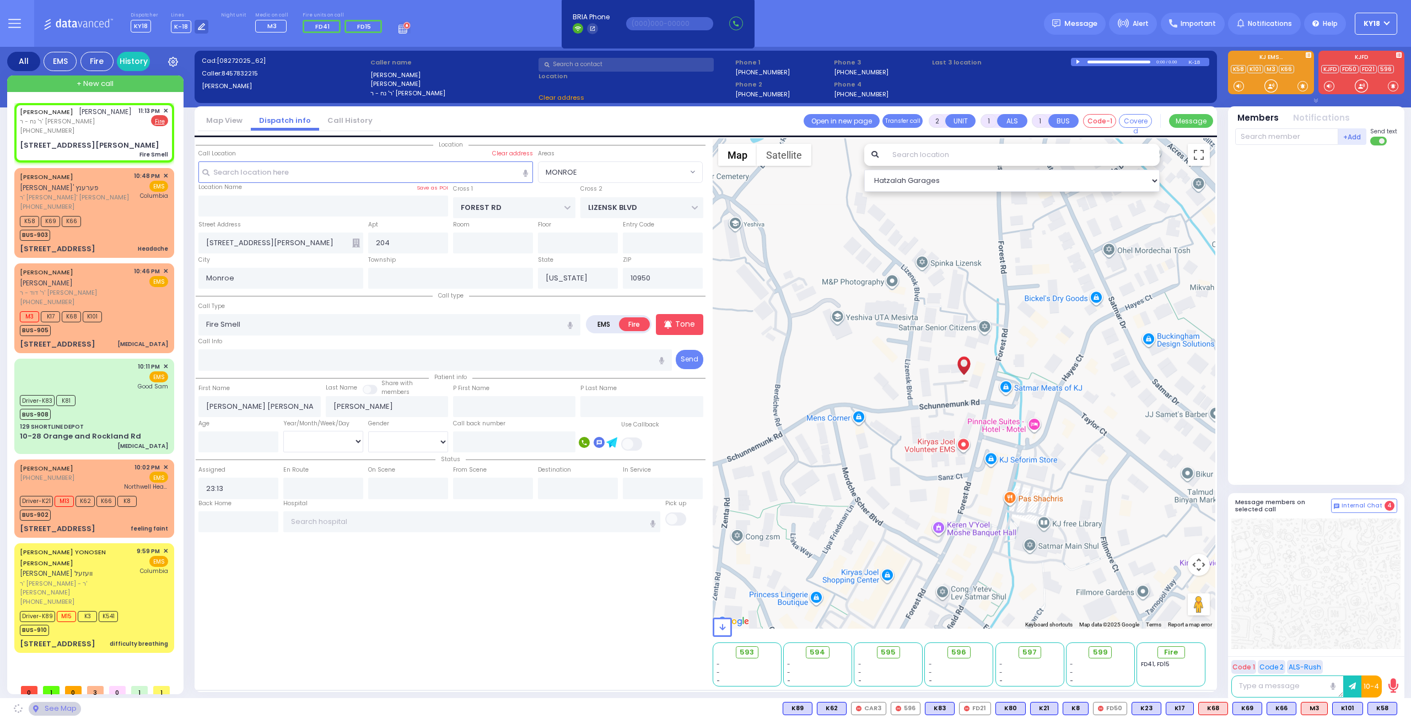
select select
radio input "true"
select select
select select "Hatzalah Garages"
select select
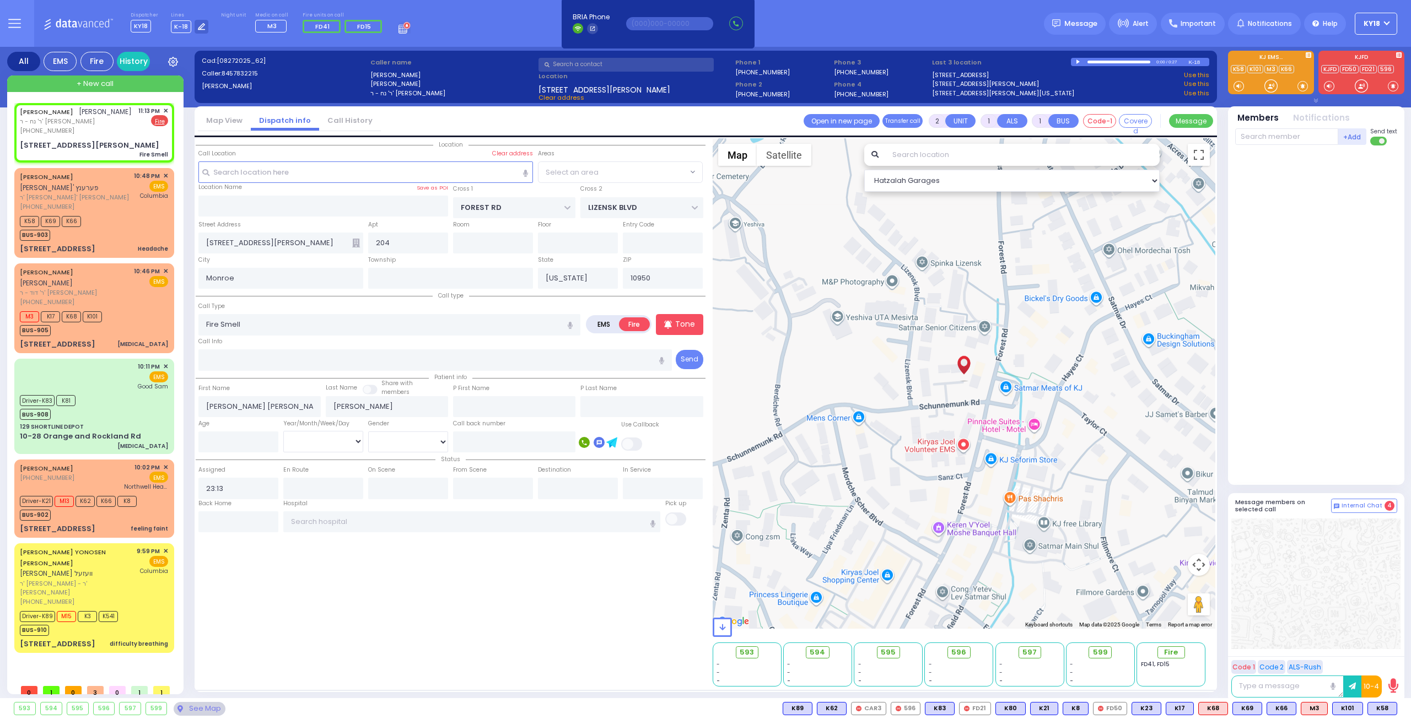
radio input "true"
select select
select select "MONROE"
select select "Hatzalah Garages"
select select "MONROE"
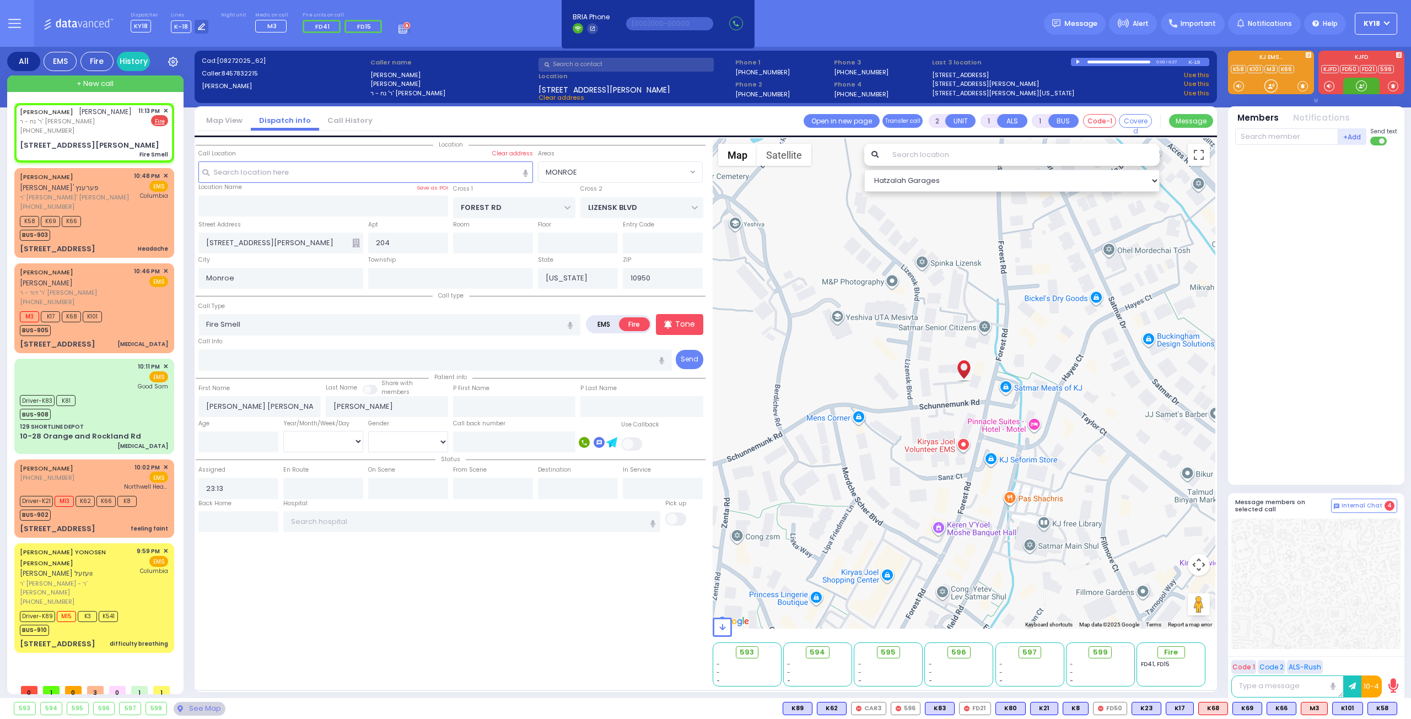
click at [1363, 88] on div at bounding box center [1361, 85] width 11 height 11
click at [101, 146] on div "AVRUM JOSHUA WEINSTOCK אברהם יושע וויינשטאק ר' נח - ר' שלמה חיים פיש (845) 783-…" at bounding box center [94, 133] width 155 height 56
select select
radio input "true"
select select
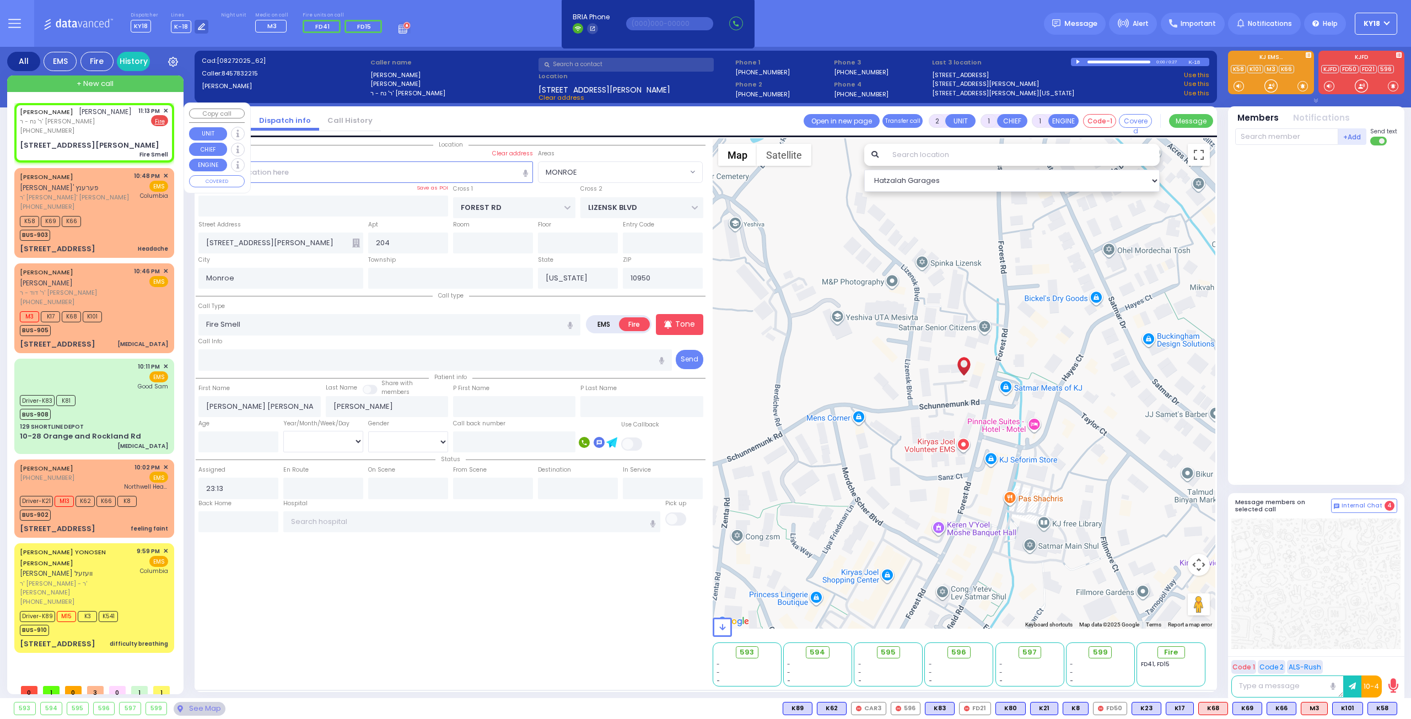
select select "MONROE"
select select "Hatzalah Garages"
click at [1360, 88] on div at bounding box center [1361, 85] width 11 height 11
click at [76, 126] on span "ר' נח - ר' [PERSON_NAME]" at bounding box center [76, 121] width 112 height 9
select select
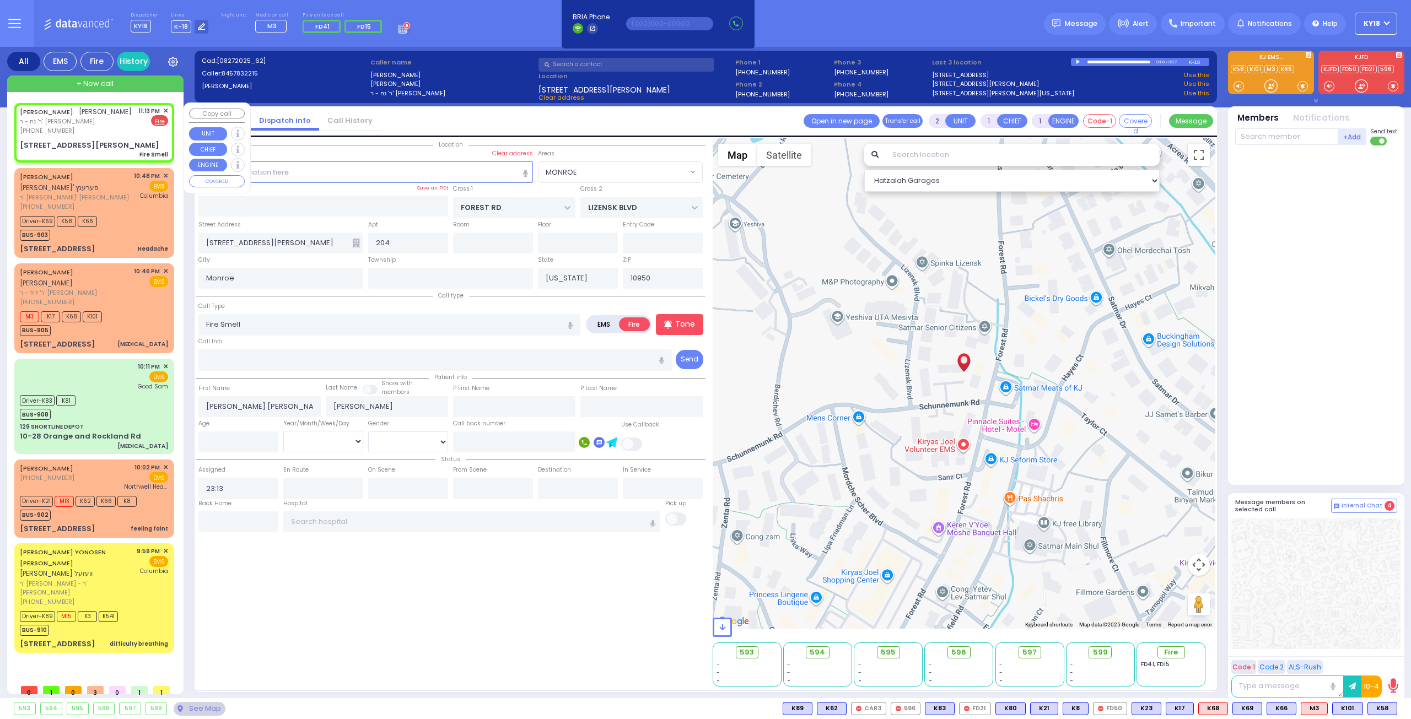
radio input "true"
select select
select select "Hatzalah Garages"
select select "MONROE"
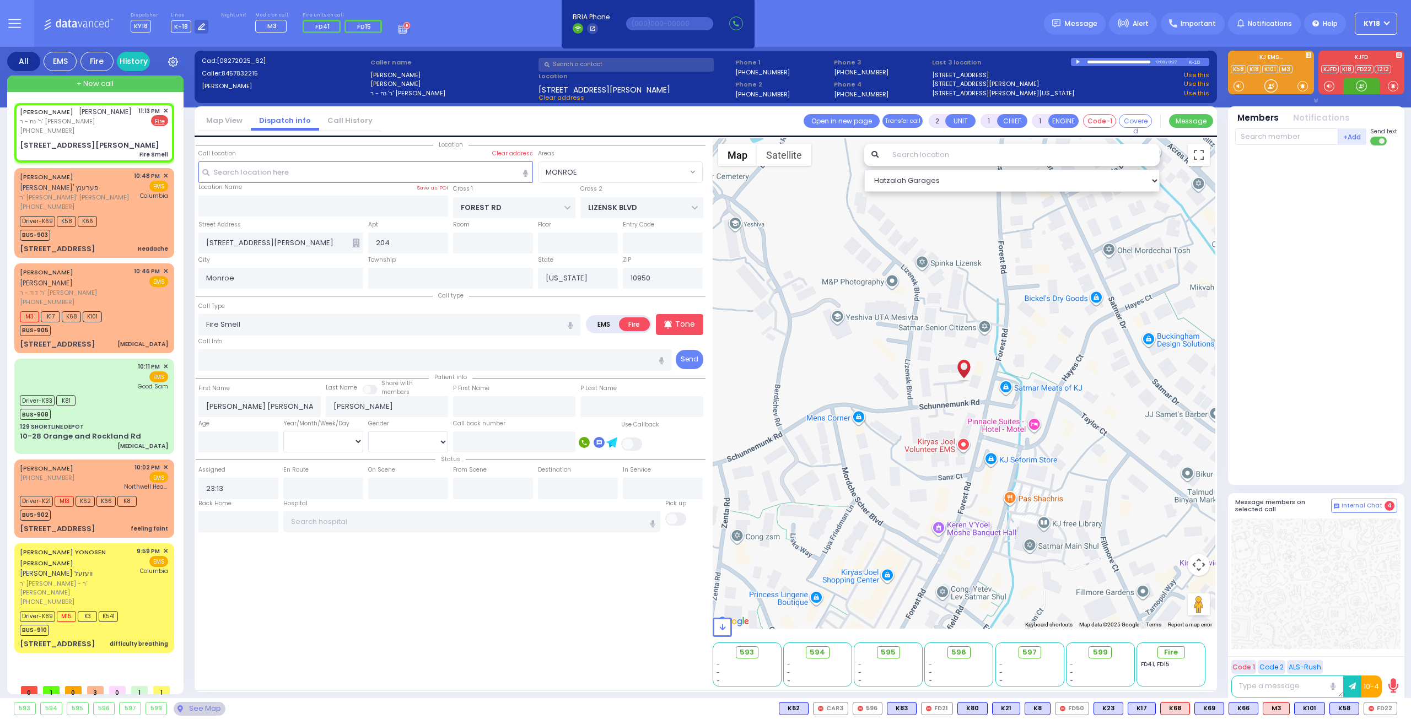
click at [1364, 85] on div at bounding box center [1361, 85] width 11 height 11
drag, startPoint x: 1385, startPoint y: 707, endPoint x: 1387, endPoint y: 657, distance: 49.7
click at [0, 0] on span "FD22" at bounding box center [0, 0] width 0 height 0
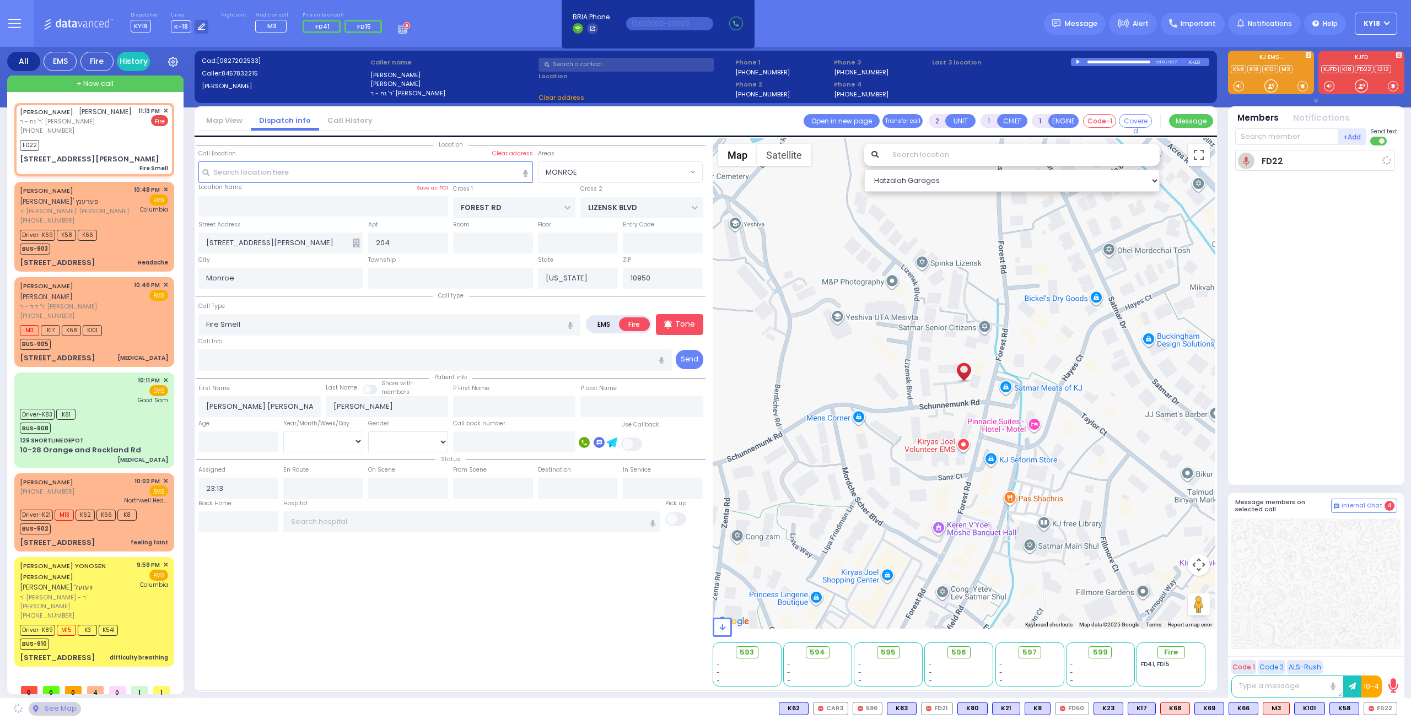
select select
radio input "true"
select select
type input "23:14"
select select "Hatzalah Garages"
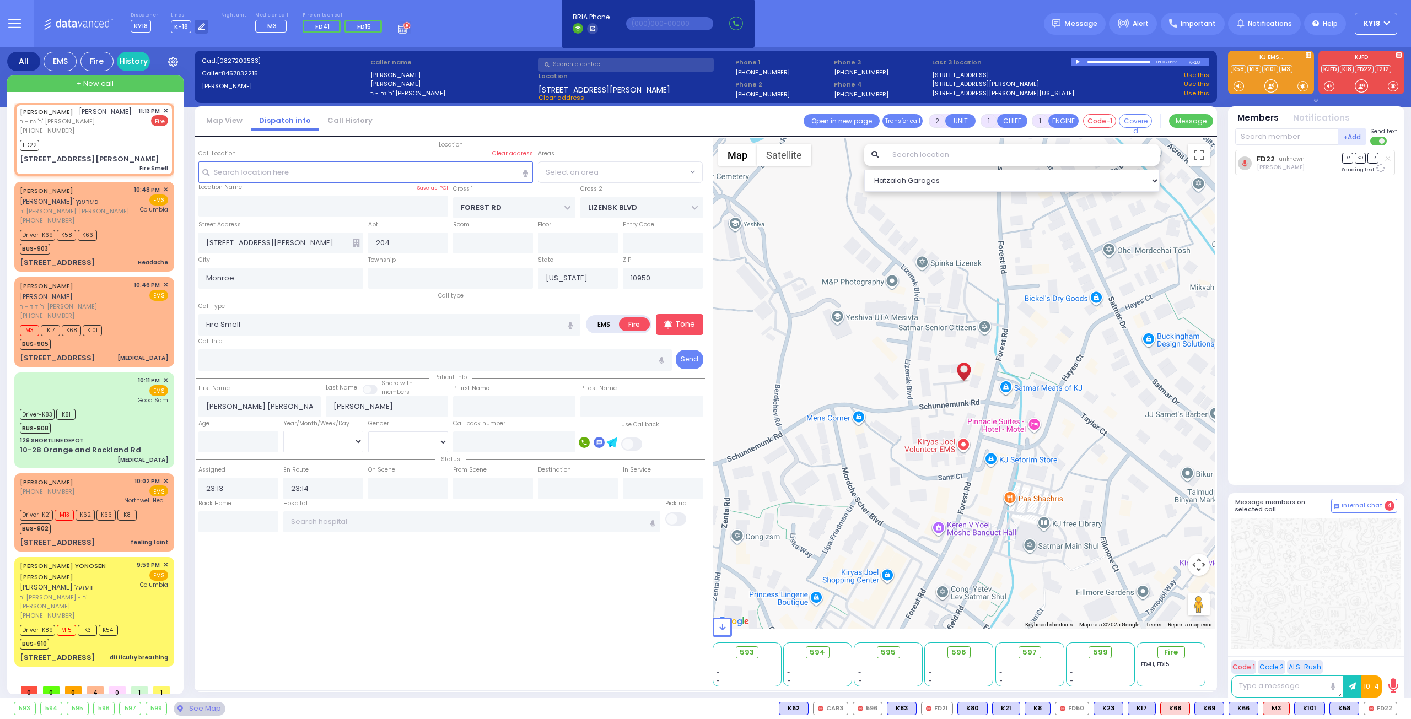
select select "MONROE"
click at [1356, 87] on div at bounding box center [1361, 85] width 11 height 11
click at [104, 570] on div "JACOB YONOSEN WESEL יעקב יונתן וועזעל" at bounding box center [76, 577] width 113 height 33
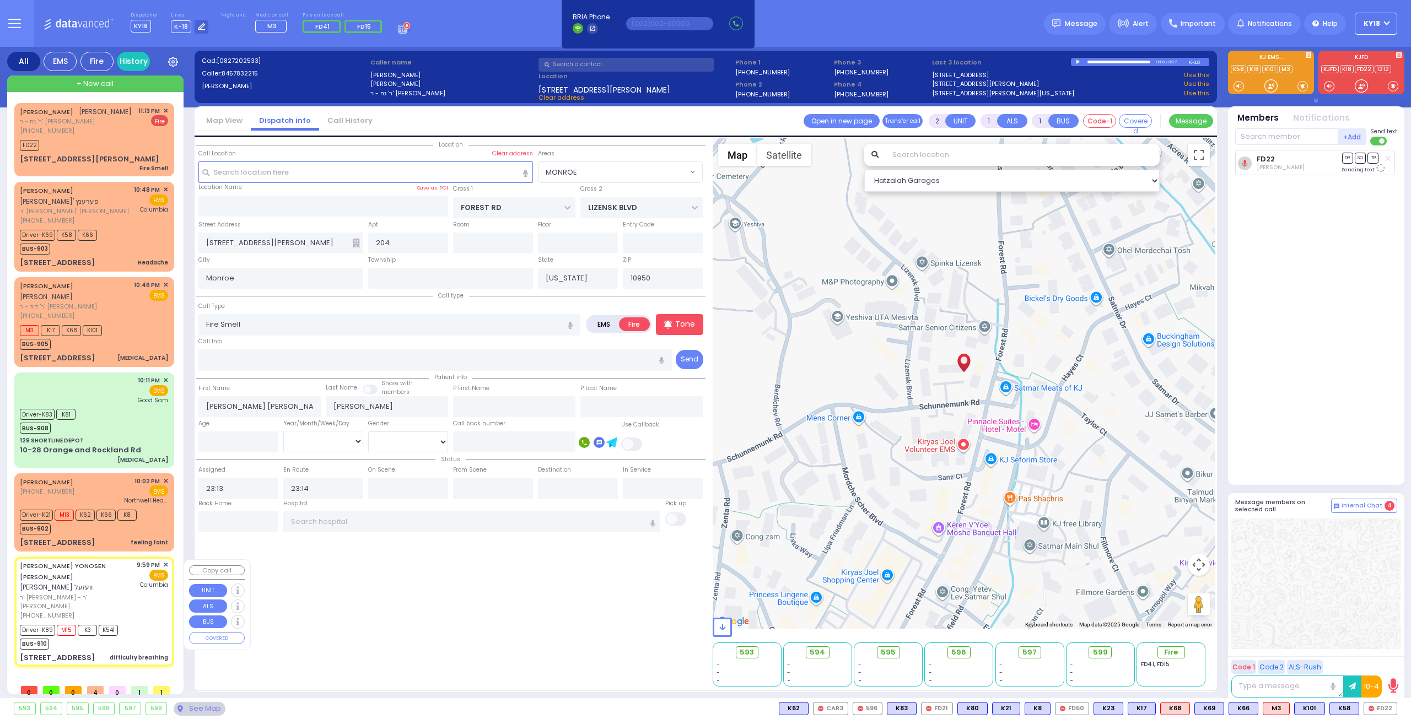
type input "6"
select select
type input "difficulty breathing"
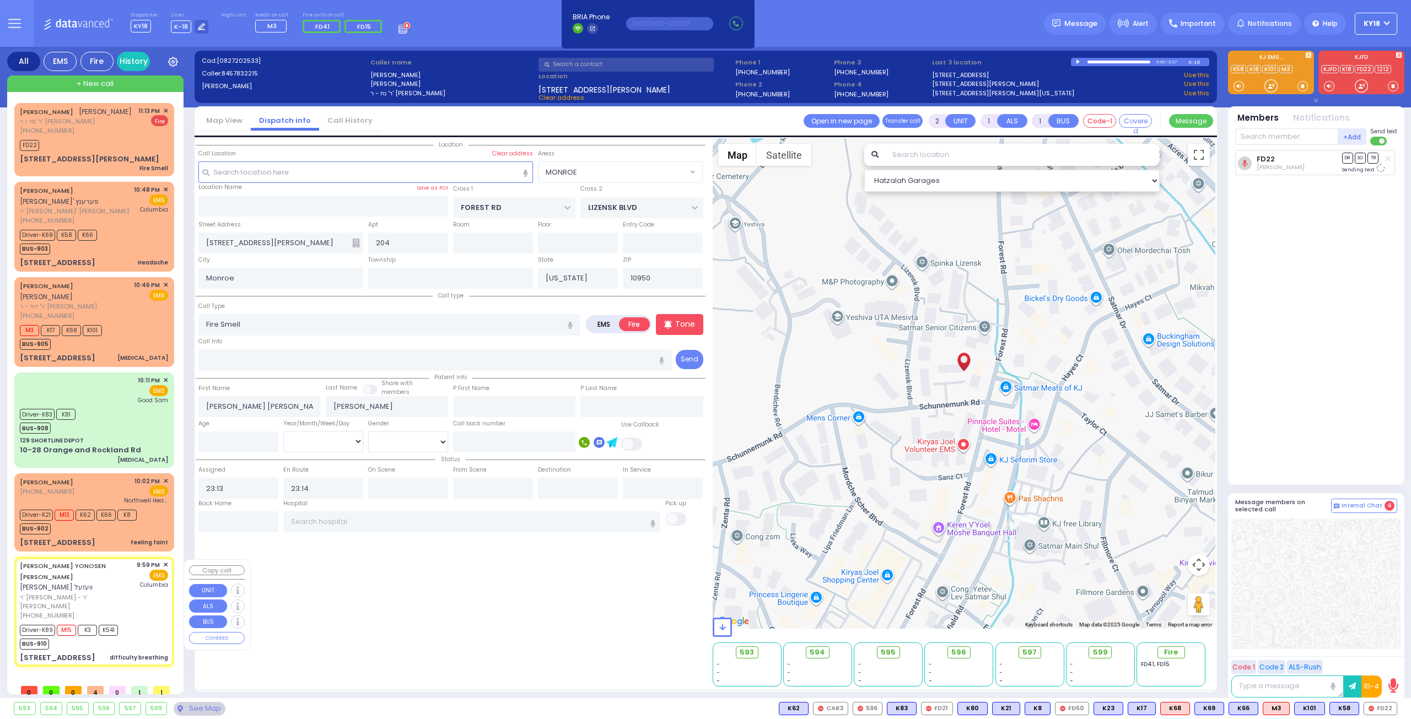
radio input "true"
type input "JACOB YONOSEN"
type input "WESEL"
type input "Toby"
type input "Wesel"
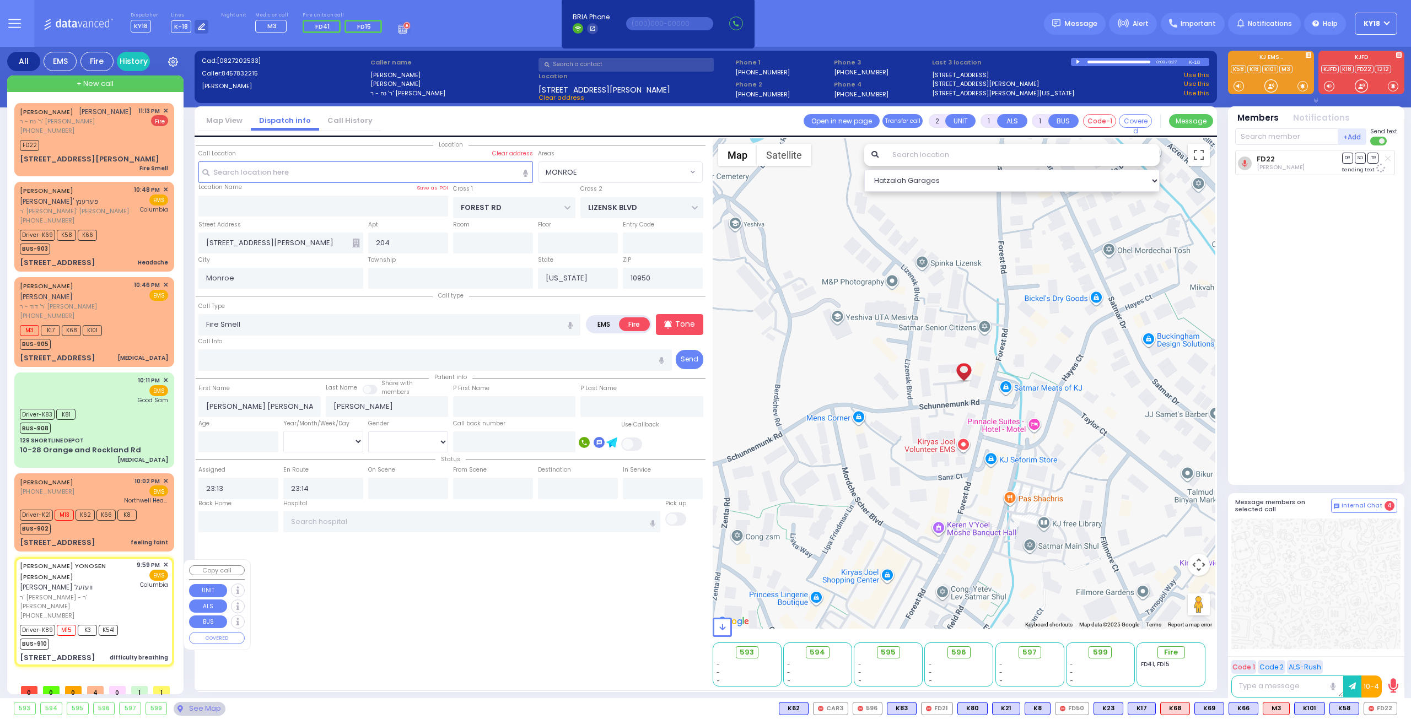
type input "4"
select select "Month"
select select "[DEMOGRAPHIC_DATA]"
type input "21:59"
type input "22:02"
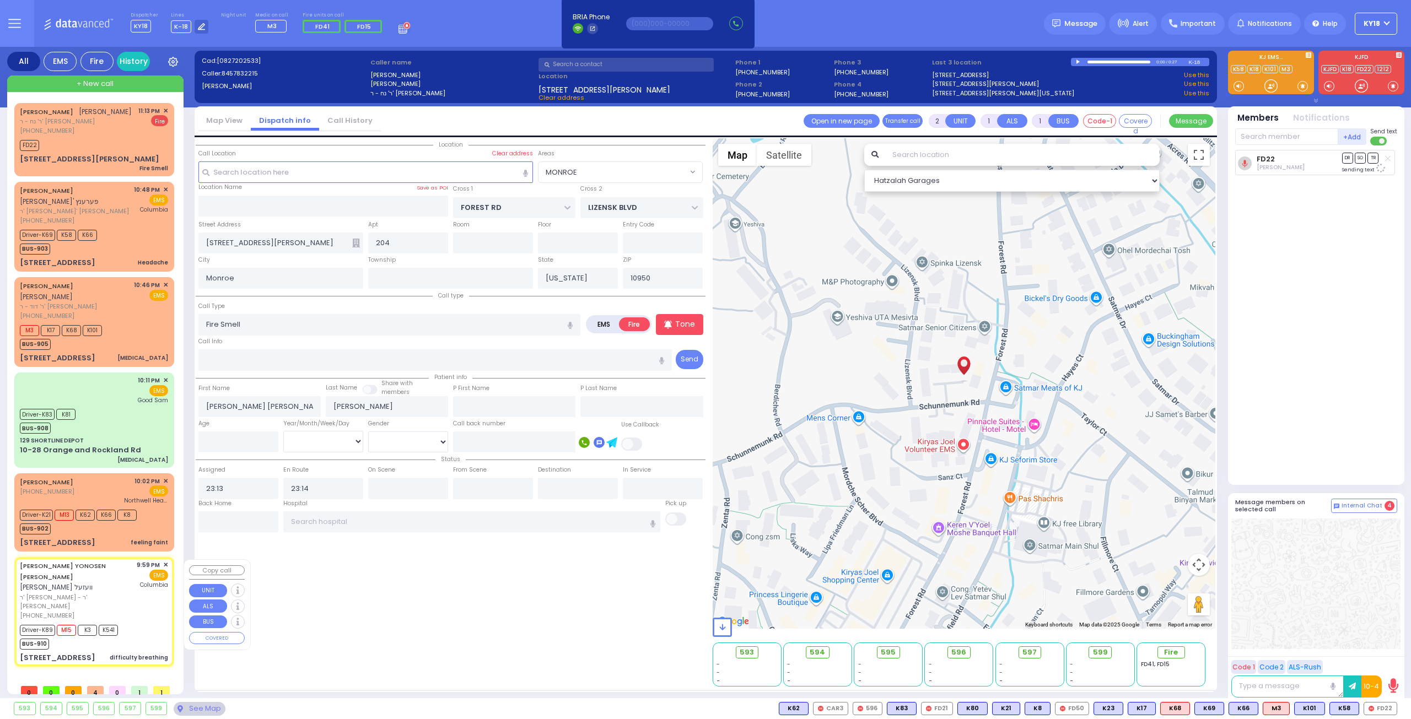
type input "22:04"
type input "22:29"
type input "23:05"
type input "New York Presbyterian Hospital- Columbia Campus"
select select "Hatzalah Garages"
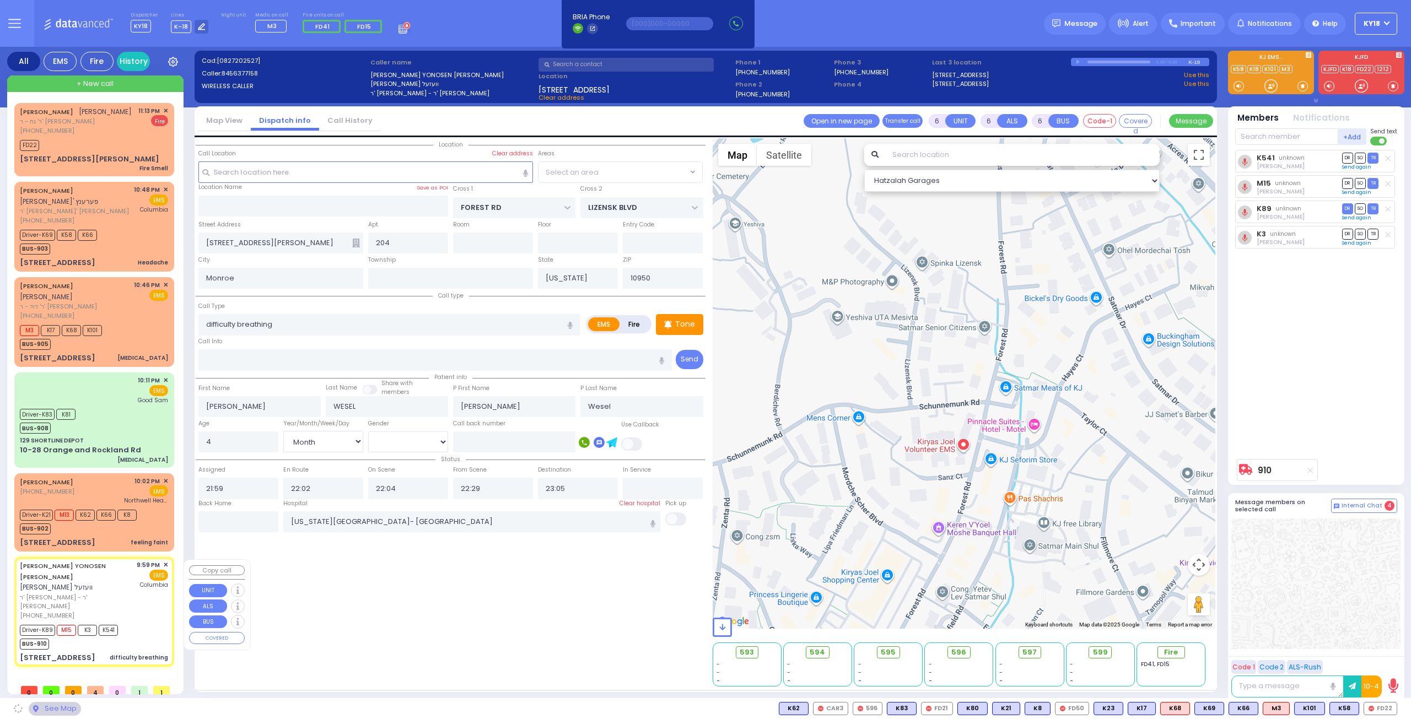
type input "YOEL KLEIN BLVD"
type input "MERON DR"
type input "11 PRAG BLVD"
type input "403"
select select "SECTION 6"
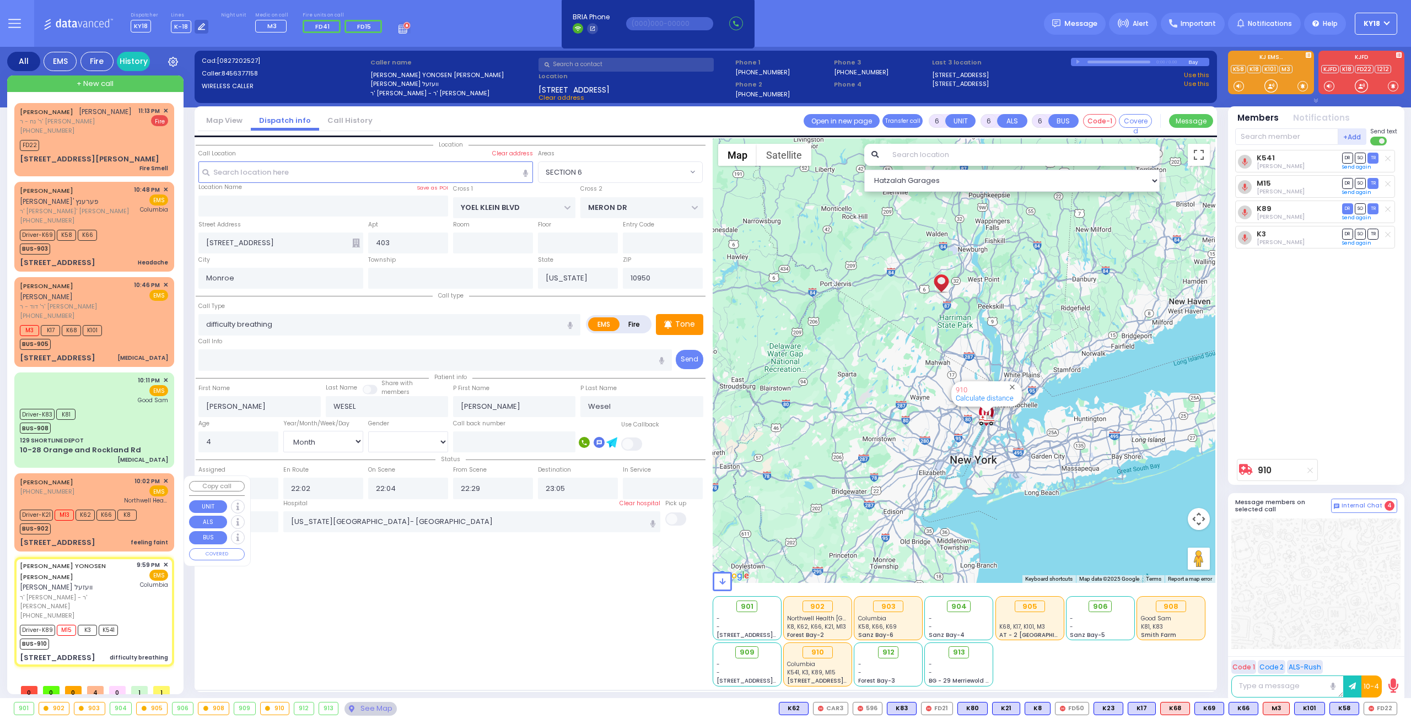
click at [150, 516] on div "Driver-K21 M13 K62 K66 K8 BUS-902" at bounding box center [94, 521] width 148 height 28
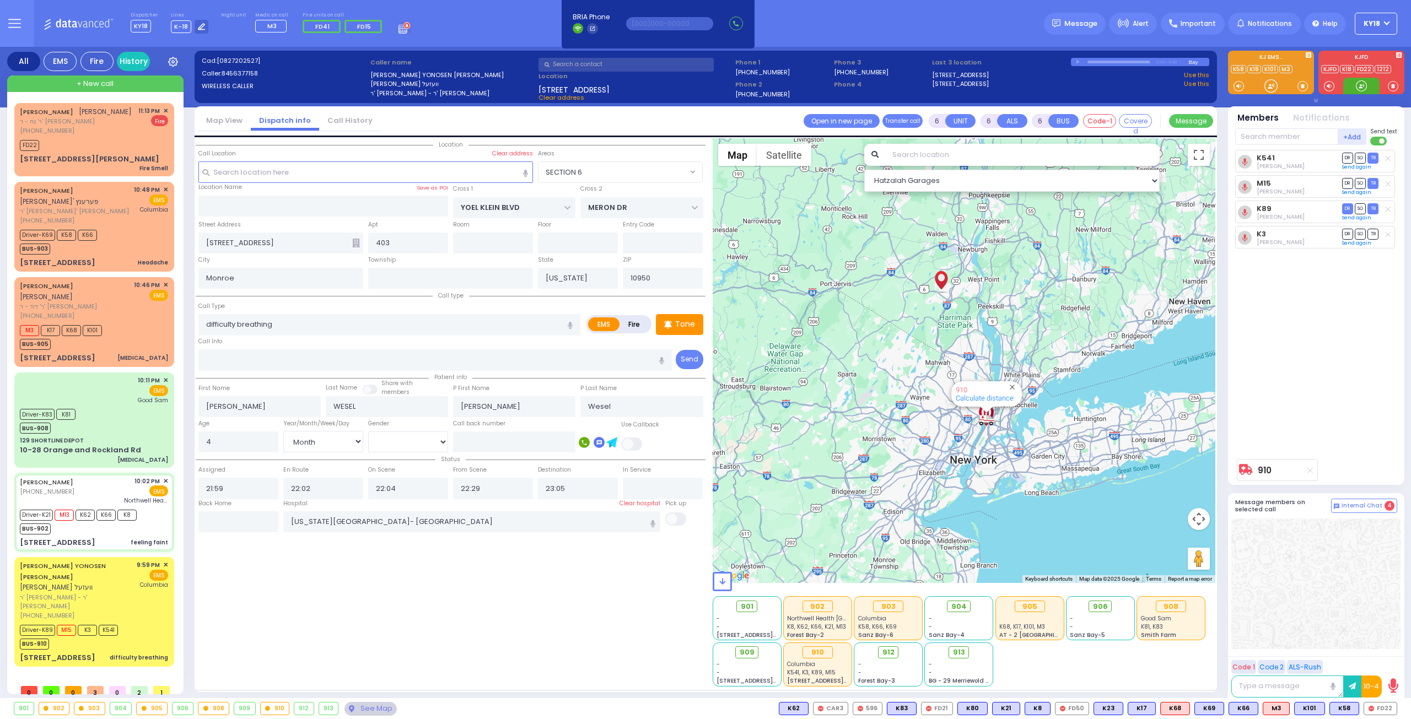
select select
type input "feeling faint"
radio input "true"
type input "Devorah"
type input "Schwarcz"
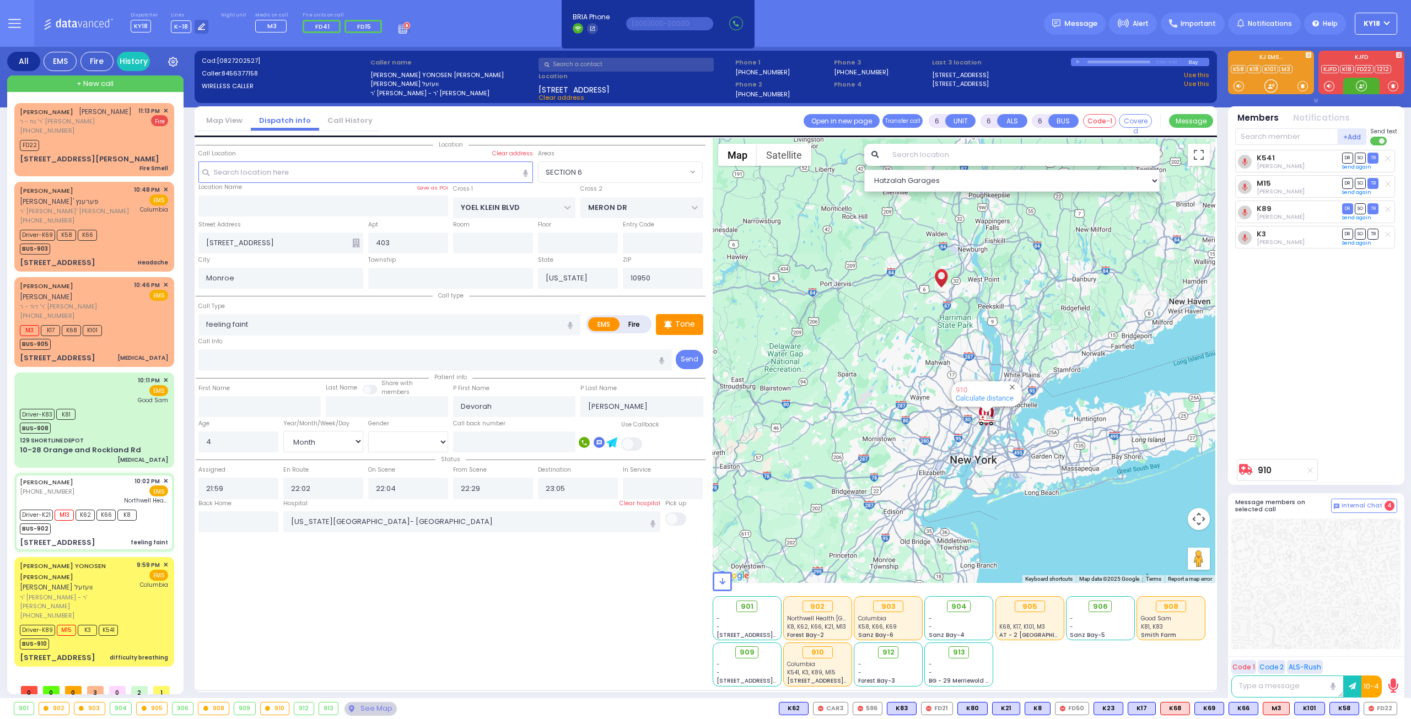
type input "56"
select select "Year"
select select "[DEMOGRAPHIC_DATA]"
type input "22:02"
type input "22:03"
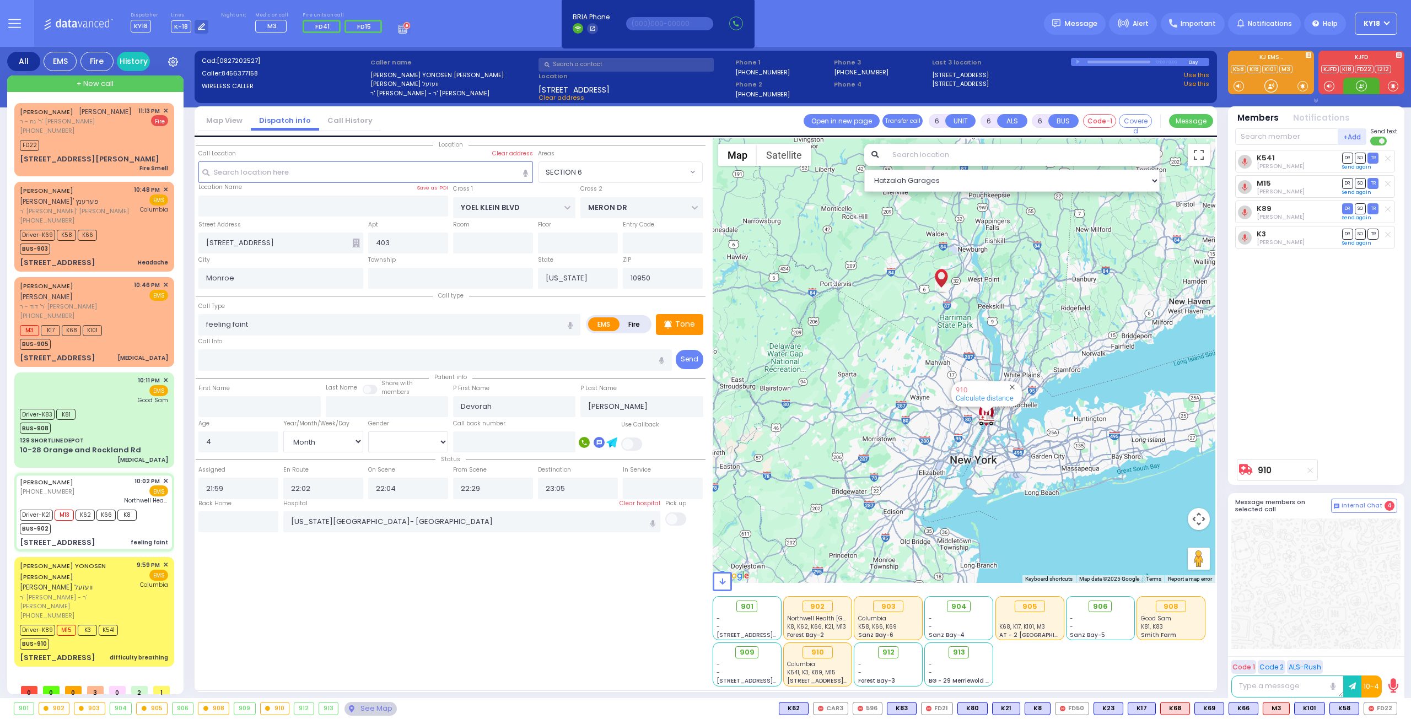
type input "22:06"
type input "22:40"
type input "Northwell Health [GEOGRAPHIC_DATA]"
select select "Hatzalah Garages"
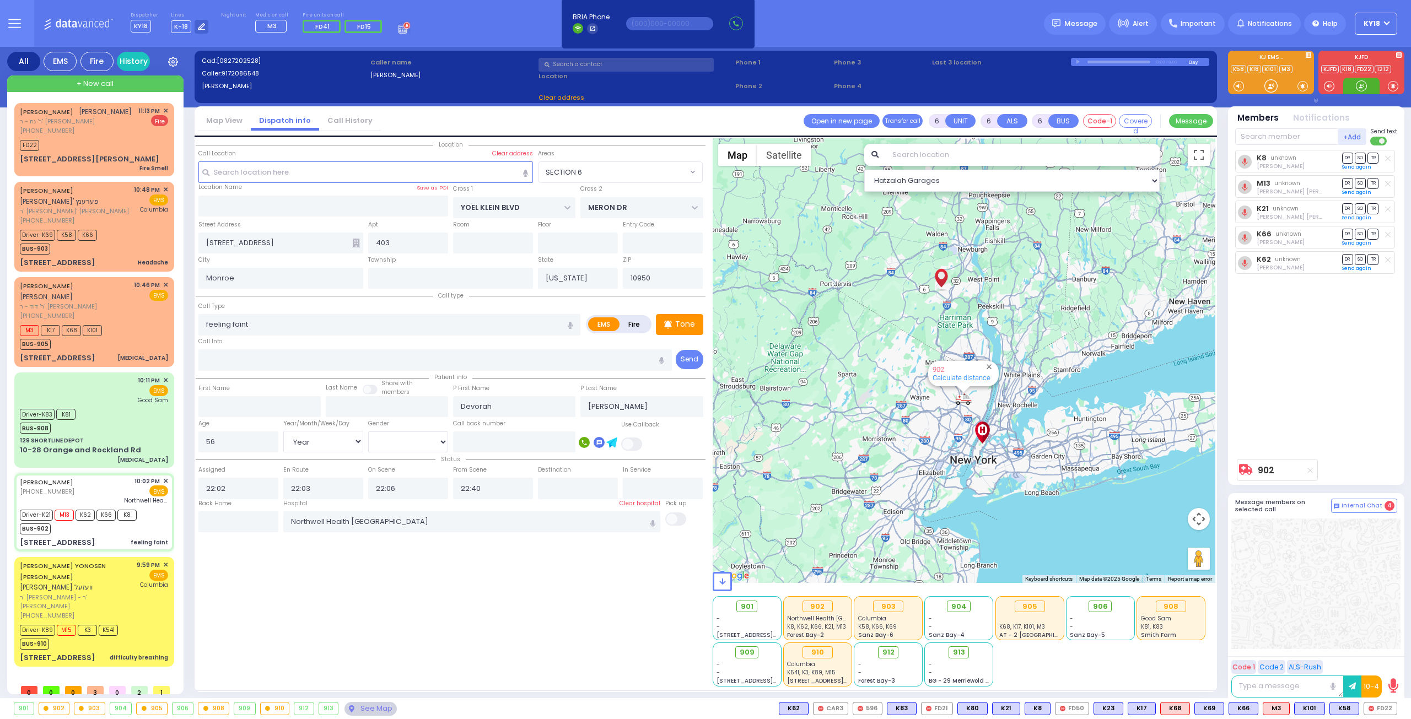
select select
radio input "true"
select select "Year"
select select "[DEMOGRAPHIC_DATA]"
select select "Hatzalah Garages"
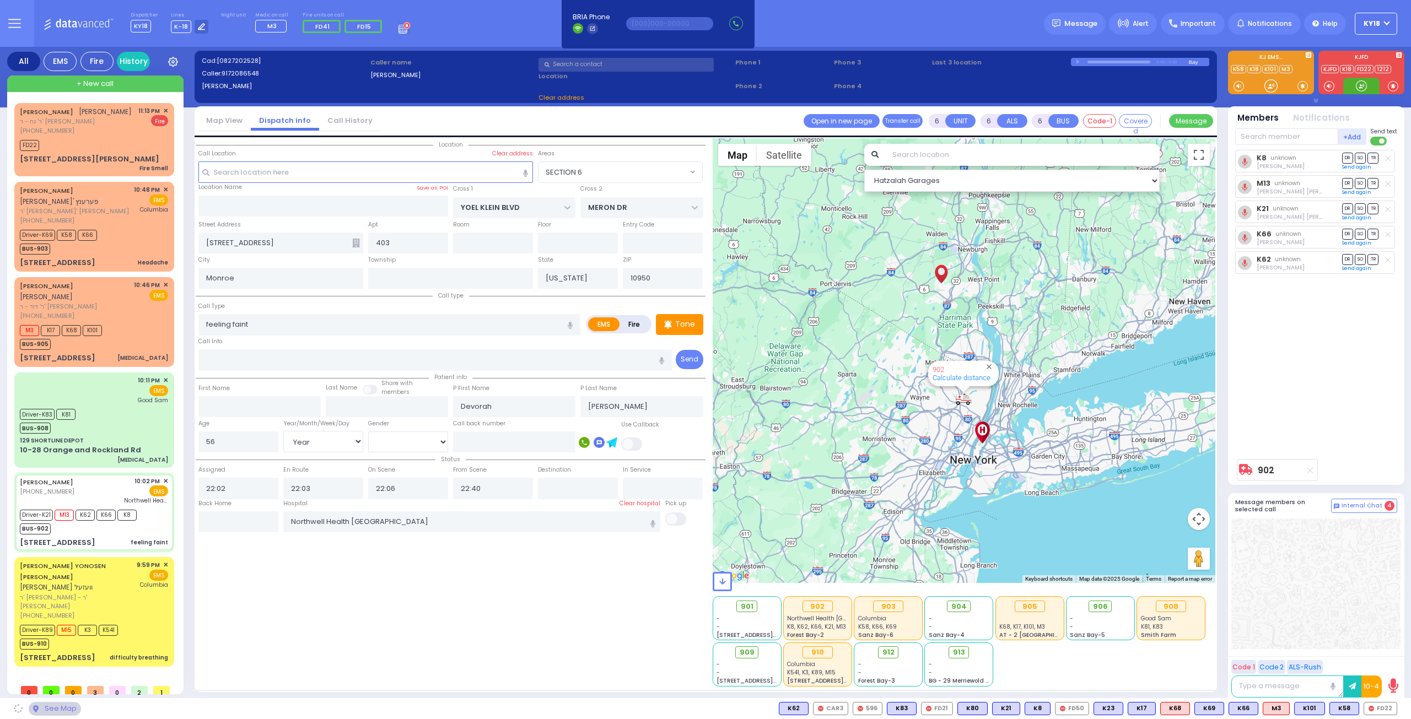
type input "HAYES COURT"
type input "FILLMORE COURT"
type input "[STREET_ADDRESS]"
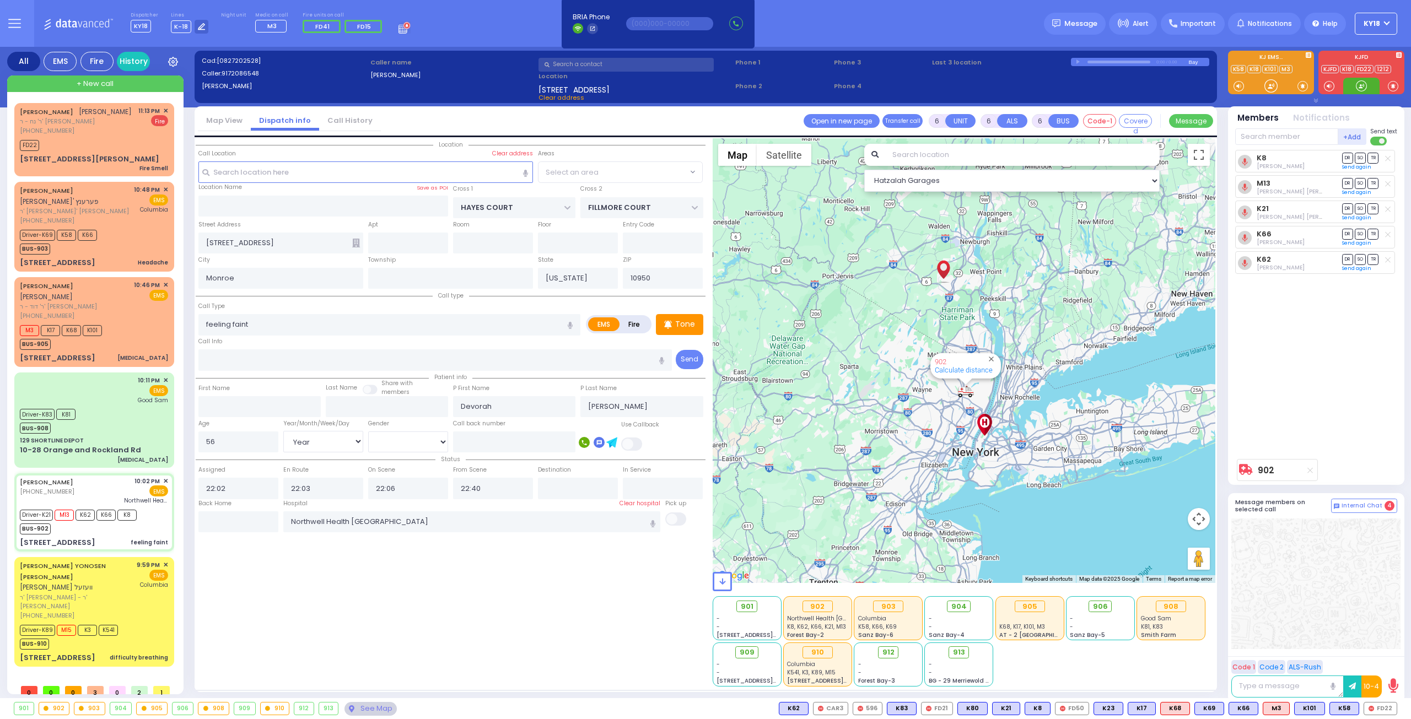
select select "SECTION 3"
click at [1358, 88] on div at bounding box center [1361, 85] width 11 height 11
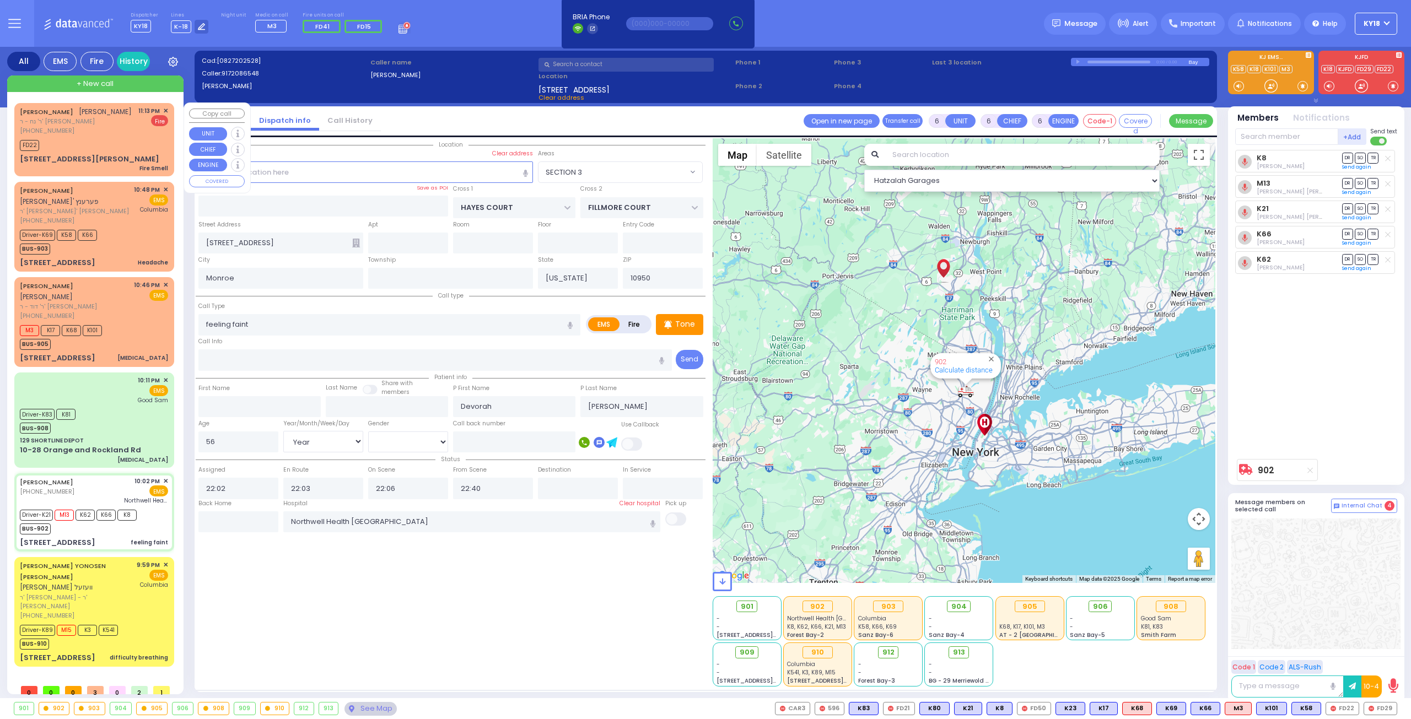
click at [98, 151] on div "FD22" at bounding box center [94, 144] width 148 height 14
type input "2"
type input "1"
select select
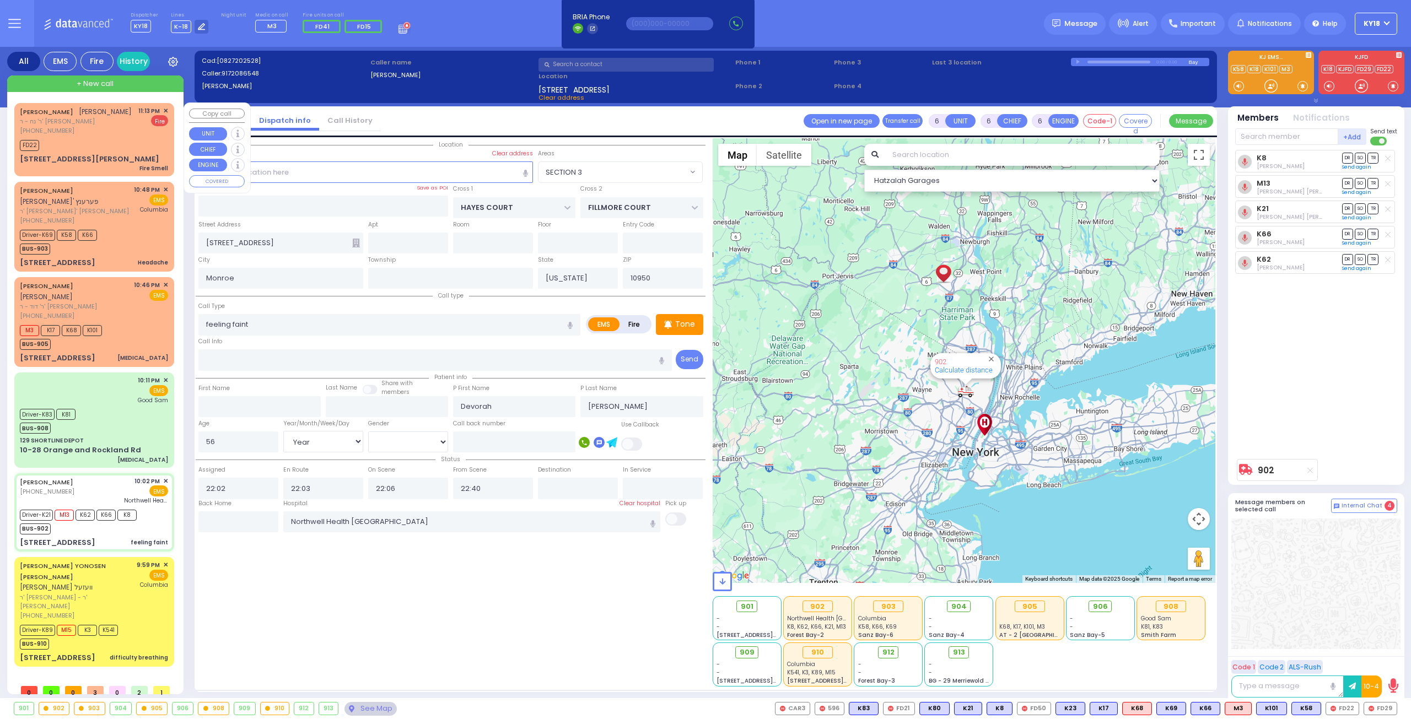
type input "Fire Smell"
radio input "false"
radio input "true"
type input "AVRUM JOSHUA"
type input "WEINSTOCK"
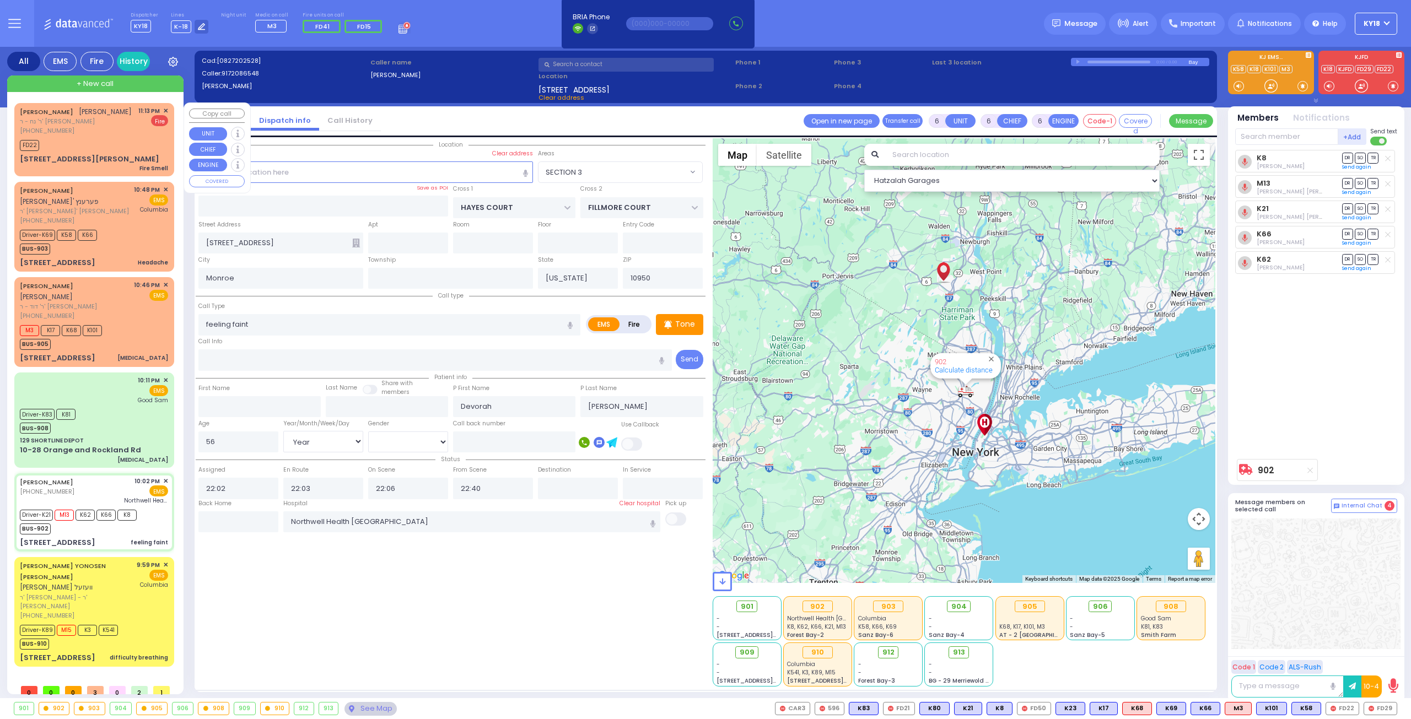
select select
type input "23:13"
type input "23:14"
select select "Hatzalah Garages"
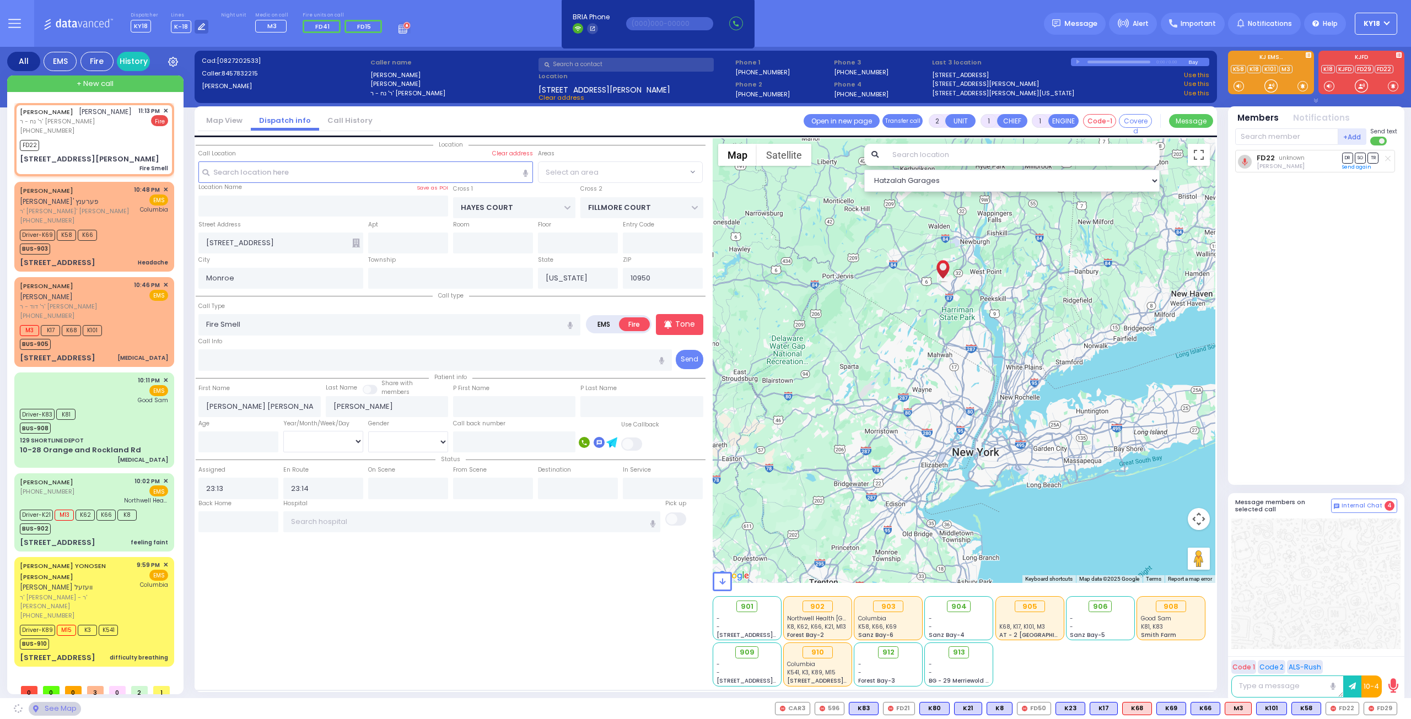
type input "FOREST RD"
type input "LIZENSK BLVD"
type input "15 D A WIEDER BLVD"
type input "204"
select select "MONROE"
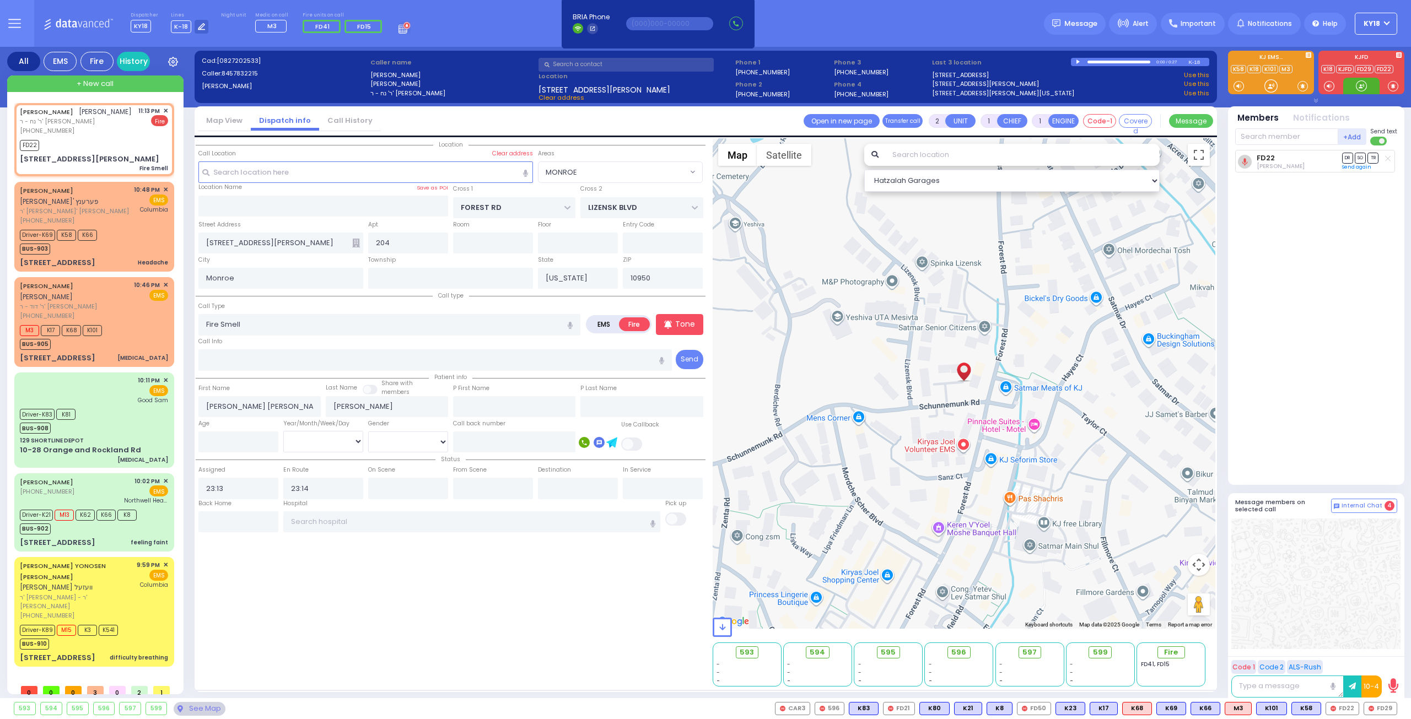
click at [1358, 83] on div at bounding box center [1361, 85] width 11 height 11
drag, startPoint x: 1308, startPoint y: 707, endPoint x: 1333, endPoint y: 706, distance: 25.4
click at [0, 0] on span "CAR6" at bounding box center [0, 0] width 0 height 0
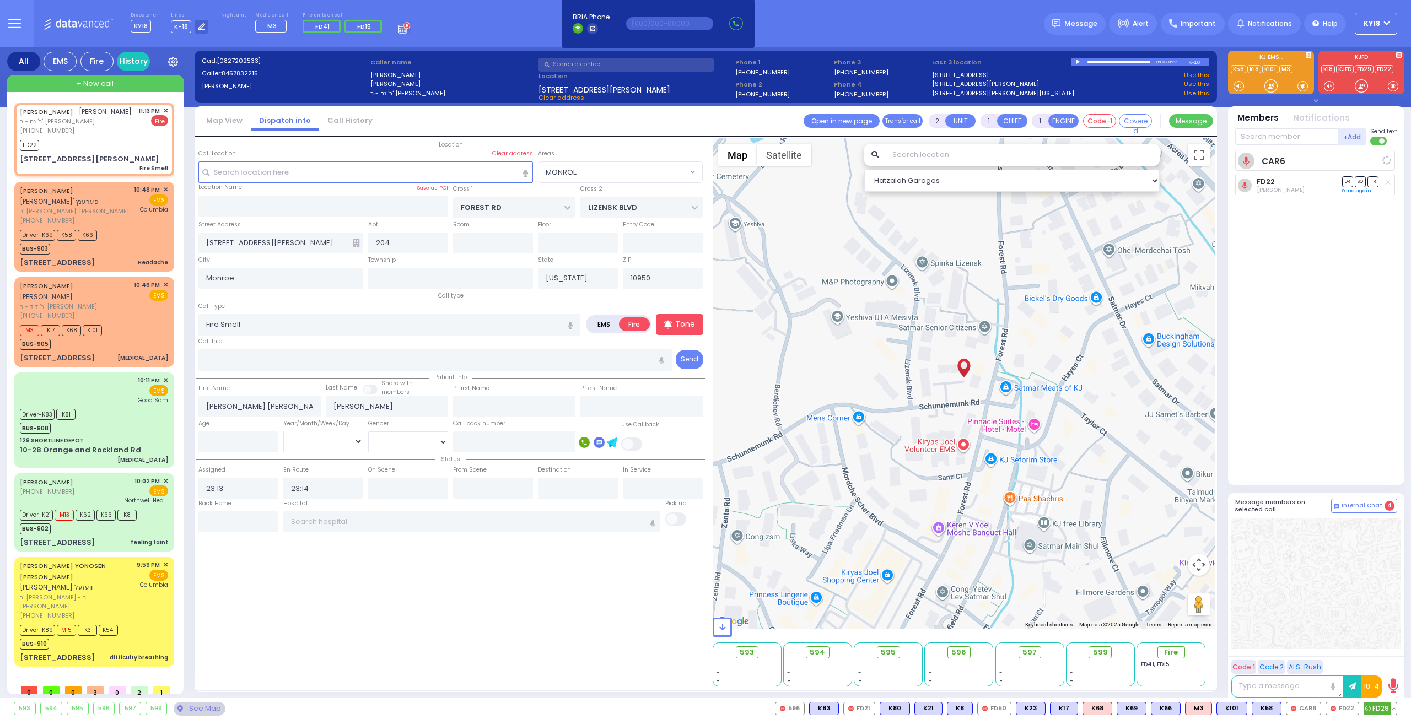
click at [1383, 707] on span "FD29" at bounding box center [1380, 709] width 33 height 12
select select
radio input "true"
select select
select select "Hatzalah Garages"
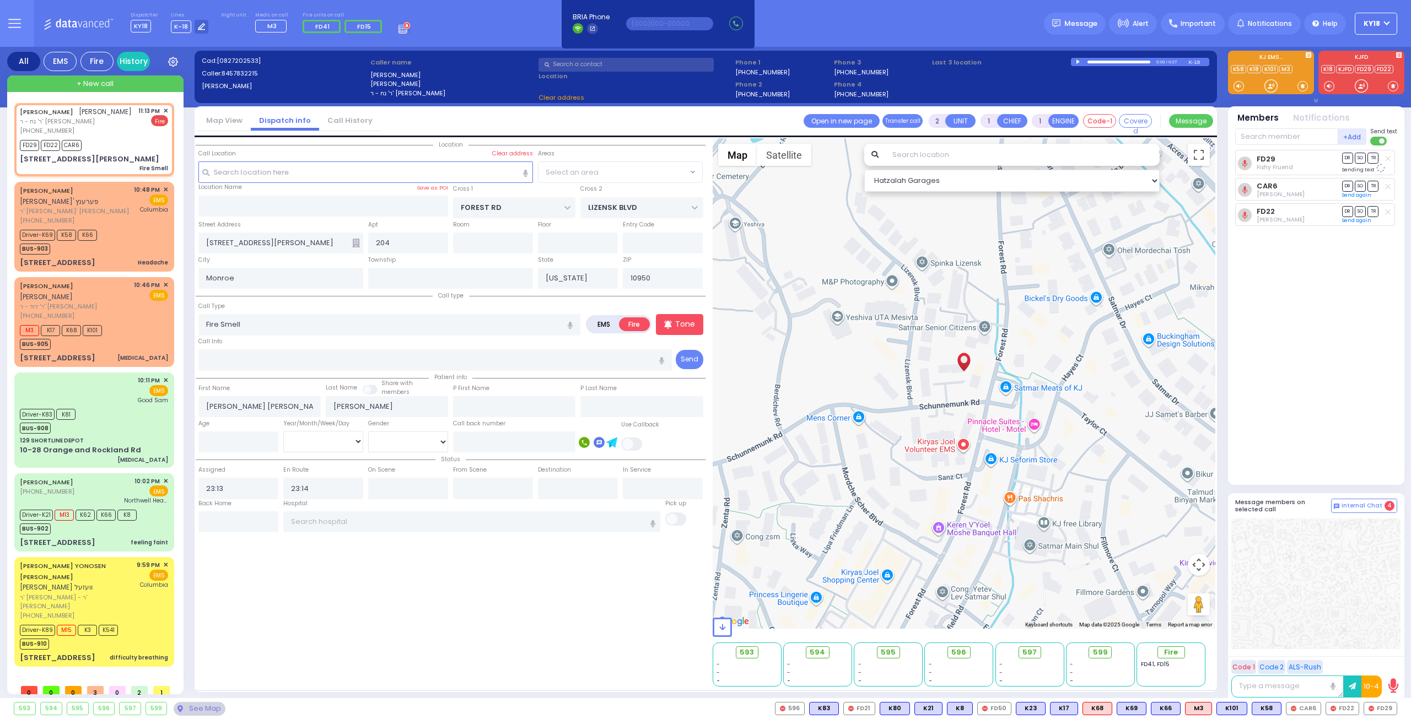
select select
radio input "true"
select select
select select "Hatzalah Garages"
select select "MONROE"
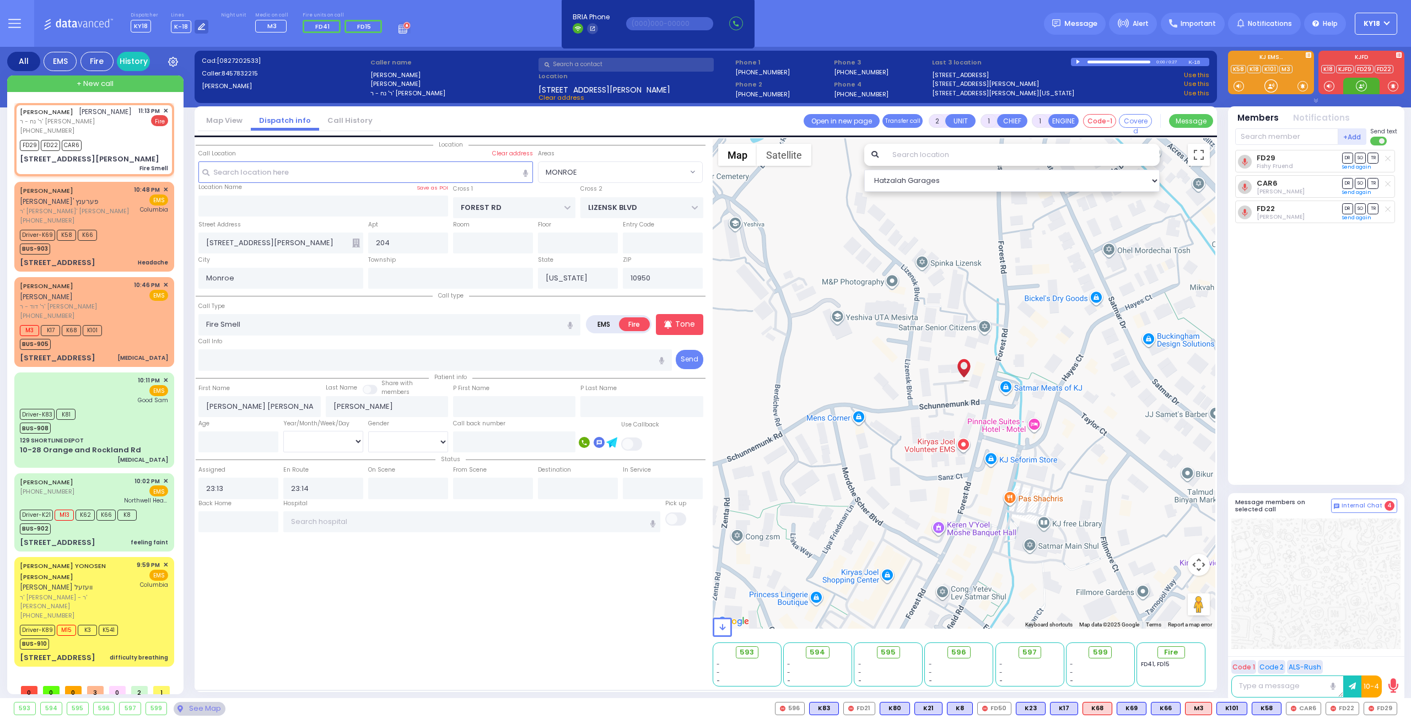
click at [1359, 85] on div at bounding box center [1361, 85] width 11 height 11
drag, startPoint x: 1381, startPoint y: 708, endPoint x: 1370, endPoint y: 686, distance: 25.1
click at [1378, 699] on div "593 594 595 596 597 599" at bounding box center [705, 708] width 1411 height 21
click at [1360, 89] on div at bounding box center [1361, 85] width 11 height 11
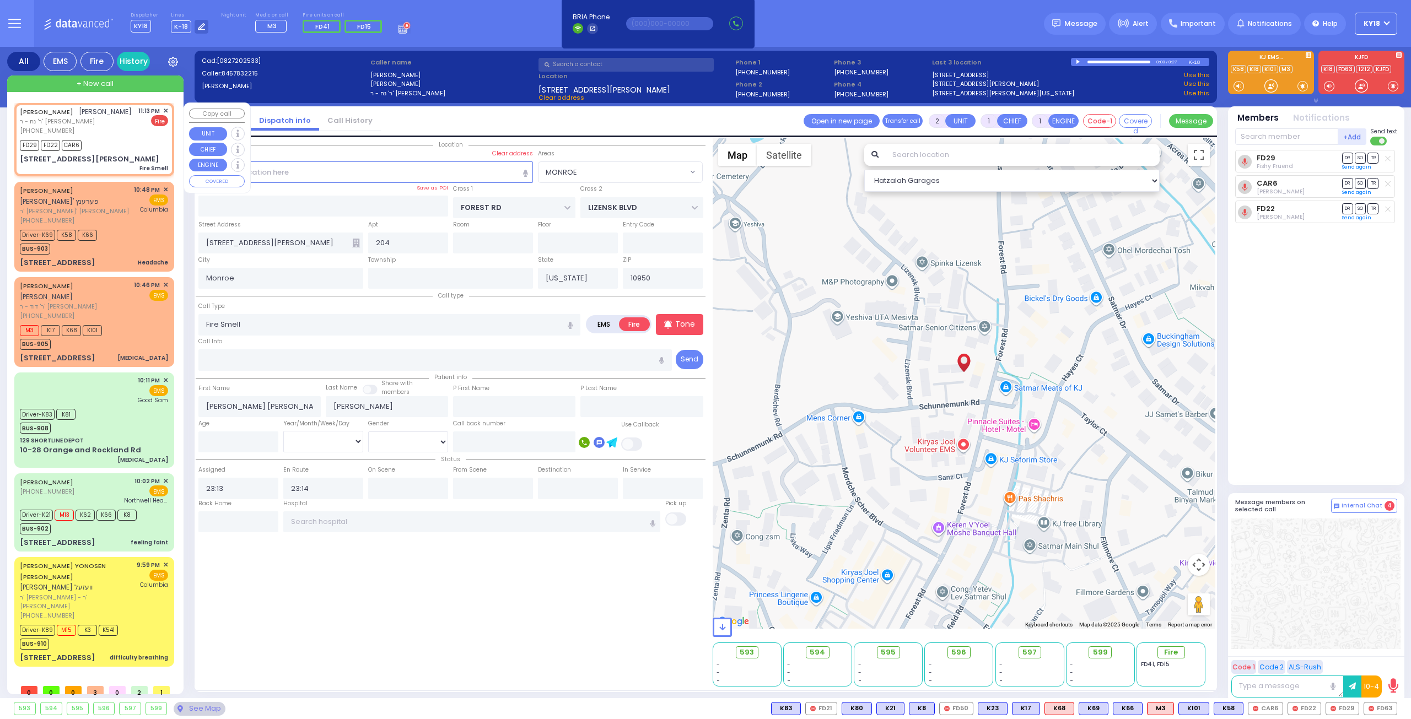
click at [132, 151] on div "FD29 FD22 CAR6" at bounding box center [94, 144] width 148 height 14
select select
radio input "true"
select select
select select "MONROE"
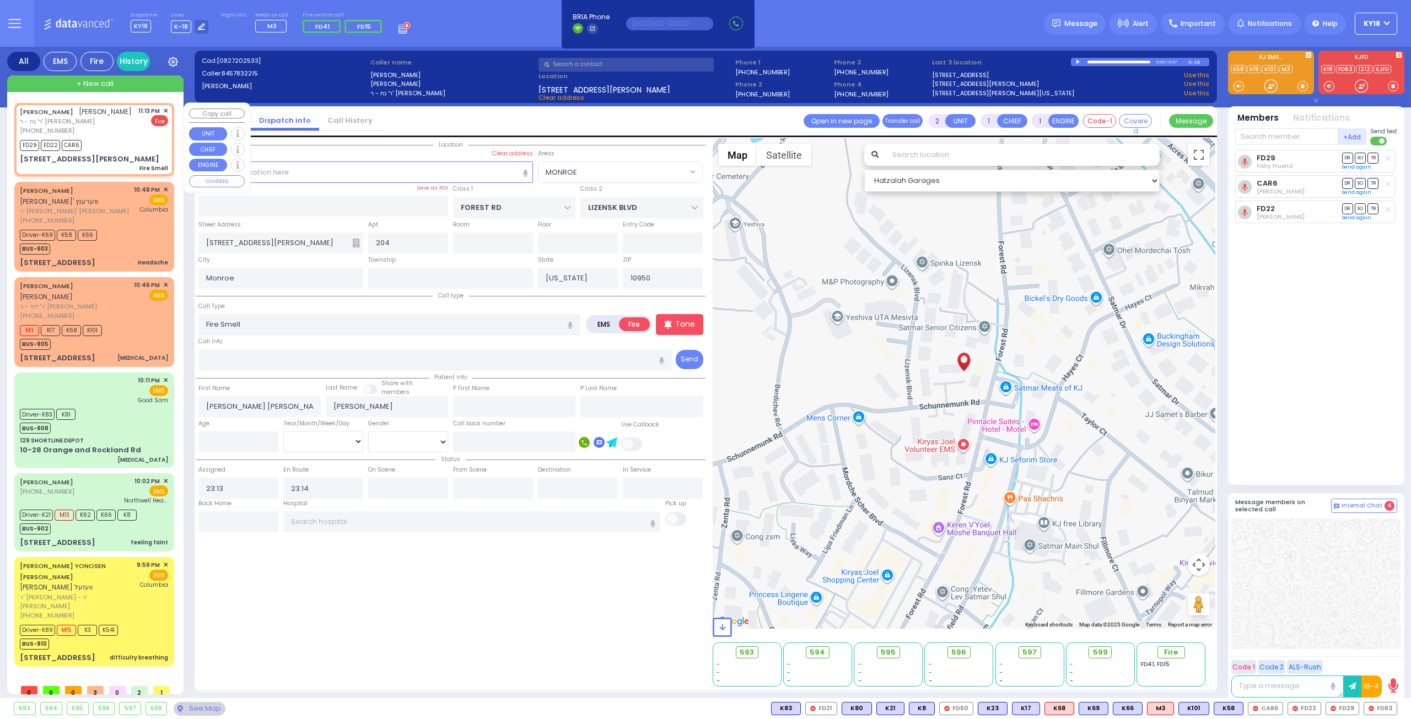
select select "Hatzalah Garages"
click at [1381, 709] on span "FD63" at bounding box center [1380, 709] width 33 height 12
select select
radio input "true"
select select
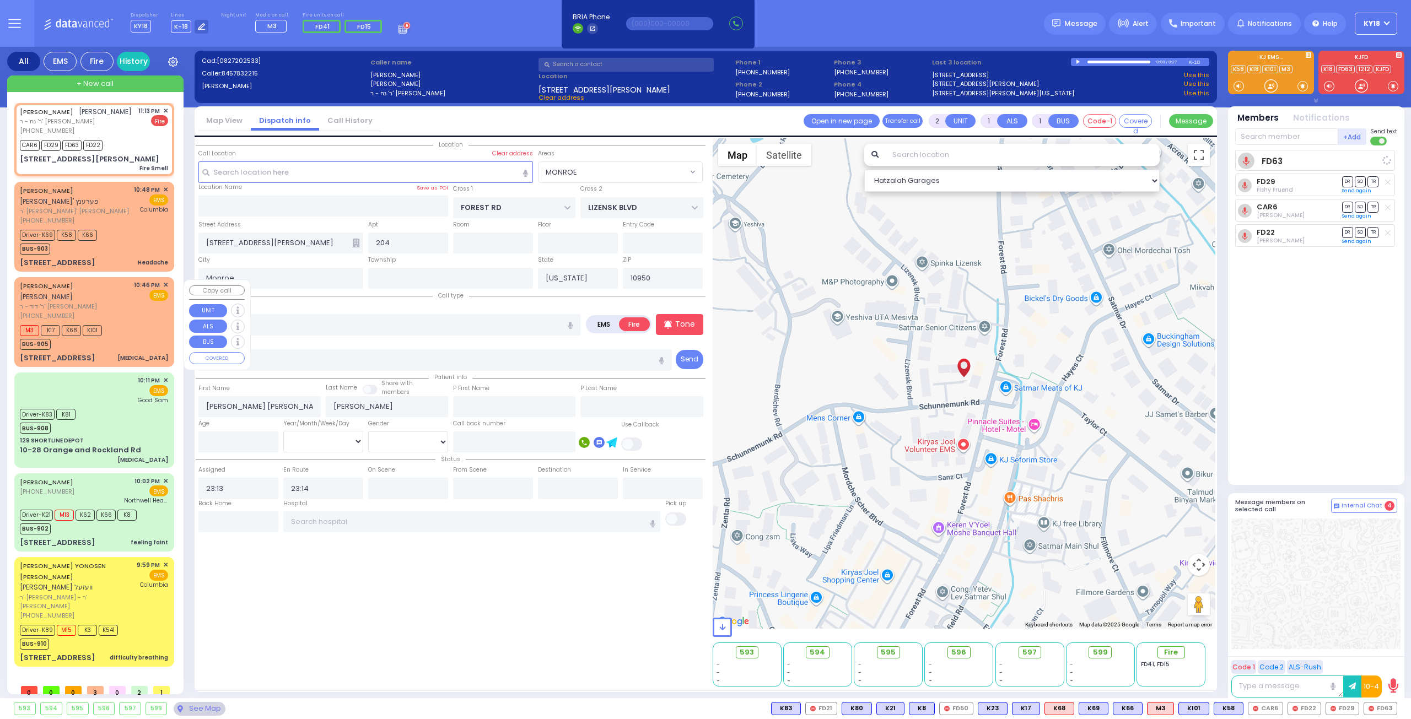
select select "MONROE"
select select
click at [139, 326] on div "M3 K17 K68 K101 BUS-905" at bounding box center [94, 336] width 148 height 28
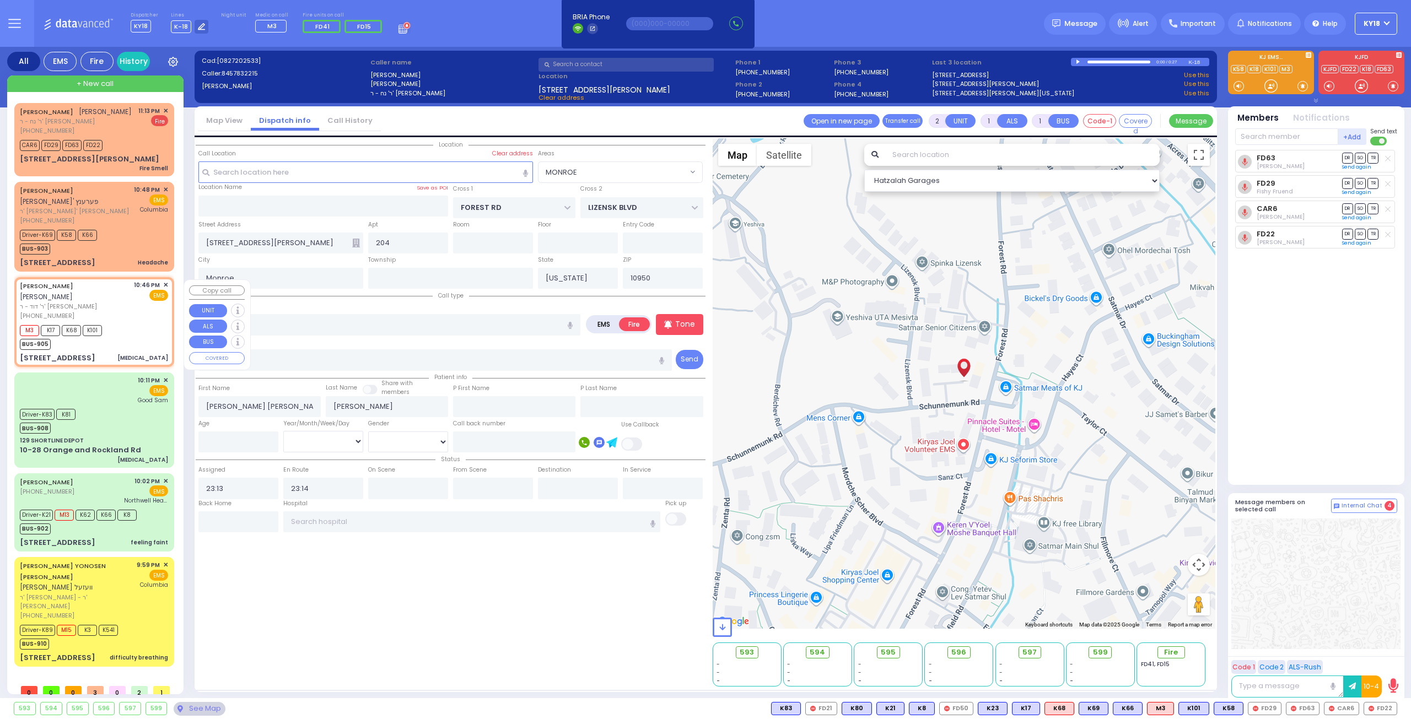
select select
type input "[MEDICAL_DATA]"
radio input "true"
type input "[PERSON_NAME]"
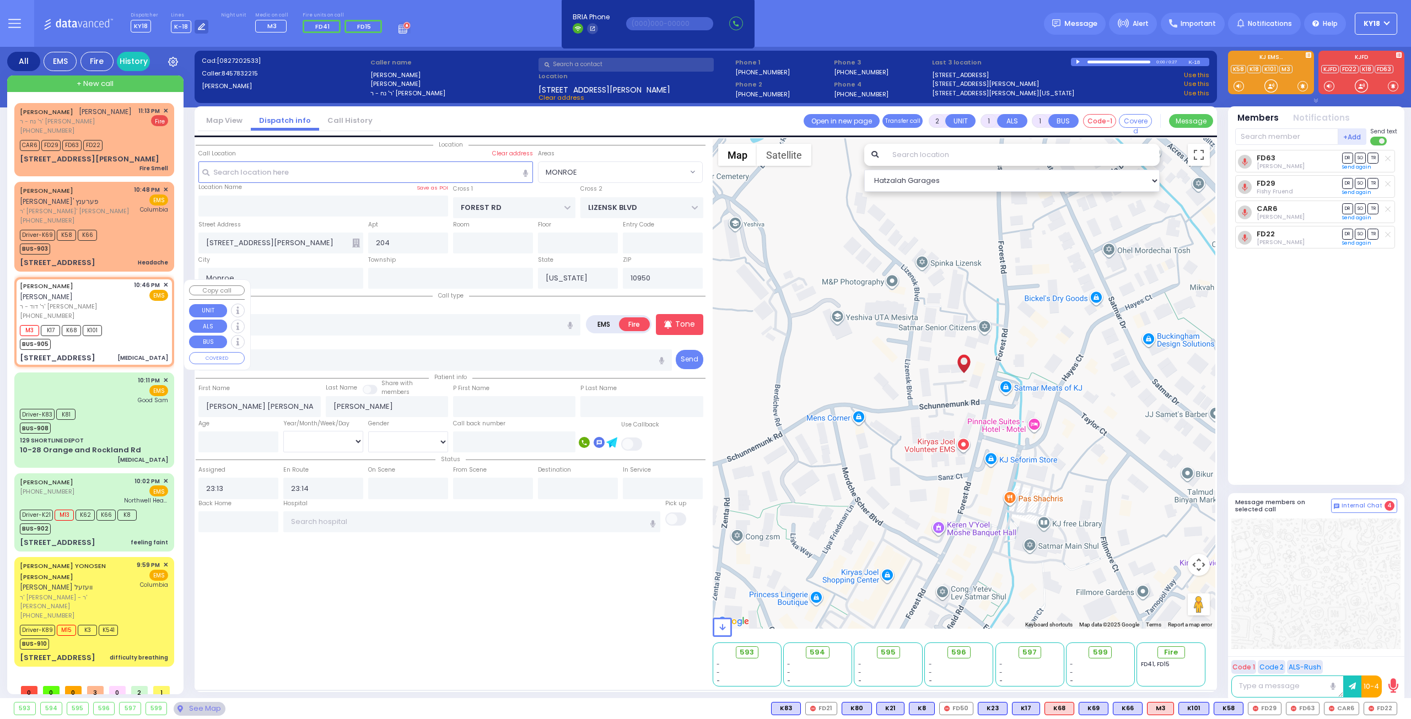
type input "39"
select select "Year"
select select "[DEMOGRAPHIC_DATA]"
type input "22:46"
type input "22:48"
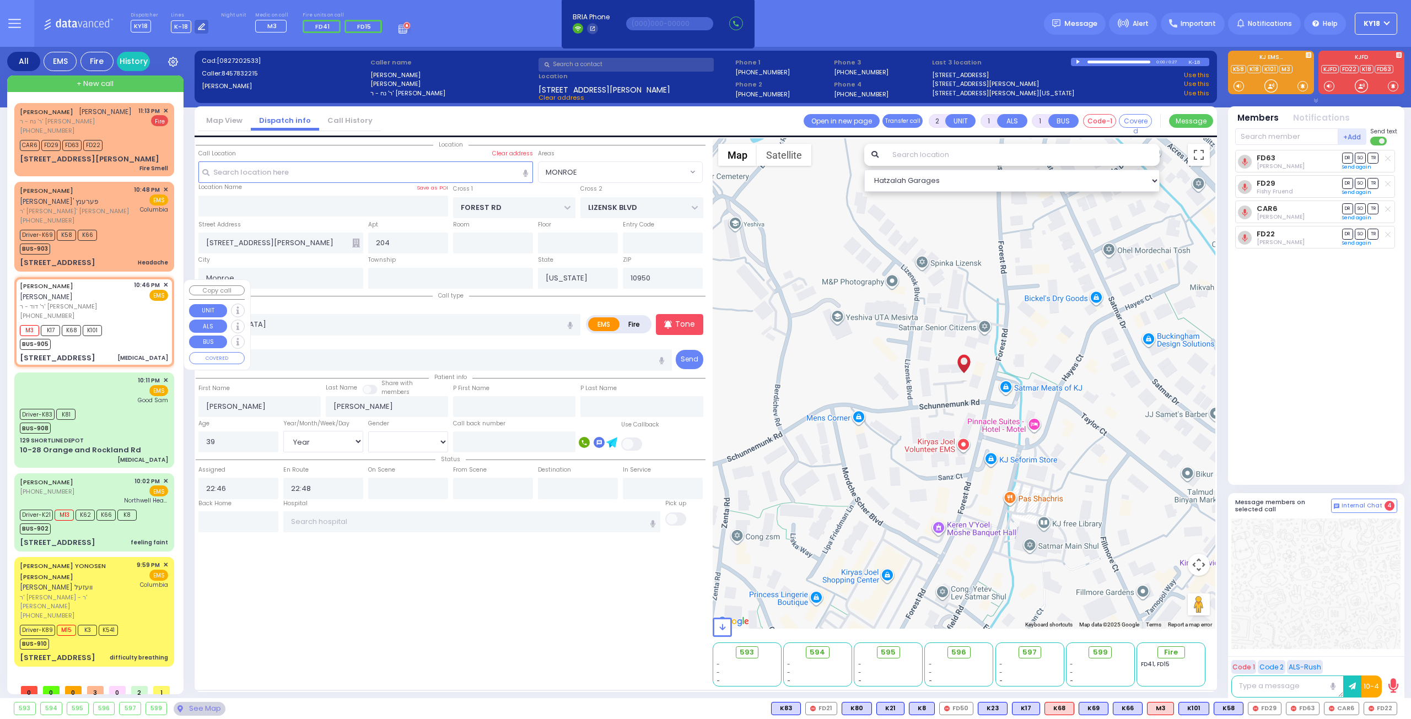
type input "RADOMSK WAY"
type input "NICKLESBURG RD"
type input "[STREET_ADDRESS]"
type input "202"
select select "Hatzalah Garages"
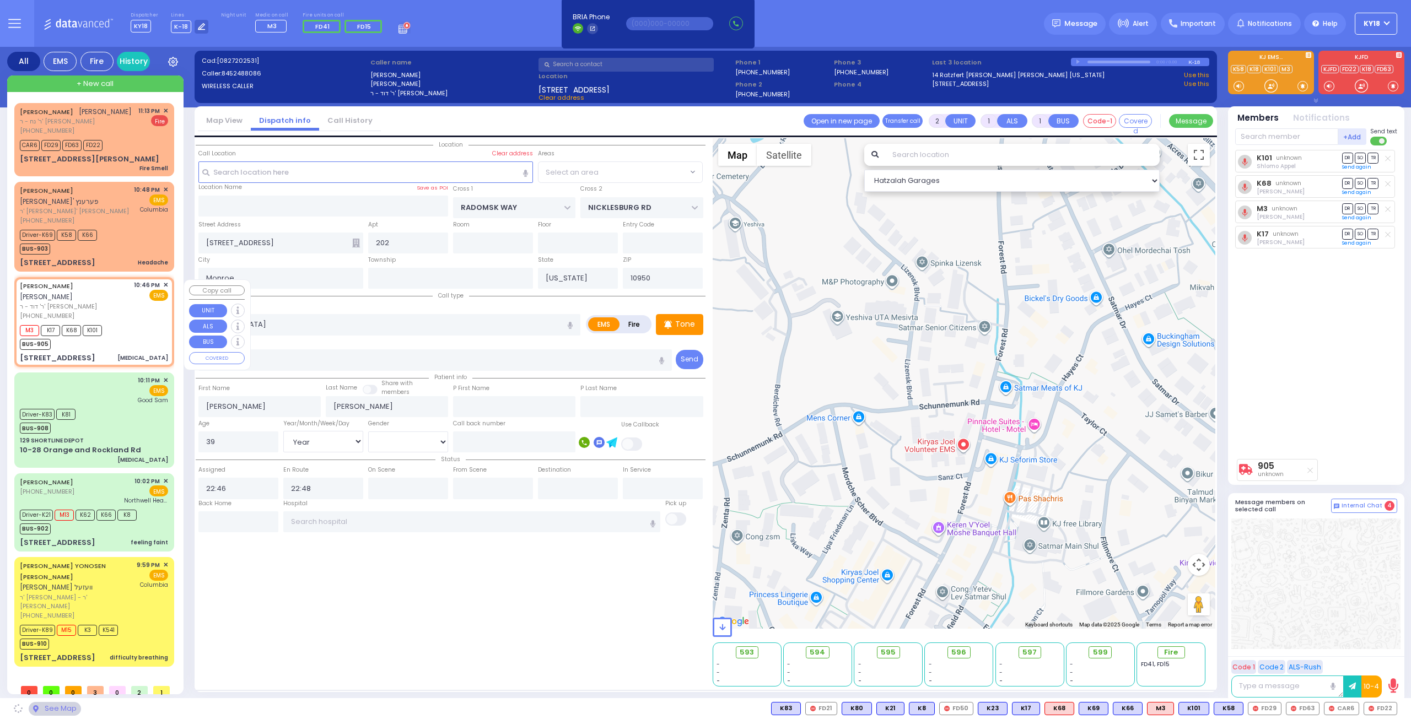
select select "SECTION 5"
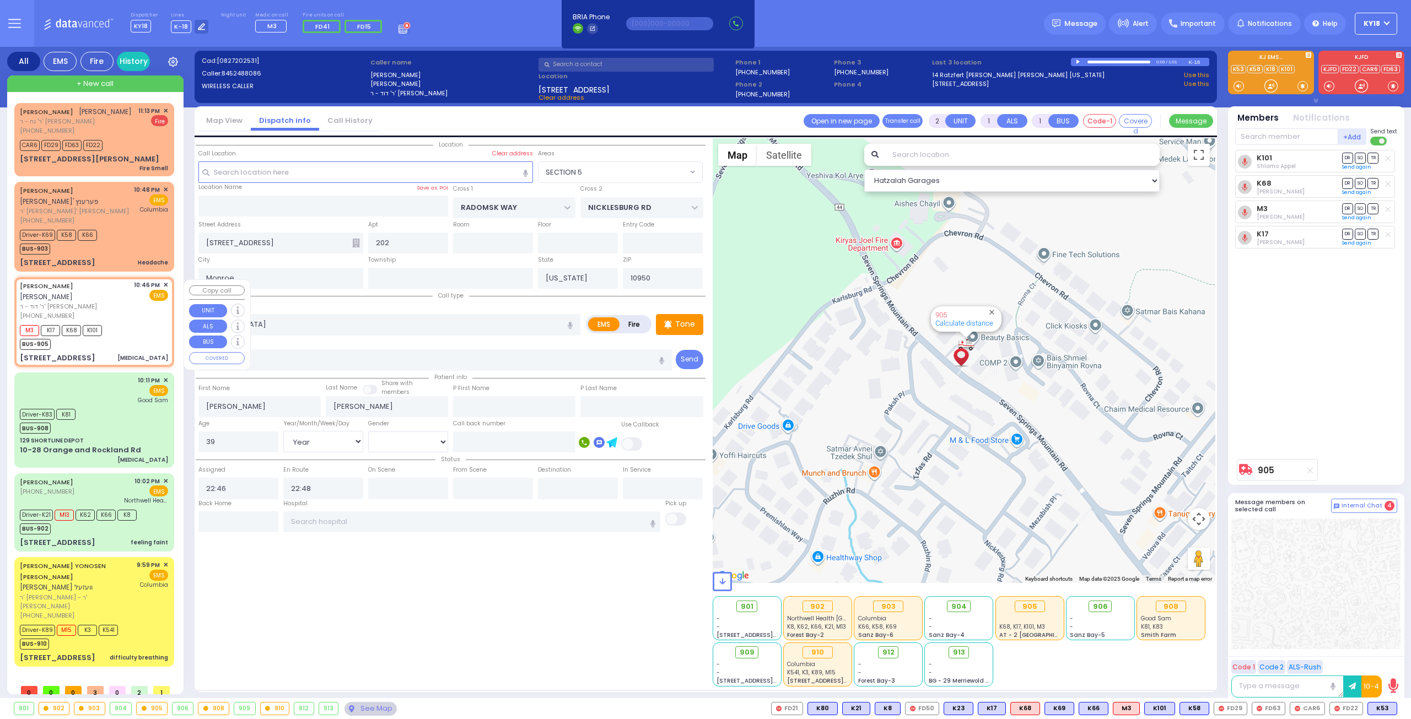
click at [142, 337] on div "M3 K17 K68 K101 BUS-905" at bounding box center [94, 336] width 148 height 28
select select
radio input "true"
select select "Year"
select select "[DEMOGRAPHIC_DATA]"
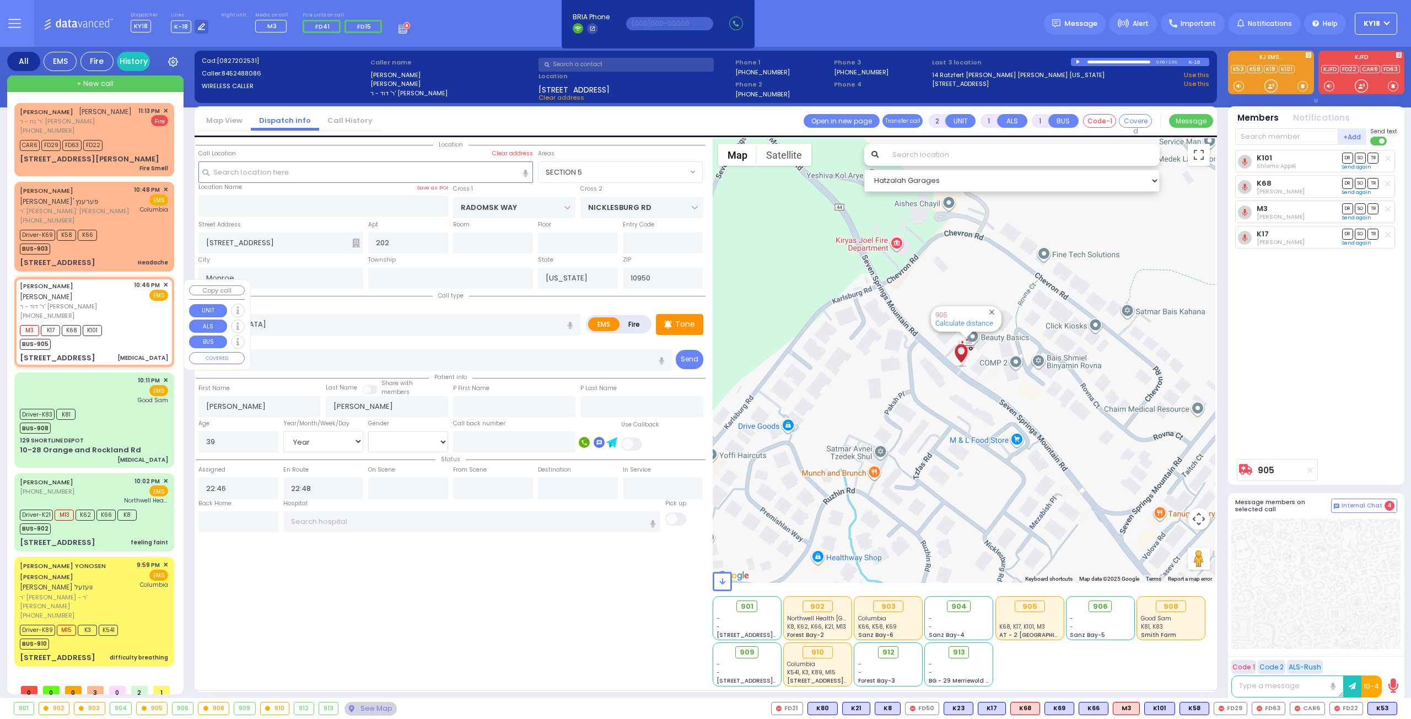
select select "Hatzalah Garages"
select select "SECTION 5"
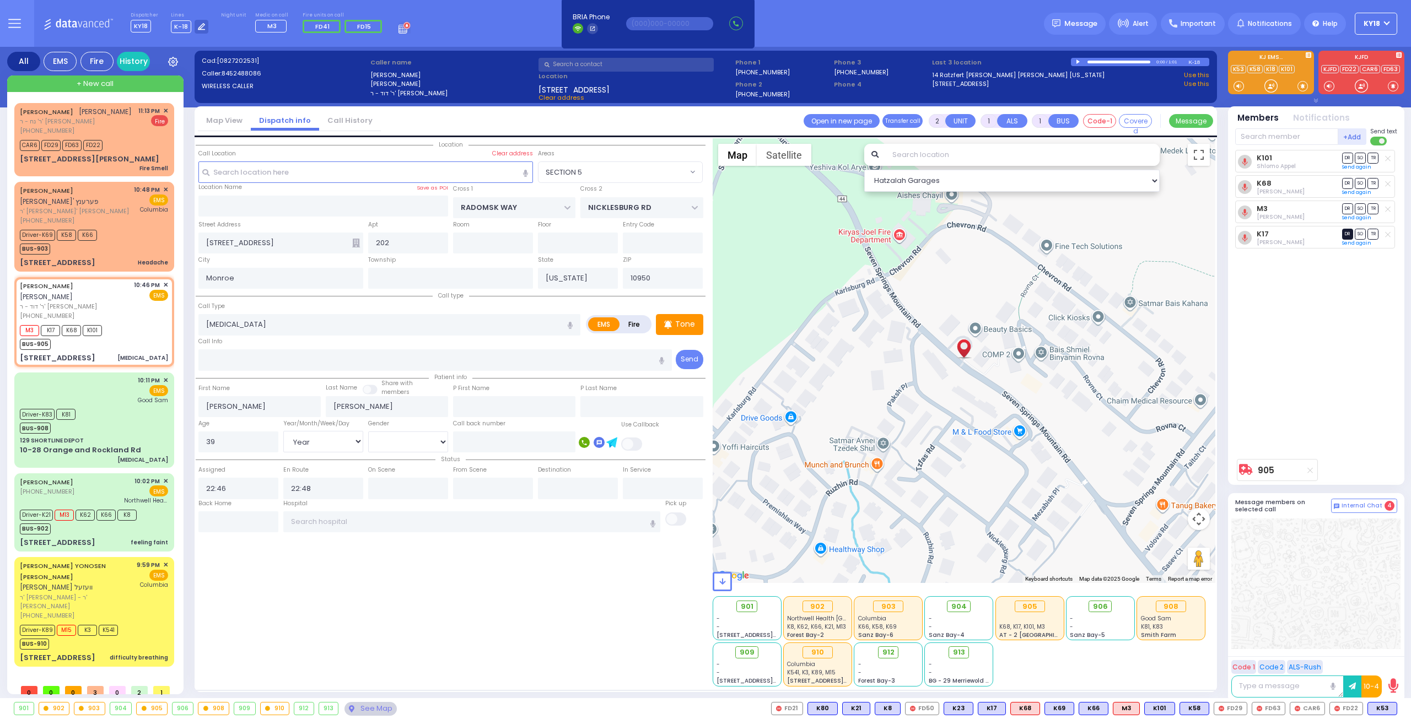
click at [1345, 232] on span "DR" at bounding box center [1347, 234] width 11 height 10
select select
radio input "true"
select select "Year"
select select "[DEMOGRAPHIC_DATA]"
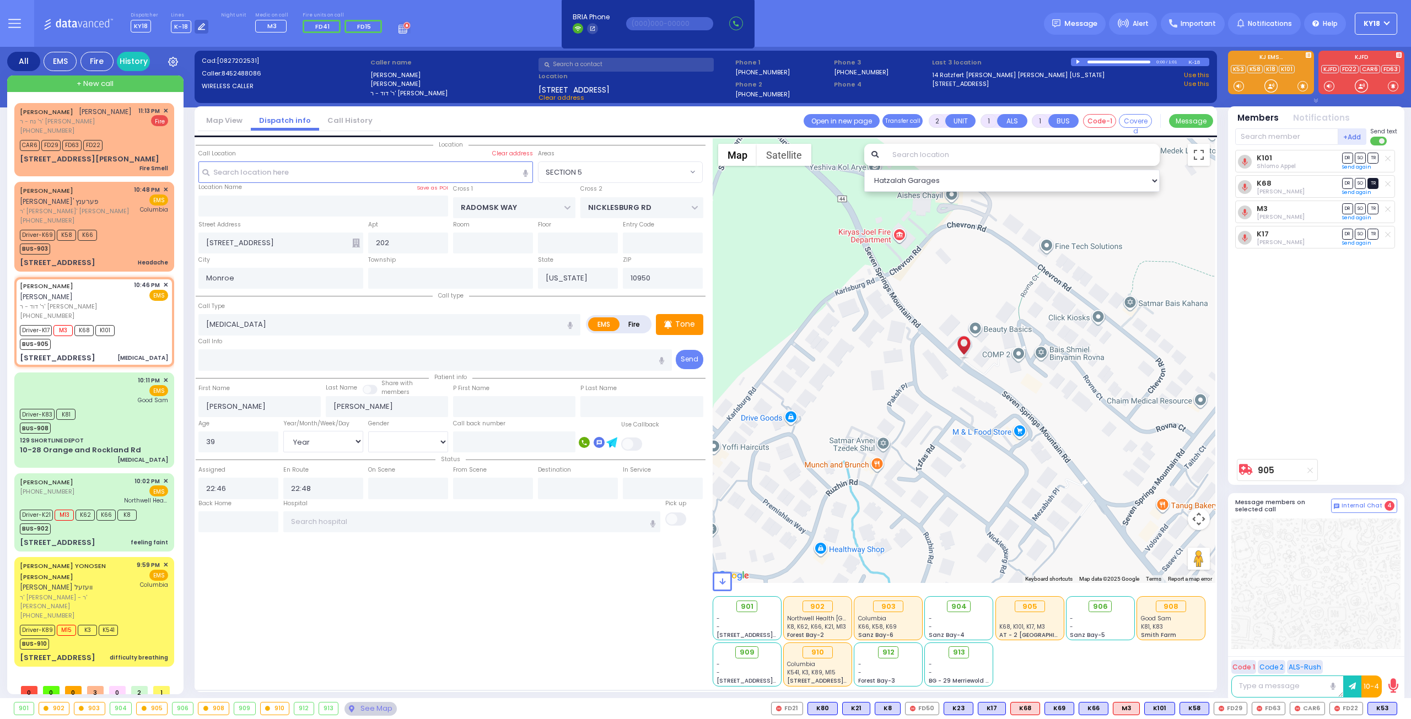
select select "Hatzalah Garages"
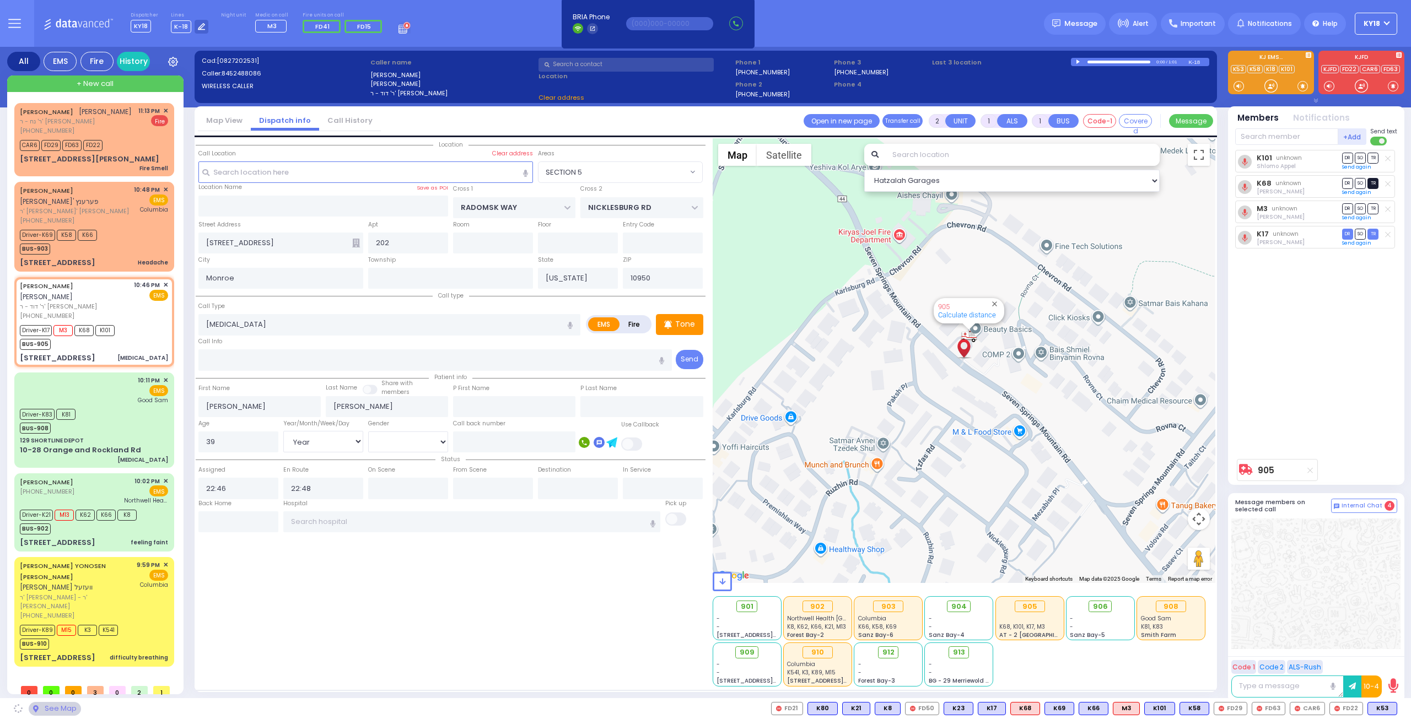
select select "SECTION 5"
click at [1375, 183] on span "TR" at bounding box center [1372, 183] width 11 height 10
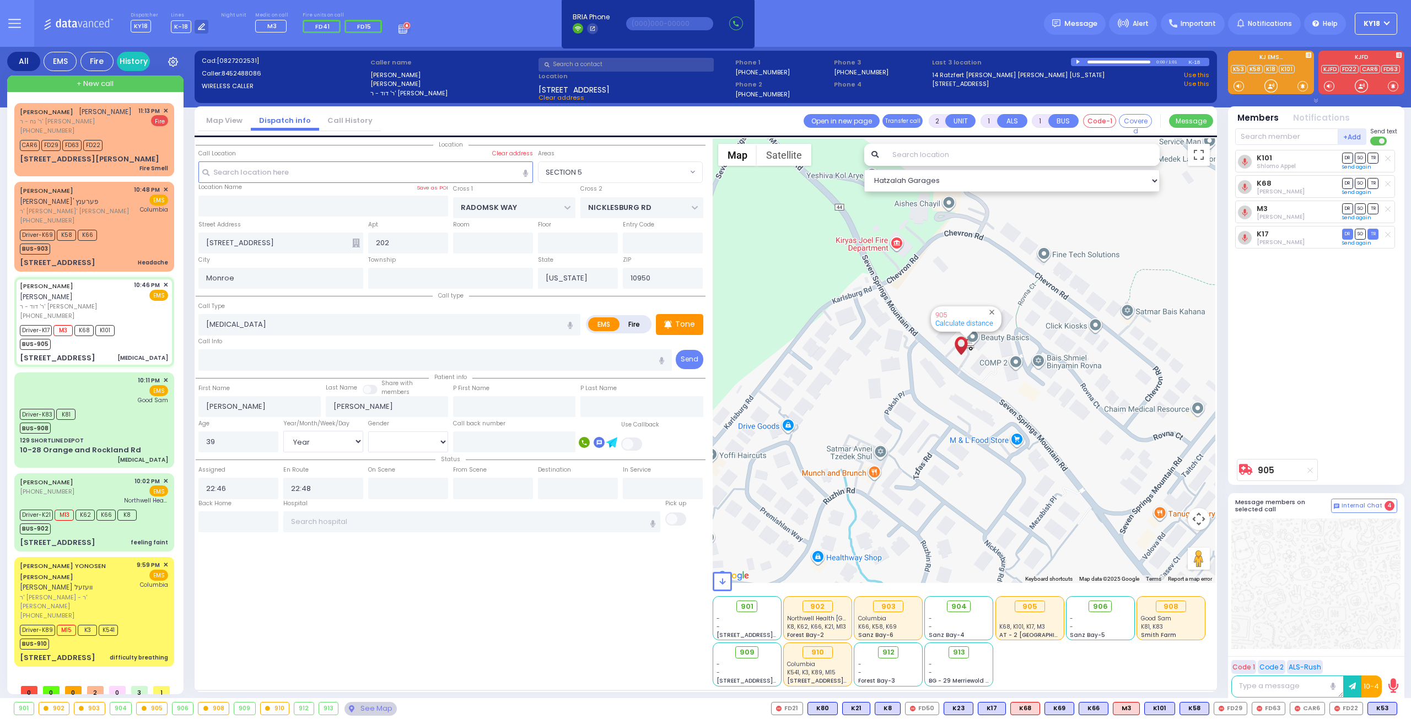
select select
radio input "true"
select select "Year"
select select "[DEMOGRAPHIC_DATA]"
type input "23:20"
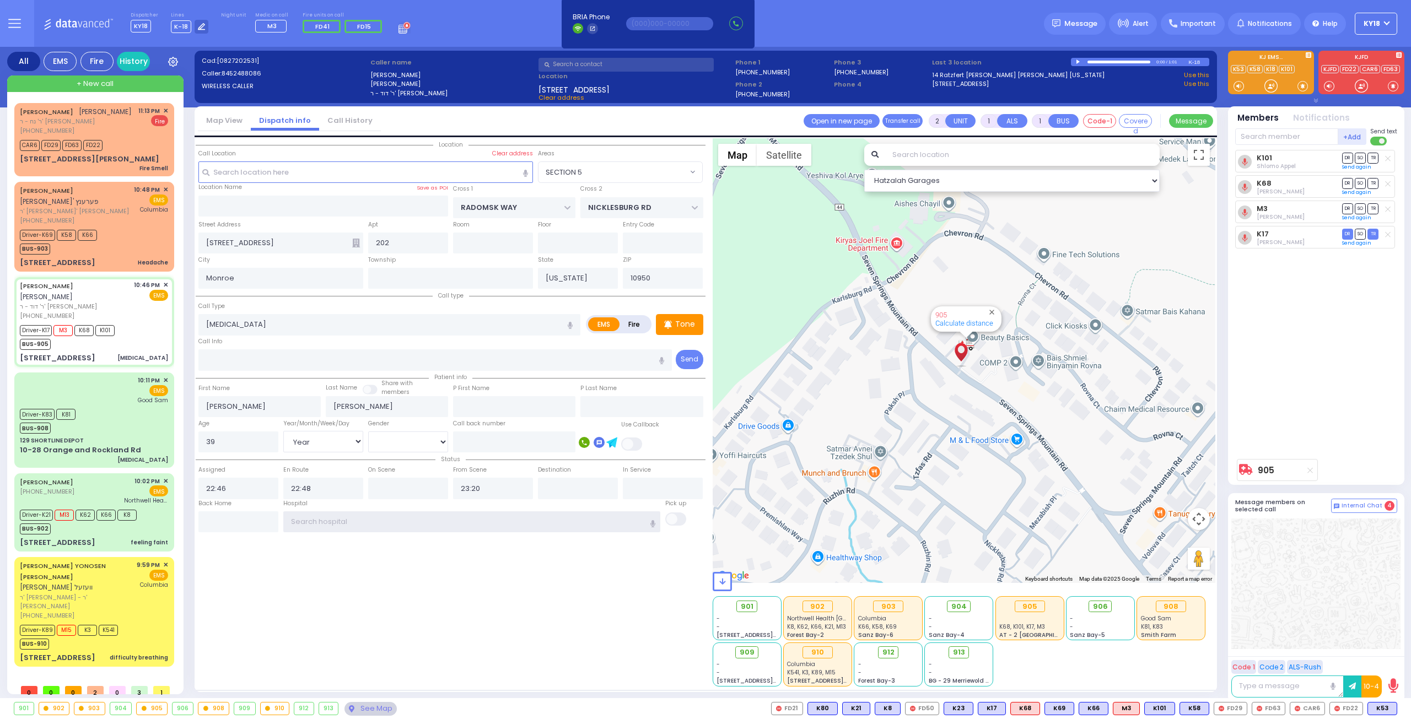
select select "SECTION 5"
select select "Hatzalah Garages"
click at [380, 515] on input "text" at bounding box center [472, 522] width 378 height 21
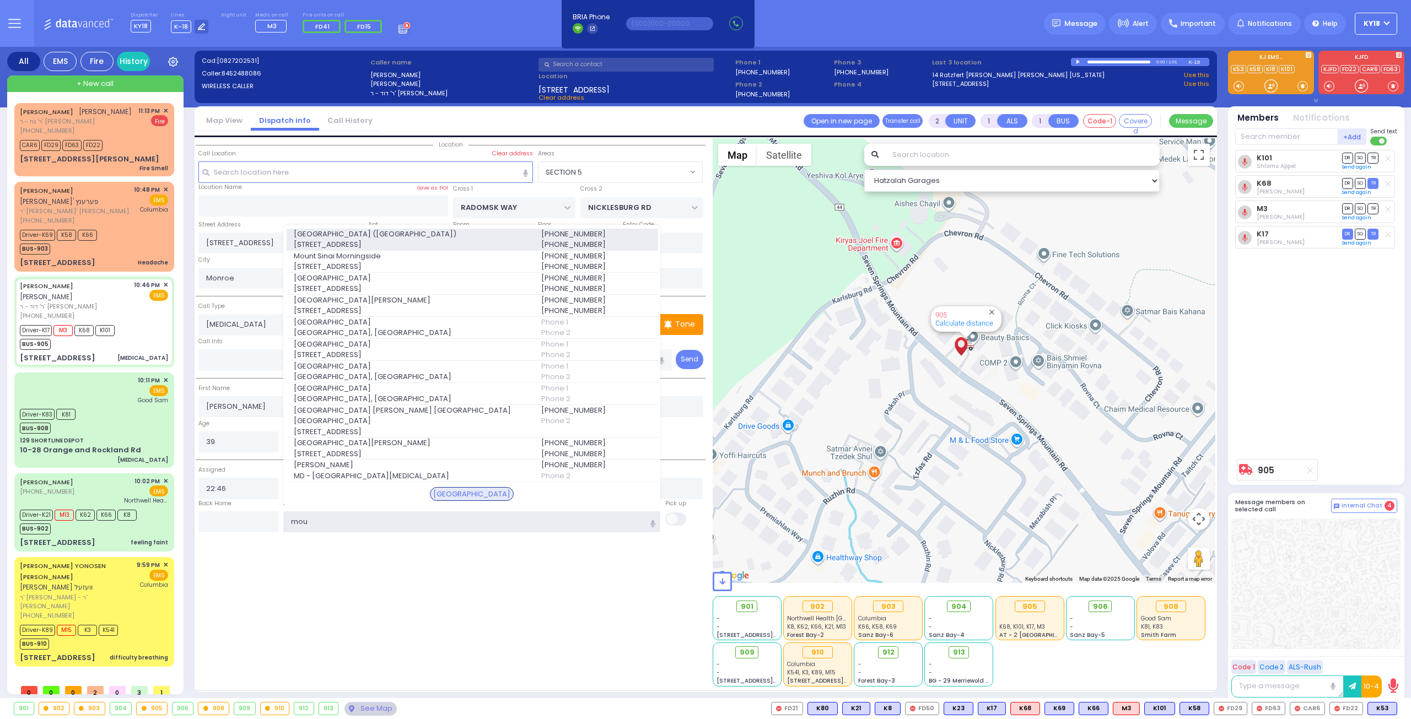
type input "mou"
click at [396, 250] on span "[STREET_ADDRESS]" at bounding box center [411, 244] width 234 height 11
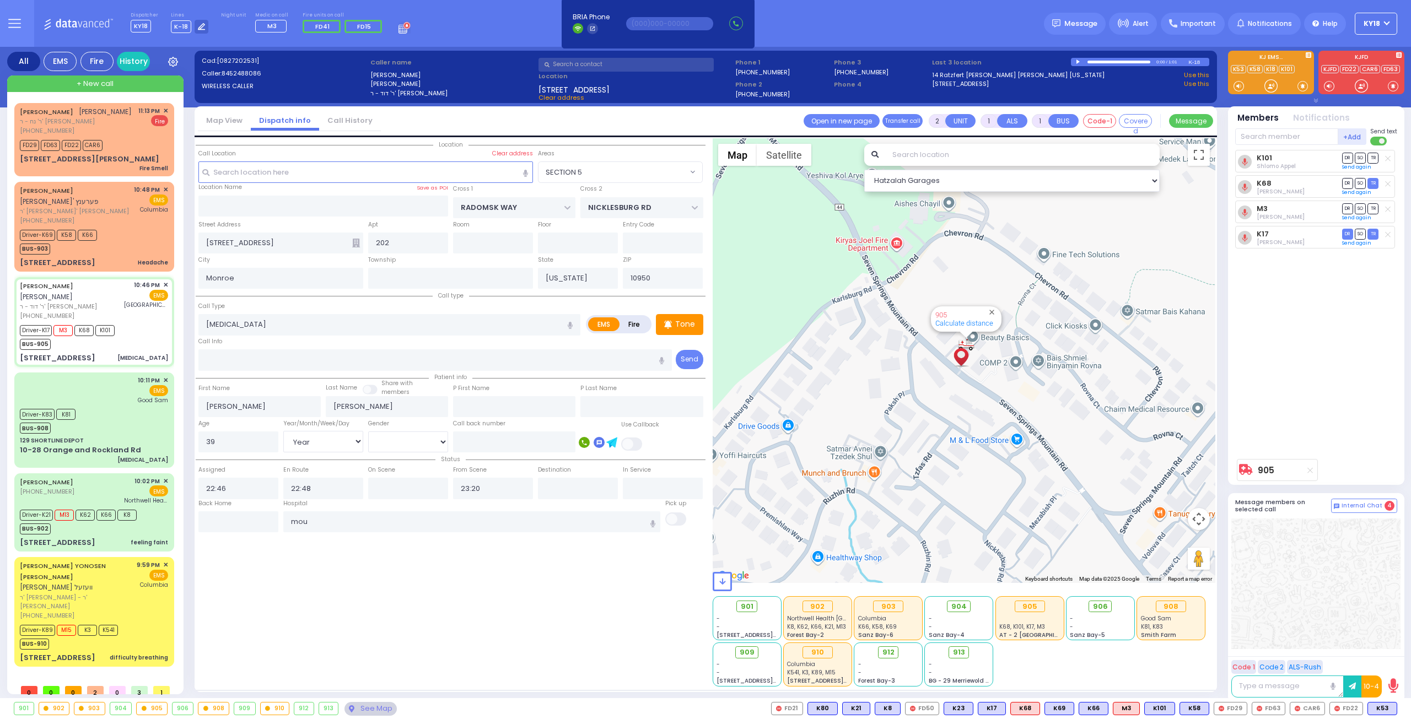
select select
radio input "true"
select select "Year"
select select "[DEMOGRAPHIC_DATA]"
type input "[GEOGRAPHIC_DATA] ([GEOGRAPHIC_DATA])"
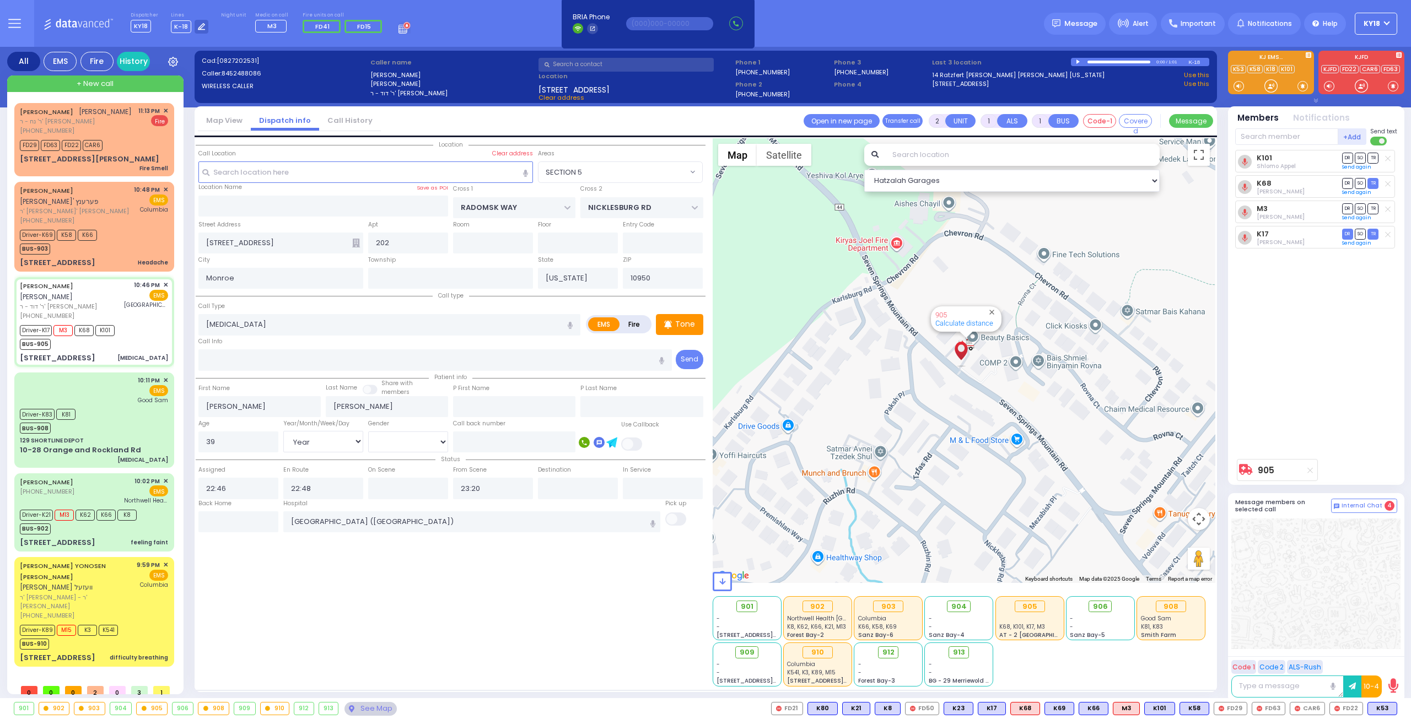
select select "Hatzalah Garages"
select select "SECTION 5"
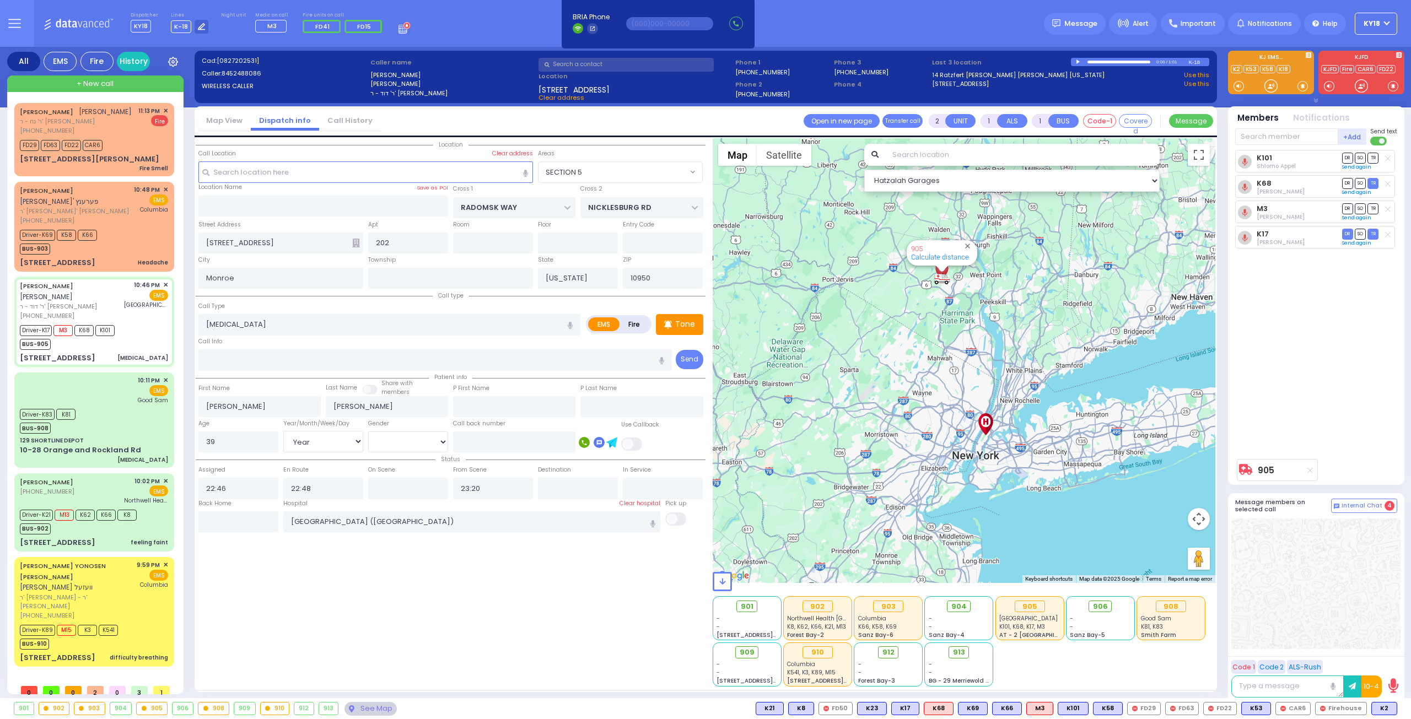
type input "6"
select select
radio input "true"
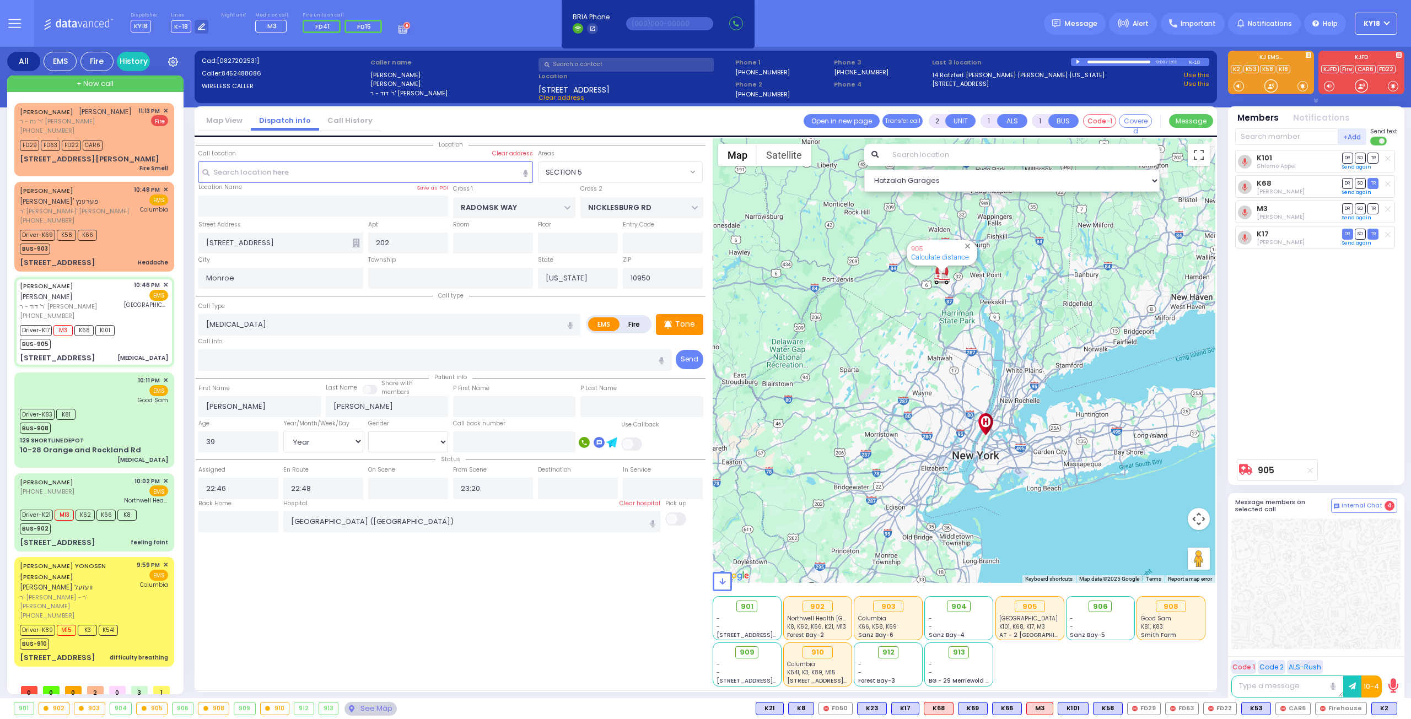
type input "Unknown"
select select "Year"
select select "[DEMOGRAPHIC_DATA]"
select select "Hatzalah Garages"
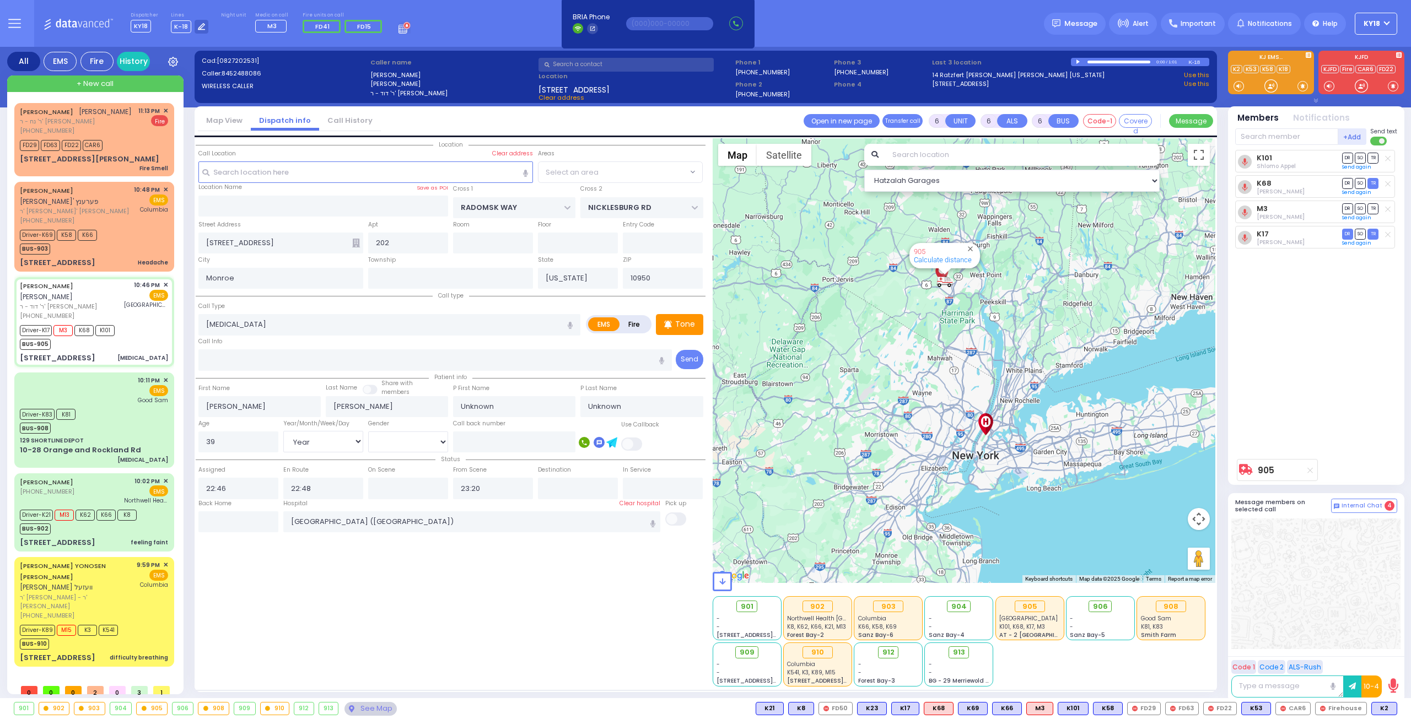
select select "SECTION 5"
select select
radio input "true"
select select "Year"
select select "[DEMOGRAPHIC_DATA]"
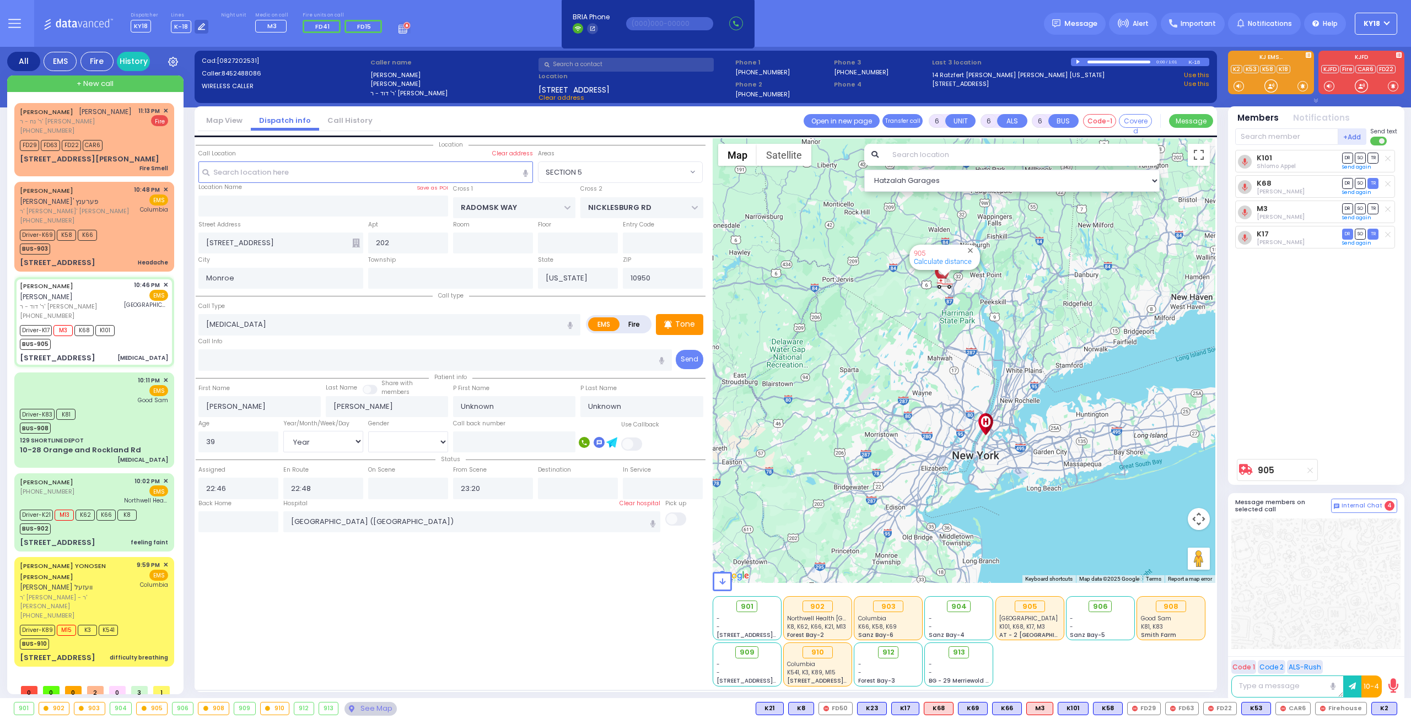
type input "22:55"
type input "23:59"
select select "Hatzalah Garages"
select select "SECTION 5"
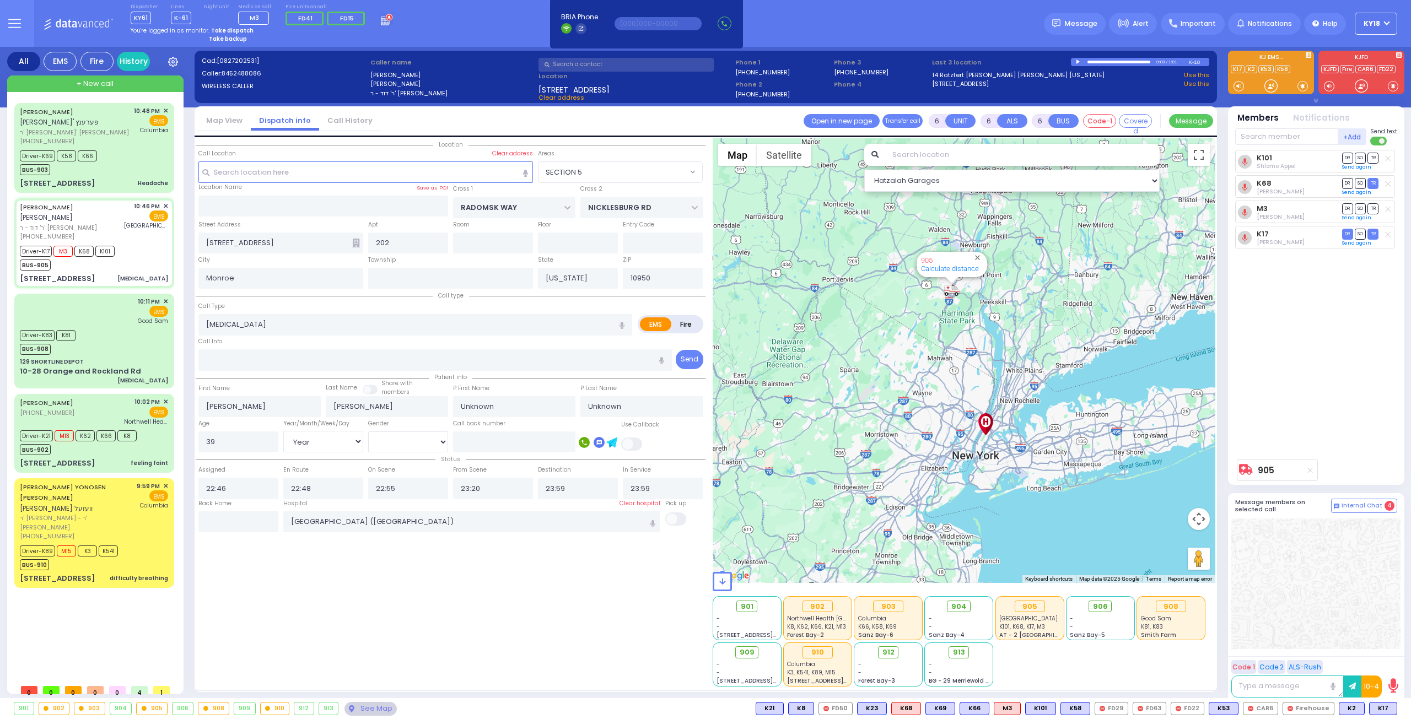
select select
radio input "true"
type input "[PERSON_NAME]"
select select "Year"
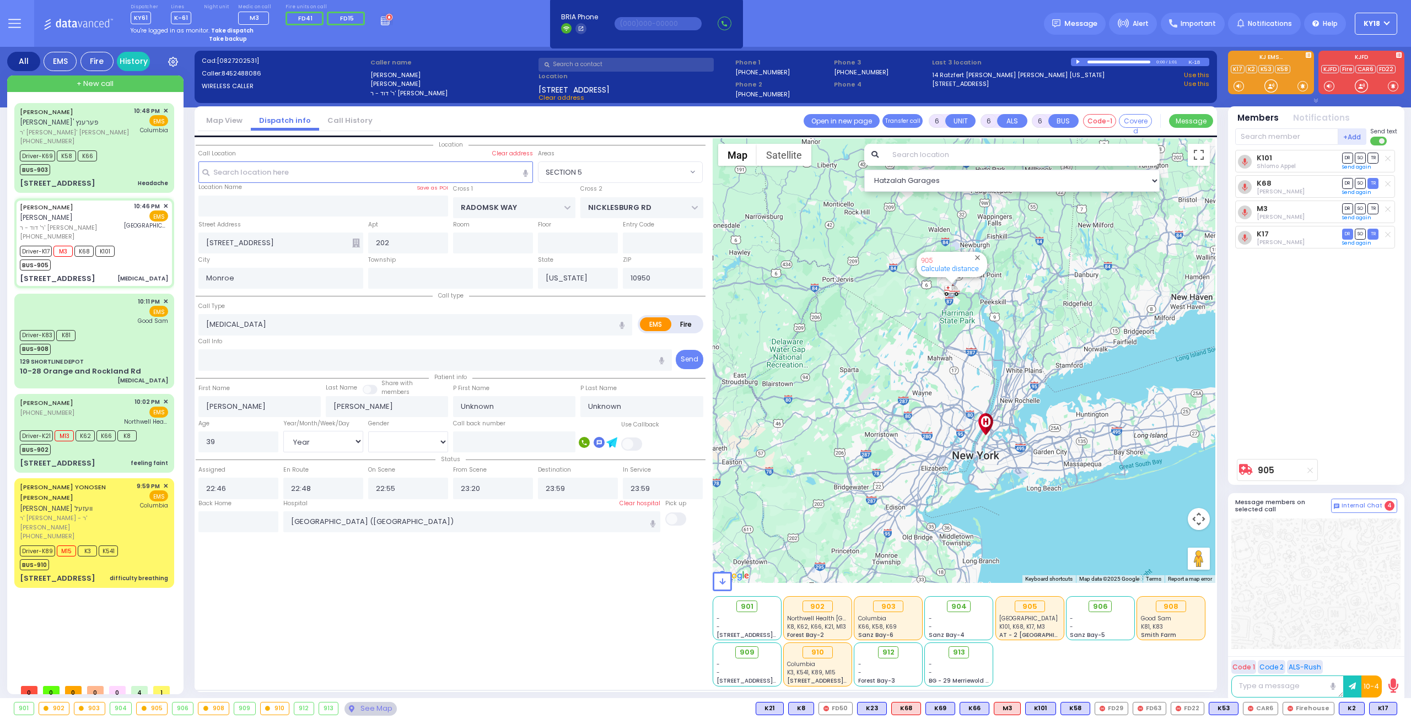
select select "[DEMOGRAPHIC_DATA]"
select select "Hatzalah Garages"
select select "SECTION 5"
select select
radio input "true"
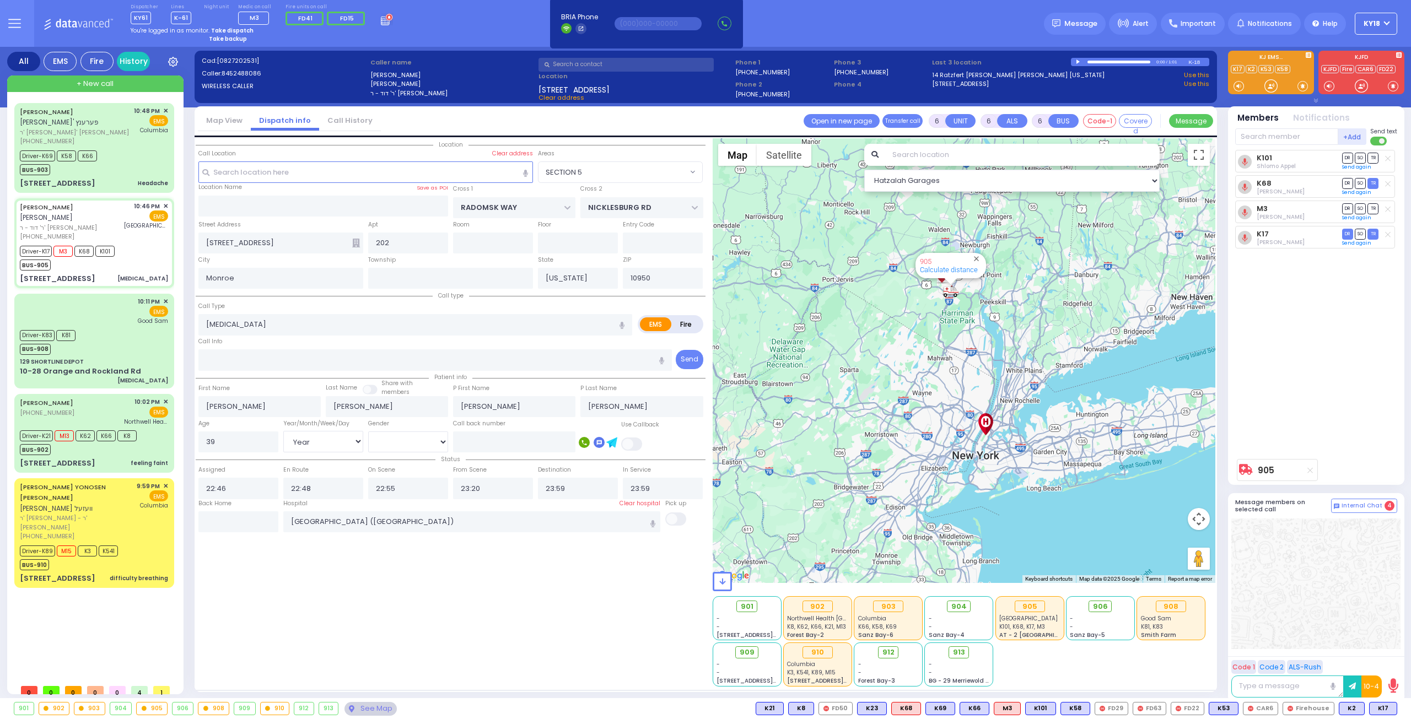
select select "Year"
select select "[DEMOGRAPHIC_DATA]"
select select "Hatzalah Garages"
select select "SECTION 5"
select select
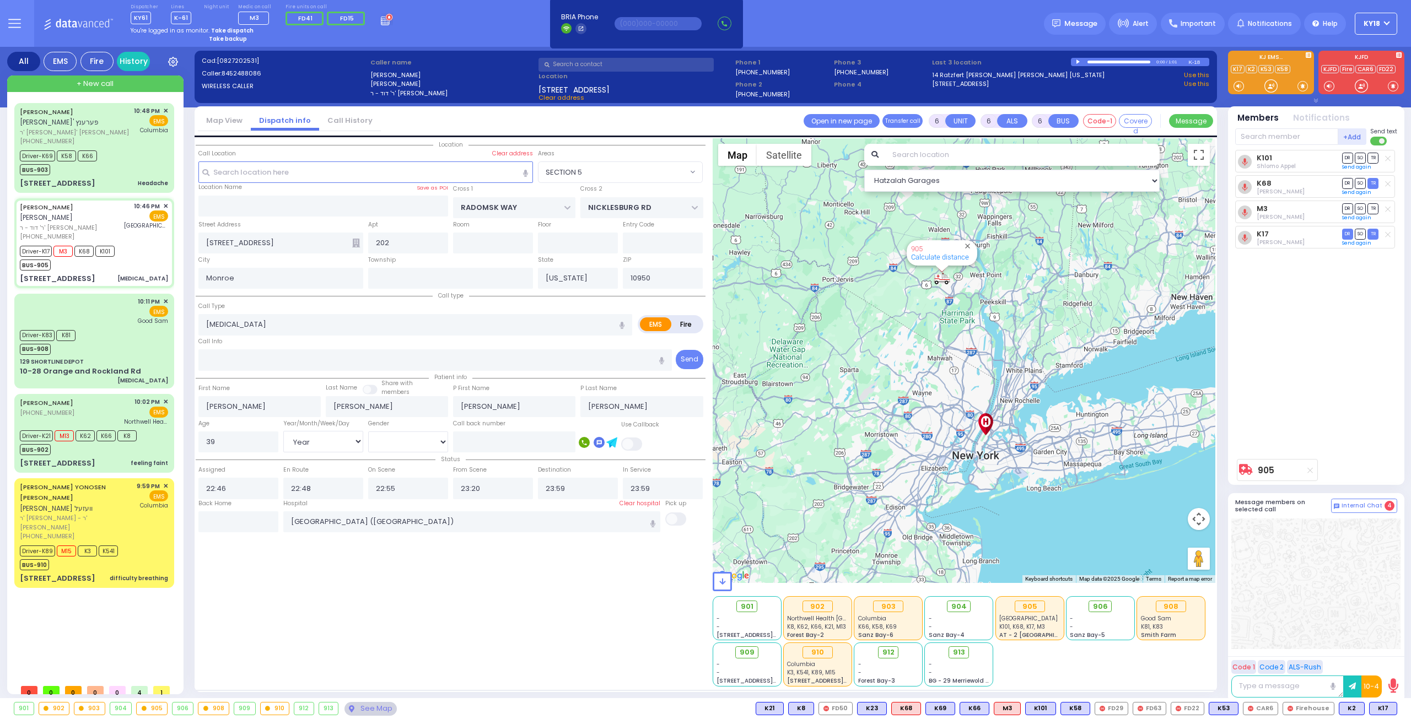
radio input "true"
select select "Year"
select select "[DEMOGRAPHIC_DATA]"
select select "Hatzalah Garages"
select select "SECTION 5"
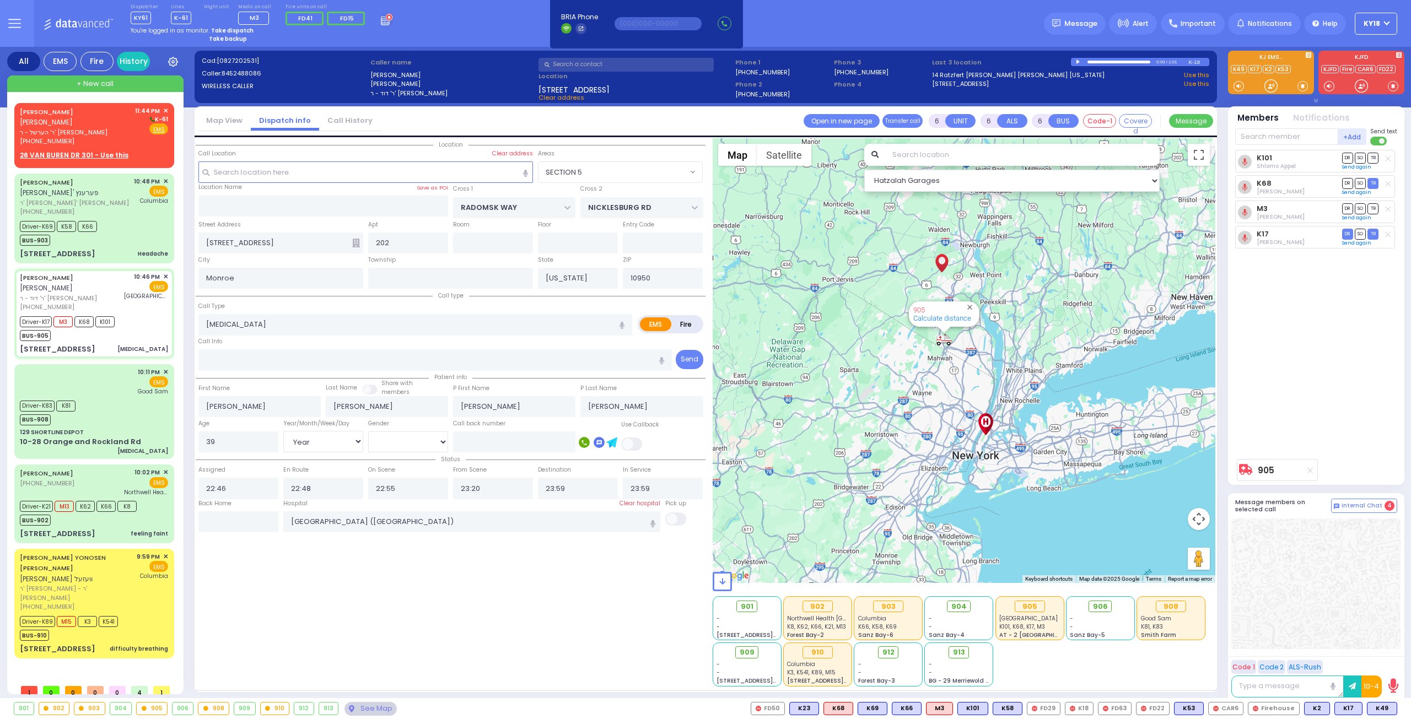
select select
radio input "true"
select select "Year"
select select "[DEMOGRAPHIC_DATA]"
select select "Hatzalah Garages"
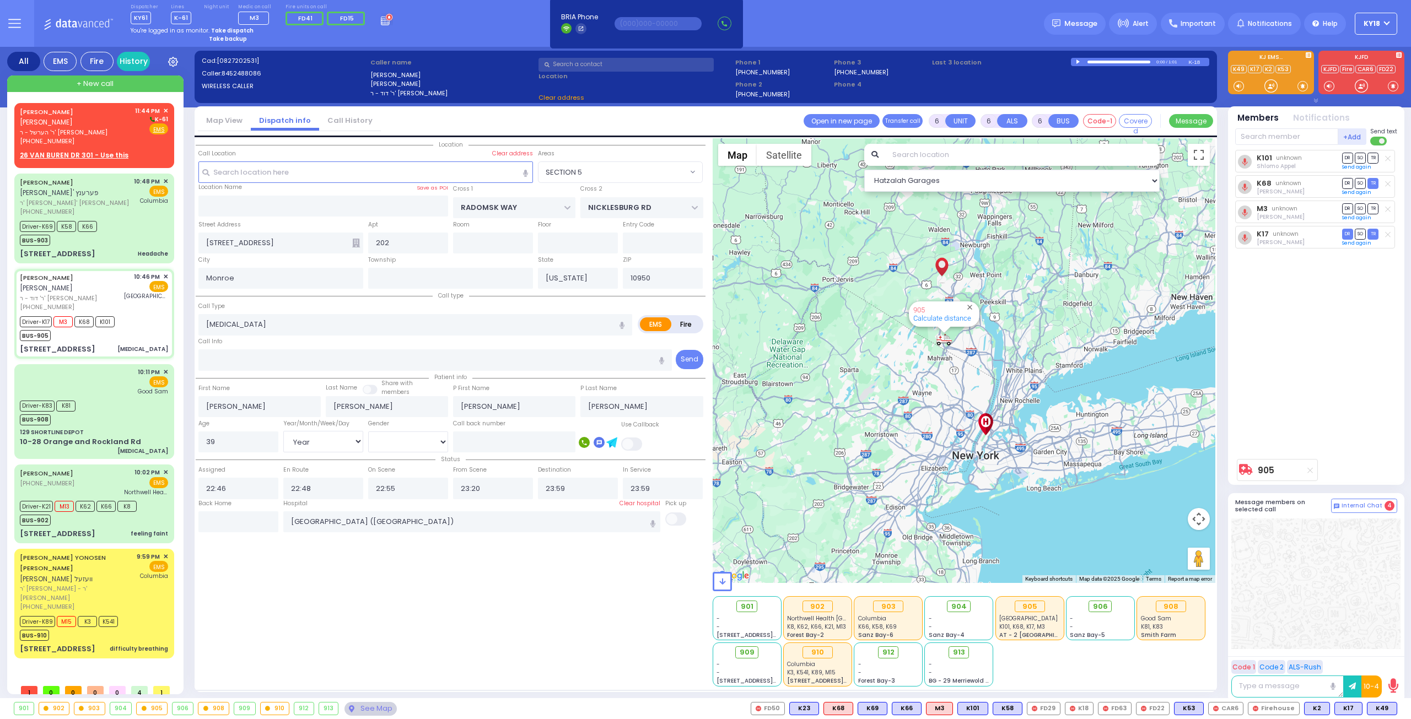
select select "SECTION 5"
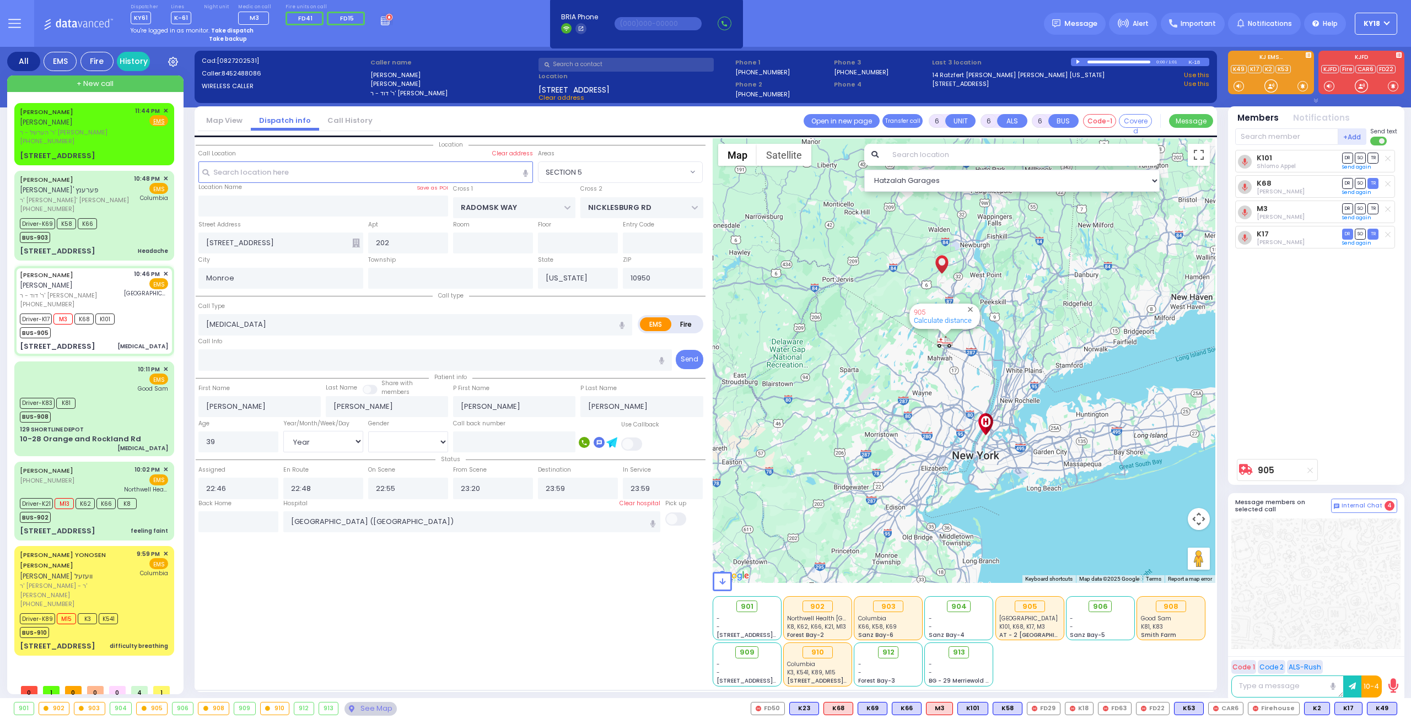
select select
radio input "true"
select select "Year"
select select "[DEMOGRAPHIC_DATA]"
select select "Hatzalah Garages"
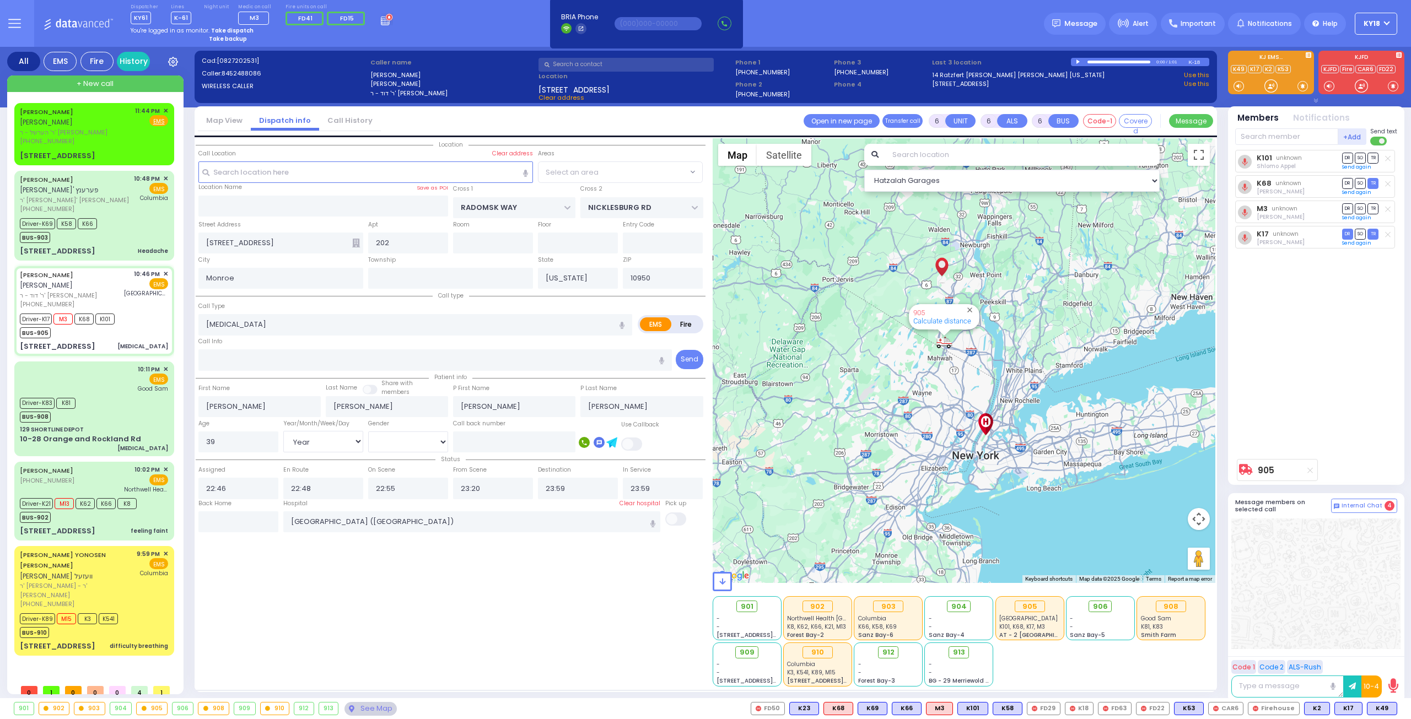
select select "SECTION 5"
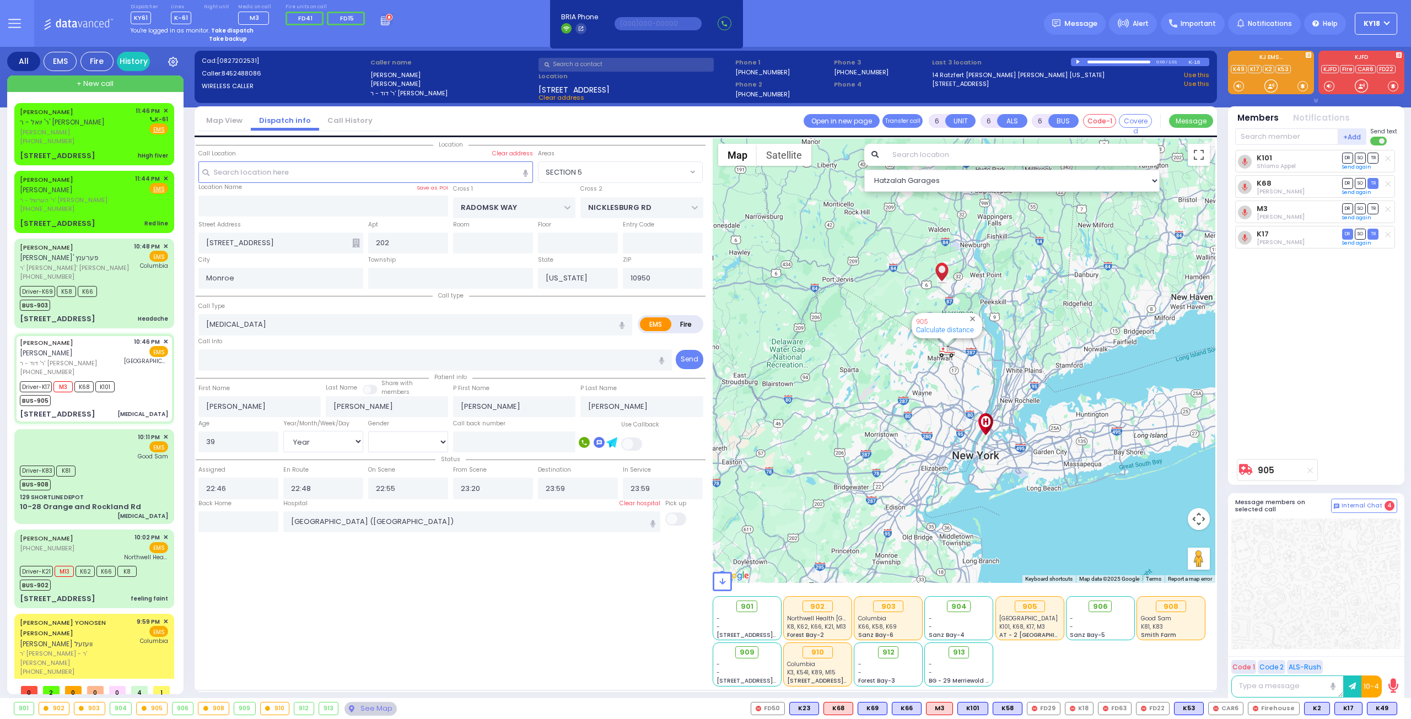
select select "SECTION 5"
select select "Year"
select select "[DEMOGRAPHIC_DATA]"
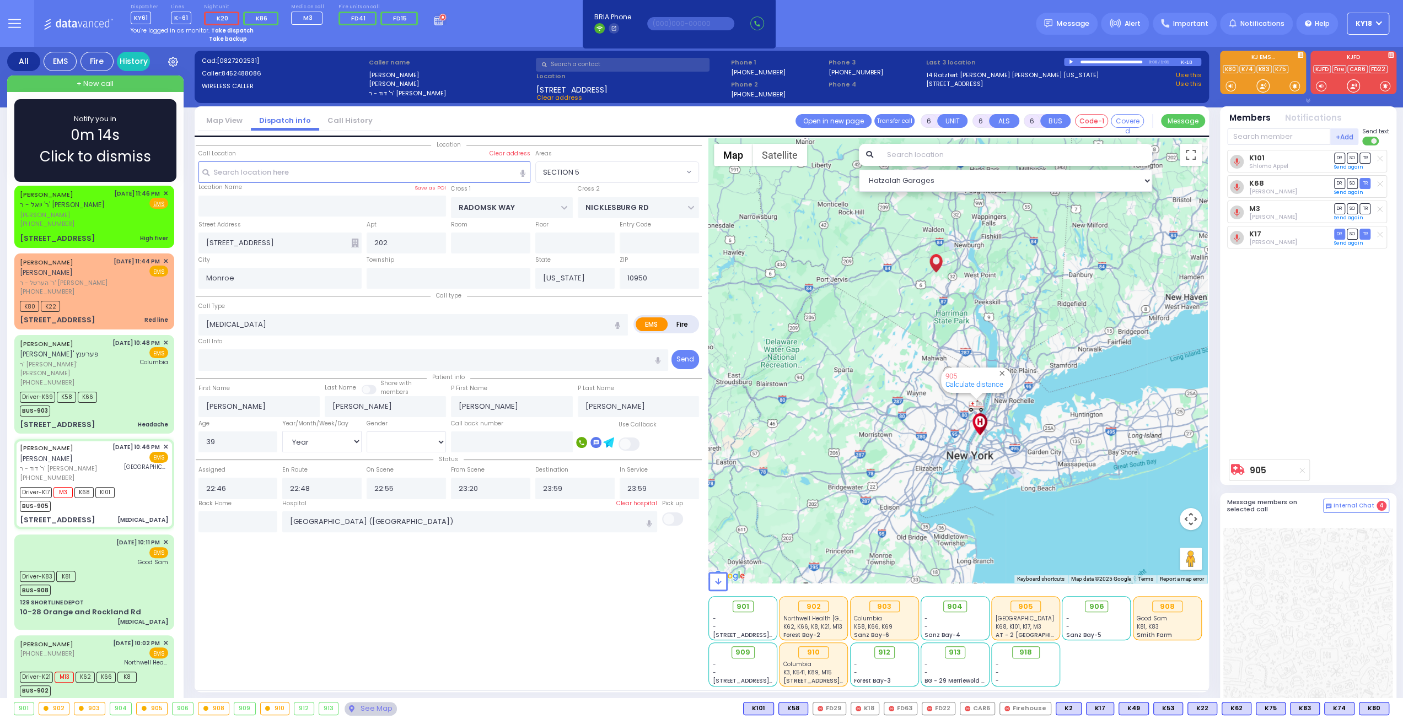
select select
radio input "true"
select select "Year"
select select "[DEMOGRAPHIC_DATA]"
select select "Hatzalah Garages"
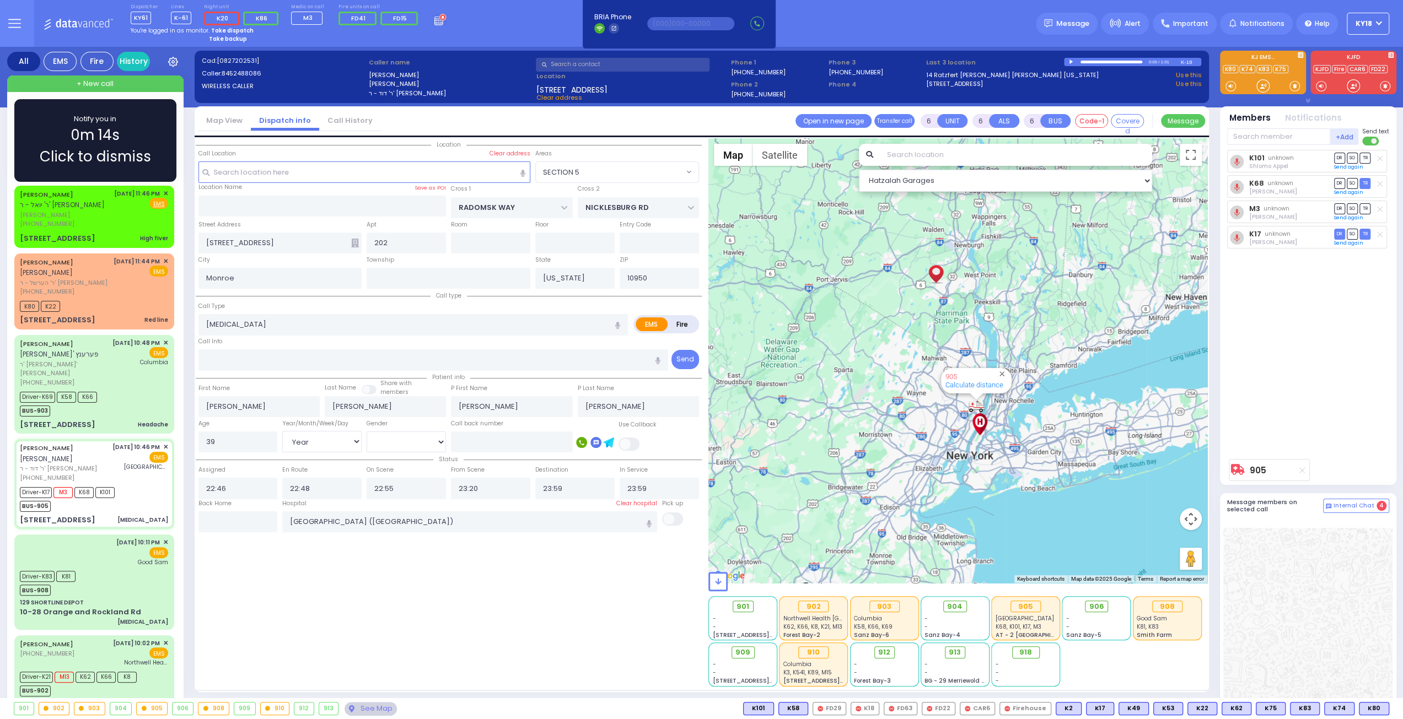
select select "SECTION 5"
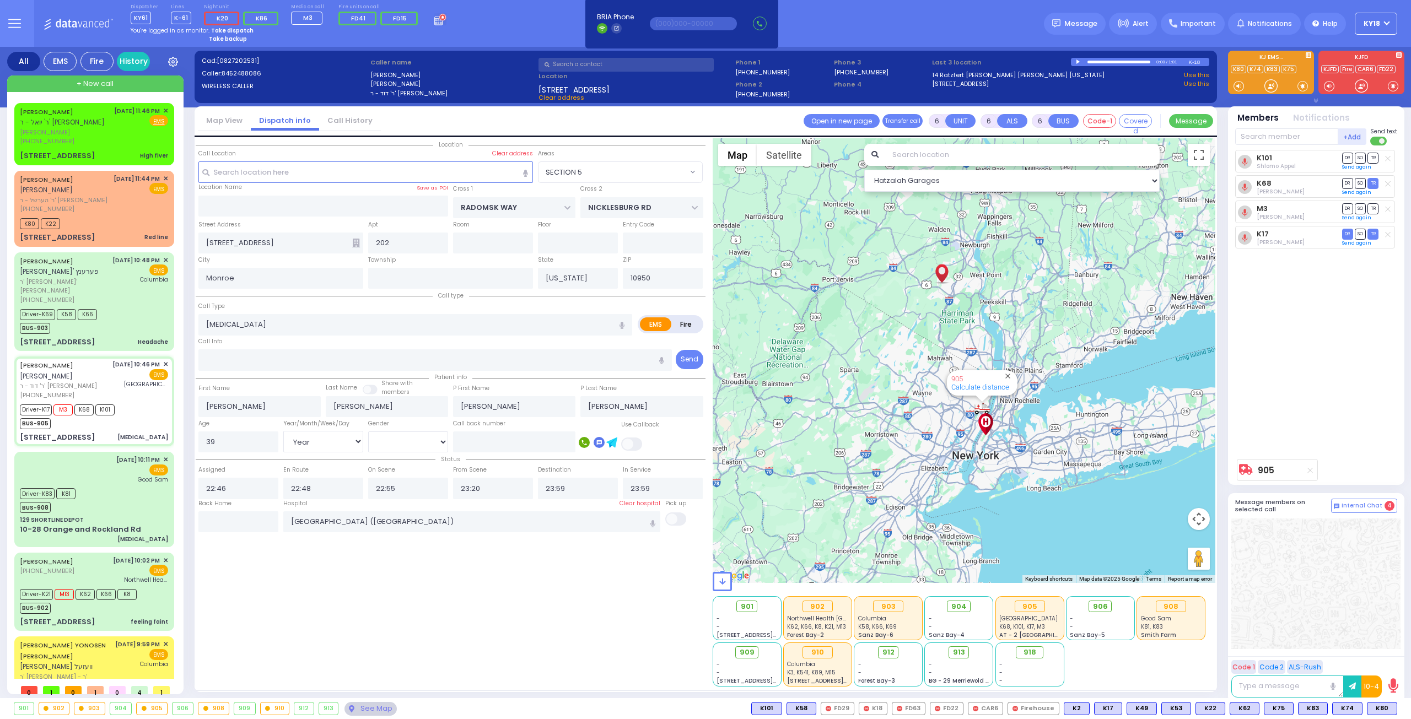
select select
radio input "true"
select select "Year"
select select "[DEMOGRAPHIC_DATA]"
select select "Hatzalah Garages"
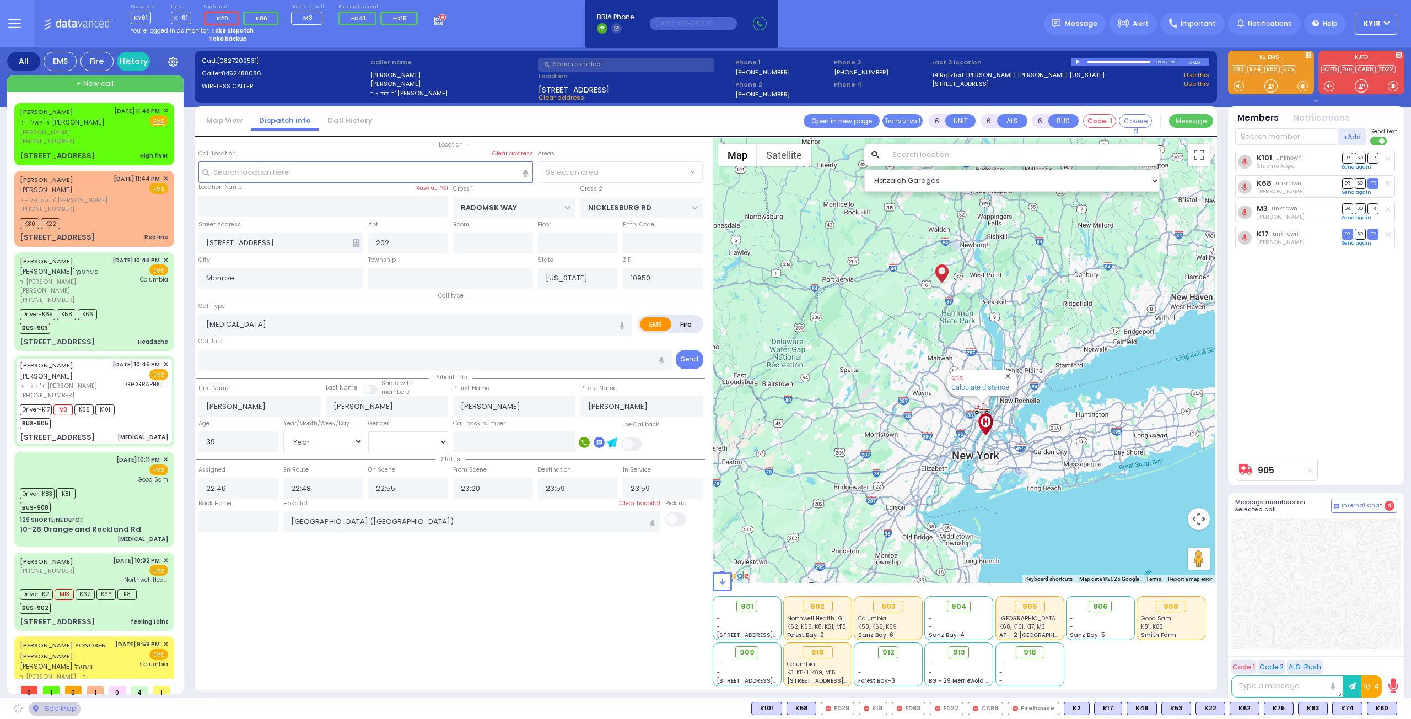
select select "SECTION 5"
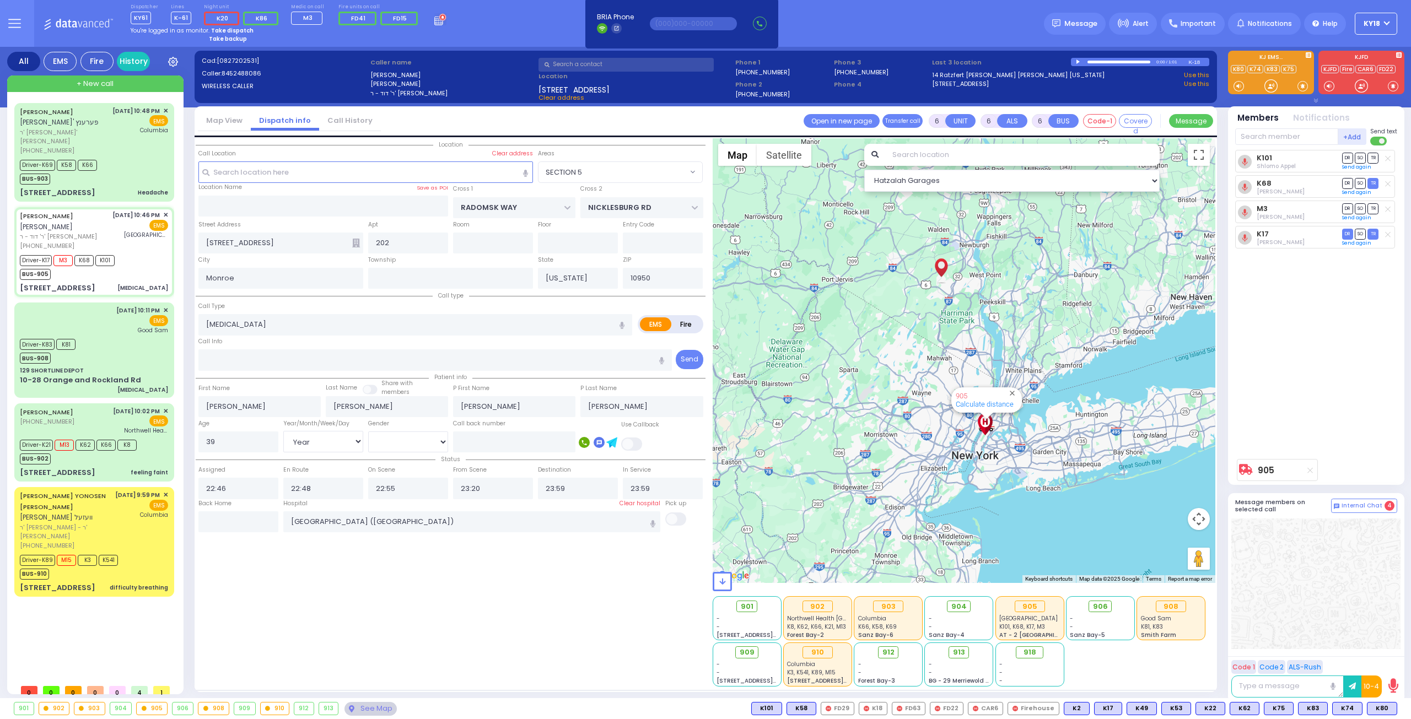
select select
radio input "true"
select select "Year"
select select "[DEMOGRAPHIC_DATA]"
select select "Hatzalah Garages"
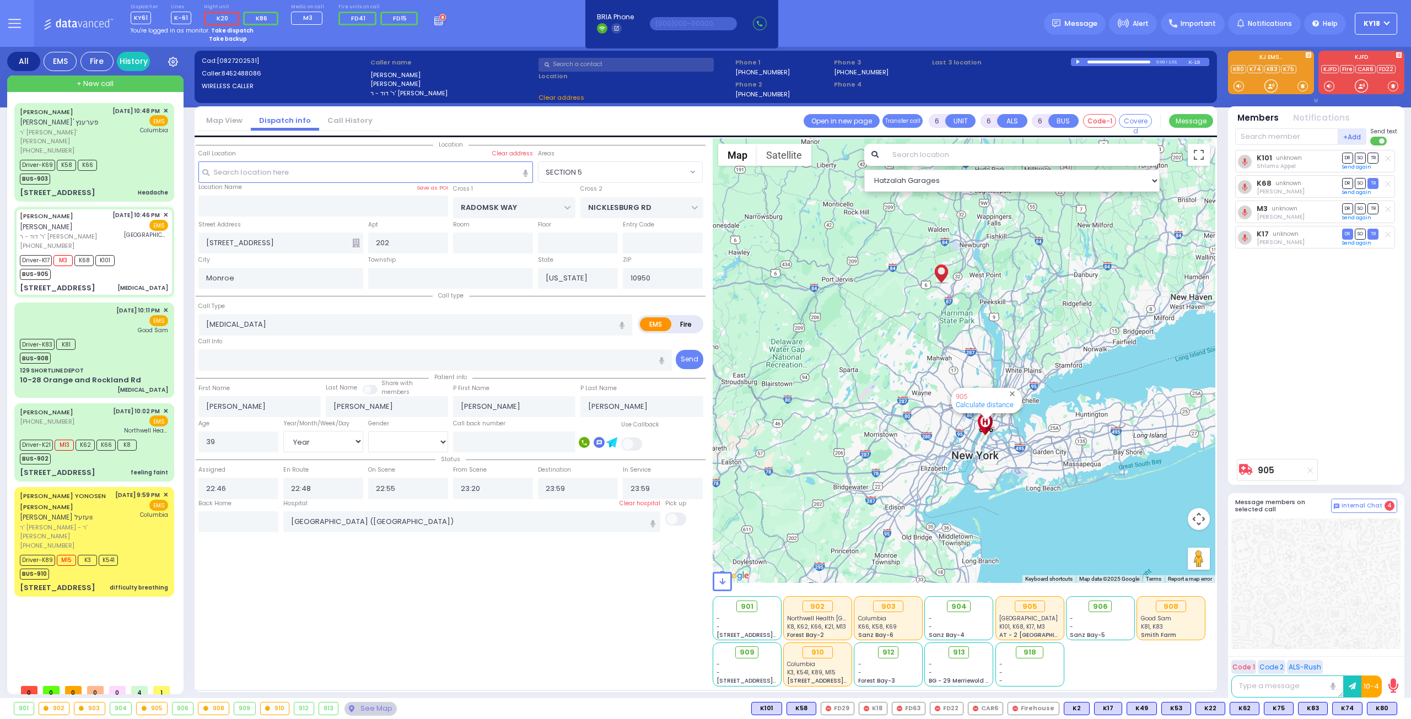
select select
radio input "true"
select select "Year"
select select "[DEMOGRAPHIC_DATA]"
select select "Hatzalah Garages"
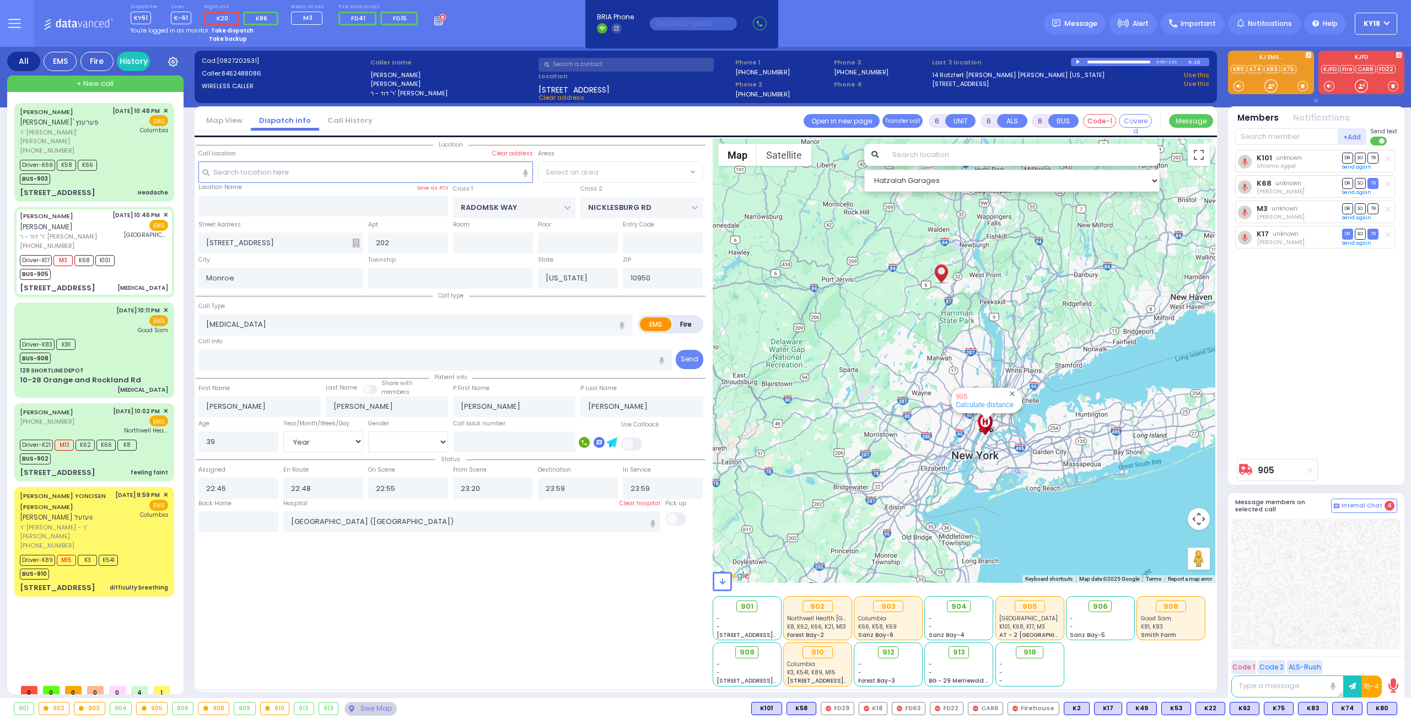
select select "SECTION 5"
select select
radio input "true"
select select "Year"
select select "[DEMOGRAPHIC_DATA]"
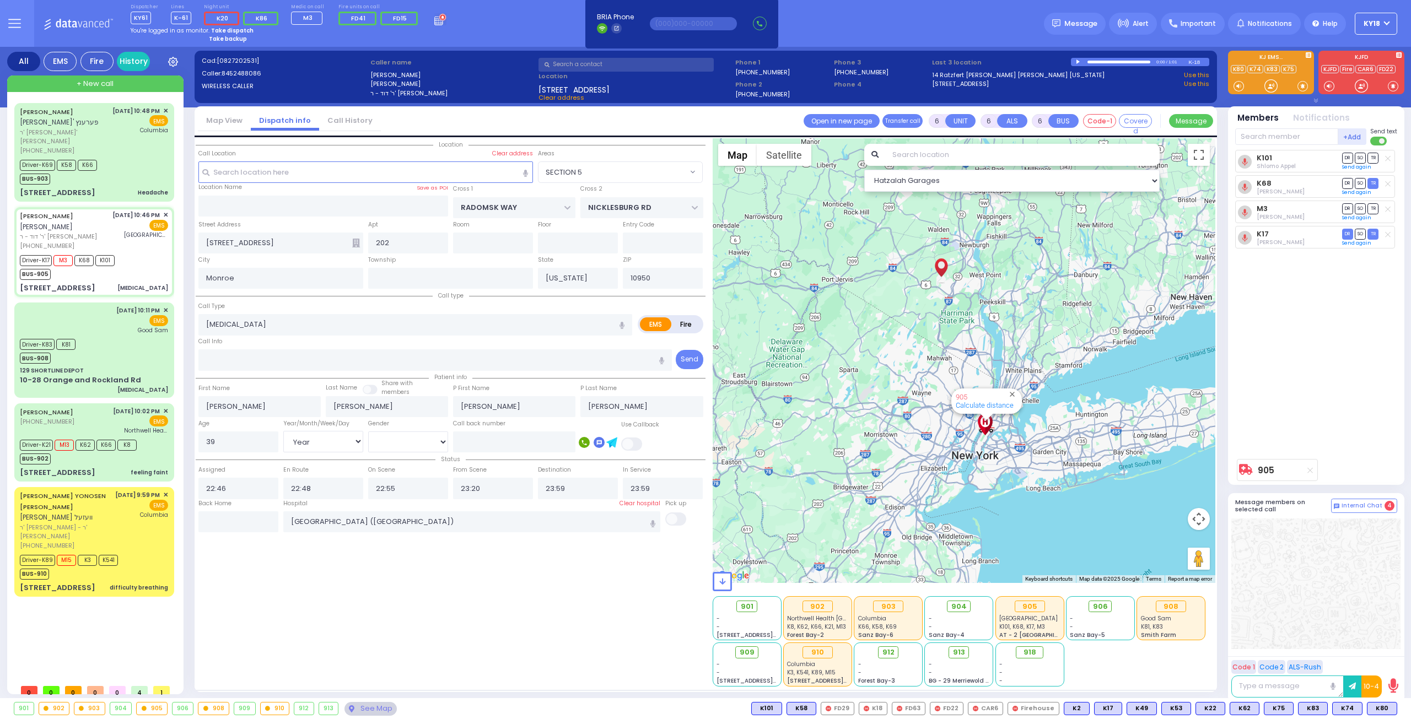
select select "Hatzalah Garages"
select select "SECTION 5"
